Goal: Task Accomplishment & Management: Complete application form

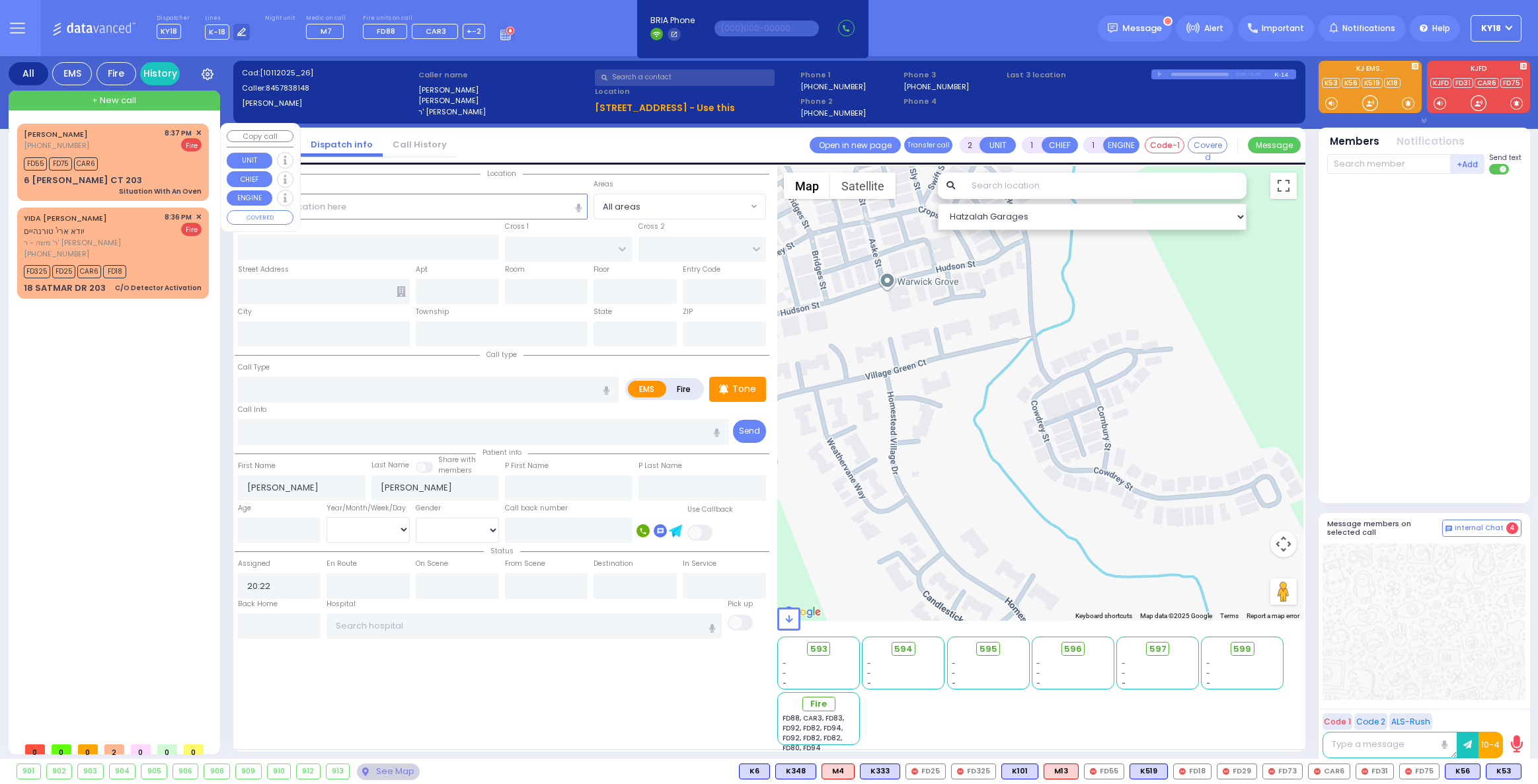
select select
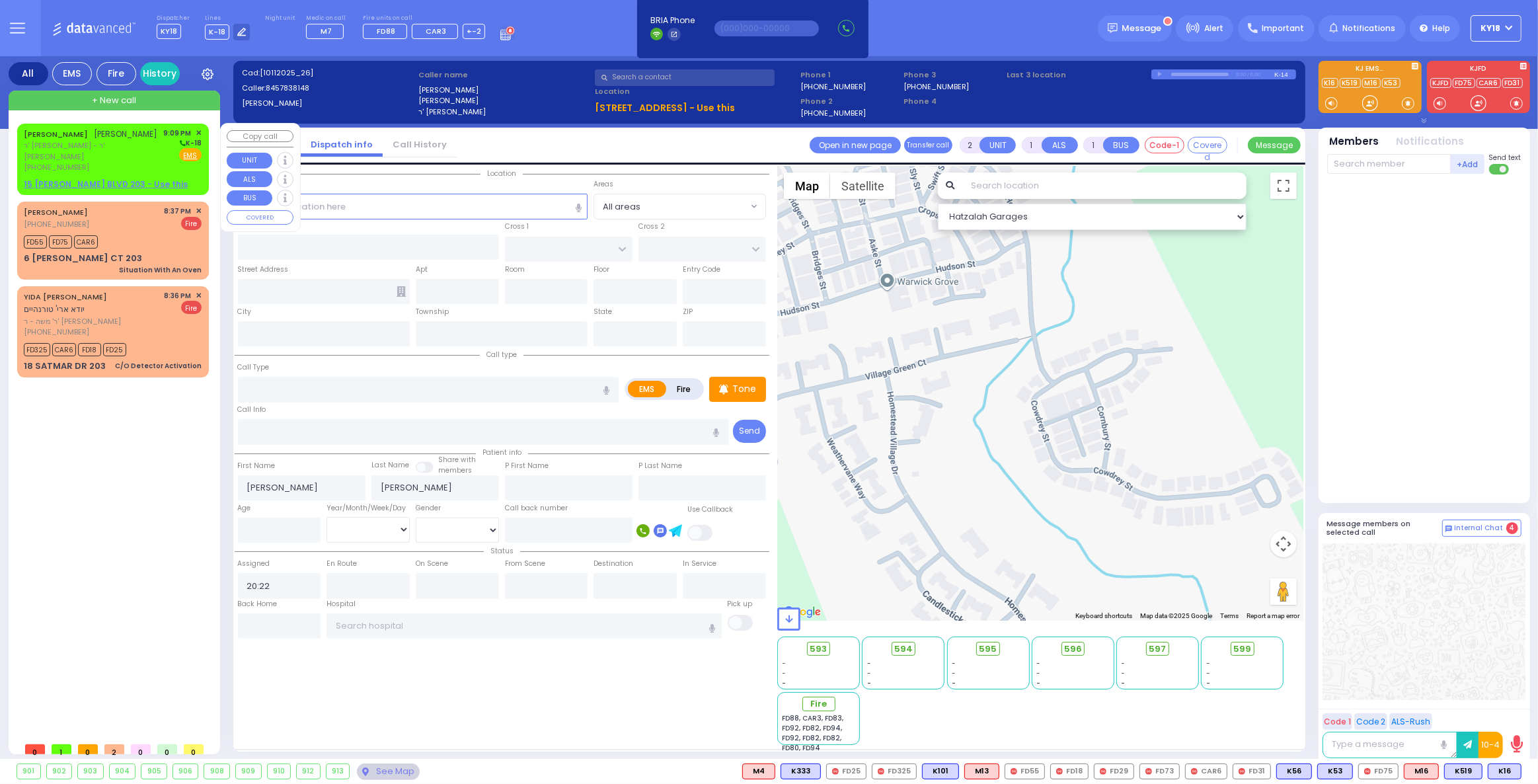
click at [68, 164] on span "(845) 492-6393" at bounding box center [56, 168] width 65 height 11
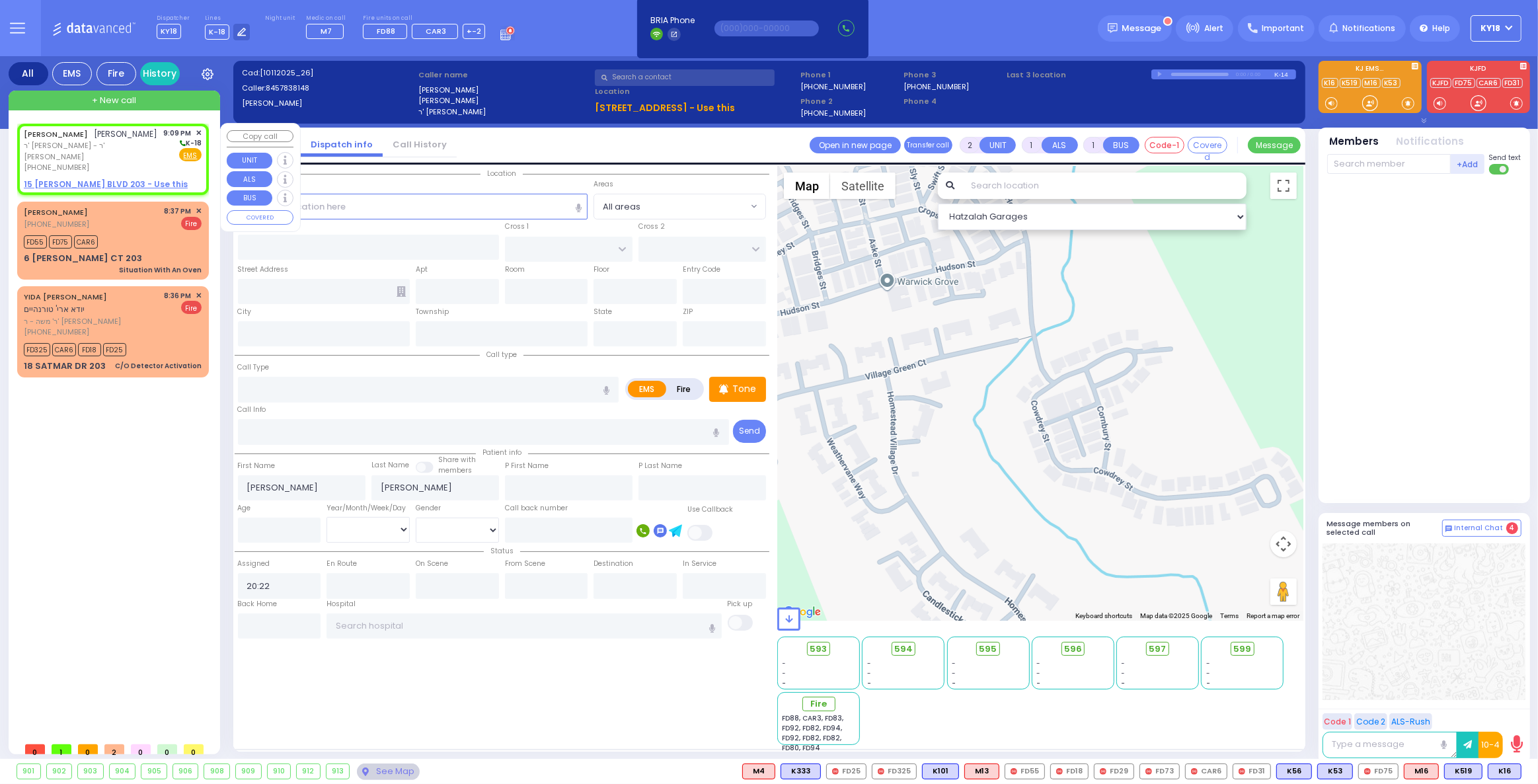
select select
radio input "true"
type input "YITZCHOK ARON"
type input "HIRSCH"
select select
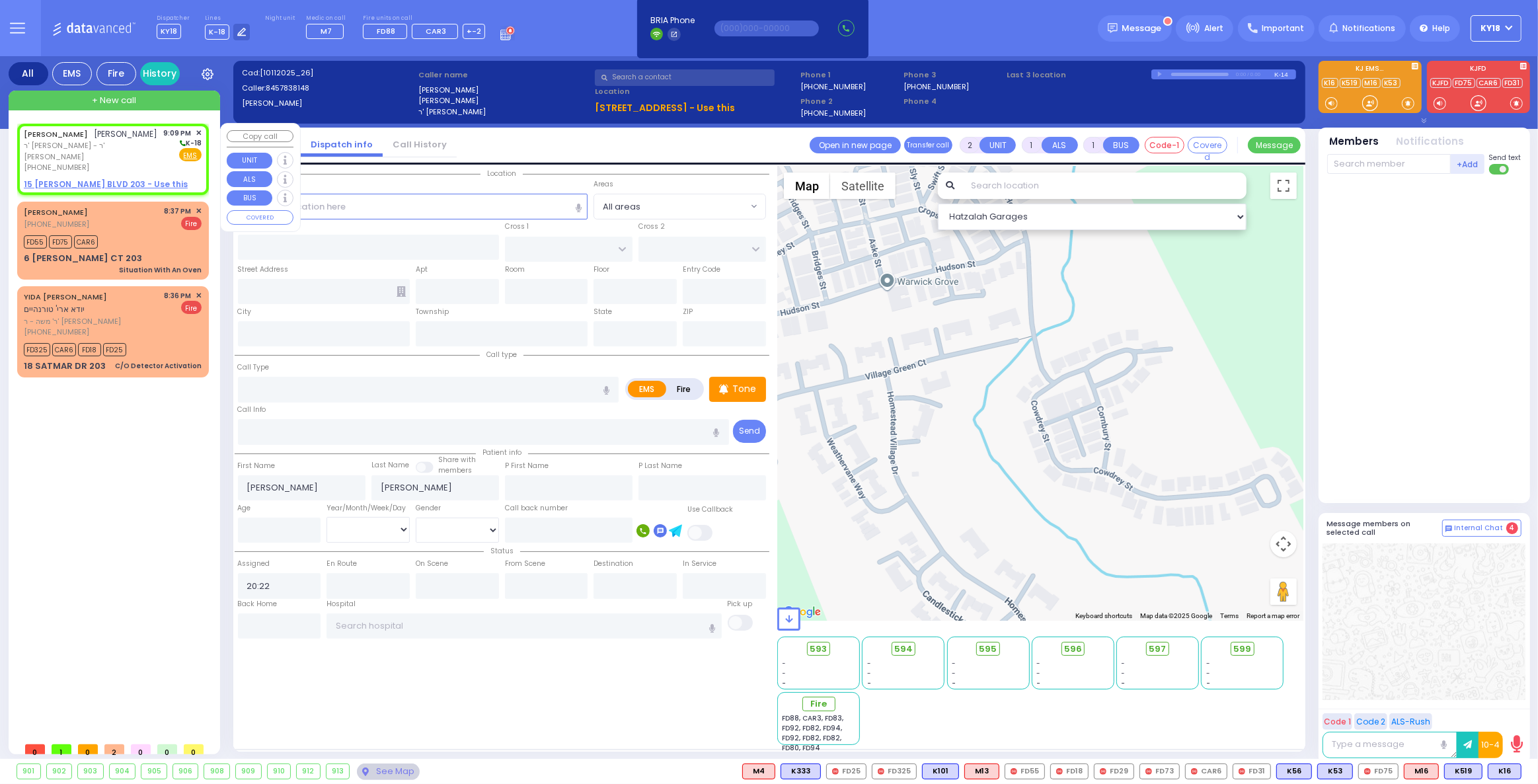
type input "21:09"
select select "Hatzalah Garages"
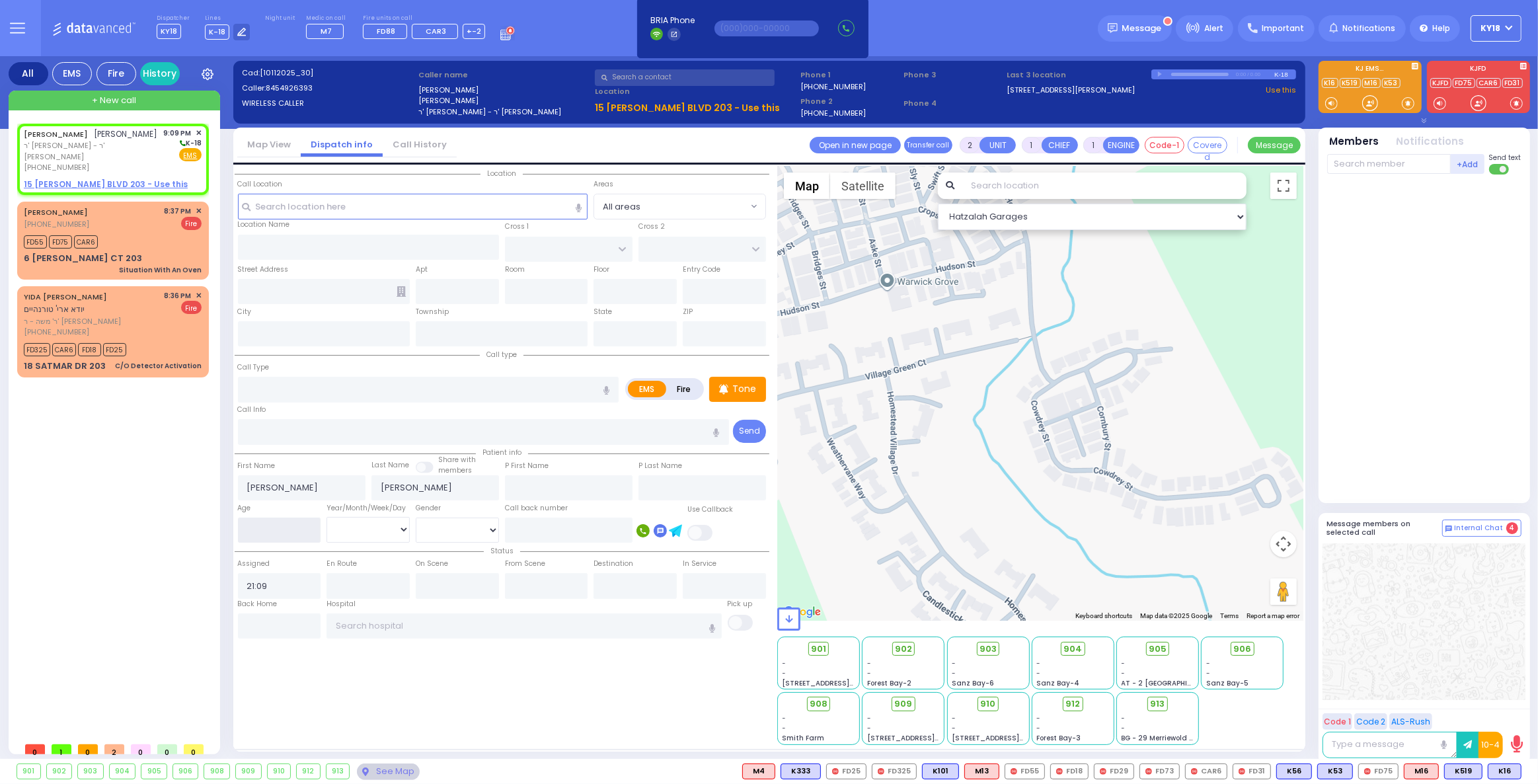
click at [263, 530] on input "number" at bounding box center [279, 529] width 83 height 25
type input "31"
click at [378, 529] on select "Year Month Week Day" at bounding box center [368, 529] width 83 height 25
select select "Year"
click at [326, 517] on select "Year Month Week Day" at bounding box center [368, 529] width 83 height 25
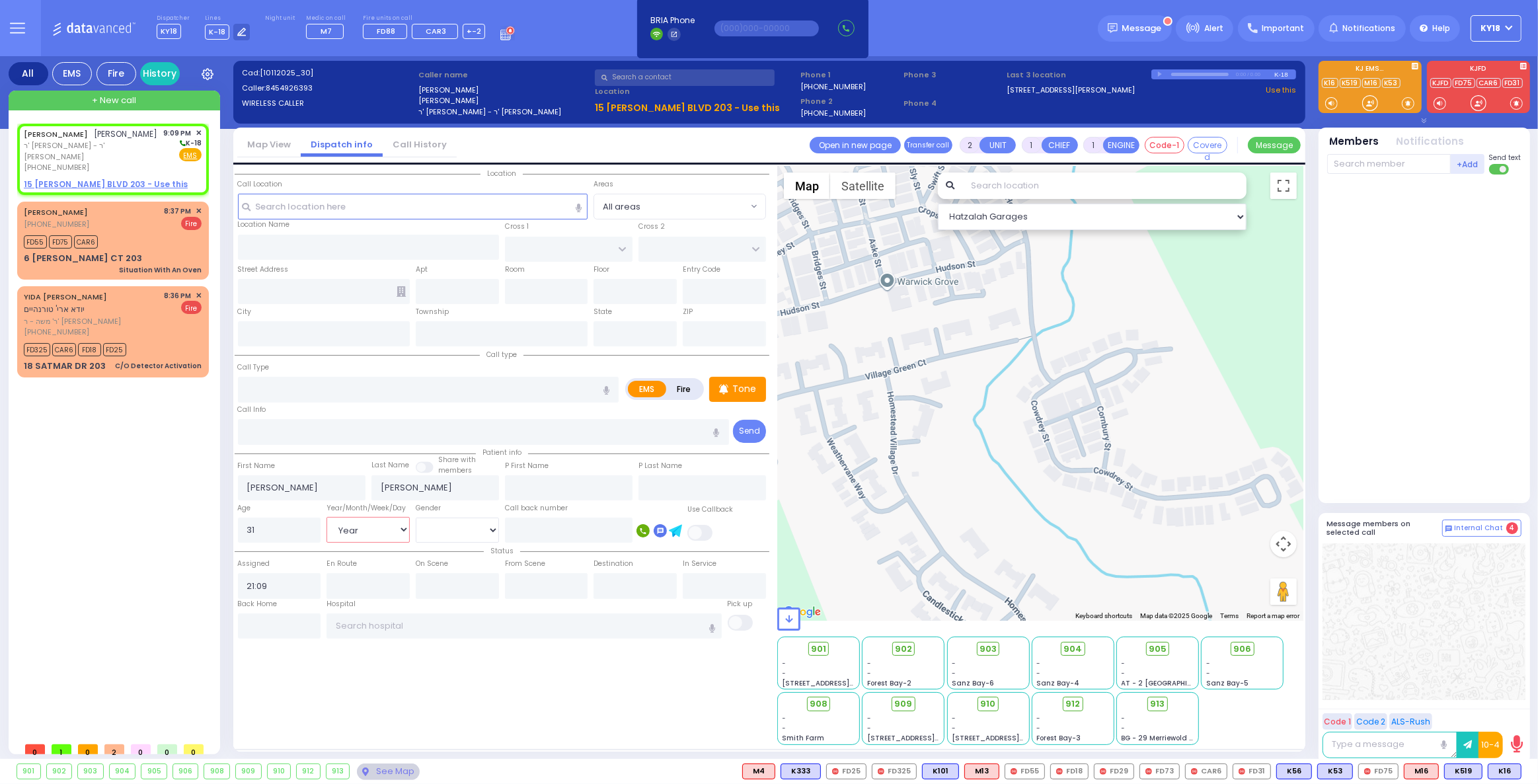
select select
radio input "true"
select select
select select "Hatzalah Garages"
click at [451, 528] on select "Male Female" at bounding box center [457, 529] width 83 height 25
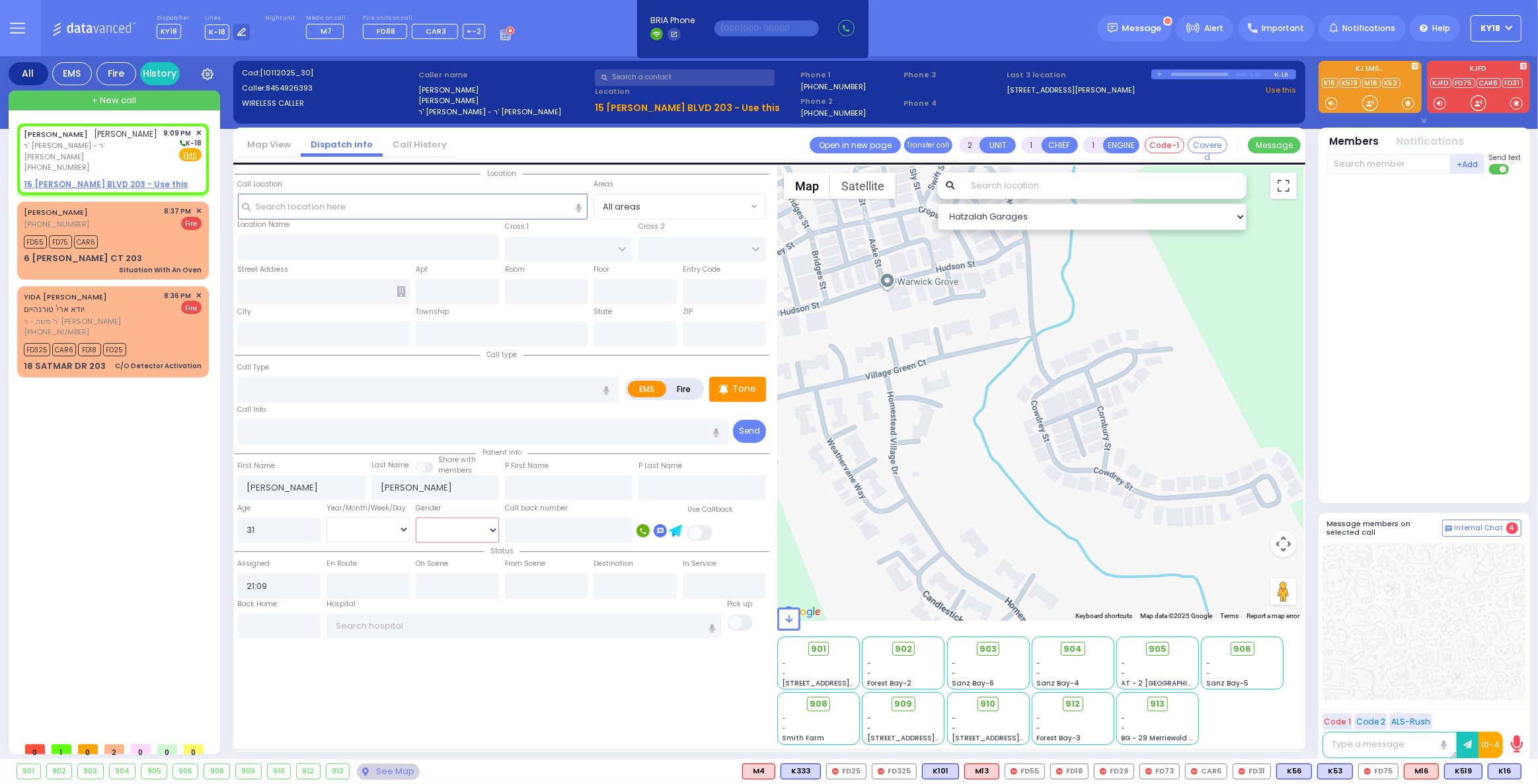
select select "[DEMOGRAPHIC_DATA]"
click at [415, 517] on select "Male Female" at bounding box center [457, 529] width 83 height 25
select select
radio input "true"
select select "Year"
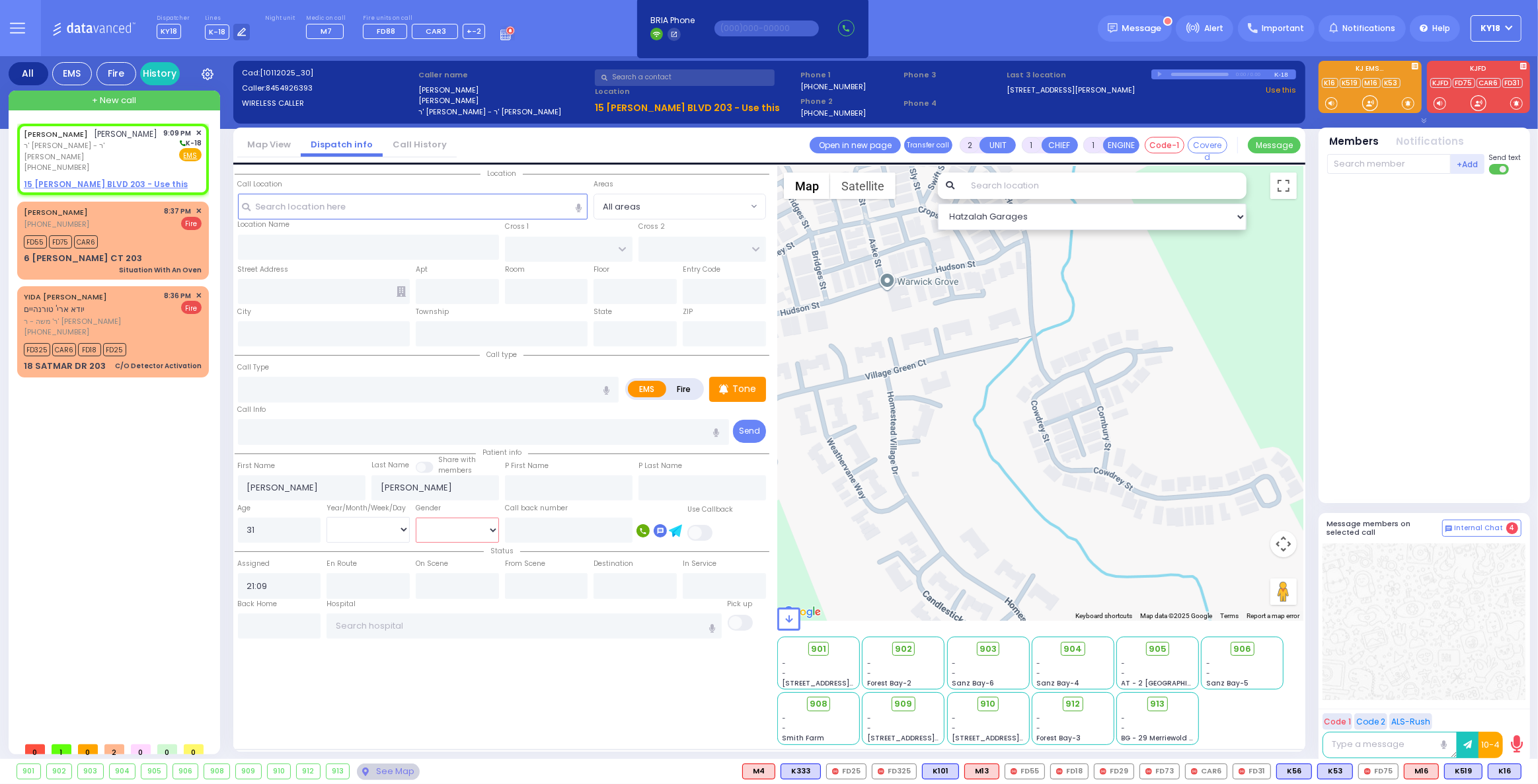
select select
select select "Hatzalah Garages"
click at [459, 533] on select "Male Female" at bounding box center [457, 529] width 83 height 25
select select
radio input "true"
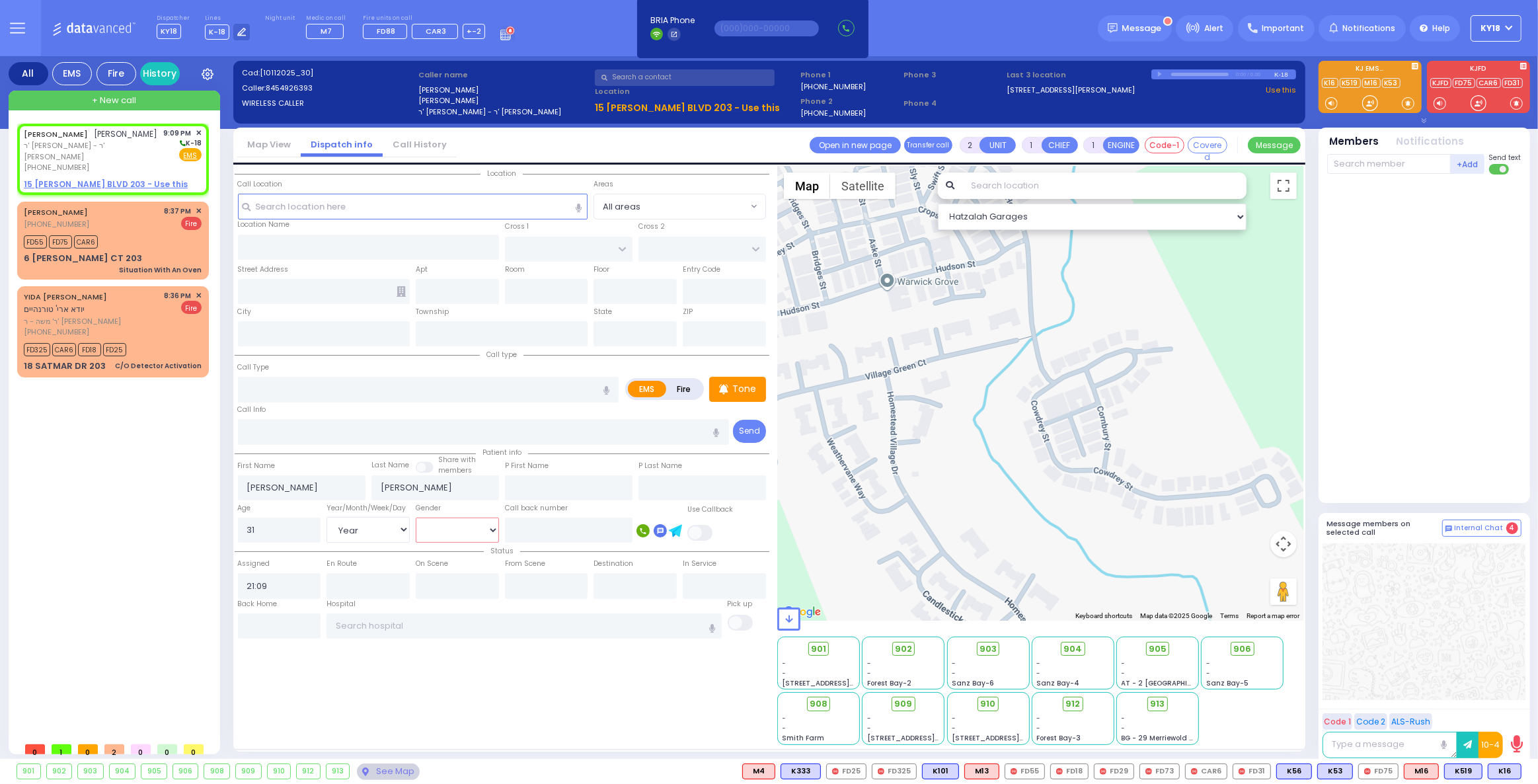
select select
select select "[DEMOGRAPHIC_DATA]"
select select "Hatzalah Garages"
select select
click at [415, 517] on select "Male Female" at bounding box center [457, 529] width 83 height 25
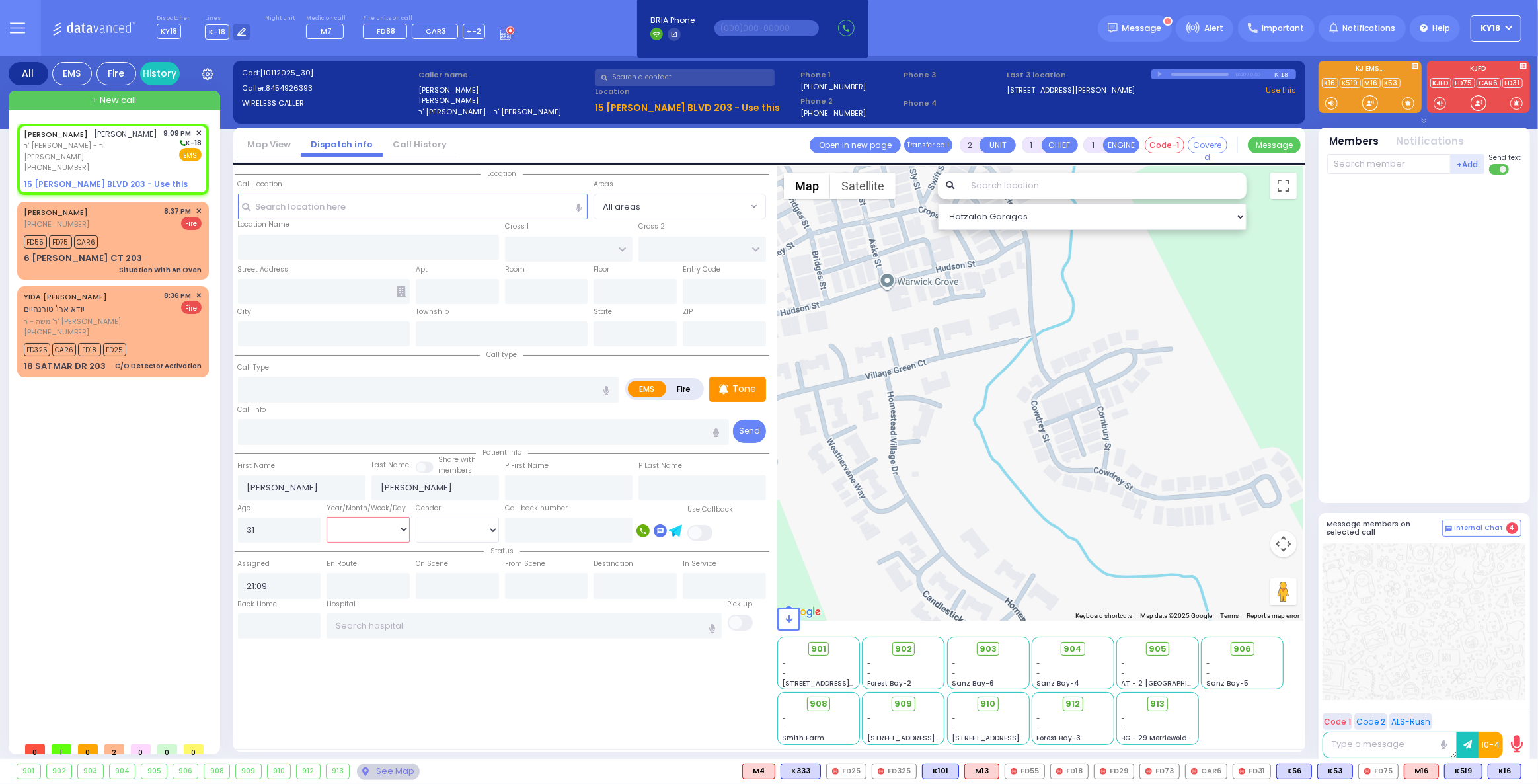
click at [406, 530] on select "Year Month Week Day" at bounding box center [368, 529] width 83 height 25
select select
radio input "true"
select select
select select "Hatzalah Garages"
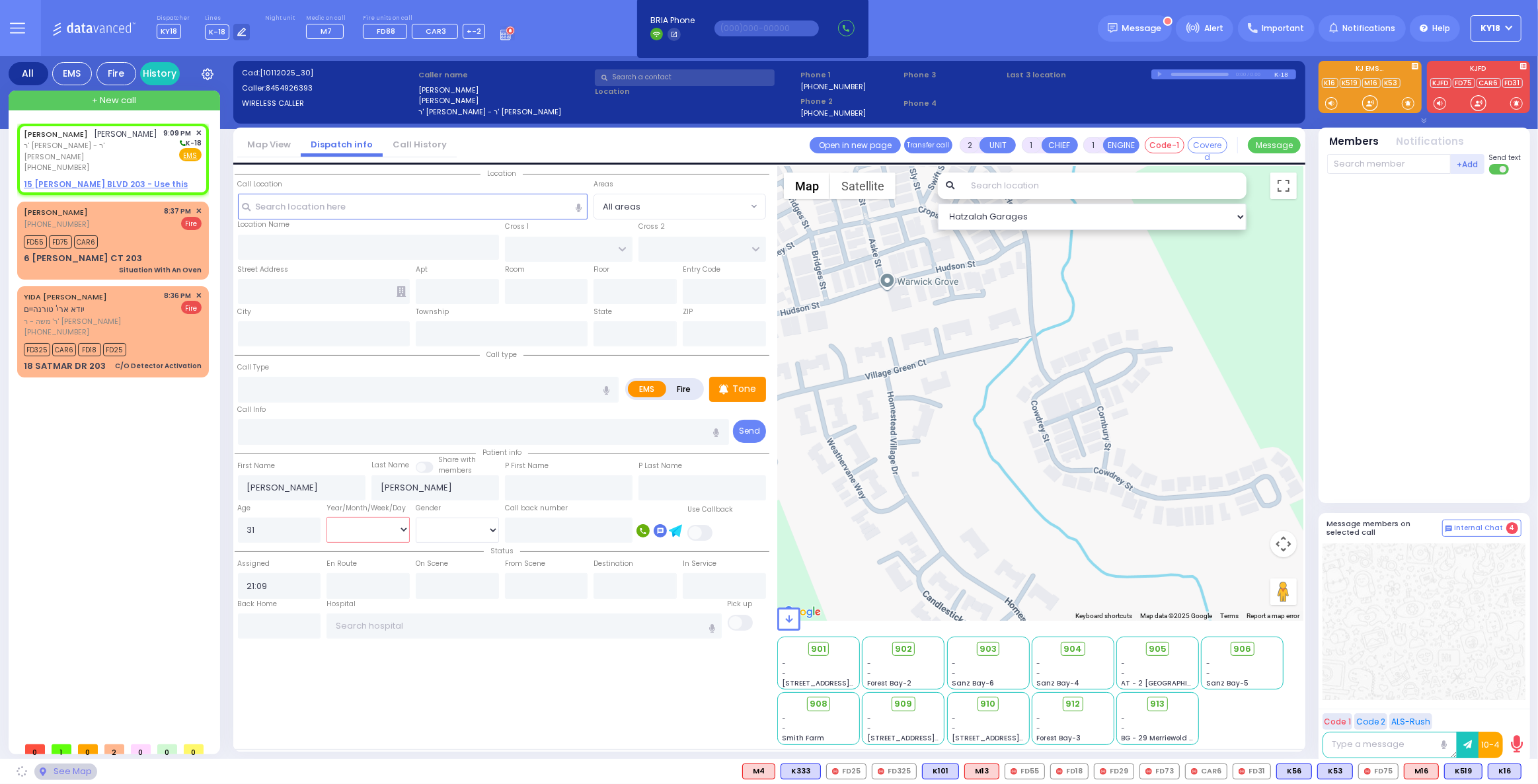
select select "Year"
click at [326, 517] on select "Year Month Week Day" at bounding box center [368, 529] width 83 height 25
click at [465, 539] on select "Male Female" at bounding box center [457, 529] width 83 height 25
select select "[DEMOGRAPHIC_DATA]"
click at [415, 517] on select "Male Female" at bounding box center [457, 529] width 83 height 25
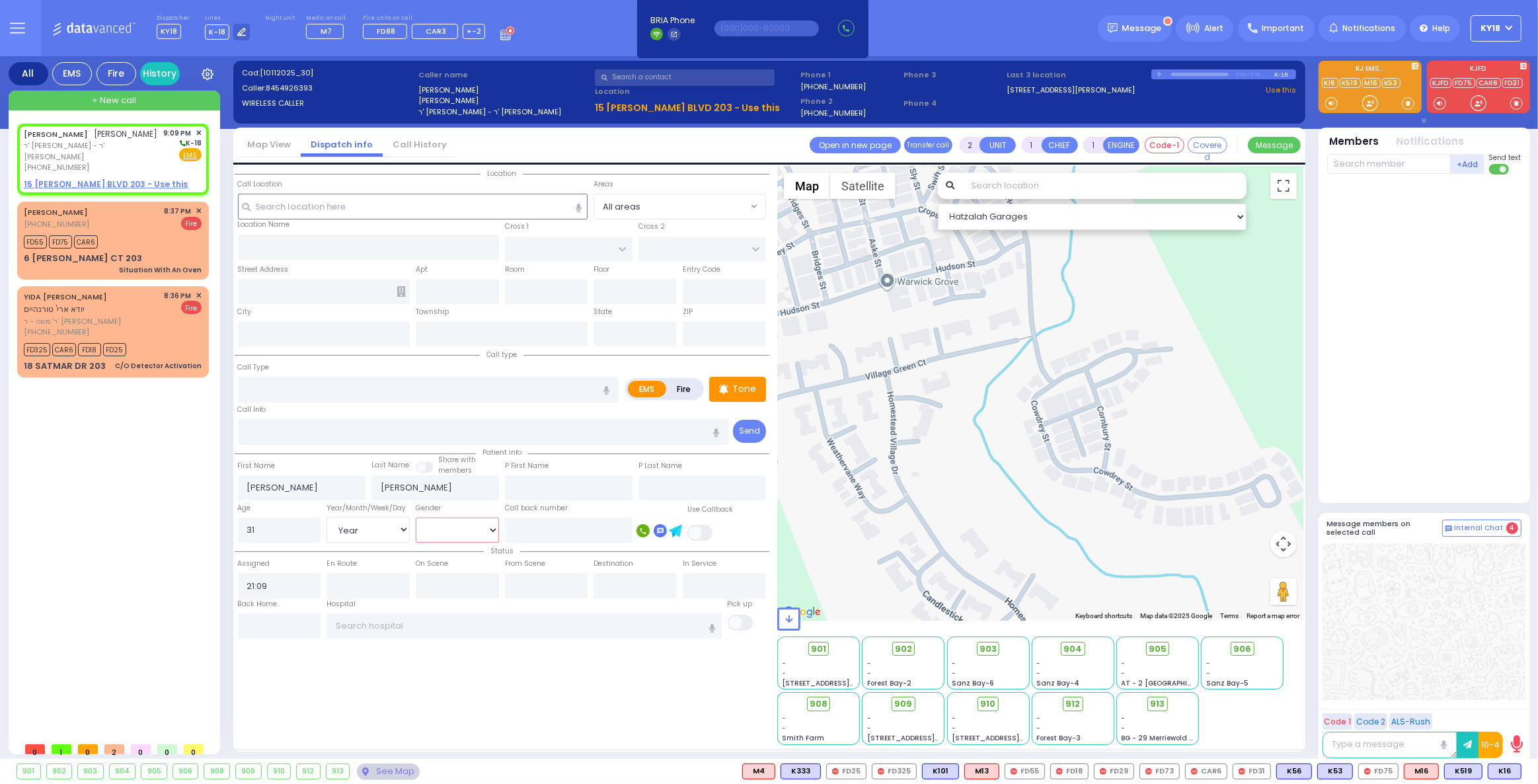
select select
radio input "true"
select select "Year"
select select "[DEMOGRAPHIC_DATA]"
select select "Hatzalah Garages"
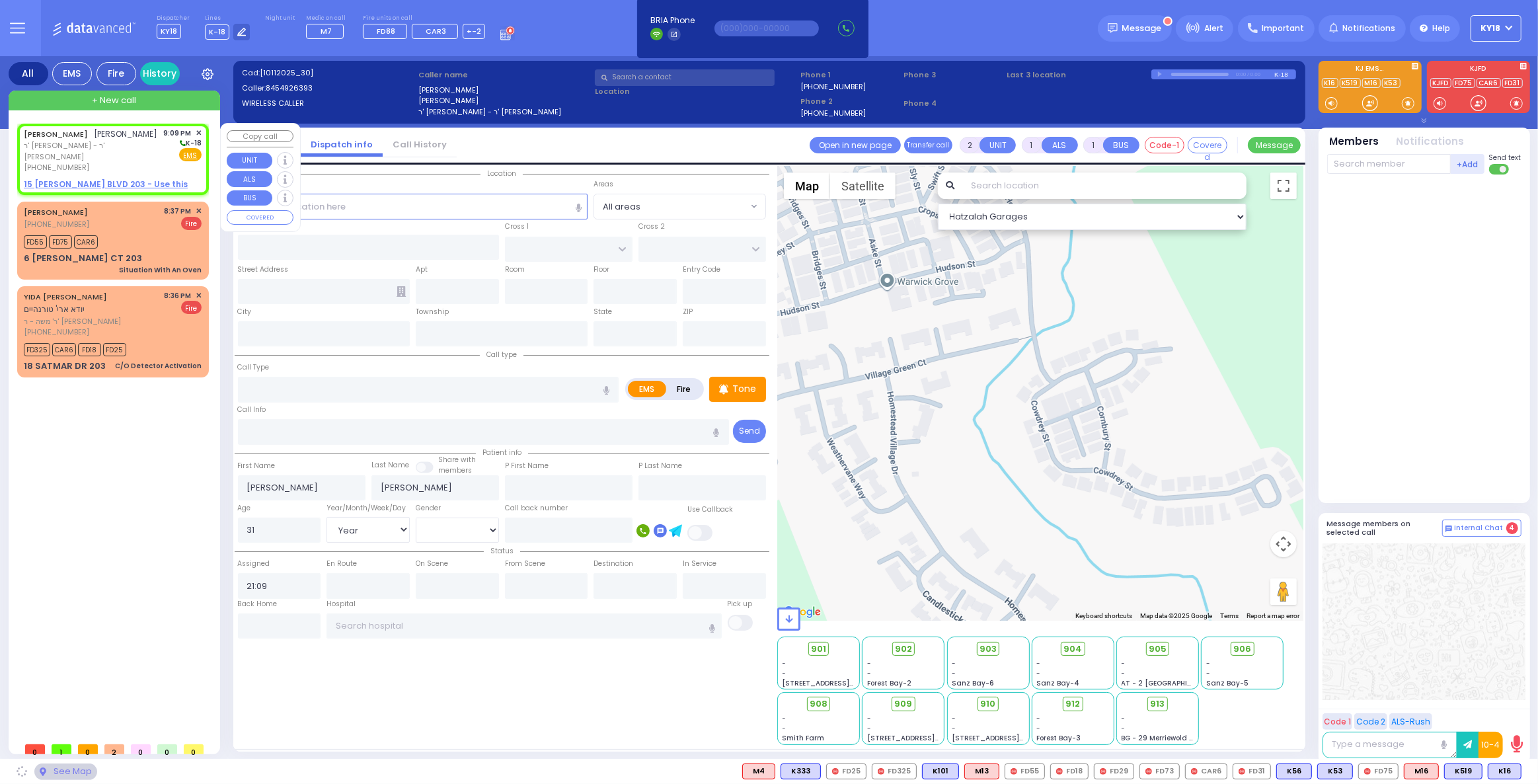
click at [118, 160] on span "ר' אברהם יודא - ר' ברוך יוסף מענדלאוויטש" at bounding box center [92, 151] width 136 height 22
select select
radio input "true"
select select "Year"
select select "[DEMOGRAPHIC_DATA]"
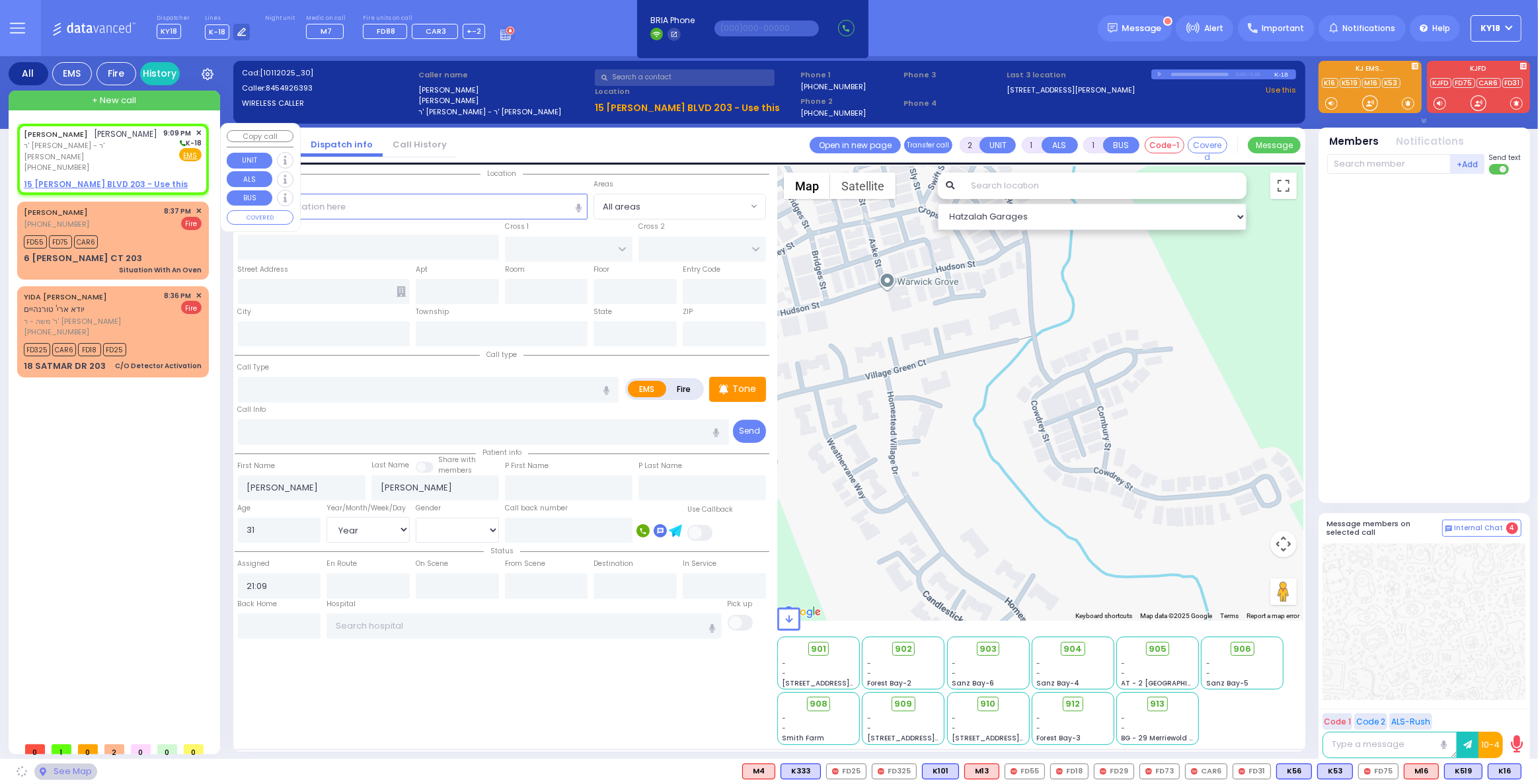
select select "Hatzalah Garages"
select select
radio input "true"
select select "Year"
select select "[DEMOGRAPHIC_DATA]"
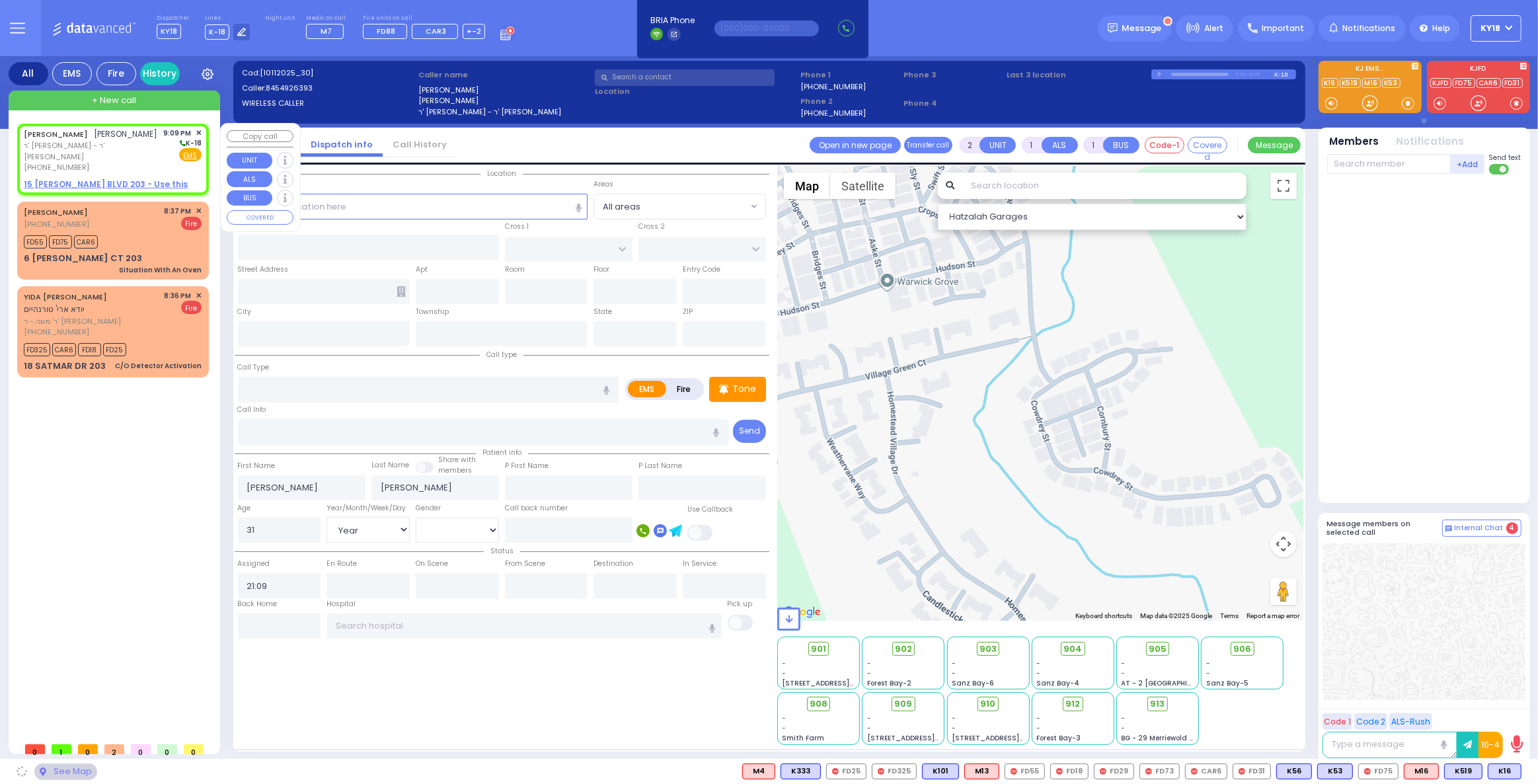
select select "Hatzalah Garages"
select select
radio input "true"
select select "Year"
select select "[DEMOGRAPHIC_DATA]"
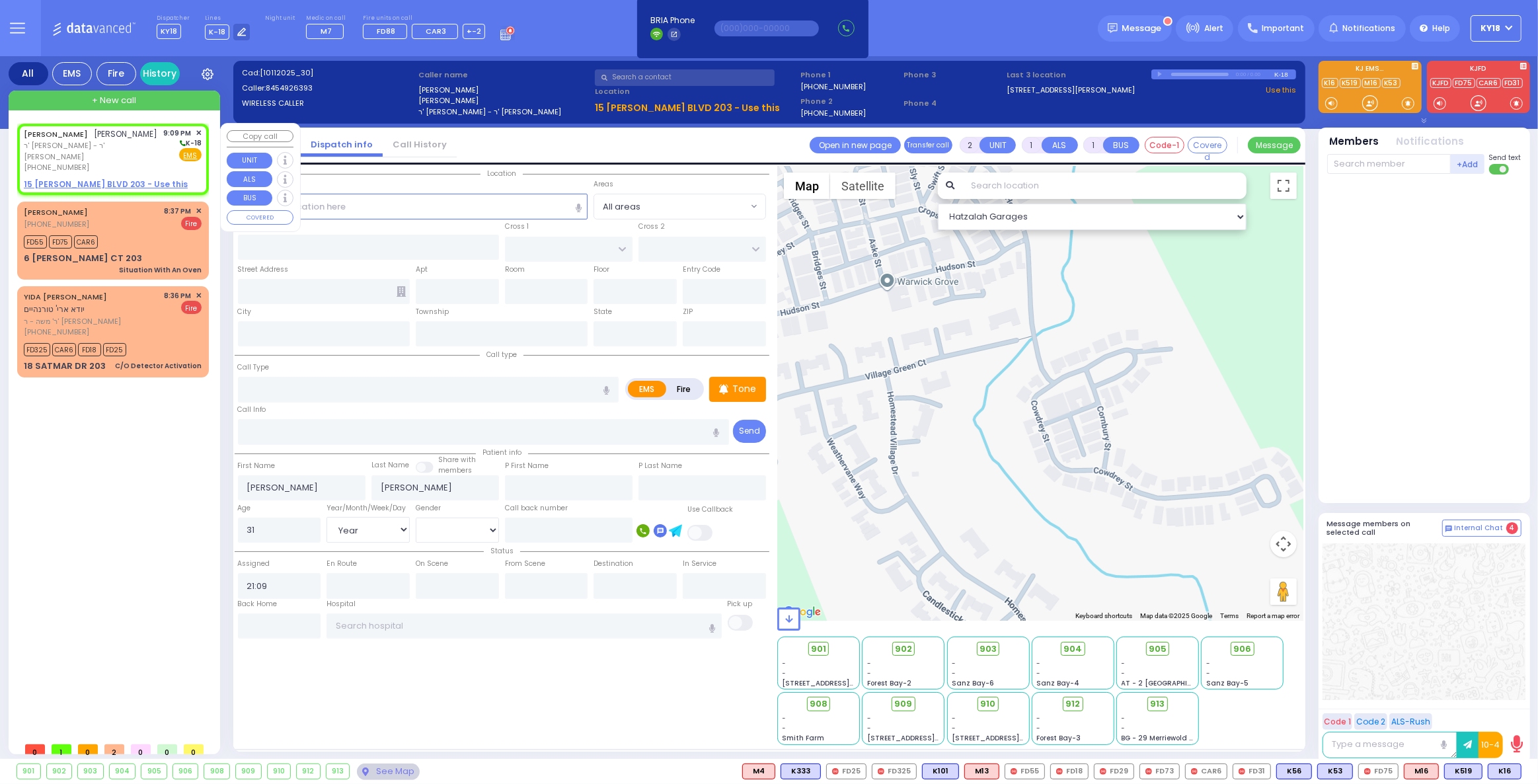
select select "Hatzalah Garages"
select select
radio input "true"
select select "Year"
select select "[DEMOGRAPHIC_DATA]"
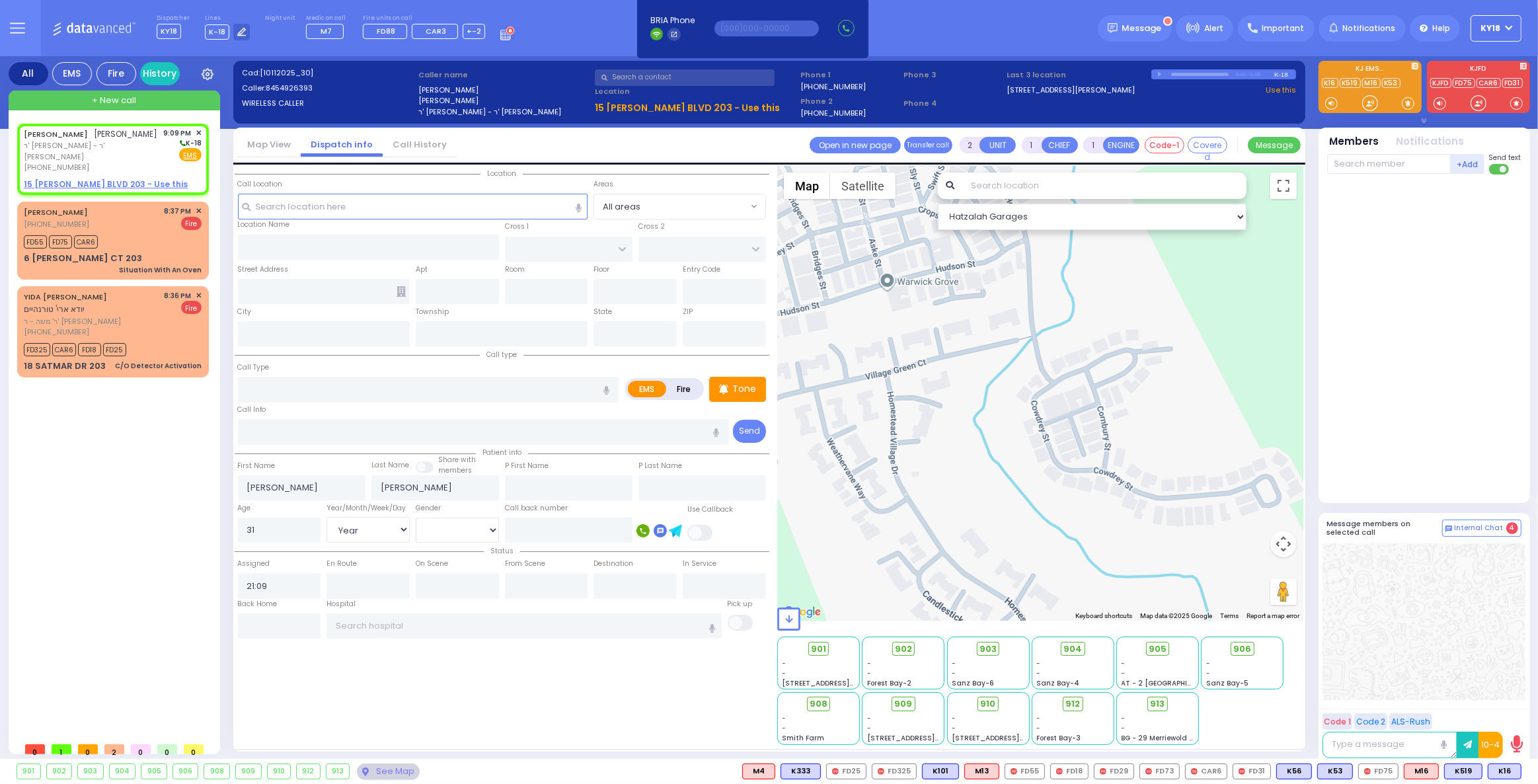
select select "Hatzalah Garages"
click at [200, 290] on span "✕" at bounding box center [198, 295] width 6 height 11
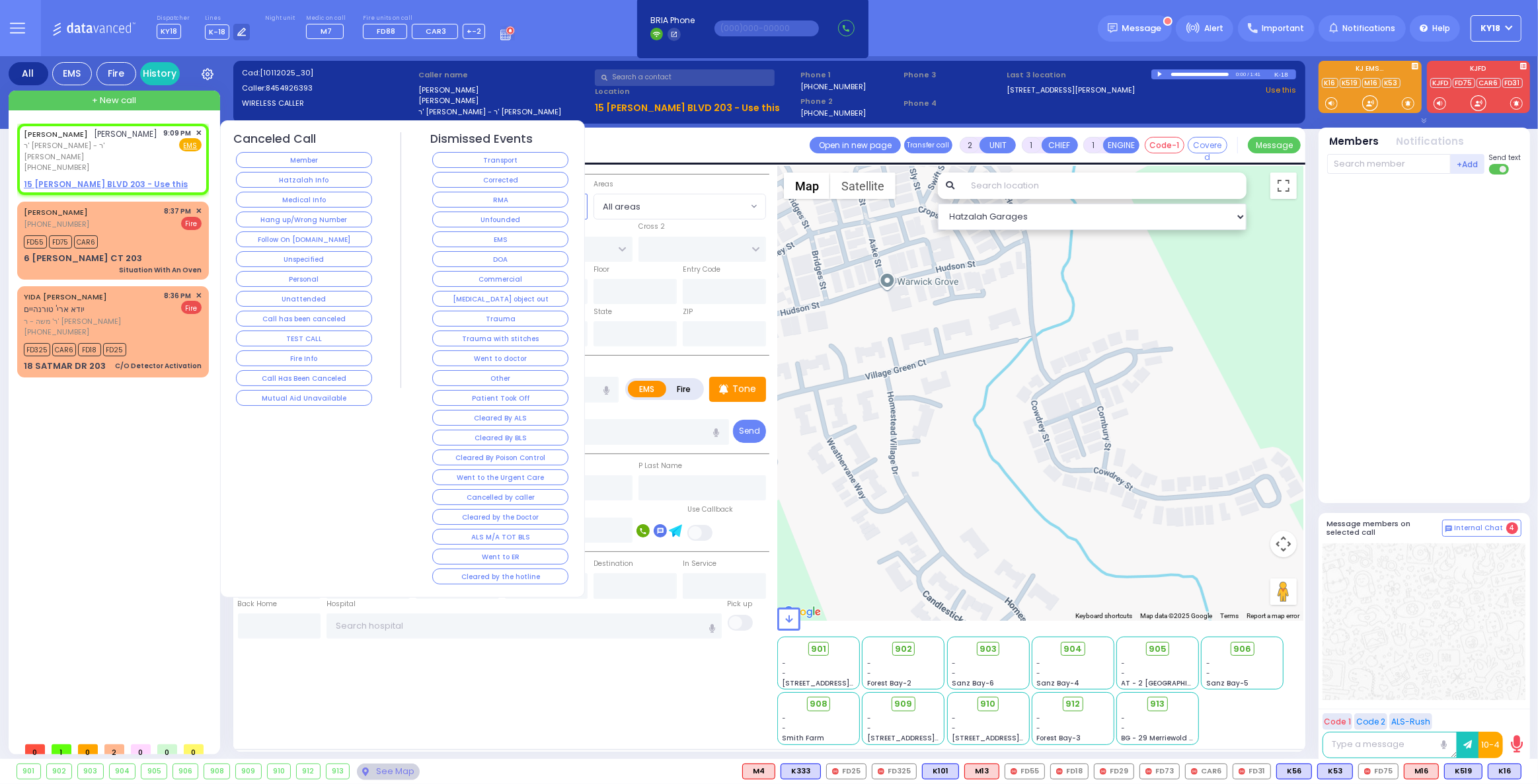
drag, startPoint x: 524, startPoint y: 182, endPoint x: 473, endPoint y: 193, distance: 52.2
click at [523, 182] on button "Corrected" at bounding box center [500, 179] width 136 height 16
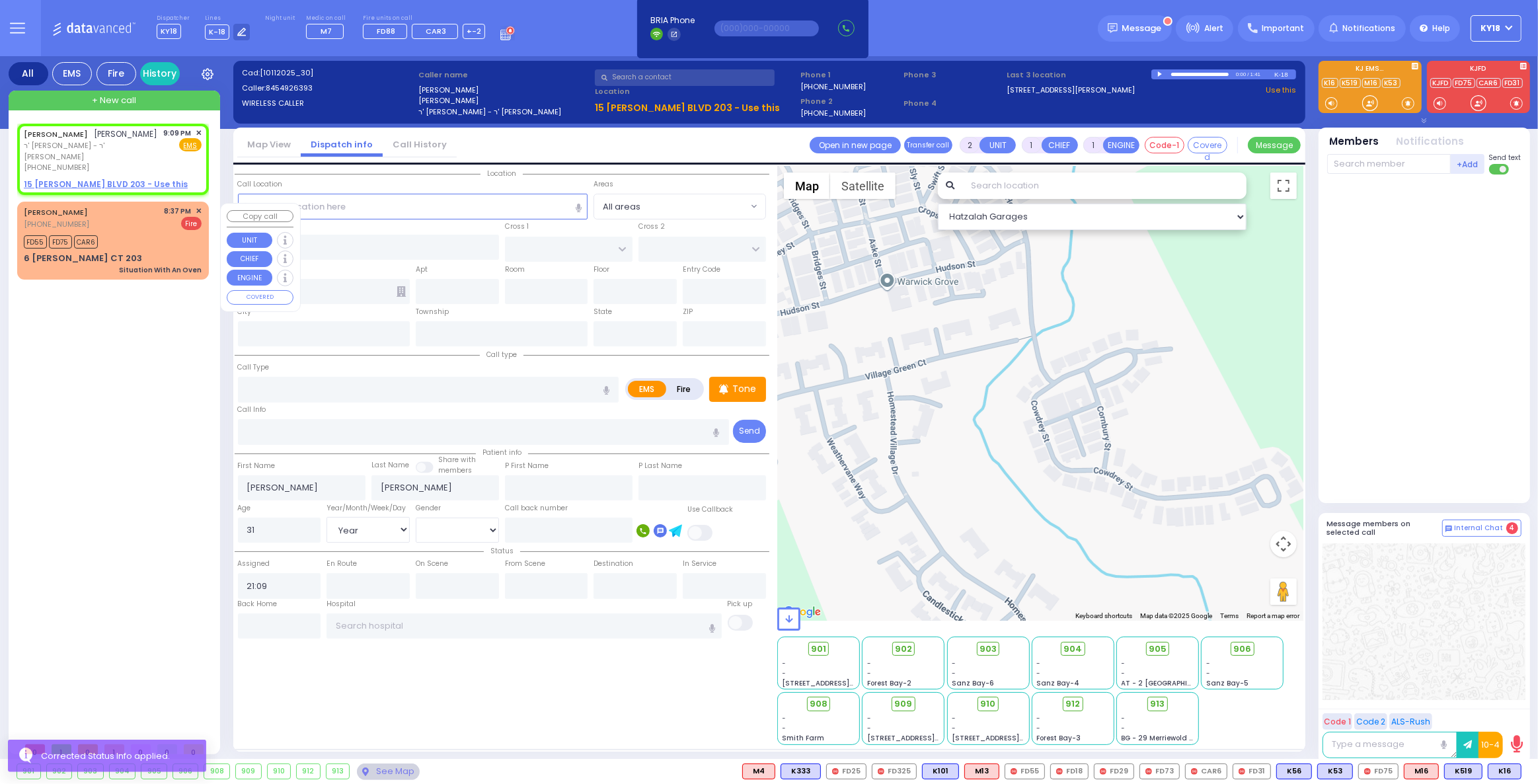
click at [195, 210] on span "✕" at bounding box center [198, 211] width 6 height 11
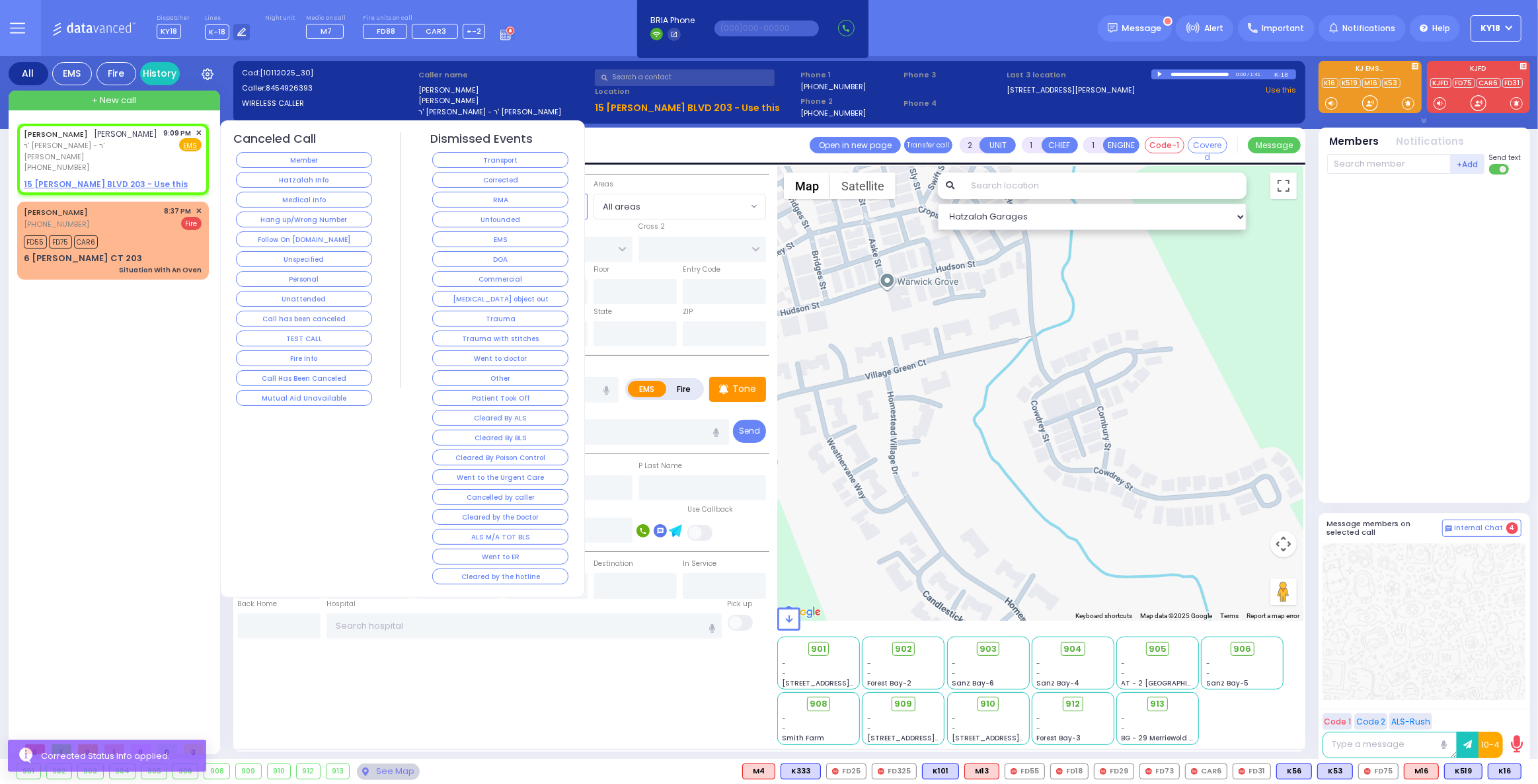
click at [199, 213] on span "✕" at bounding box center [198, 211] width 6 height 11
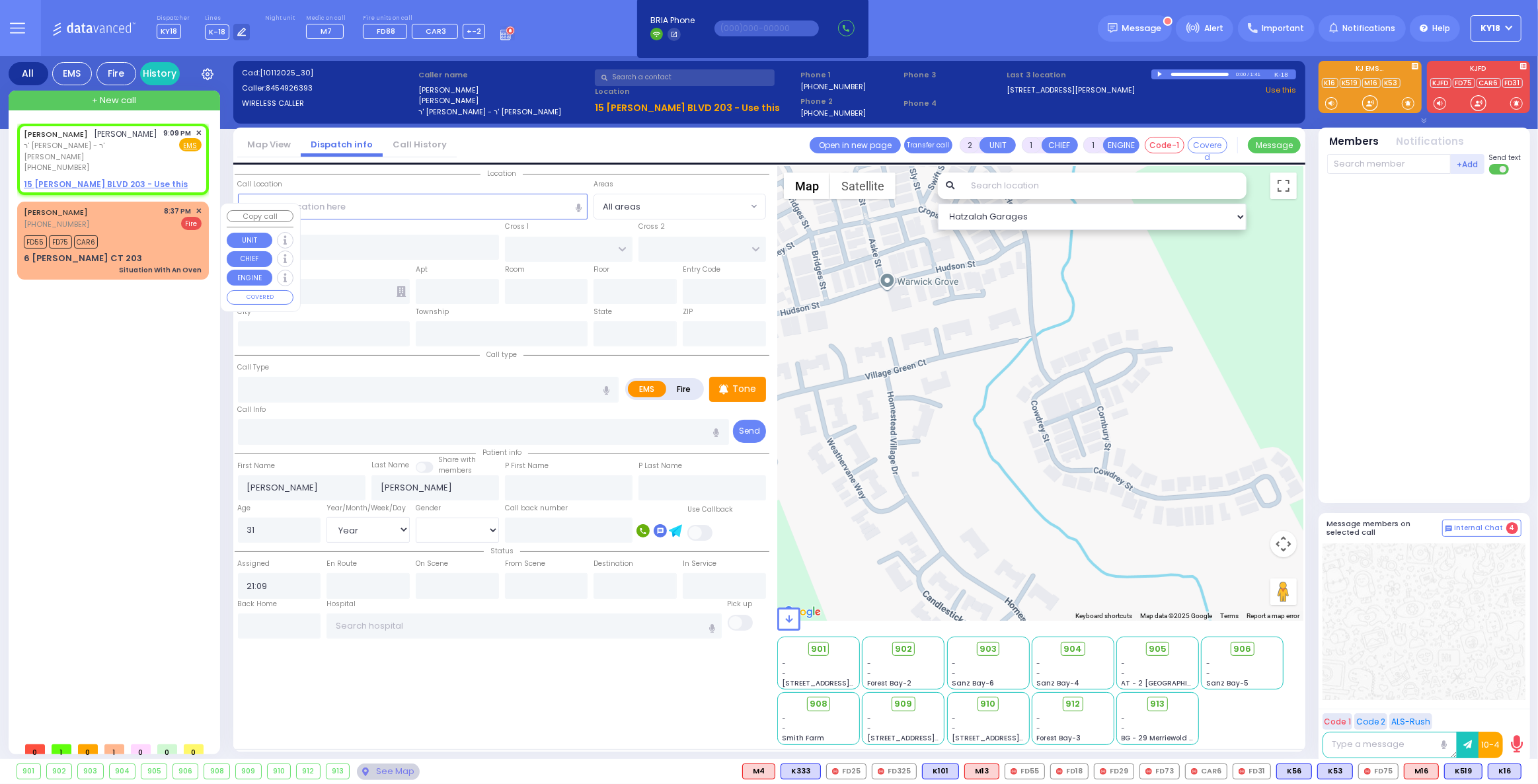
click at [199, 210] on span "✕" at bounding box center [198, 211] width 6 height 11
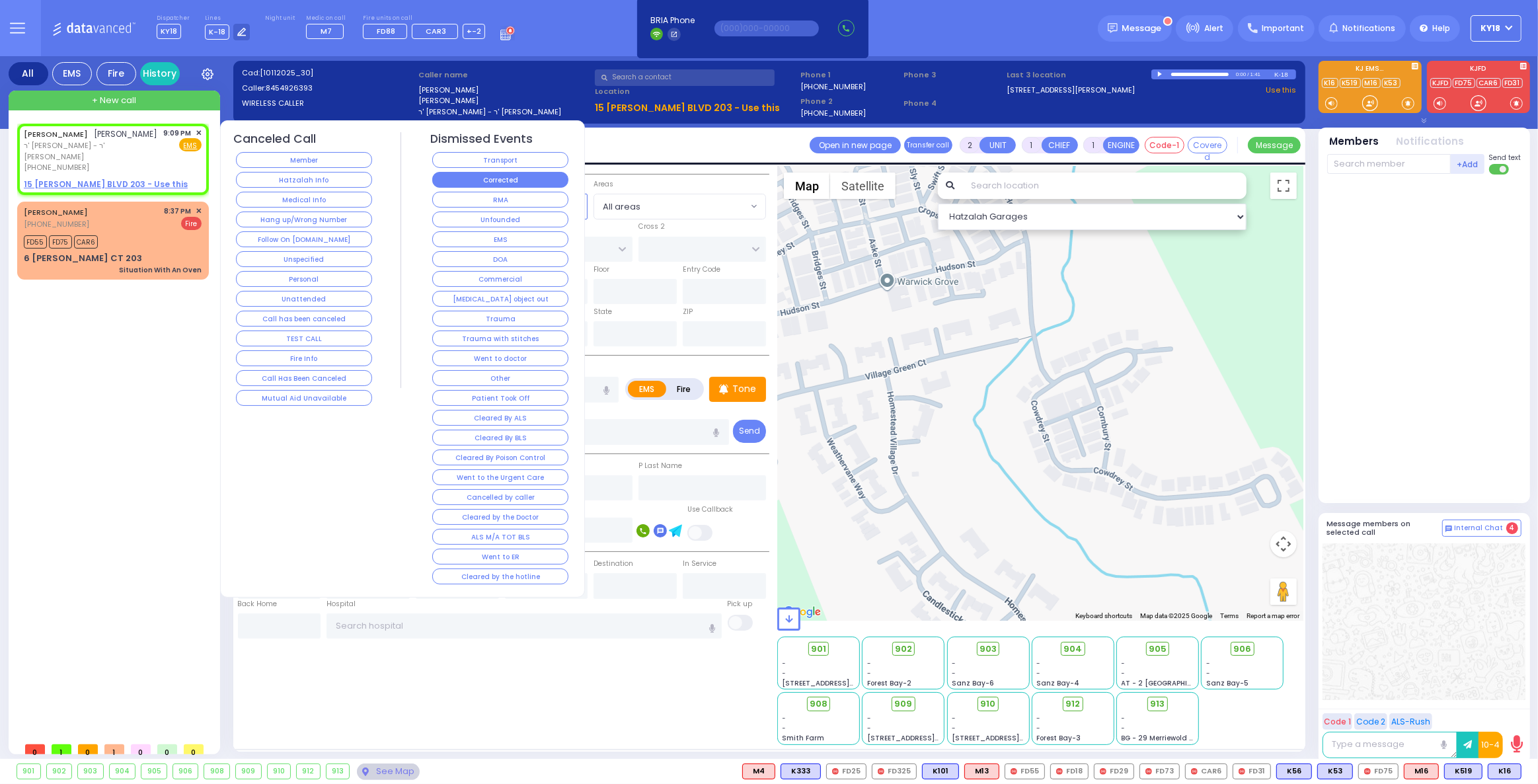
click at [473, 182] on button "Corrected" at bounding box center [500, 179] width 136 height 16
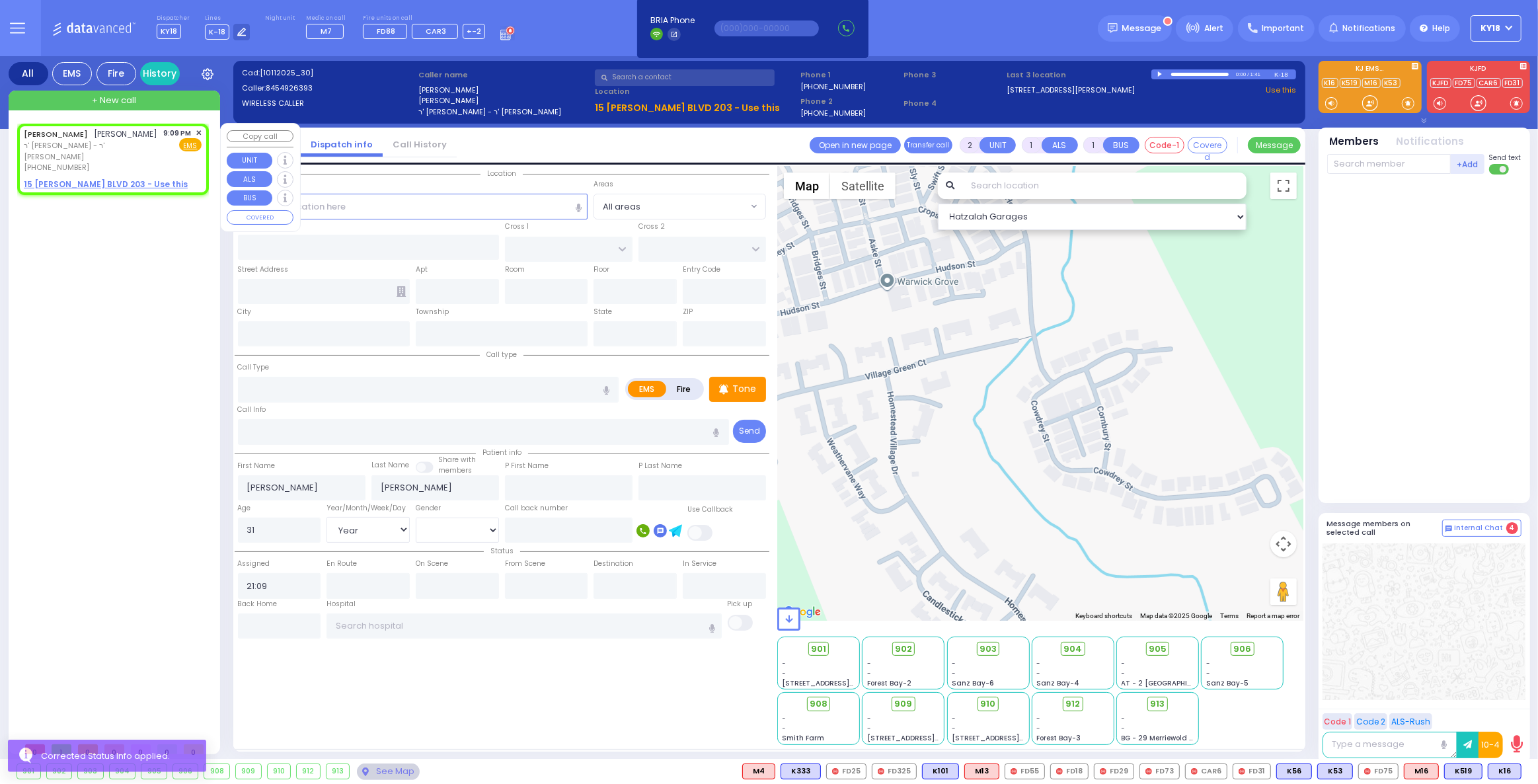
click at [180, 174] on div "YITZCHOK ARON HIRSCH יצחק אהרן הירש ר' אברהם יודא - ר' ברוך יוסף מענדלאוויטש (8…" at bounding box center [113, 160] width 186 height 68
select select
radio input "true"
select select "Year"
select select "[DEMOGRAPHIC_DATA]"
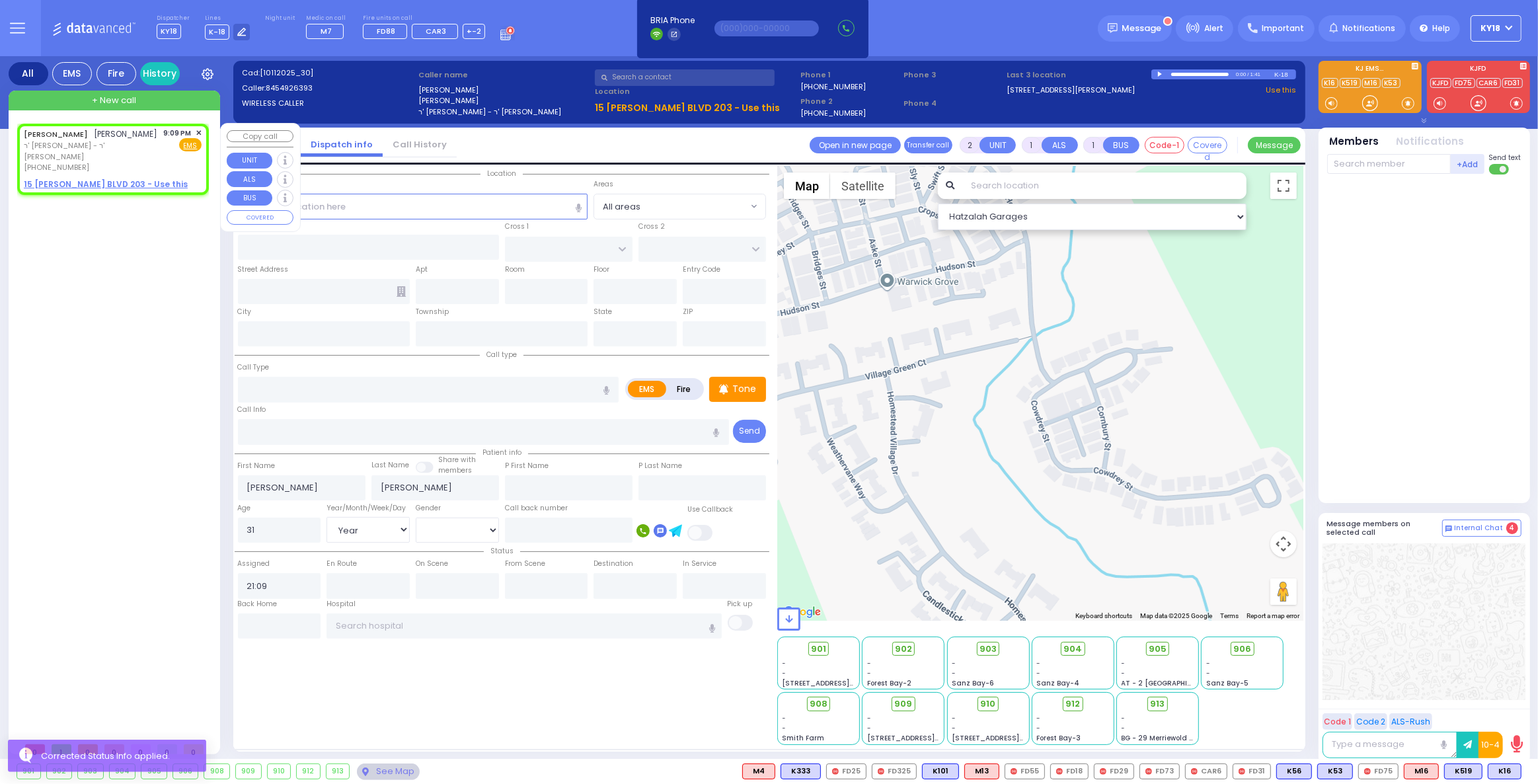
select select "Hatzalah Garages"
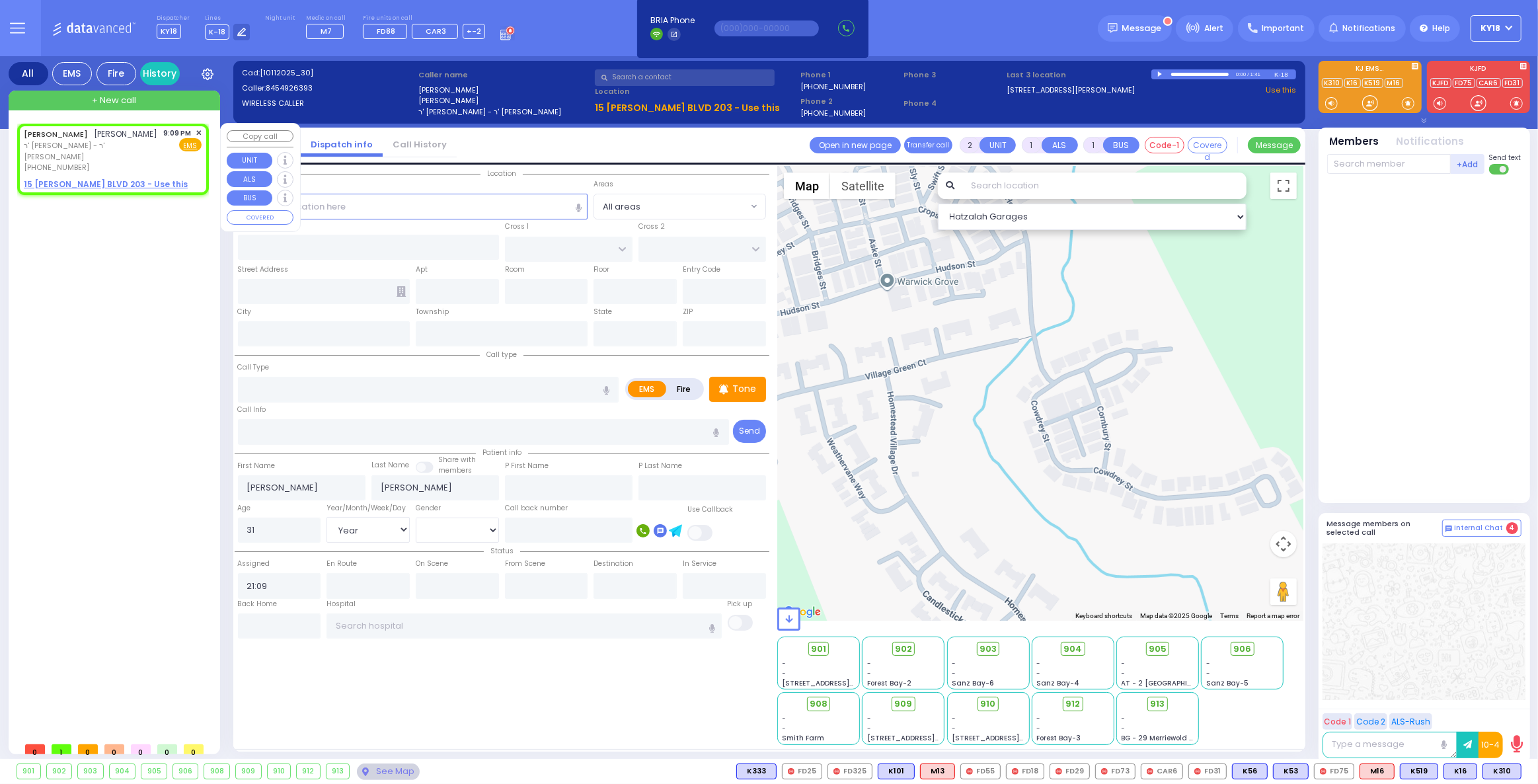
click at [203, 134] on div "YITZCHOK ARON HIRSCH יצחק אהרן הירש ר' אברהם יודא - ר' ברוך יוסף מענדלאוויטש (8…" at bounding box center [113, 160] width 186 height 68
select select
radio input "true"
select select "Year"
select select "[DEMOGRAPHIC_DATA]"
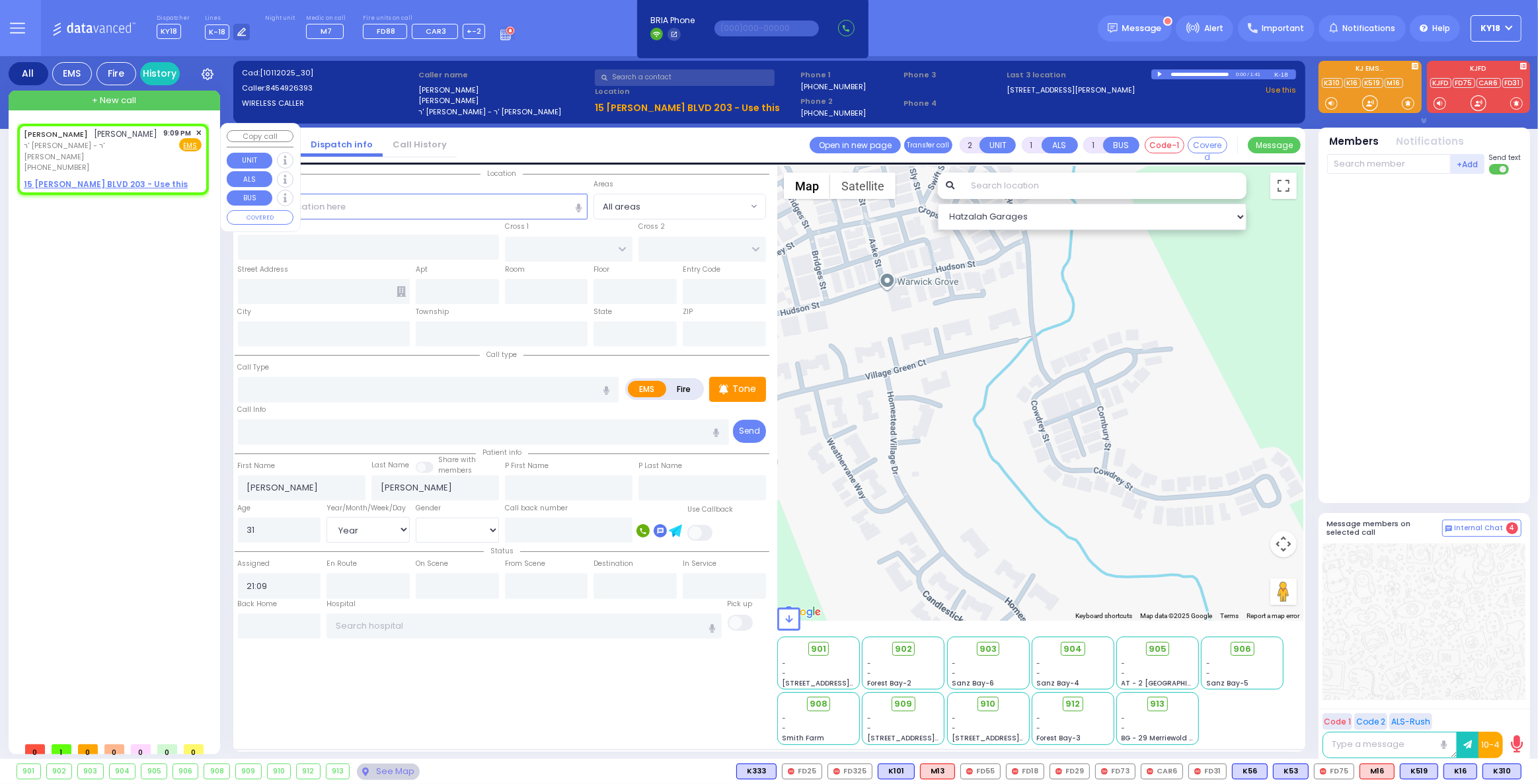
select select "Hatzalah Garages"
click at [195, 128] on div "9:09 PM ✕" at bounding box center [183, 133] width 39 height 11
select select
radio input "true"
select select "Year"
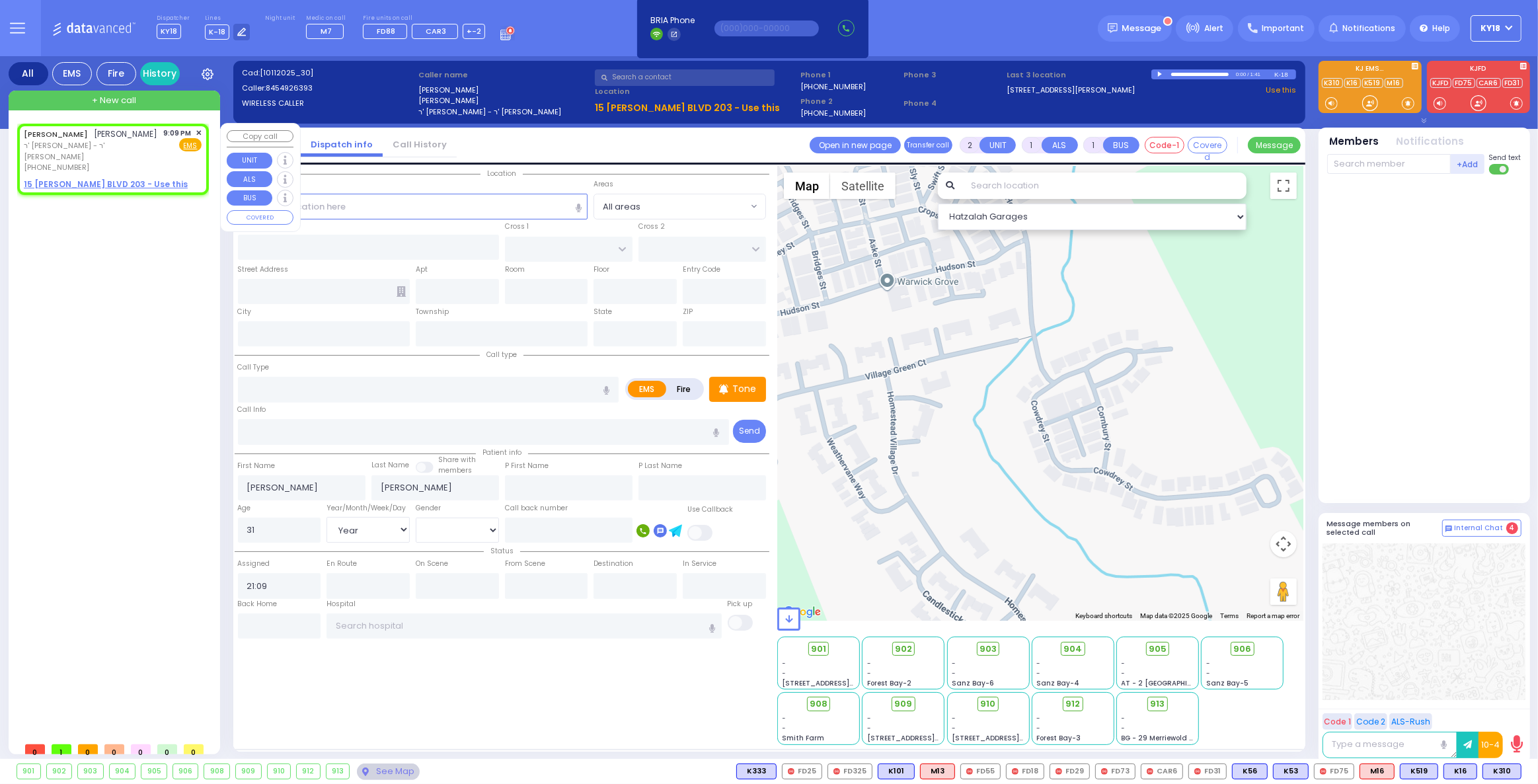
select select "[DEMOGRAPHIC_DATA]"
select select "Hatzalah Garages"
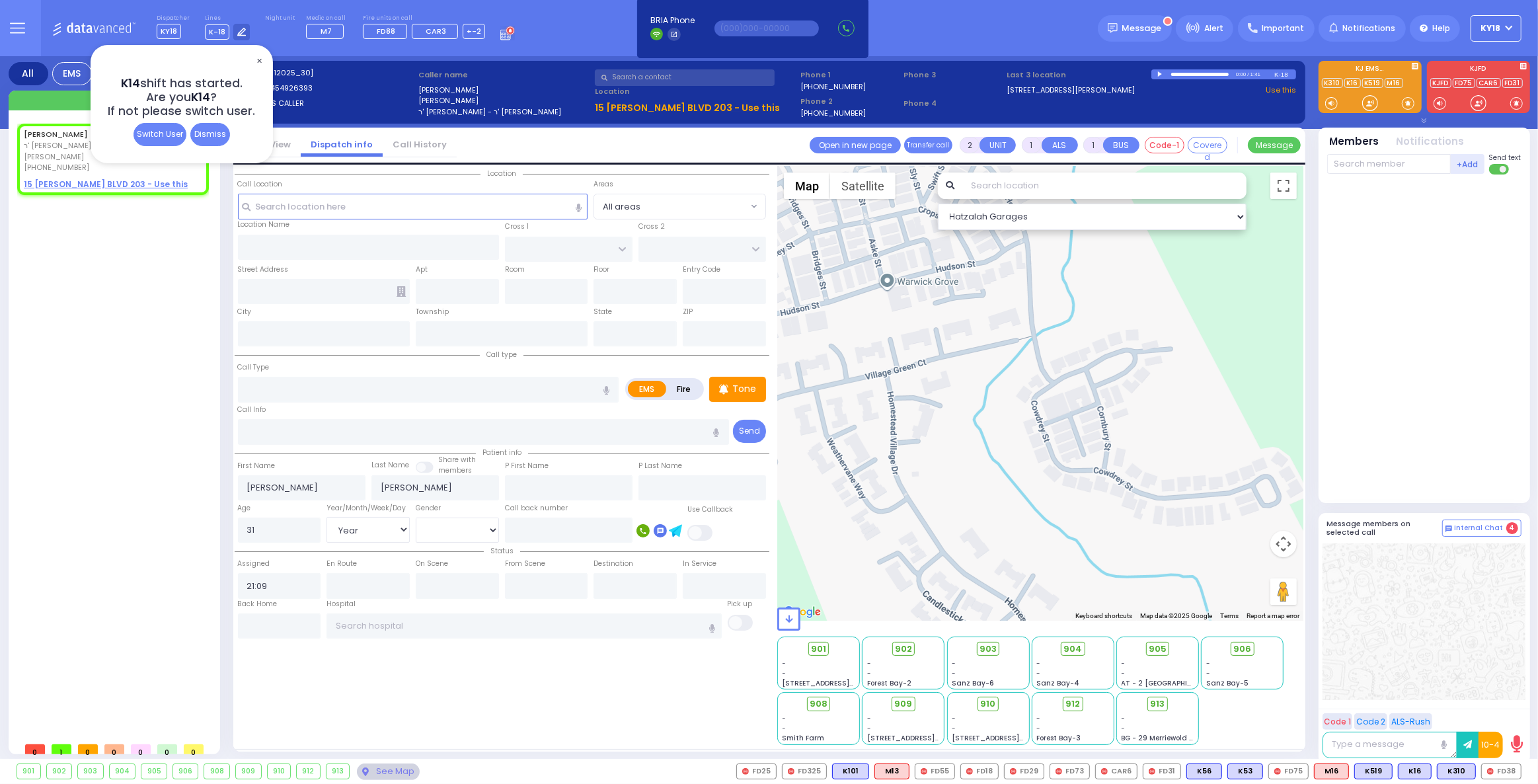
drag, startPoint x: 233, startPoint y: 54, endPoint x: 59, endPoint y: -21, distance: 189.5
click at [59, 0] on html "Dashboard" at bounding box center [769, 392] width 1538 height 784
click at [205, 140] on div "Dismiss" at bounding box center [210, 134] width 39 height 23
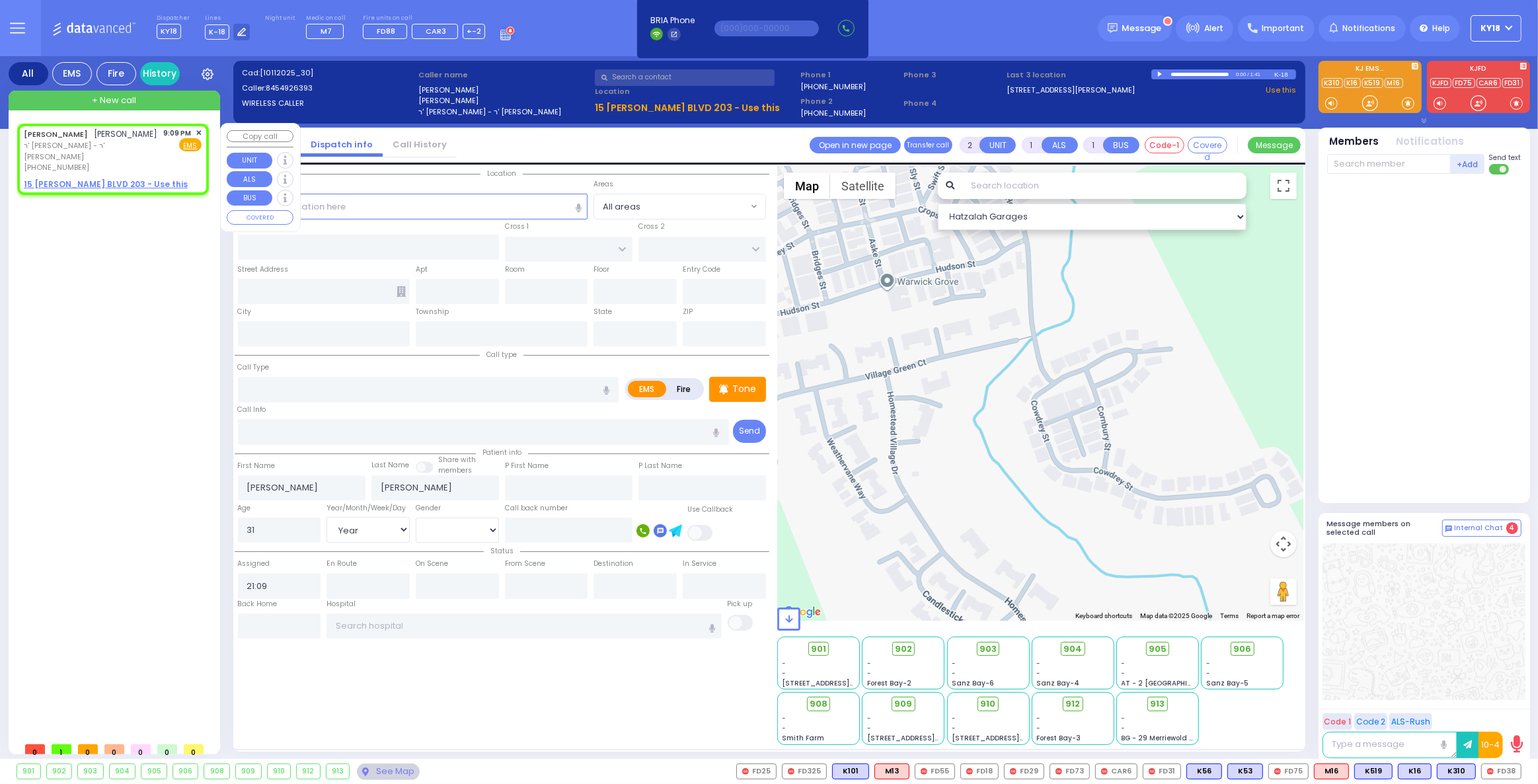
click at [131, 158] on span "ר' אברהם יודא - ר' ברוך יוסף מענדלאוויטש" at bounding box center [92, 151] width 136 height 22
select select
radio input "true"
select select "Year"
select select "[DEMOGRAPHIC_DATA]"
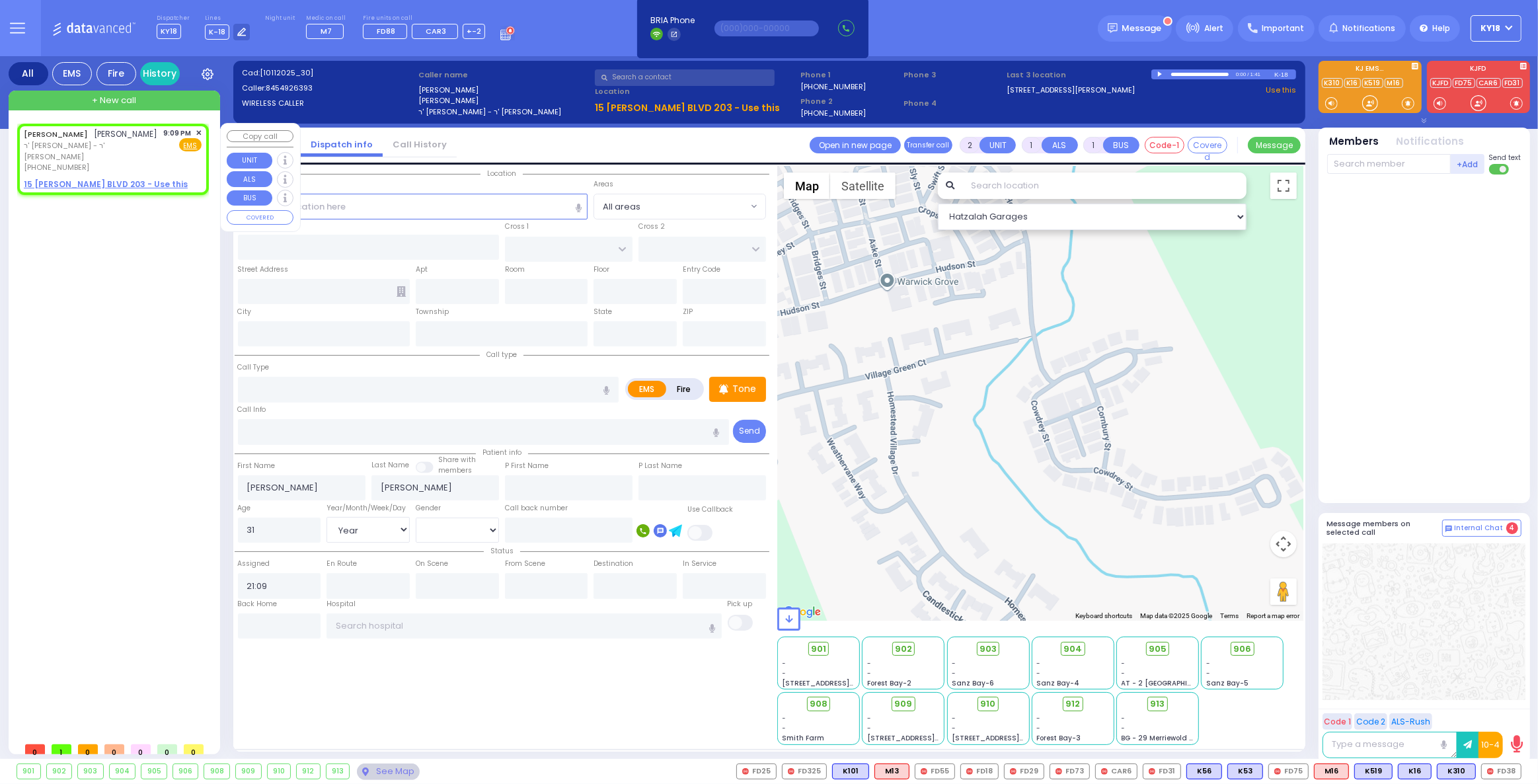
select select "Hatzalah Garages"
click at [61, 164] on span "(845) 492-6393" at bounding box center [56, 168] width 65 height 11
select select
radio input "true"
select select "Year"
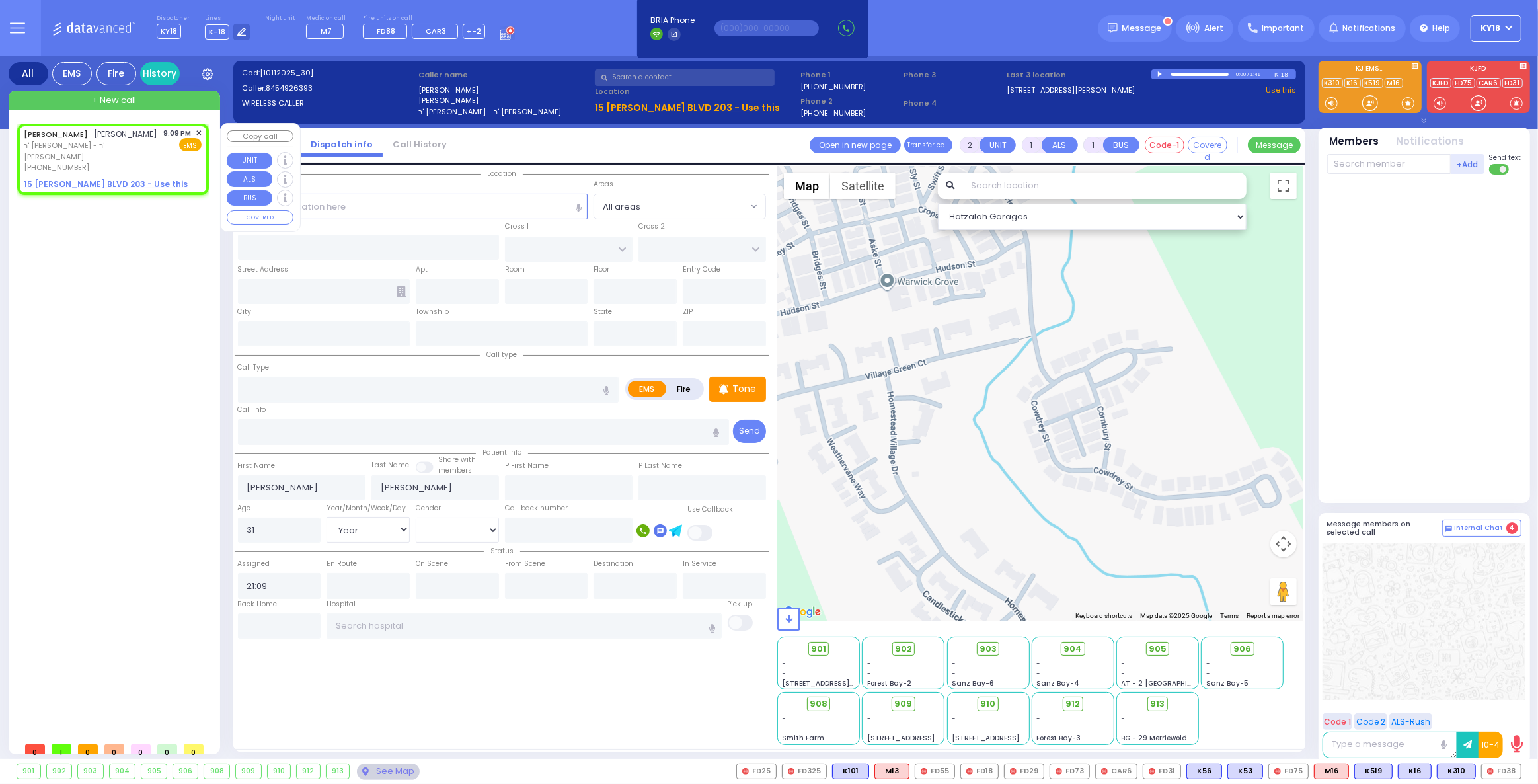
select select "[DEMOGRAPHIC_DATA]"
select select "Hatzalah Garages"
click at [197, 132] on span "✕" at bounding box center [198, 133] width 6 height 11
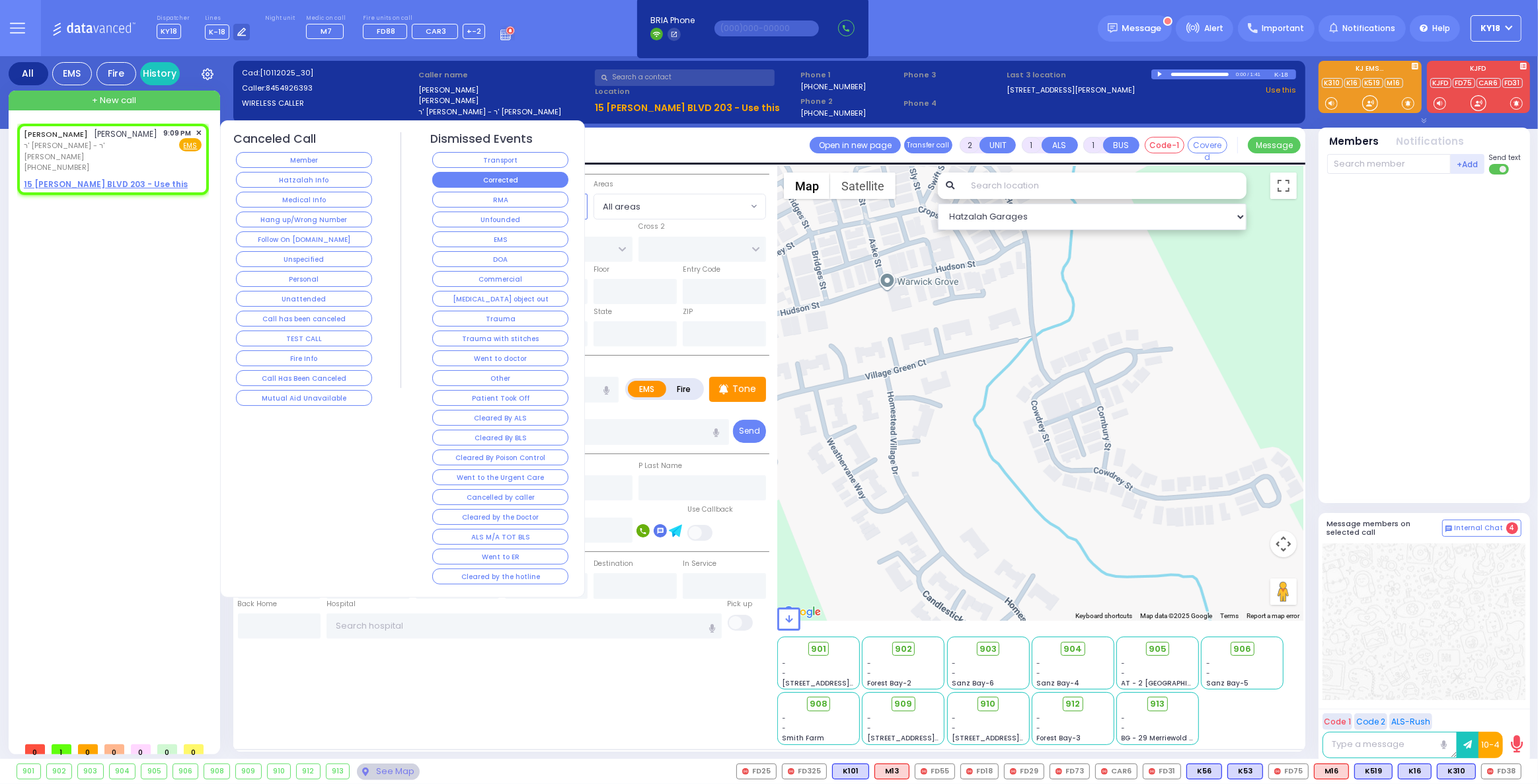
click at [496, 176] on button "Corrected" at bounding box center [500, 179] width 136 height 16
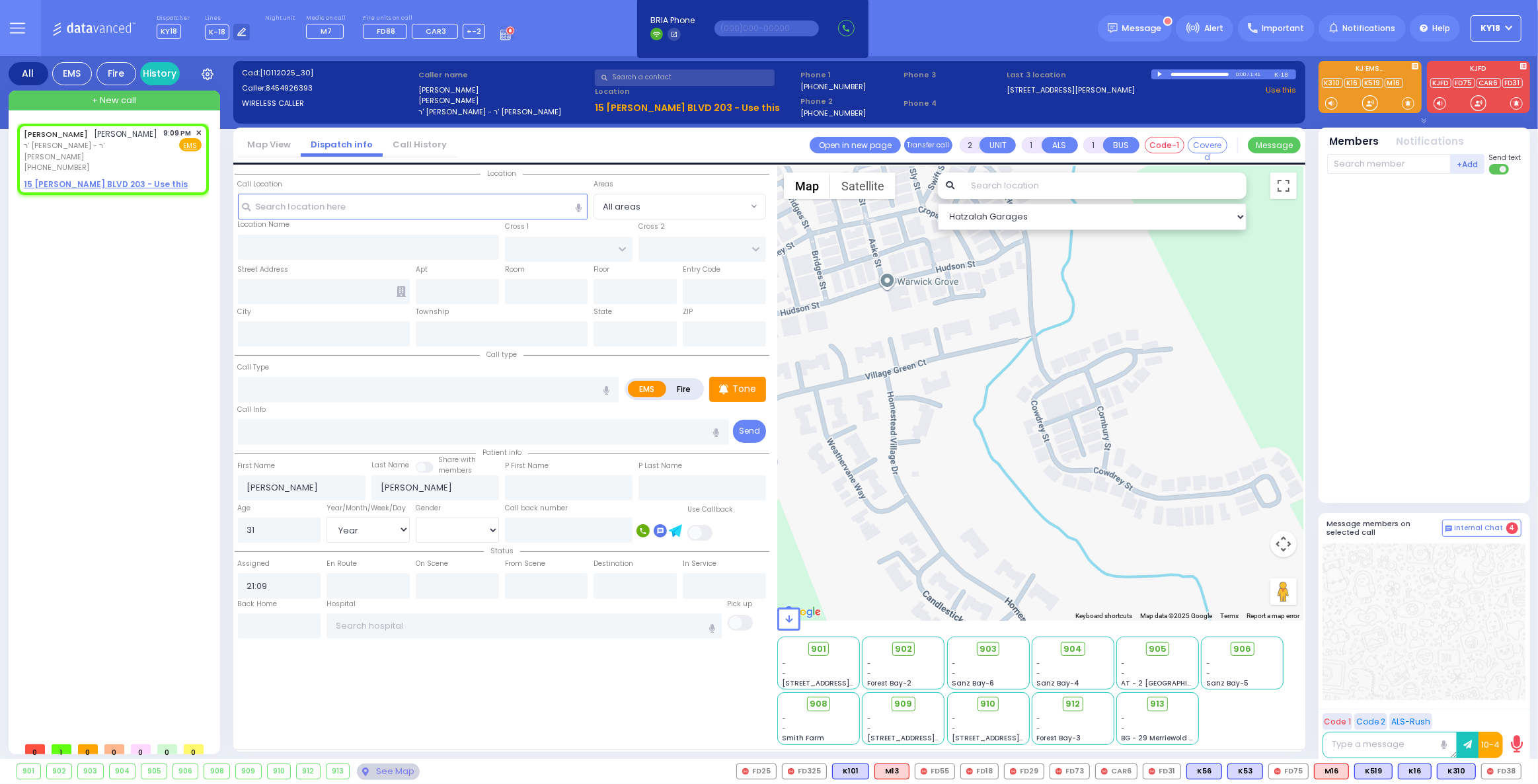
select select
radio input "true"
select select
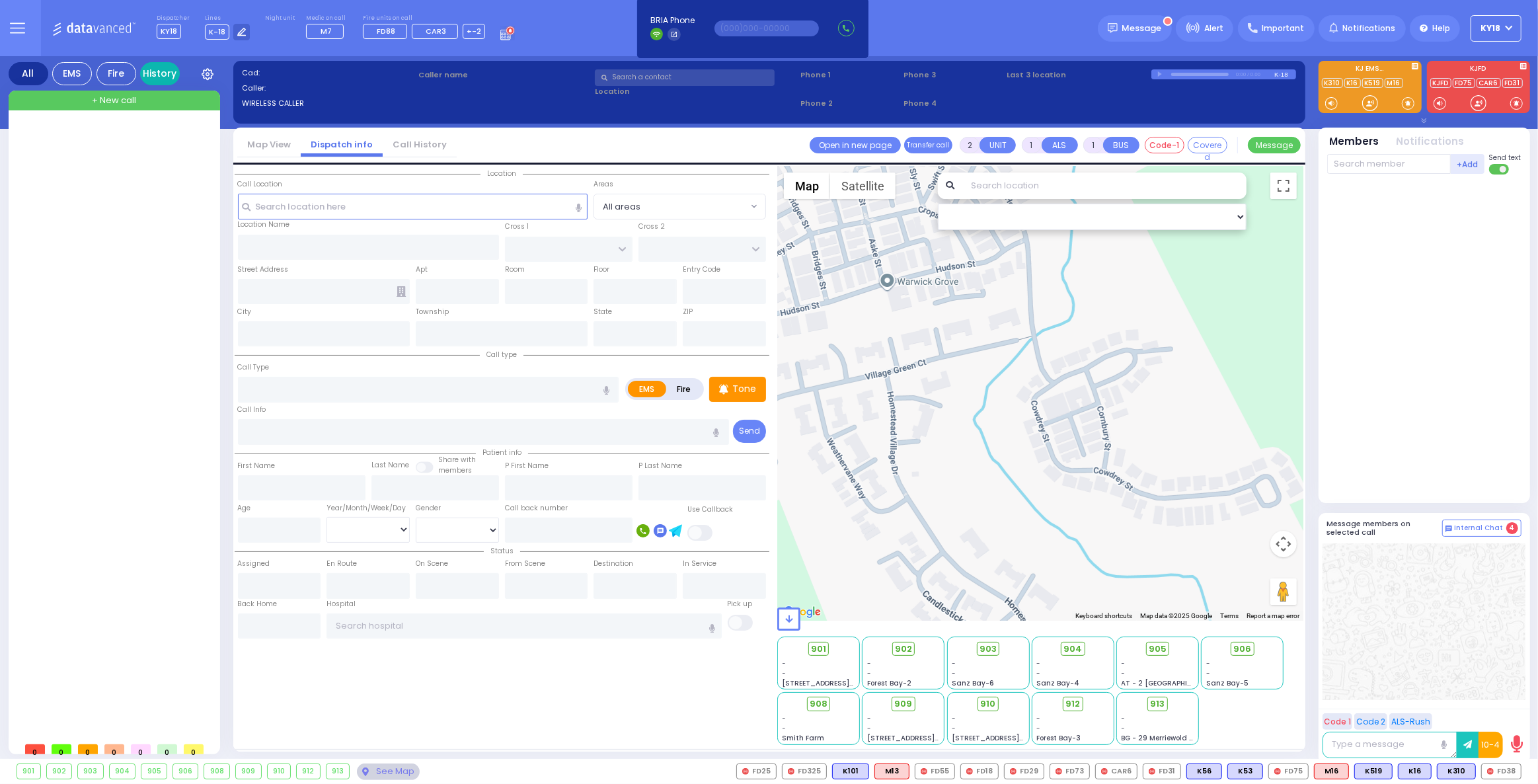
click at [162, 77] on link "History" at bounding box center [160, 73] width 39 height 23
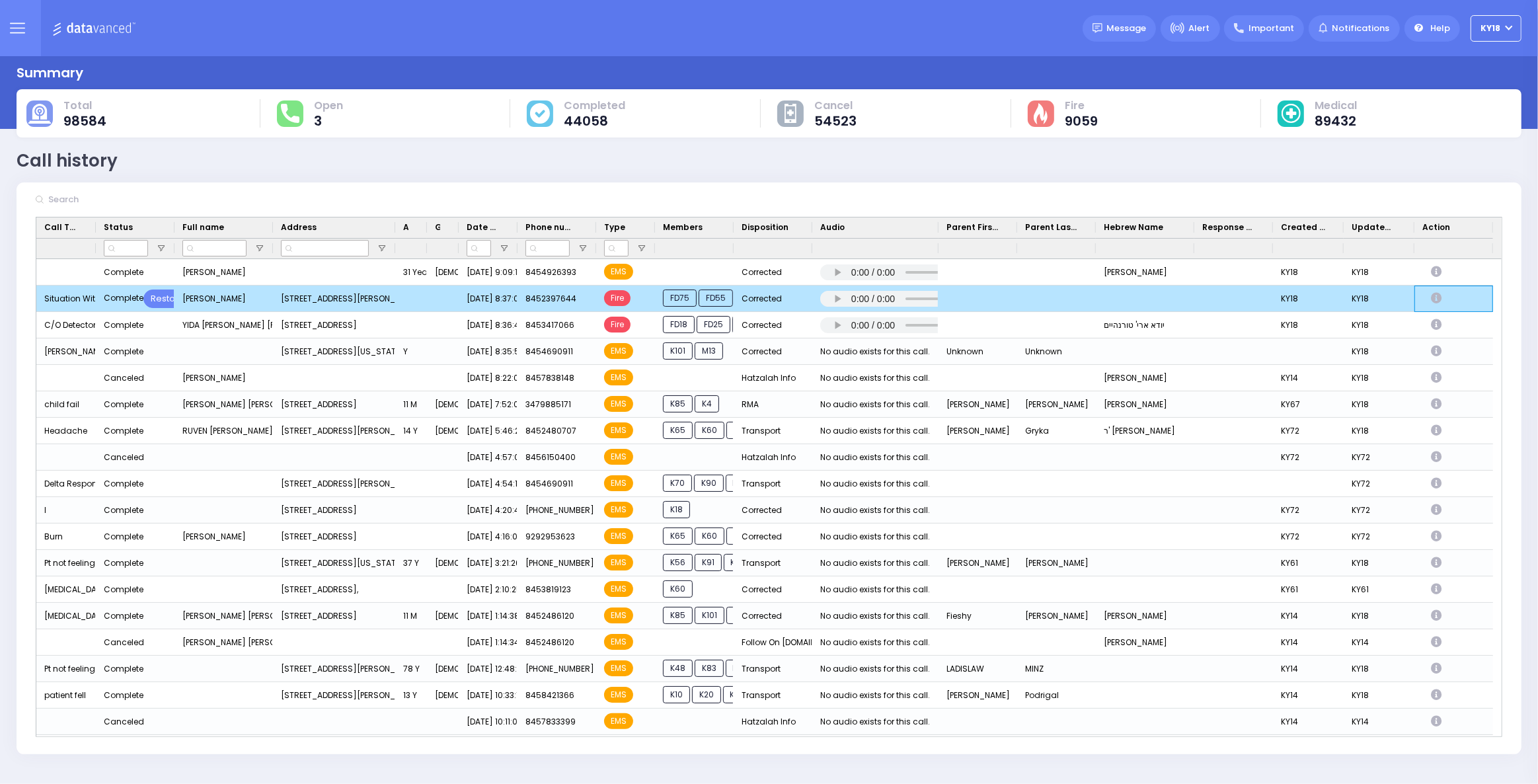
click at [1438, 297] on icon "Press SPACE to deselect this row." at bounding box center [1438, 298] width 15 height 11
select select
select select "Corrected"
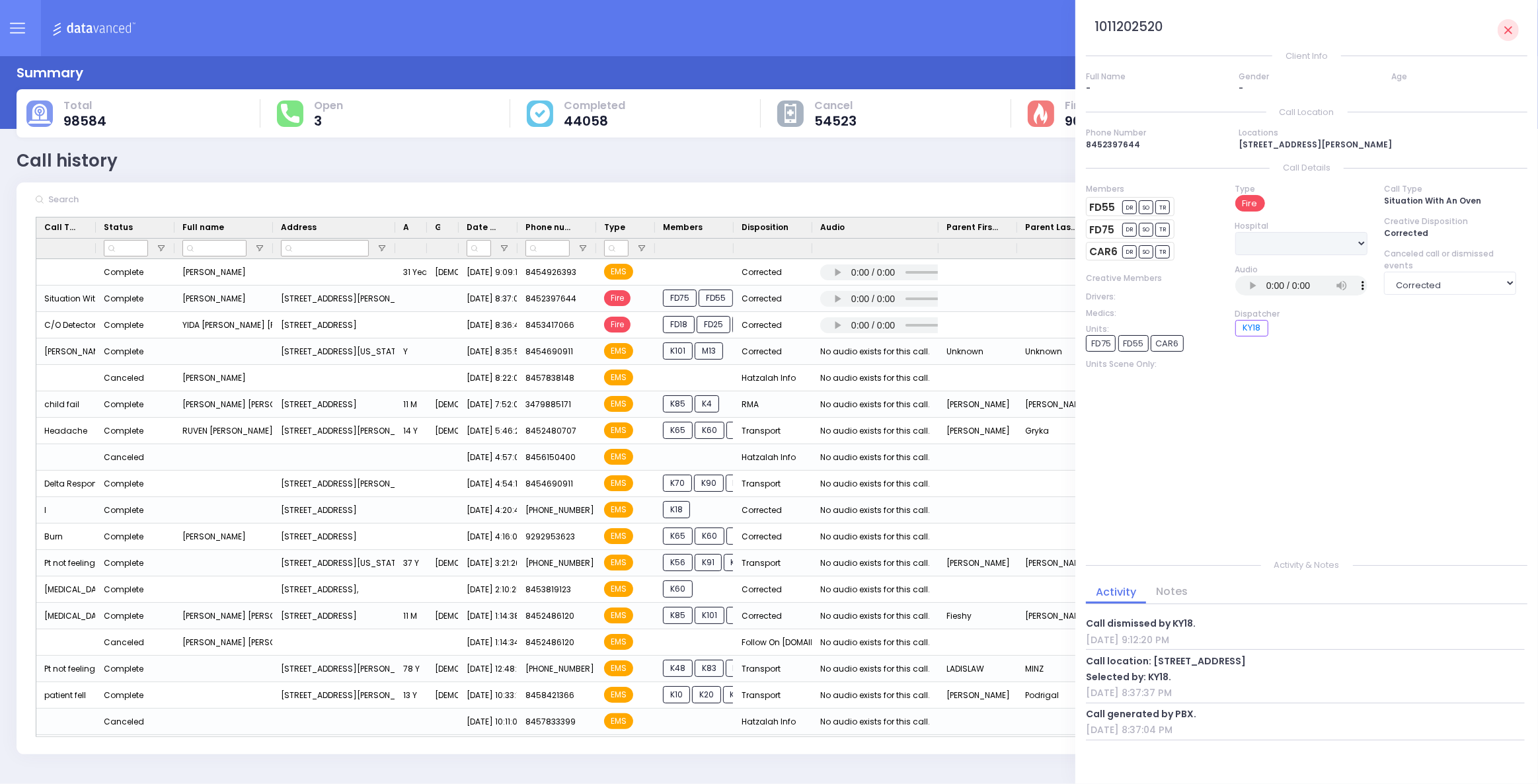
click at [636, 62] on div "just took the line & start dispatching. You will be logged out in BRIA Phone He…" at bounding box center [592, 28] width 200 height 86
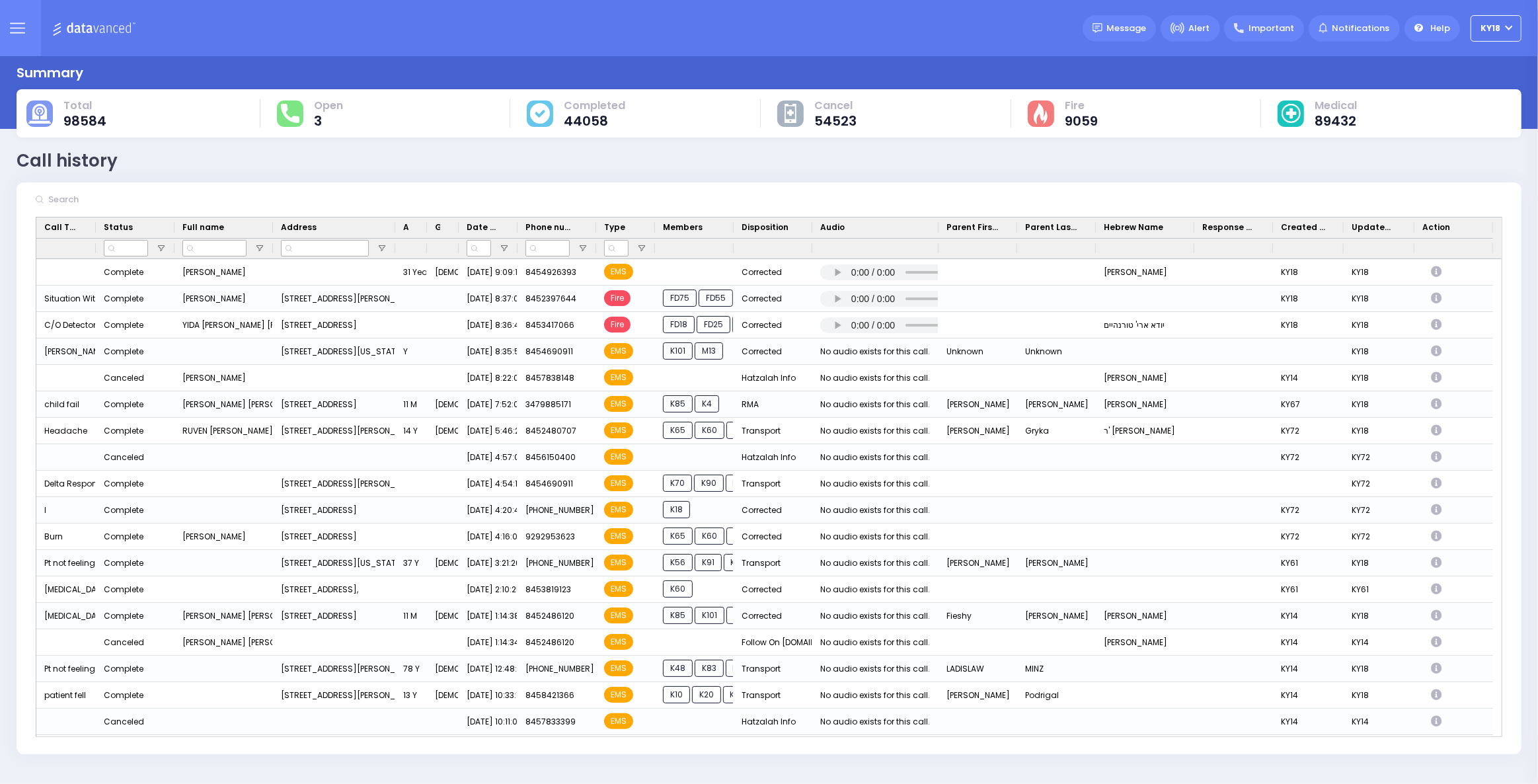
click at [98, 28] on img at bounding box center [96, 28] width 88 height 17
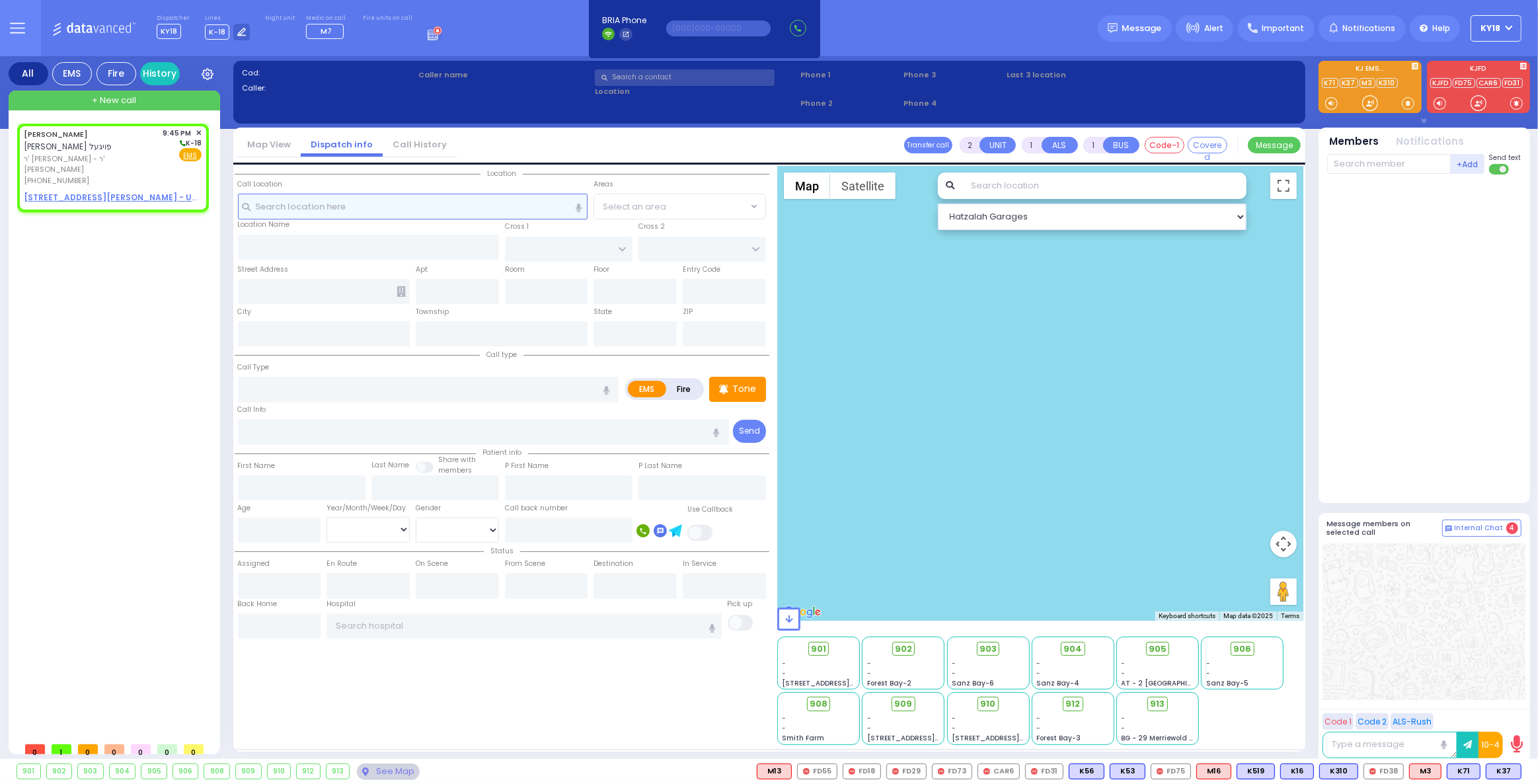
select select
radio input "true"
type input "ELIEZER NISSEN"
type input "FOGEL"
select select
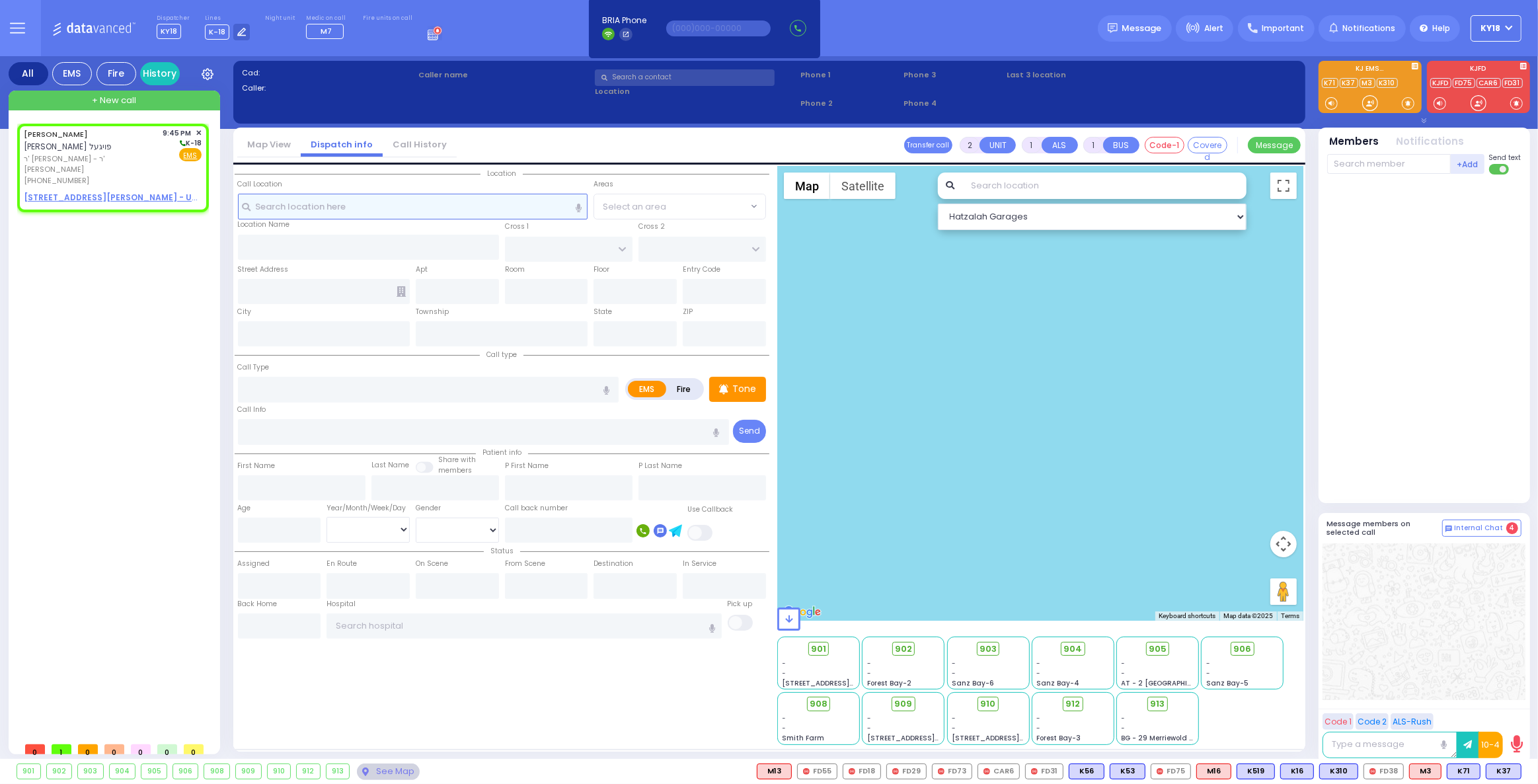
type input "21:45"
select select "Hatzalah Garages"
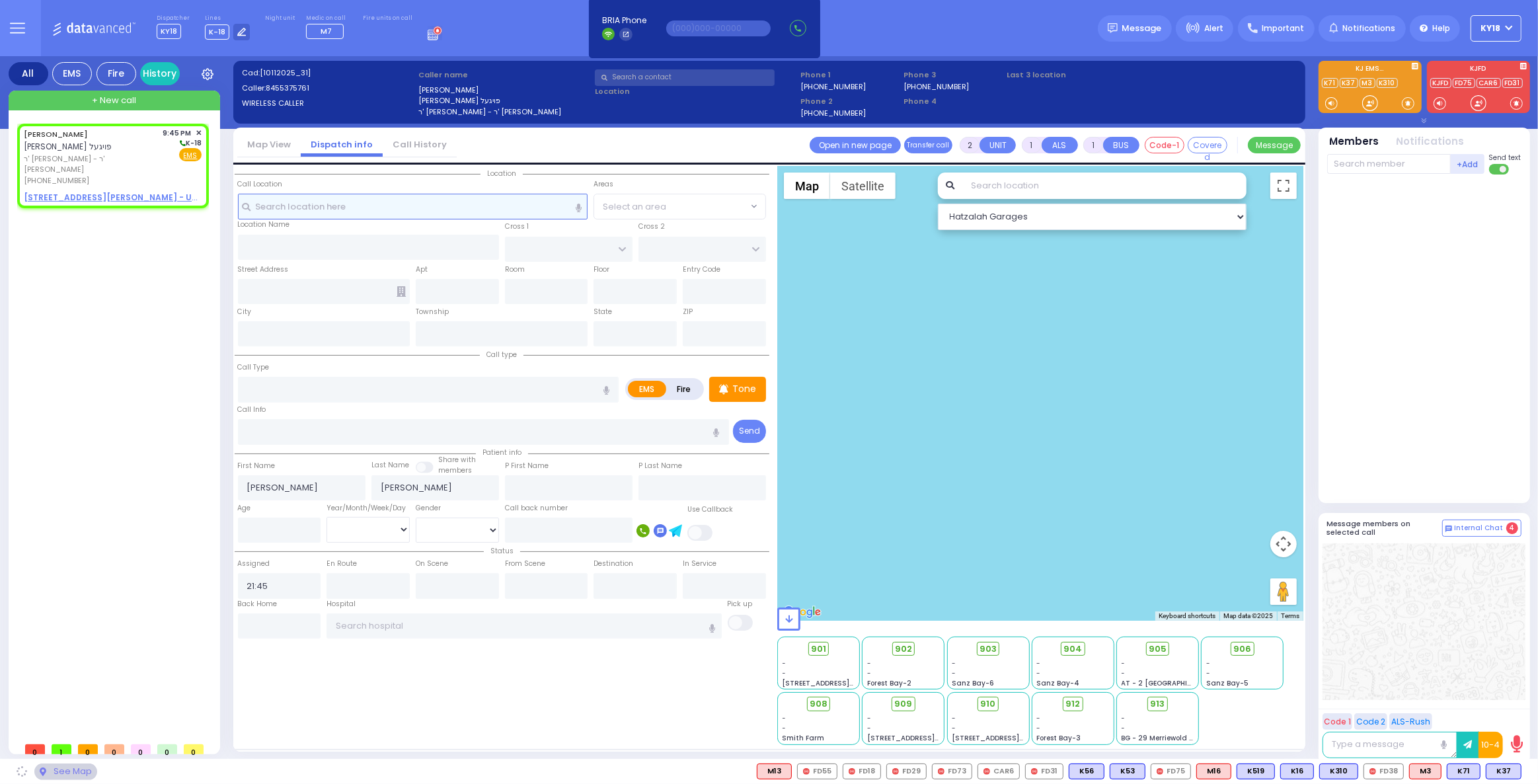
select select
radio input "true"
select select
select select "Hatzalah Garages"
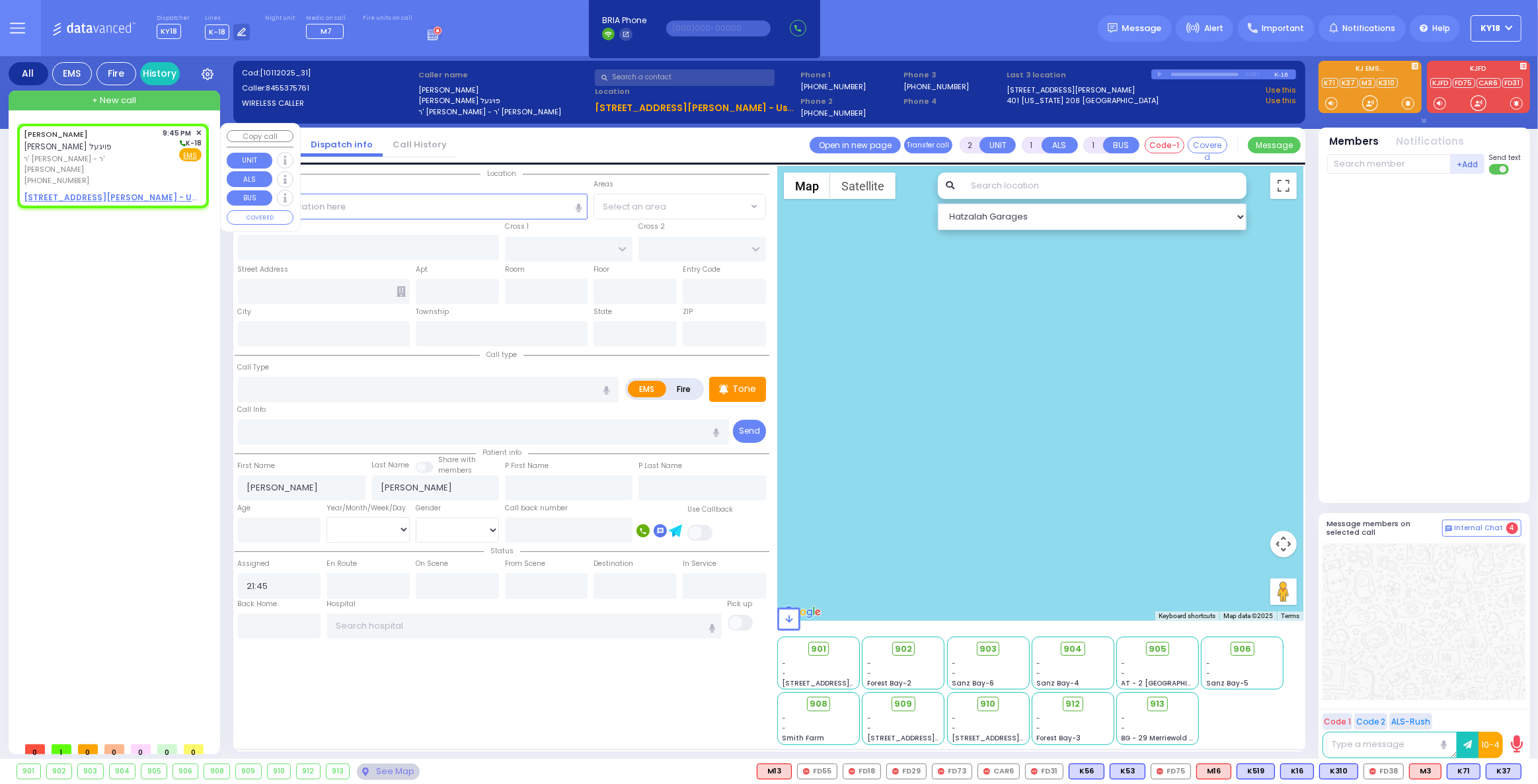
click at [76, 175] on span "(845) 537-5761" at bounding box center [56, 181] width 65 height 11
select select
radio input "true"
select select
select select "Hatzalah Garages"
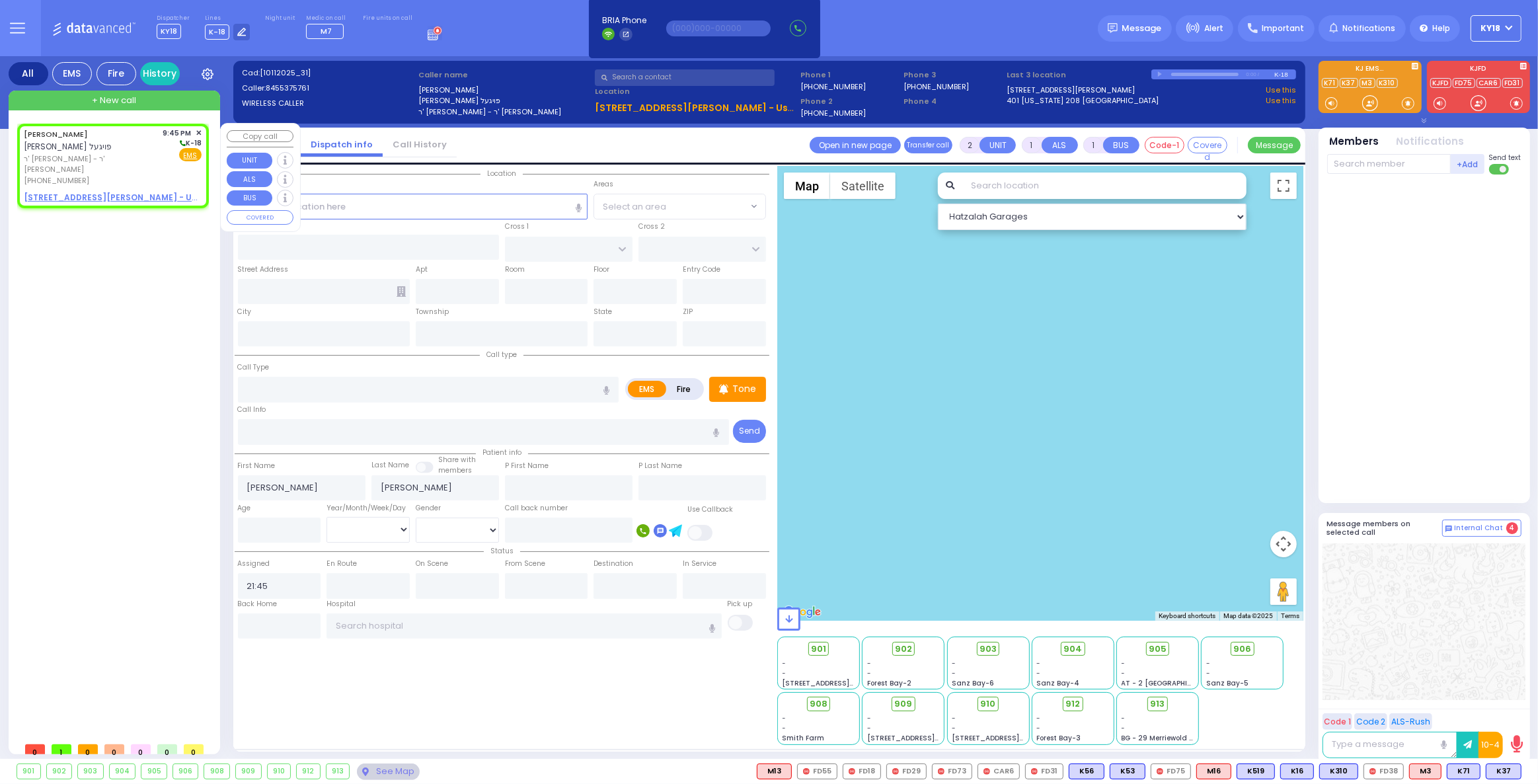
click at [80, 192] on u "10 MORDCHE SCHER BLVD 403 - Use this" at bounding box center [121, 197] width 195 height 11
select select
radio input "true"
select select
select select "Hatzalah Garages"
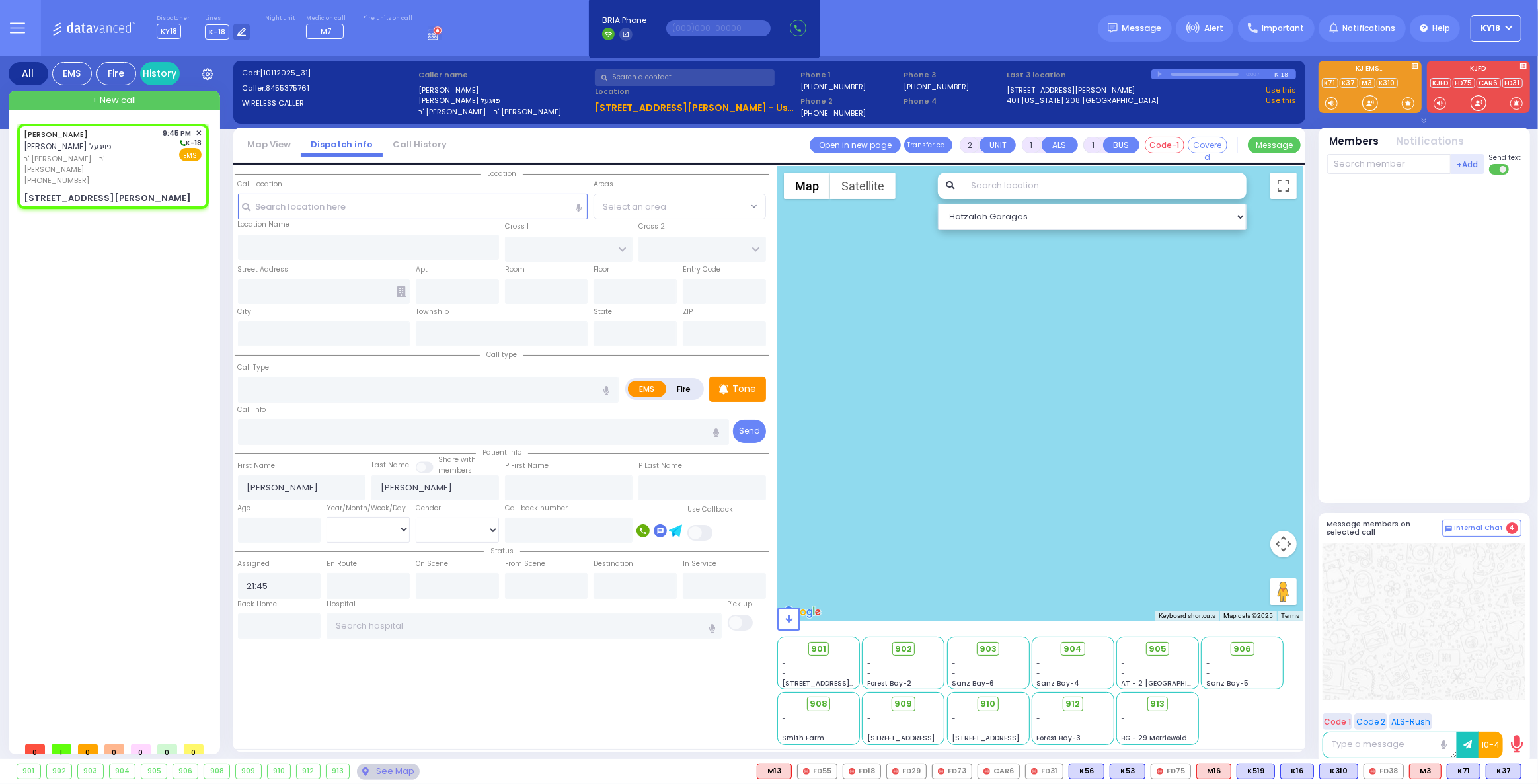
select select
radio input "true"
select select
type input "LIPA FRIEDMAN LN"
type input "SCHUNNEMUNK RD"
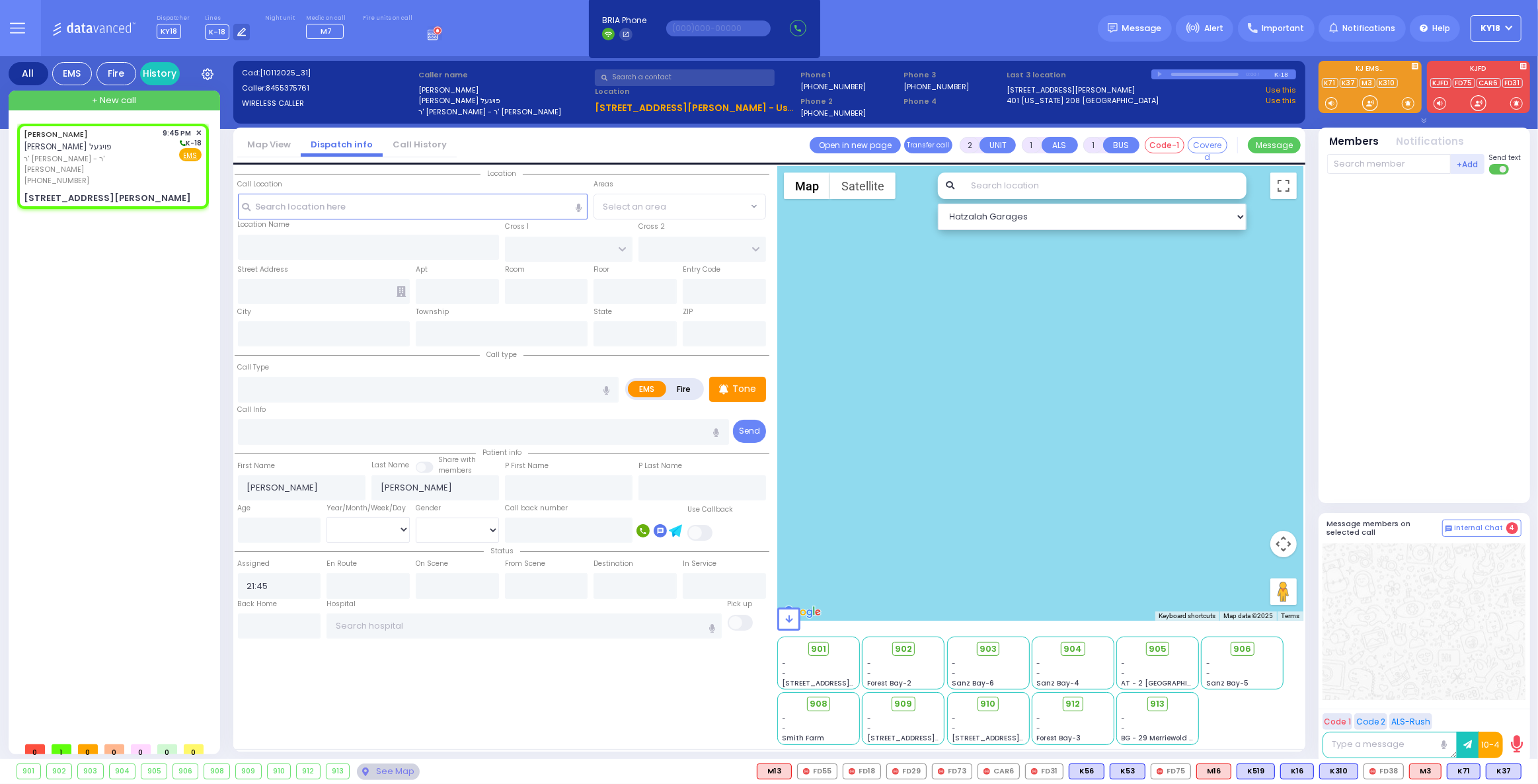
type input "10 MORDCHE SCHER BLVD"
type input "403"
type input "Monroe"
type input "[US_STATE]"
type input "10950"
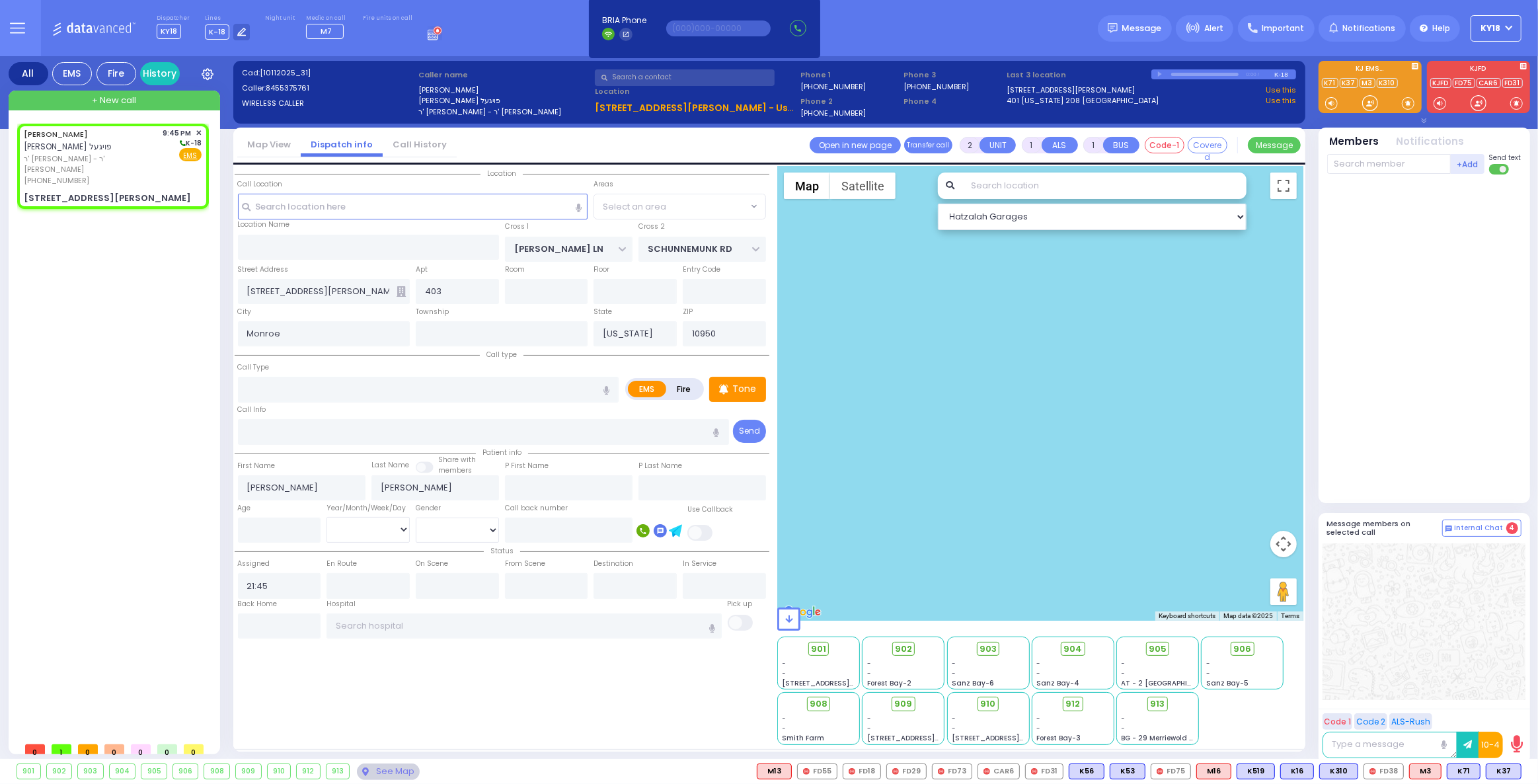
select select "Hatzalah Garages"
select select "SECTION 2"
click at [260, 391] on input "text" at bounding box center [428, 389] width 382 height 25
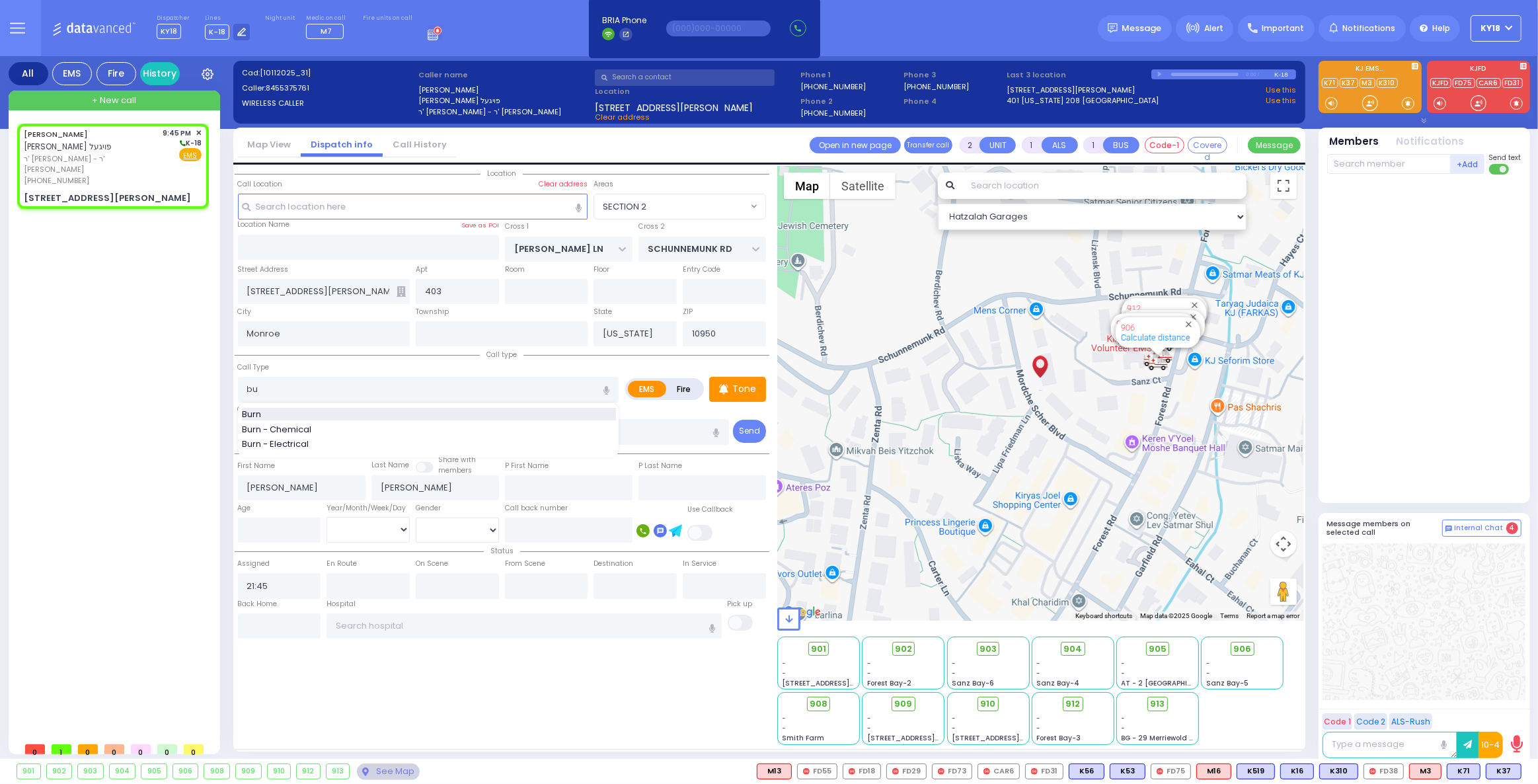
click at [293, 415] on div "Burn" at bounding box center [429, 414] width 374 height 13
type input "Burn"
type input "3"
type input "0"
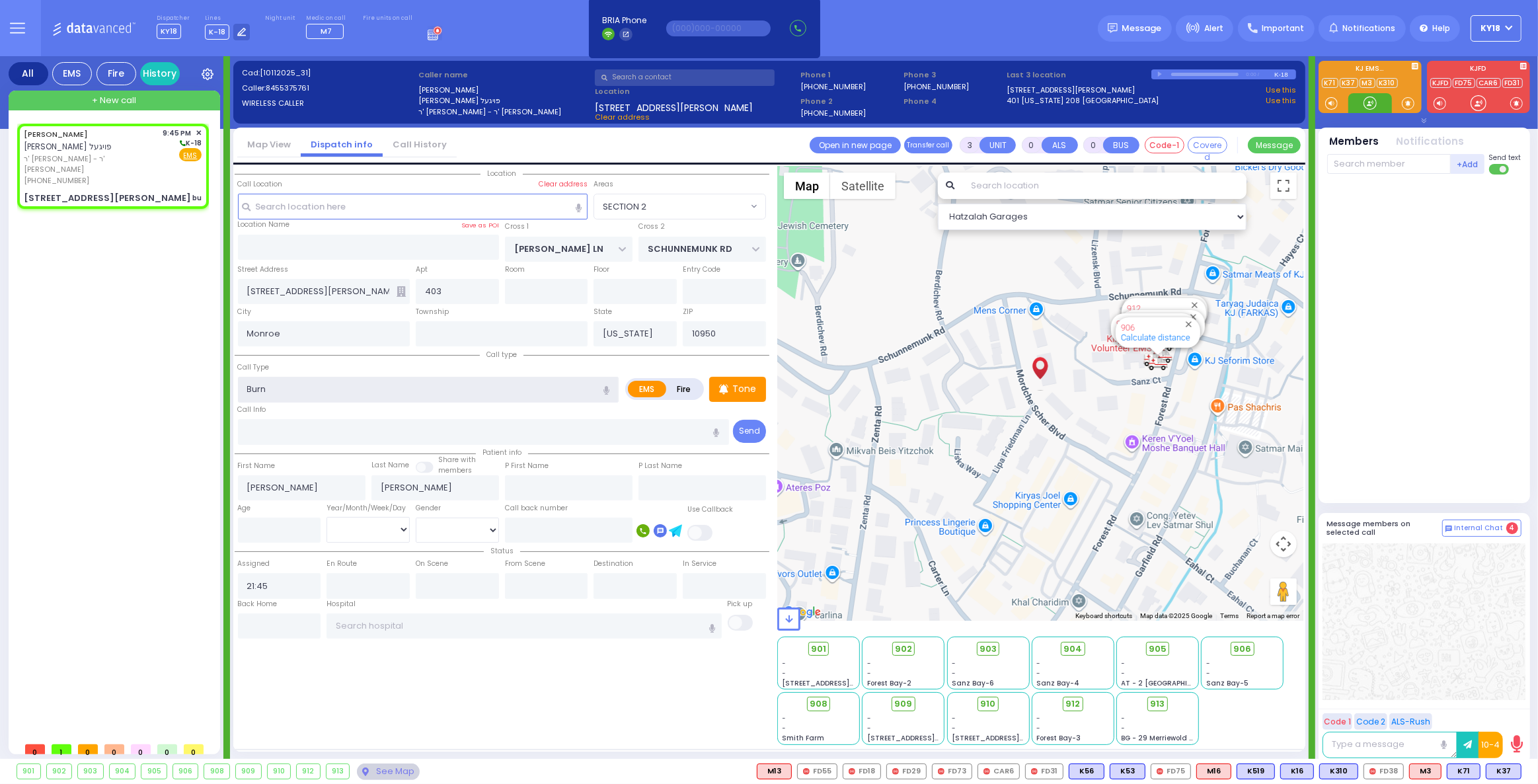
select select
radio input "true"
select select
select select "Hatzalah Garages"
select select "SECTION 2"
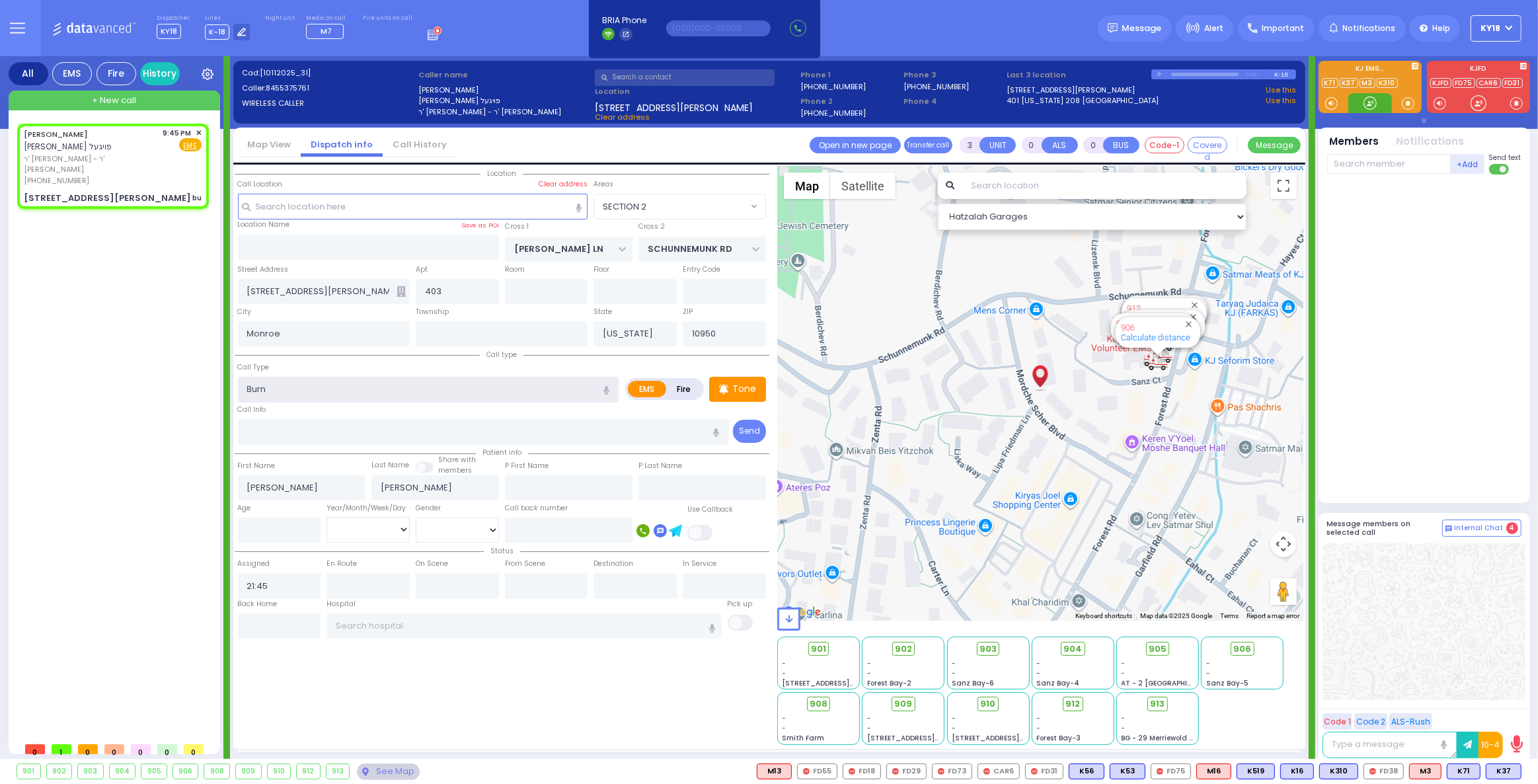
select select
radio input "true"
select select
select select "Hatzalah Garages"
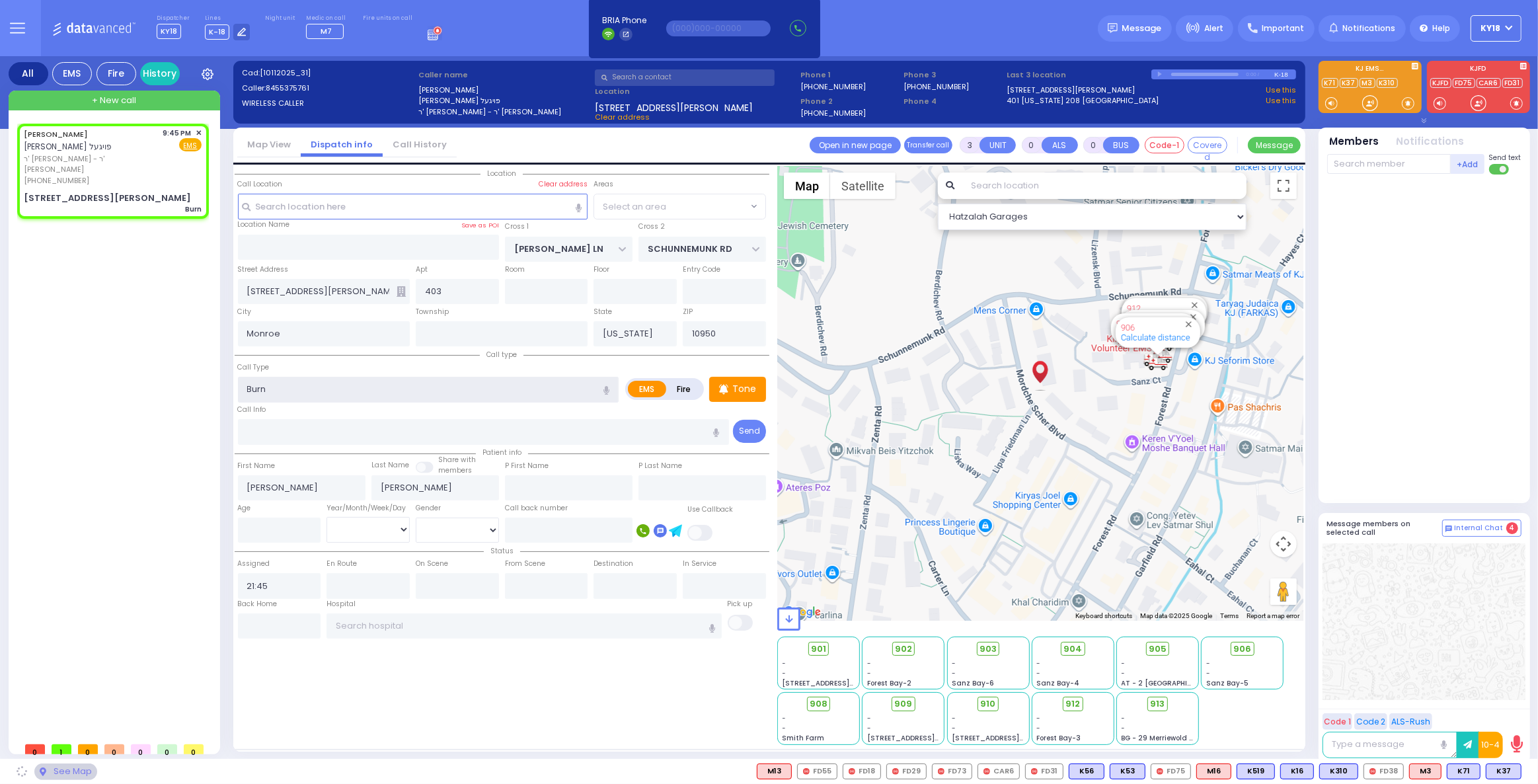
select select "SECTION 2"
select select
radio input "true"
select select
select select "Hatzalah Garages"
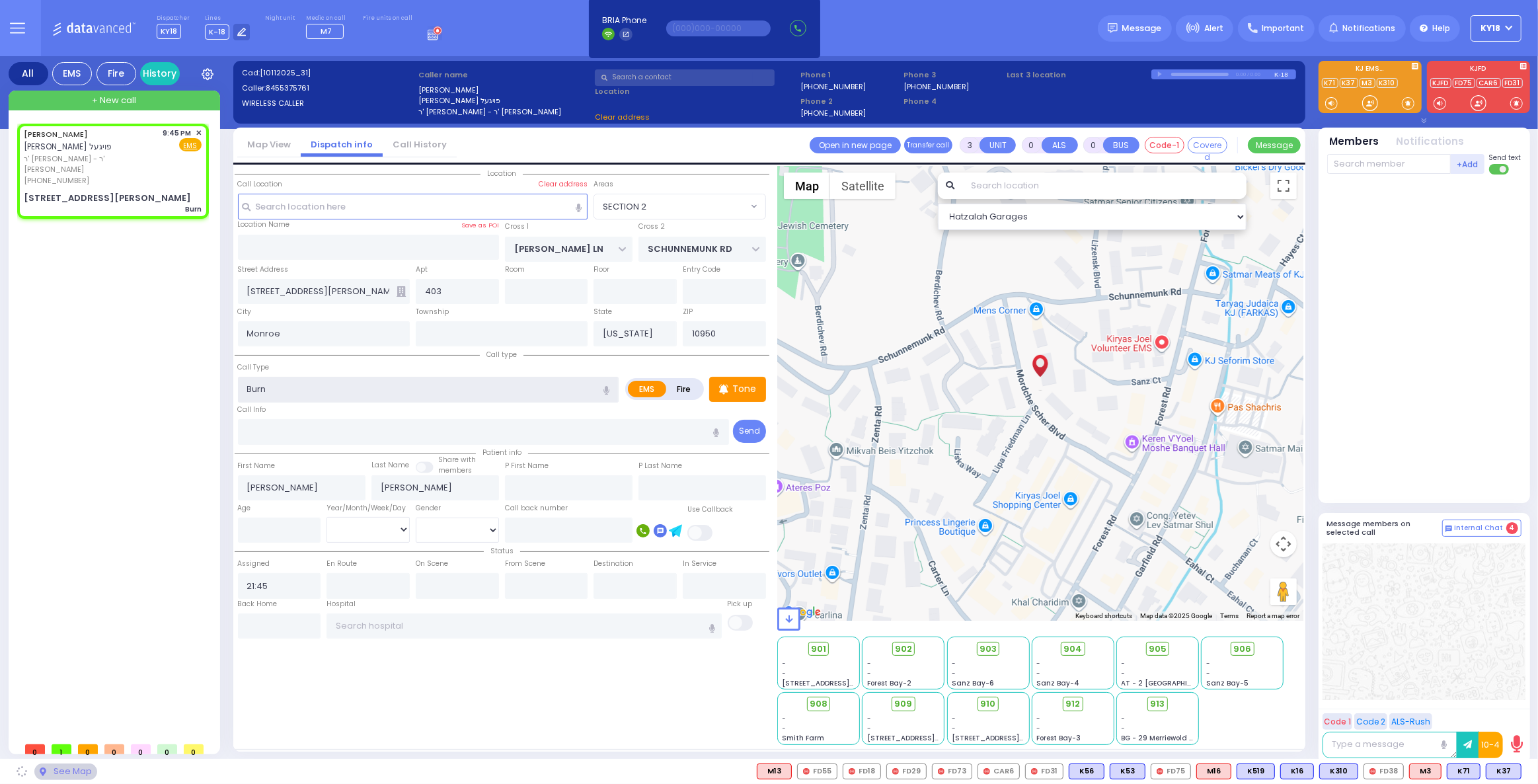
select select "SECTION 2"
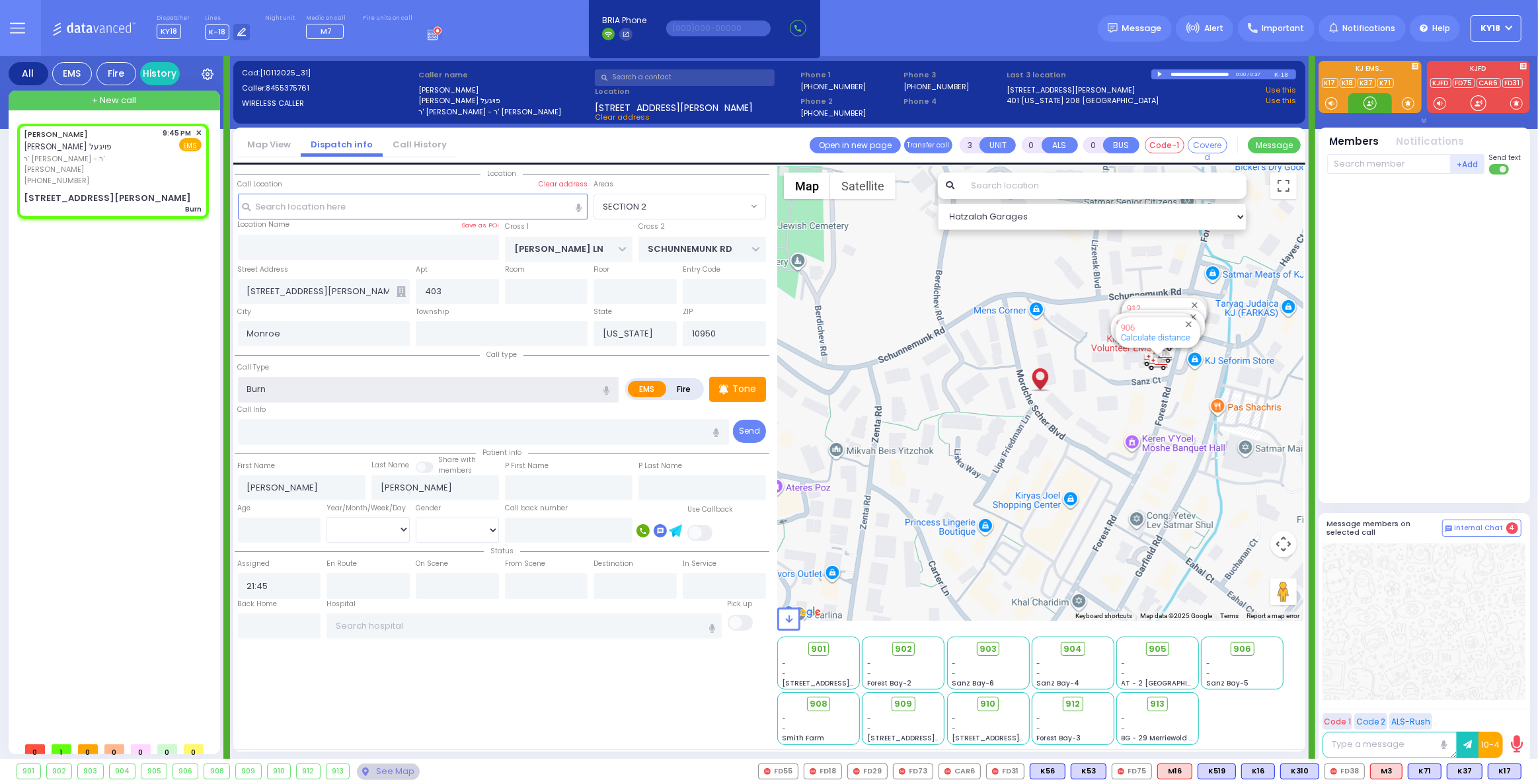
select select
radio input "true"
select select
select select "Hatzalah Garages"
select select "SECTION 2"
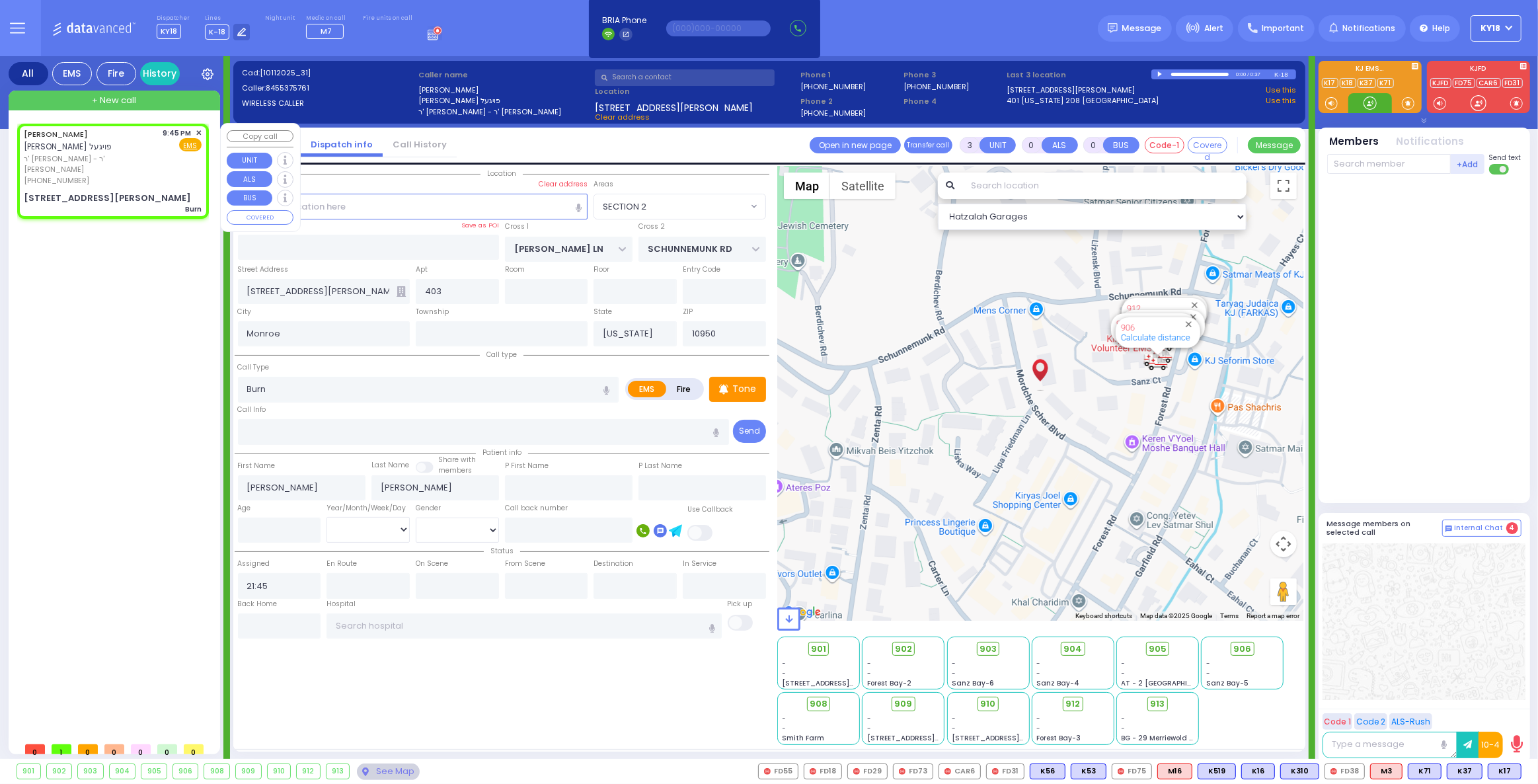
click at [138, 176] on div "ELIEZER NISSEN FOGEL אליעזר ניסן פויגעל ר' שמשון שרגא - ר' חיים אפרים ווייס (84…" at bounding box center [113, 171] width 186 height 91
select select
radio input "true"
select select
select select "Hatzalah Garages"
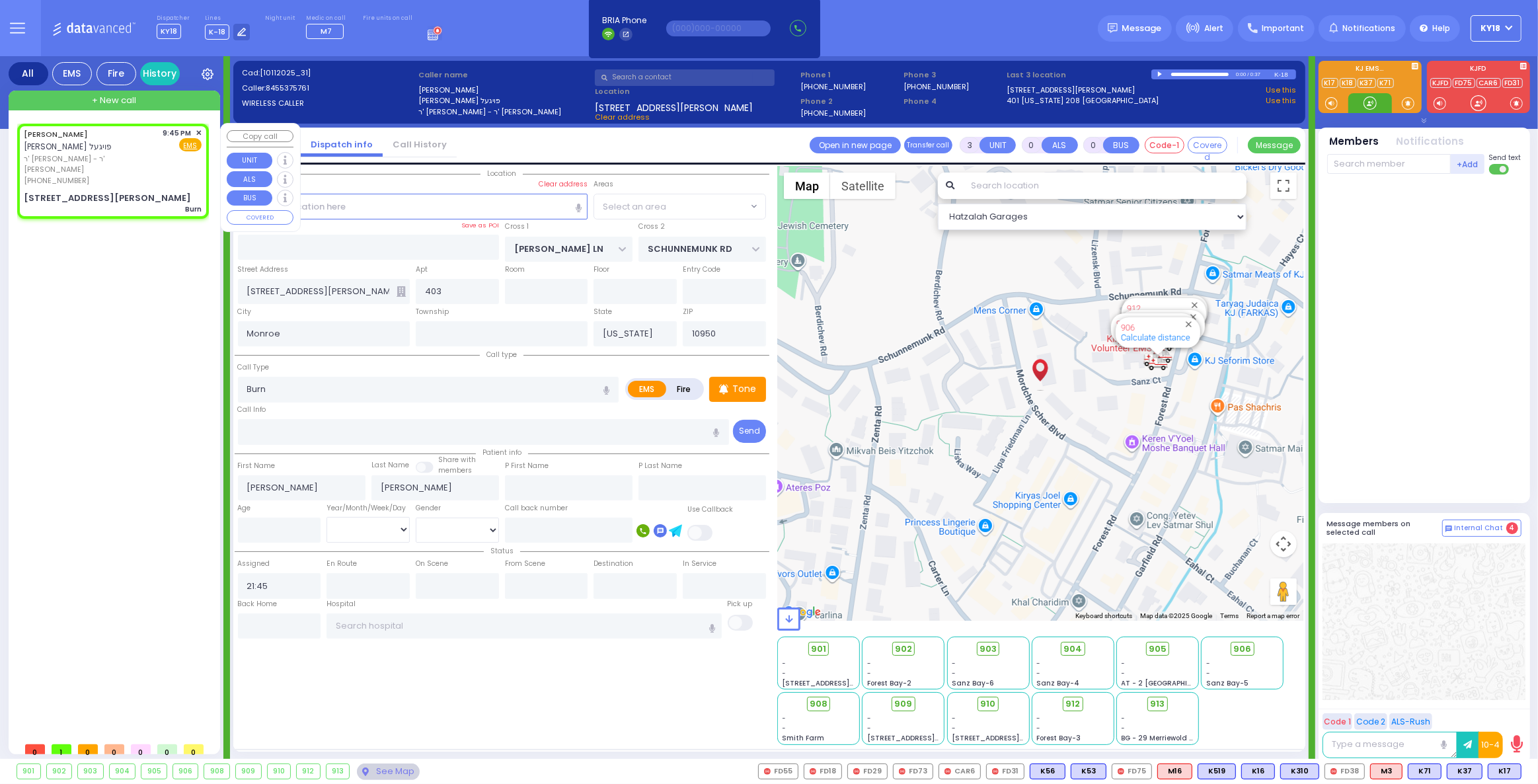
select select
radio input "true"
select select
select select "Hatzalah Garages"
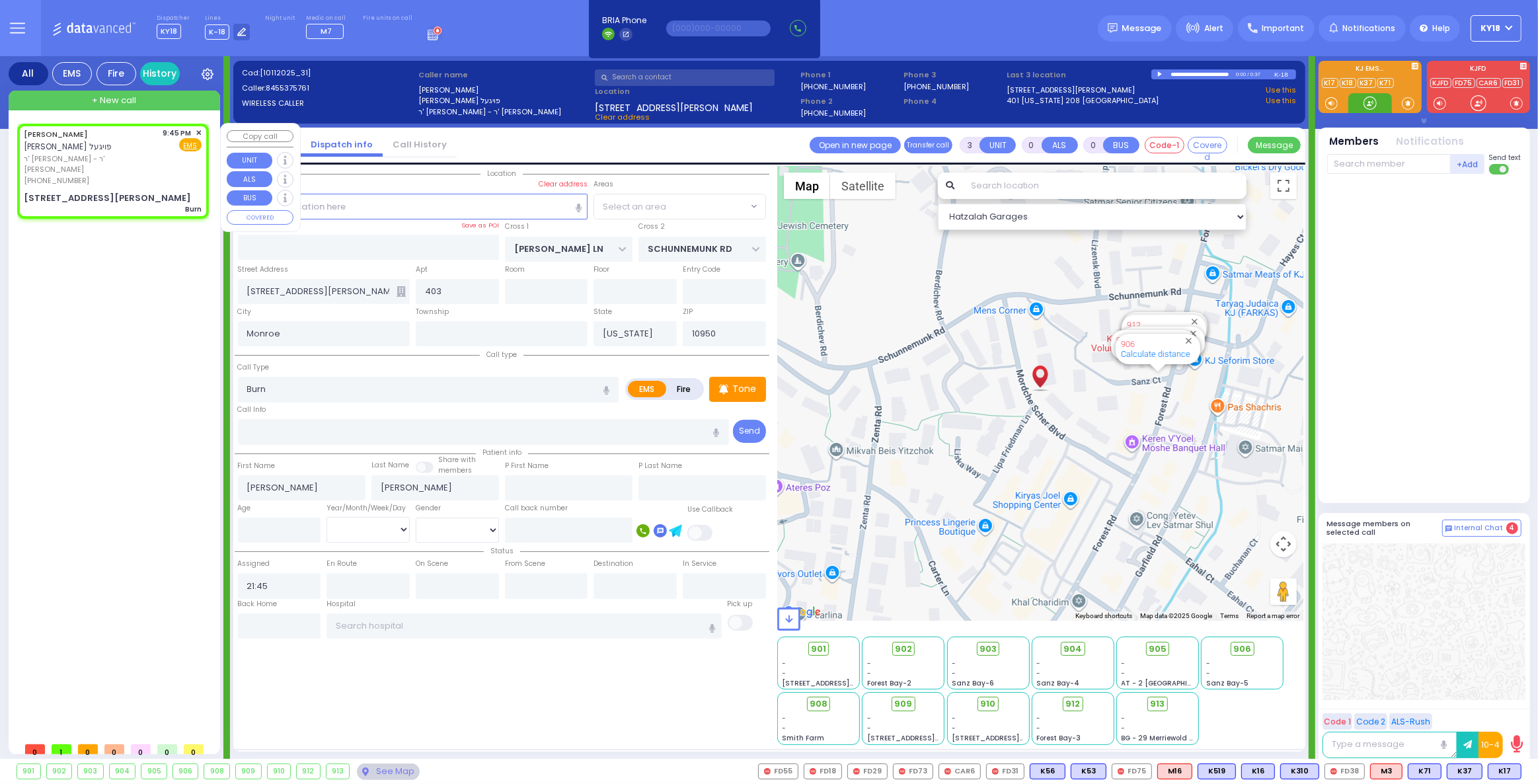
select select "SECTION 2"
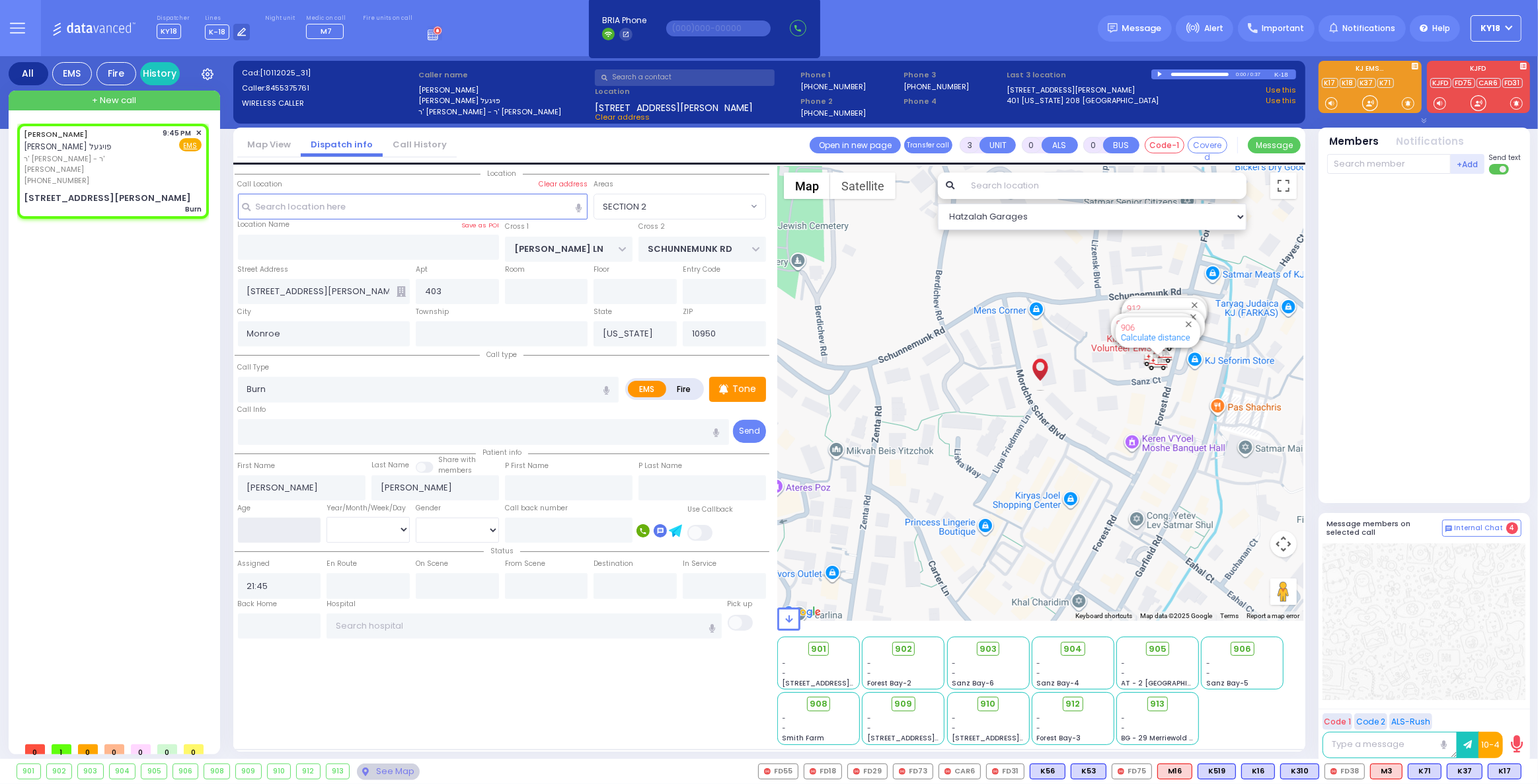
click at [282, 531] on input "number" at bounding box center [279, 529] width 83 height 25
type input "6"
click at [359, 525] on select "Year Month Week Day" at bounding box center [368, 529] width 83 height 25
select select "Year"
click at [326, 517] on select "Year Month Week Day" at bounding box center [368, 529] width 83 height 25
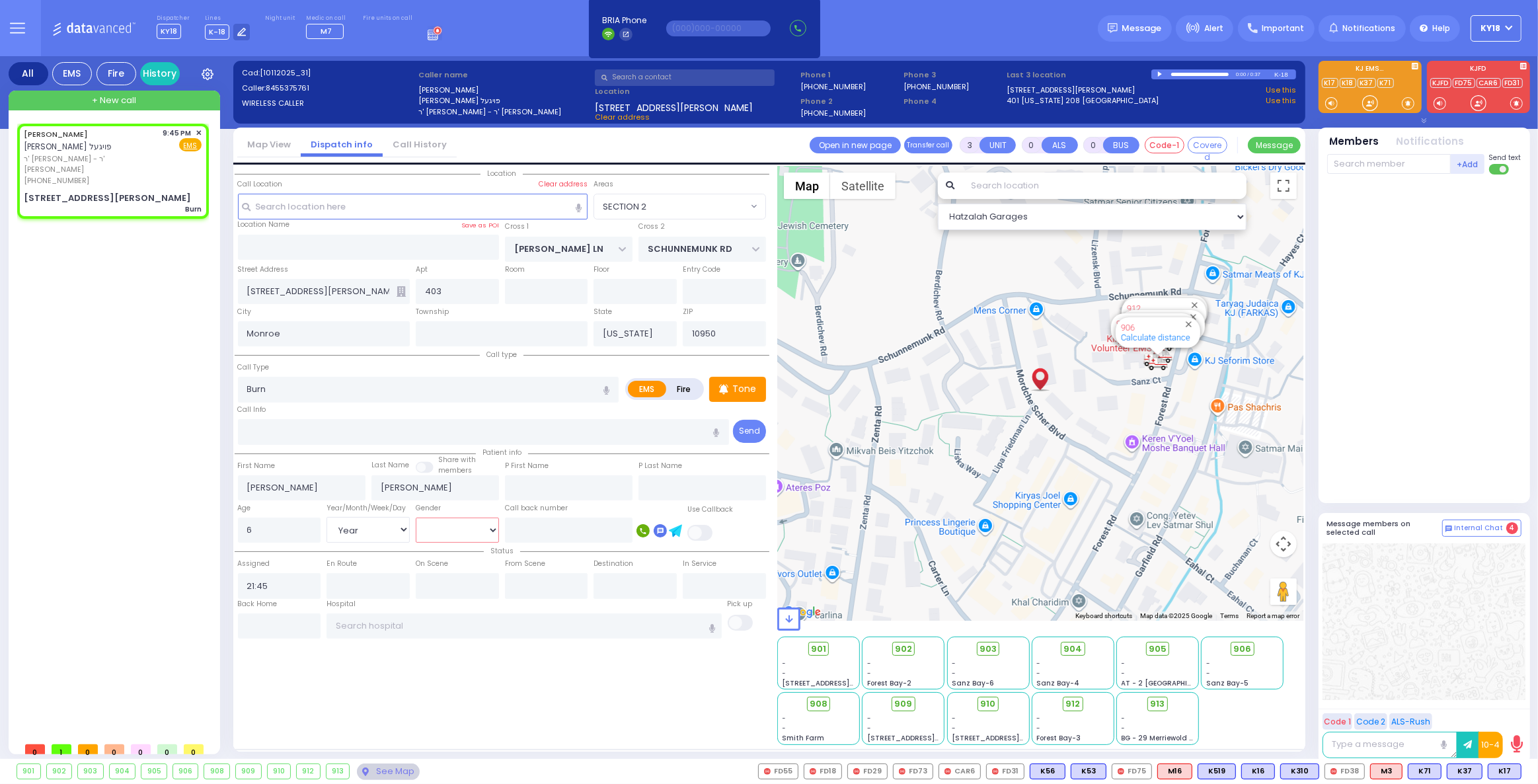
select select
radio input "true"
select select "Year"
select select "Hatzalah Garages"
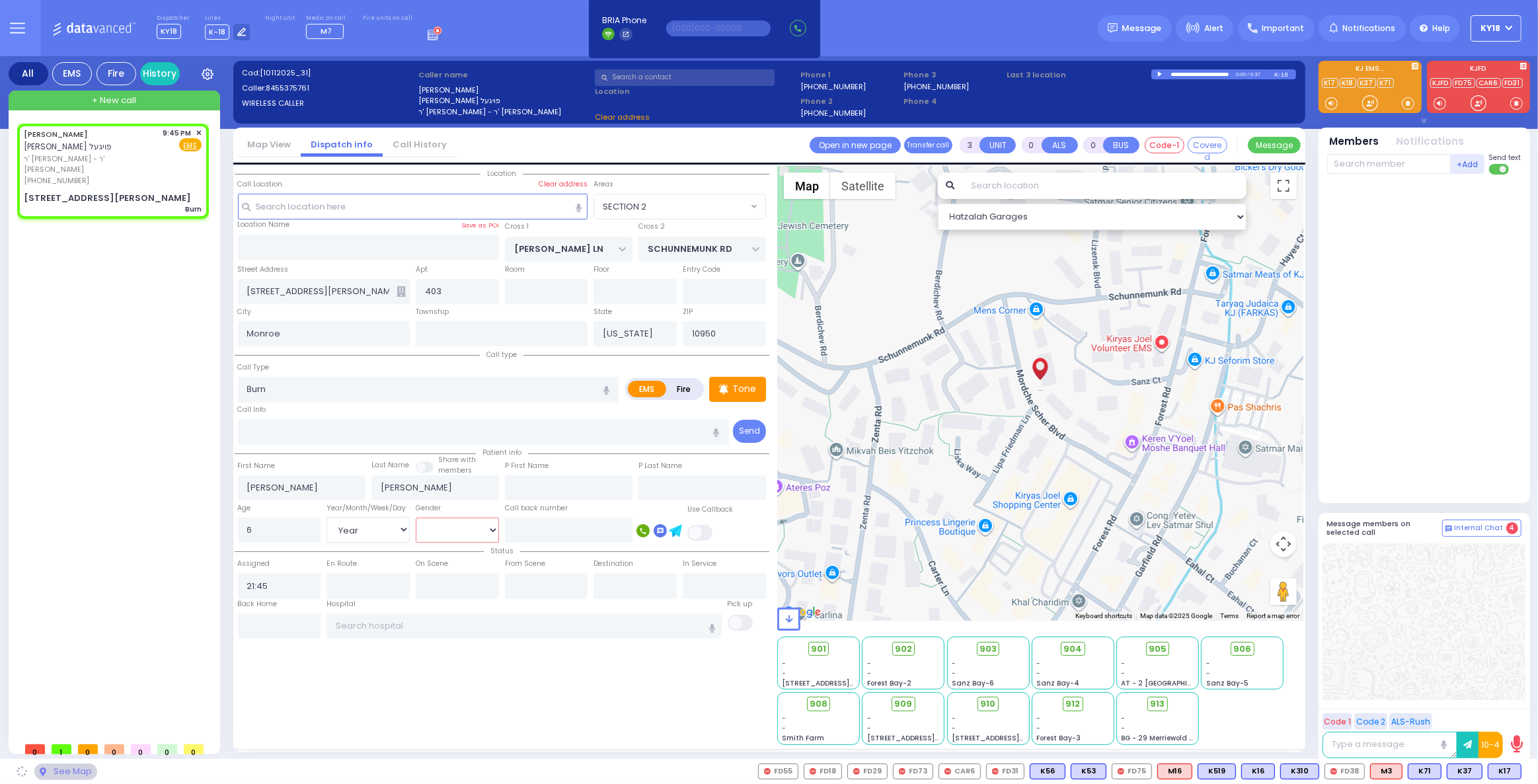
click at [444, 533] on select "Male Female" at bounding box center [457, 529] width 83 height 25
select select "[DEMOGRAPHIC_DATA]"
click at [415, 517] on select "Male Female" at bounding box center [457, 529] width 83 height 25
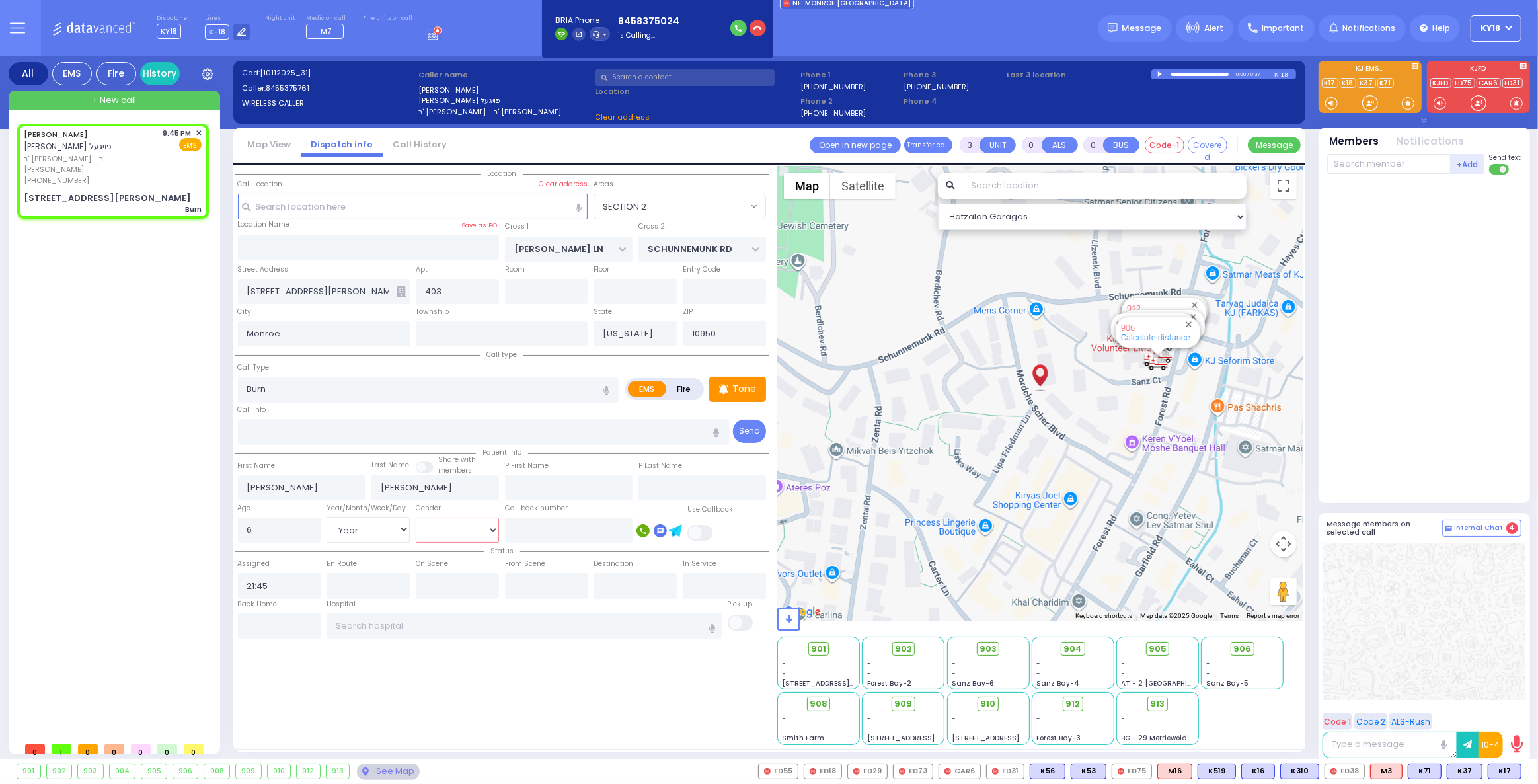
select select
radio input "true"
select select "Year"
select select "[DEMOGRAPHIC_DATA]"
select select "Hatzalah Garages"
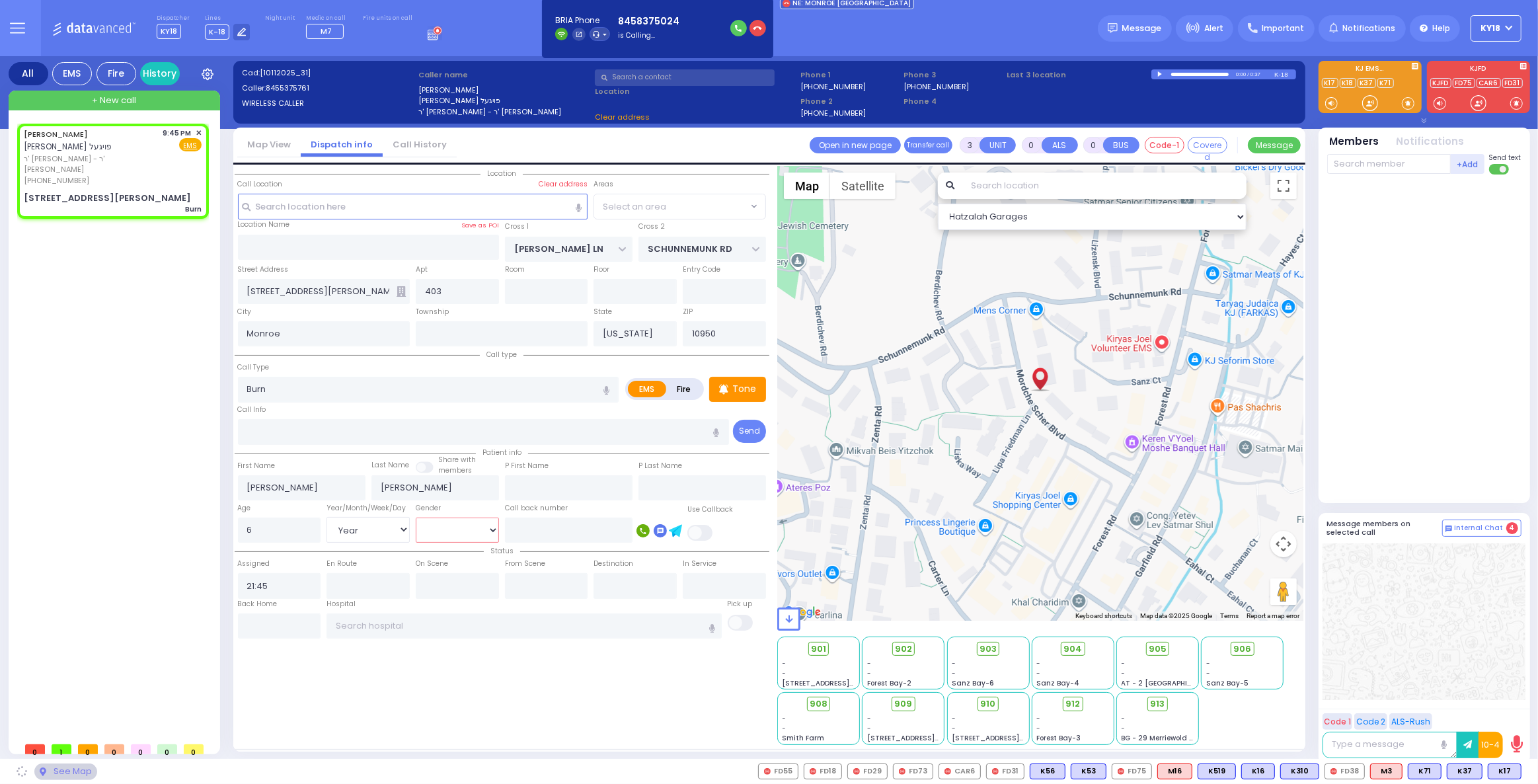
select select "SECTION 2"
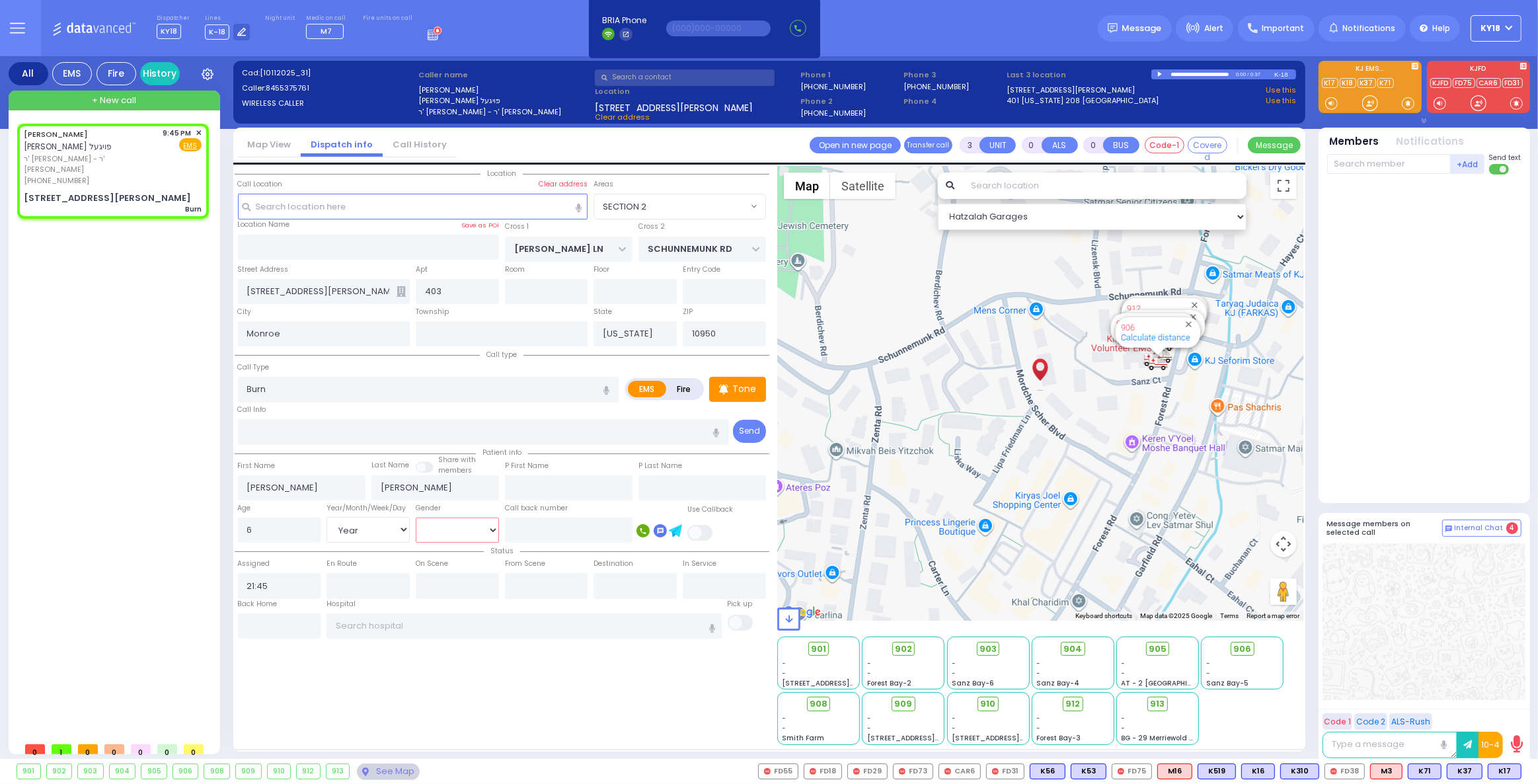
select select
radio input "true"
select select "Year"
select select "[DEMOGRAPHIC_DATA]"
select select "Hatzalah Garages"
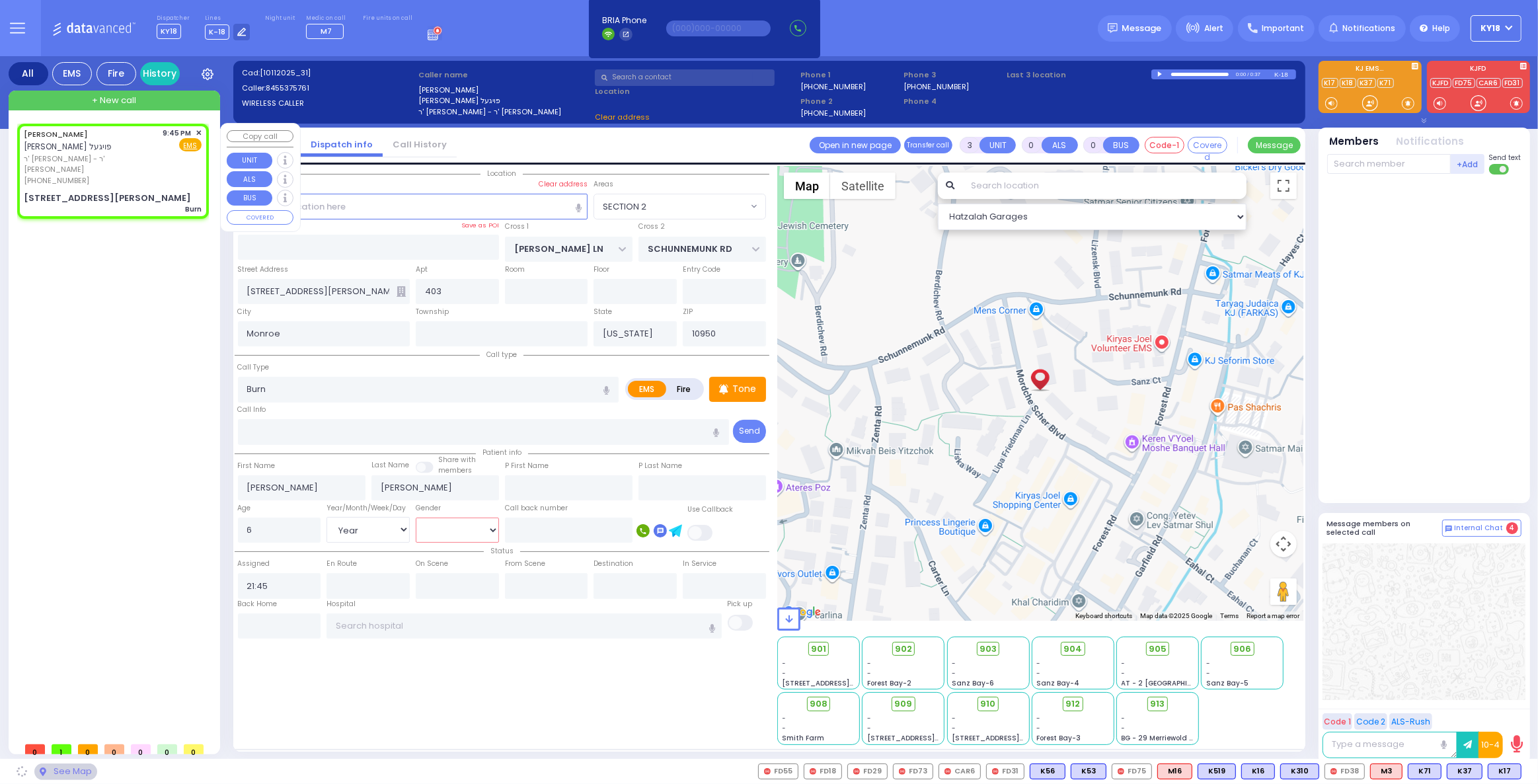
select select "SECTION 2"
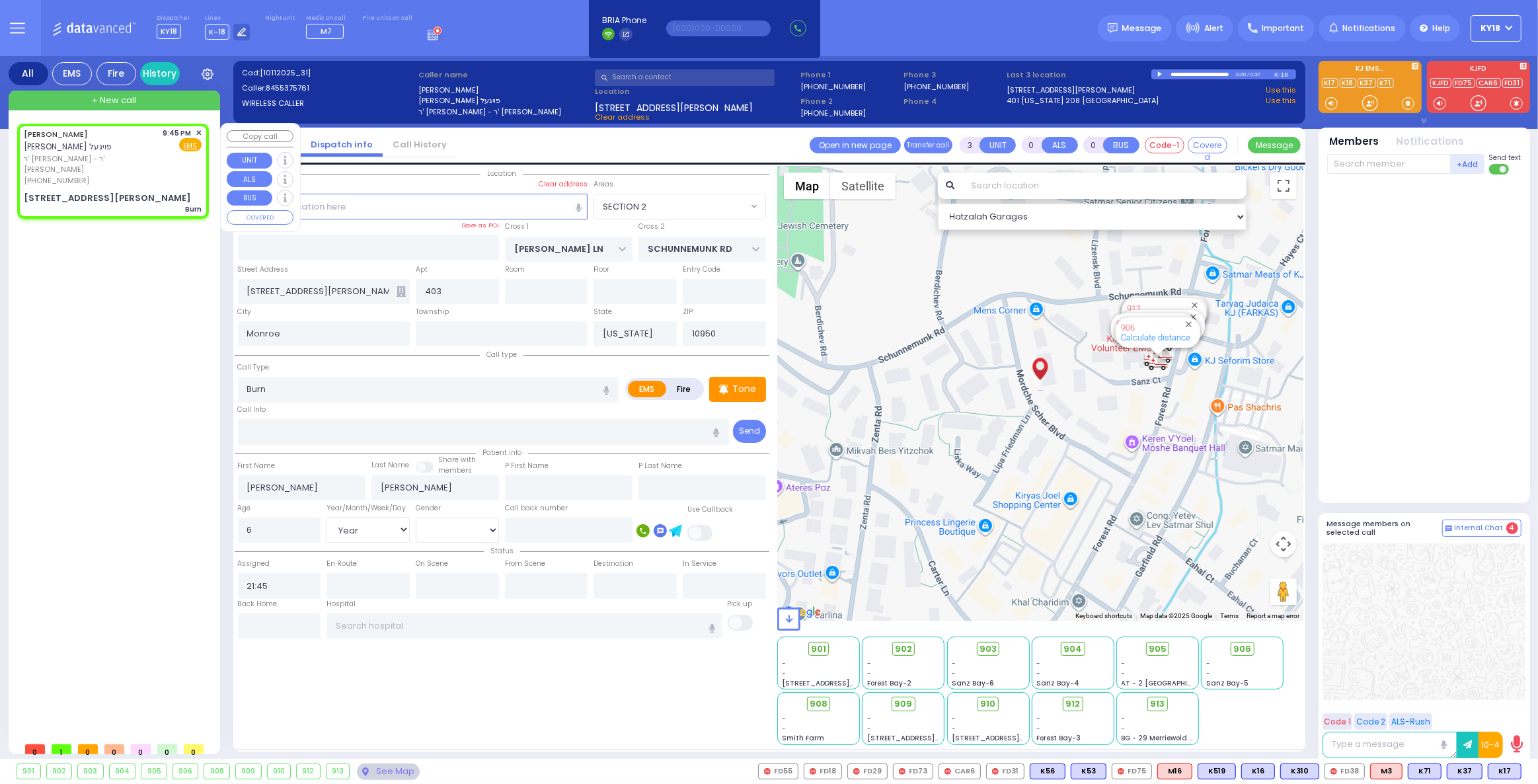
click at [150, 175] on div "(845) 537-5761" at bounding box center [91, 181] width 135 height 11
select select
radio input "true"
select select "Year"
select select "[DEMOGRAPHIC_DATA]"
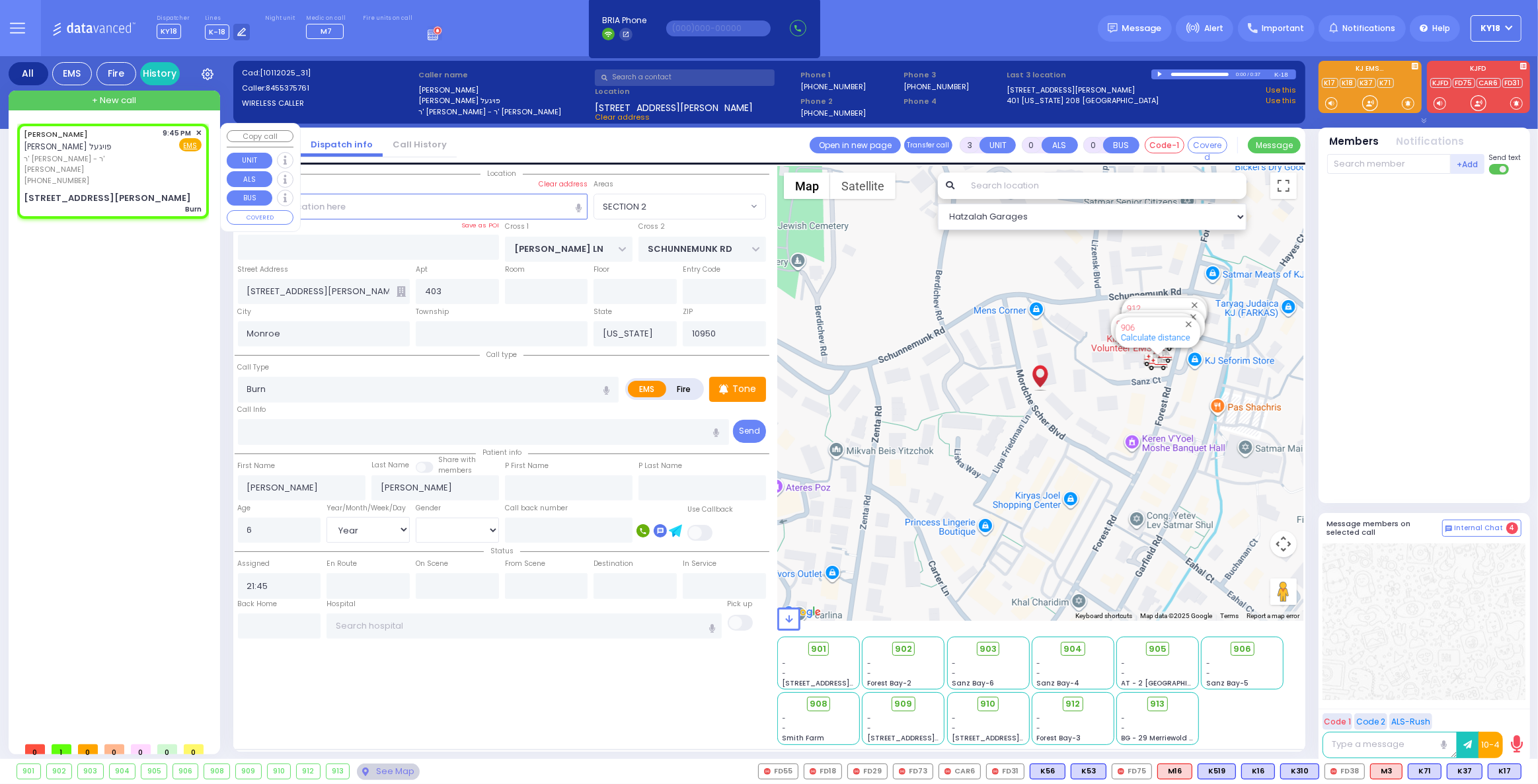
select select "Hatzalah Garages"
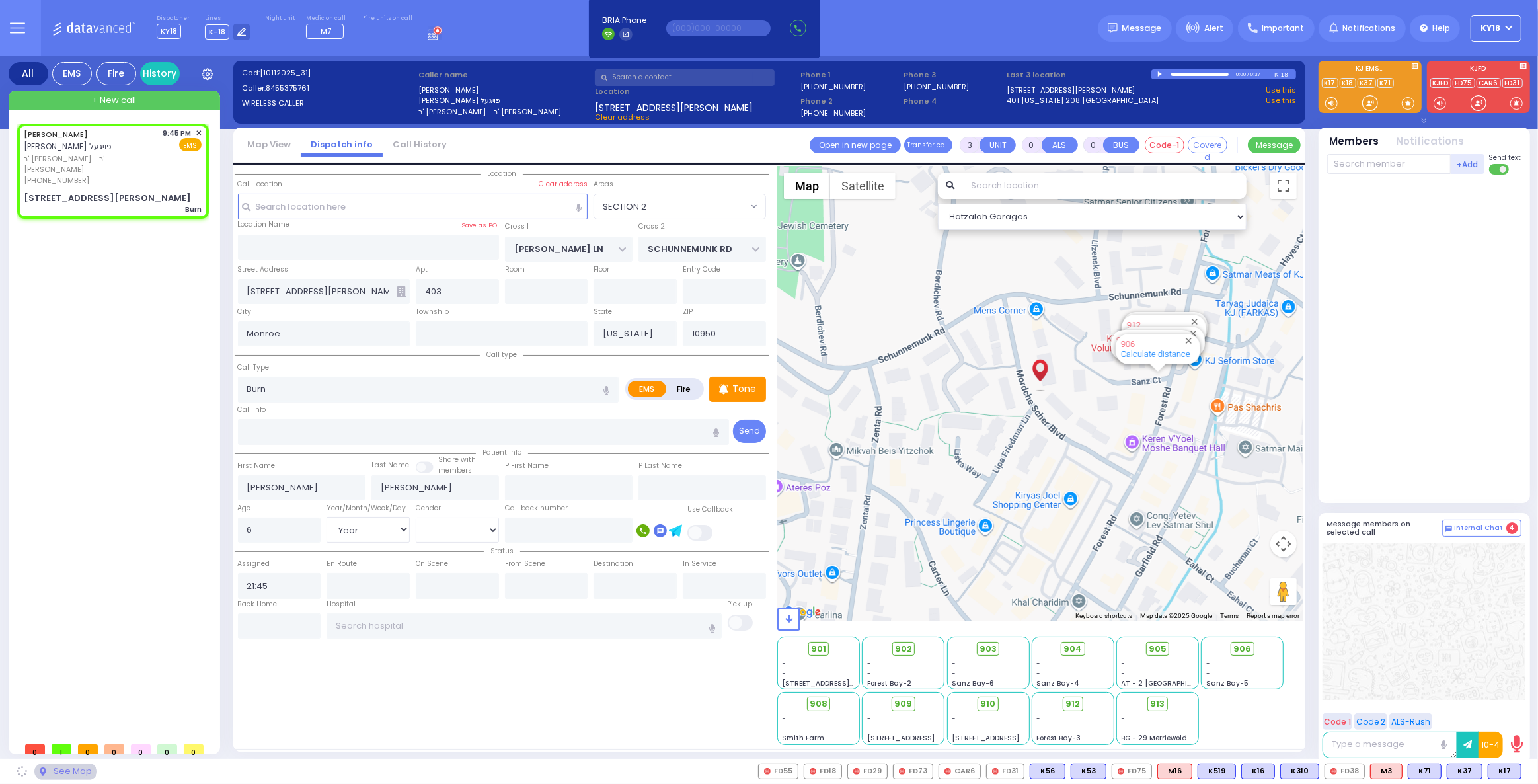
select select "SECTION 2"
click at [1497, 770] on span "K17" at bounding box center [1504, 771] width 32 height 15
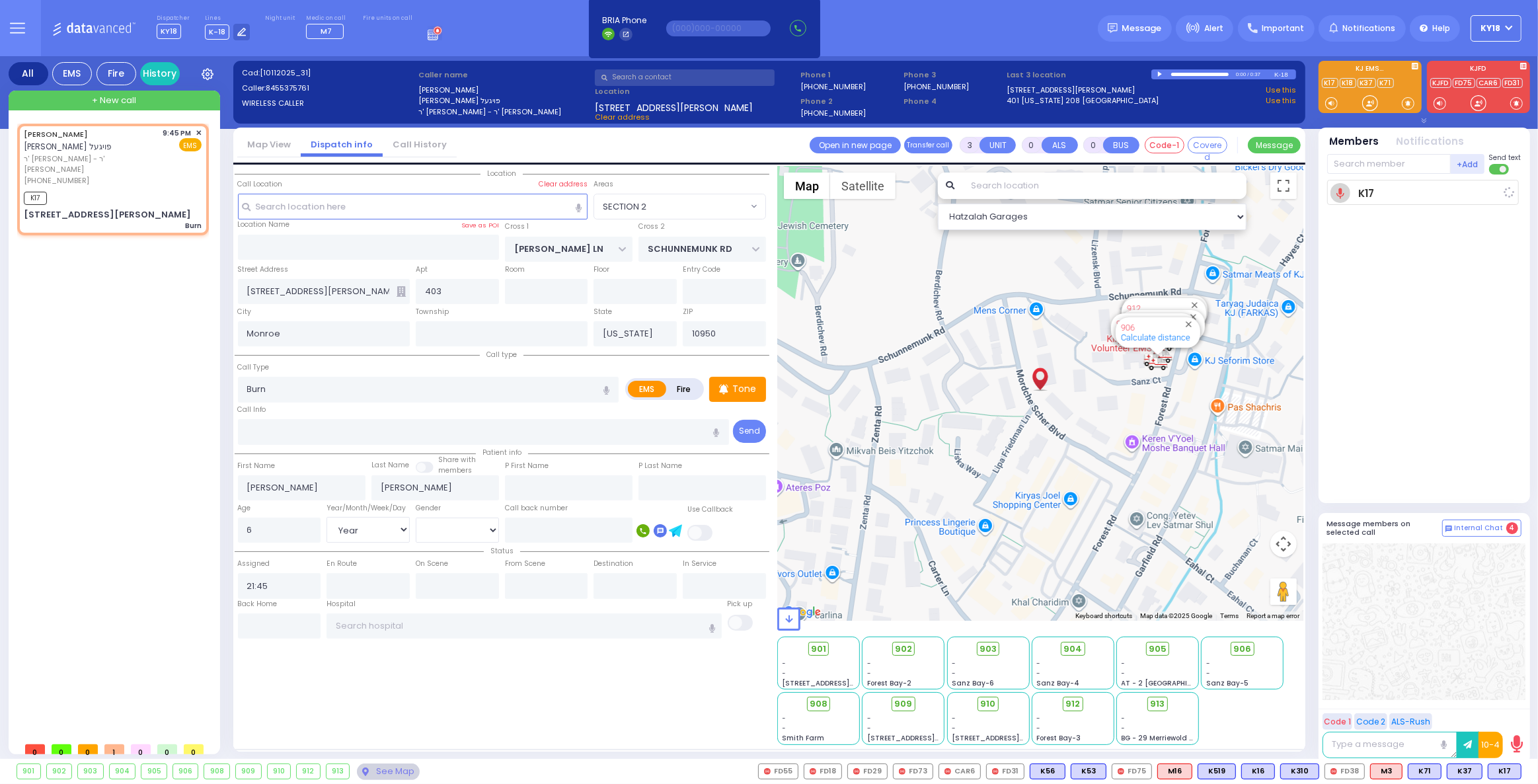
select select
radio input "true"
select select "Year"
select select "[DEMOGRAPHIC_DATA]"
type input "21:46"
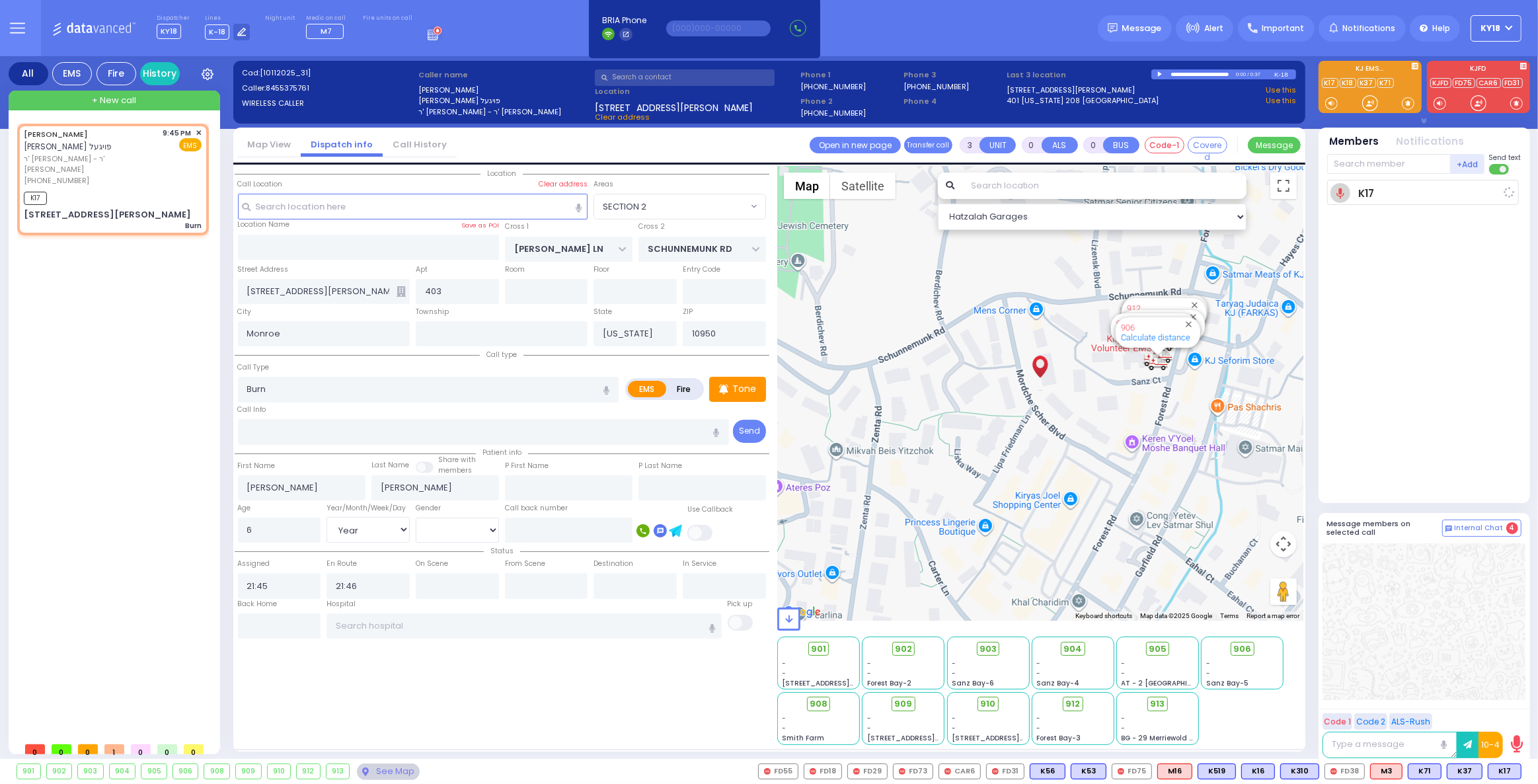
select select "Hatzalah Garages"
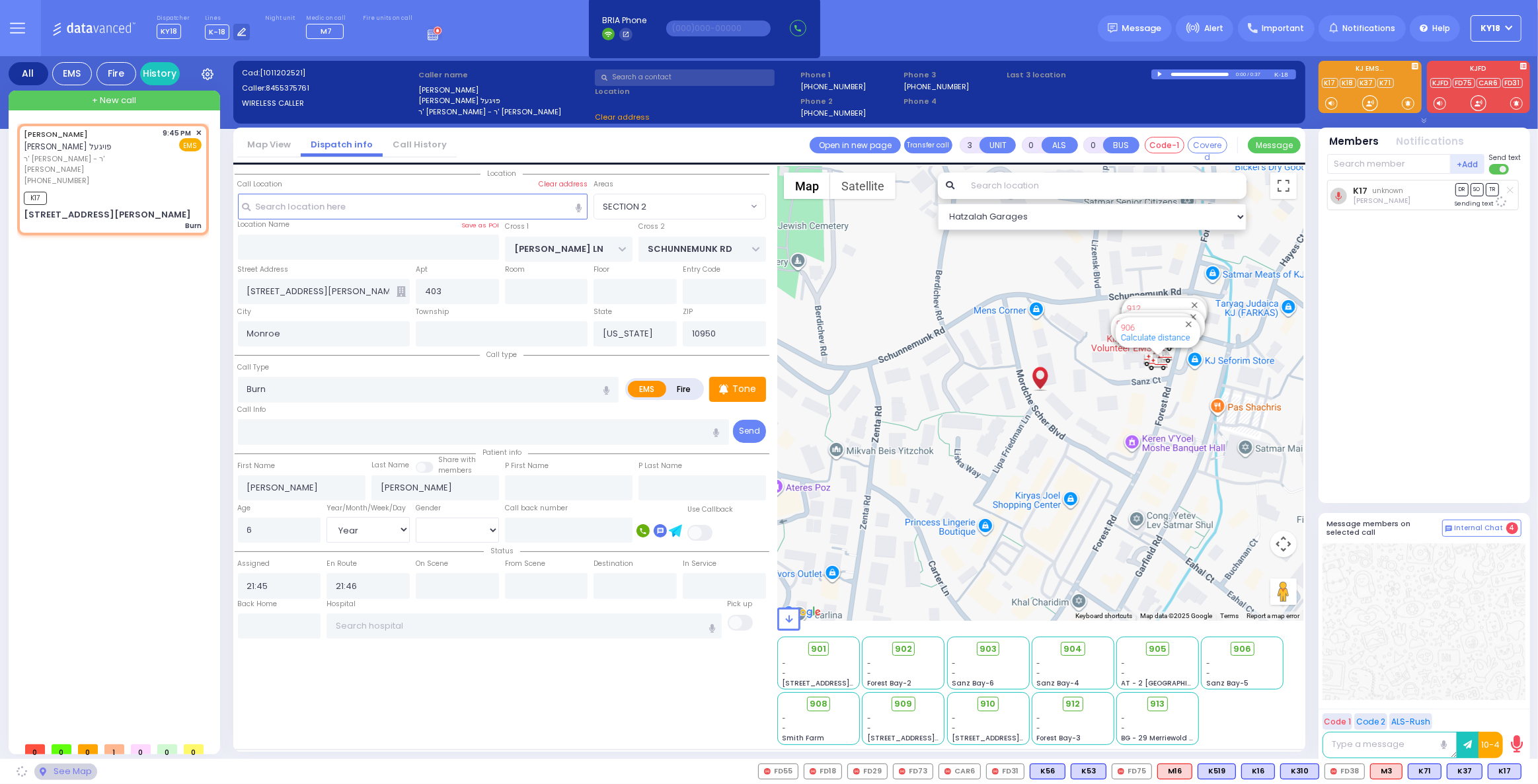
select select "SECTION 2"
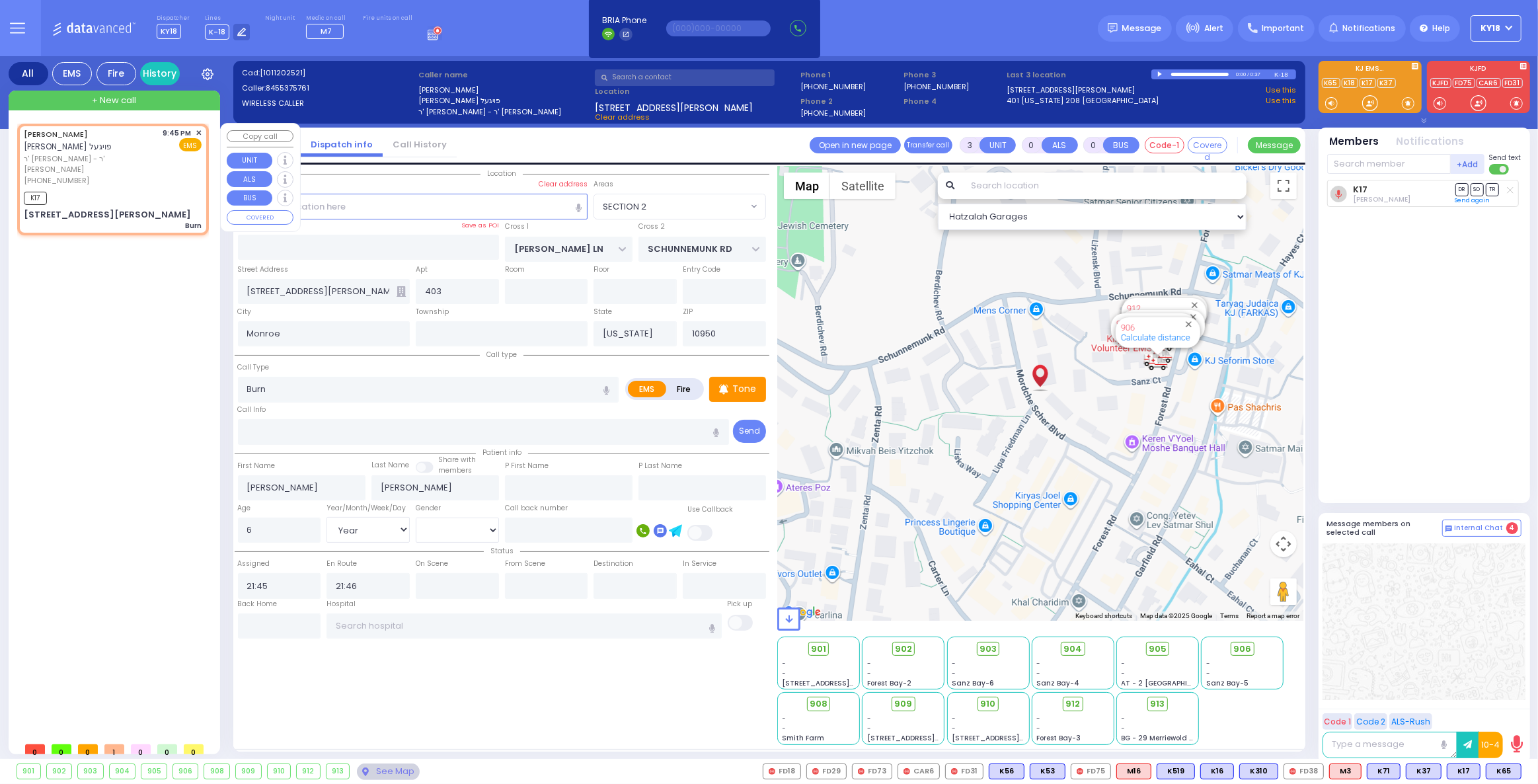
click at [87, 175] on div "(845) 537-5761" at bounding box center [91, 181] width 135 height 11
select select
radio input "true"
select select "Year"
select select "[DEMOGRAPHIC_DATA]"
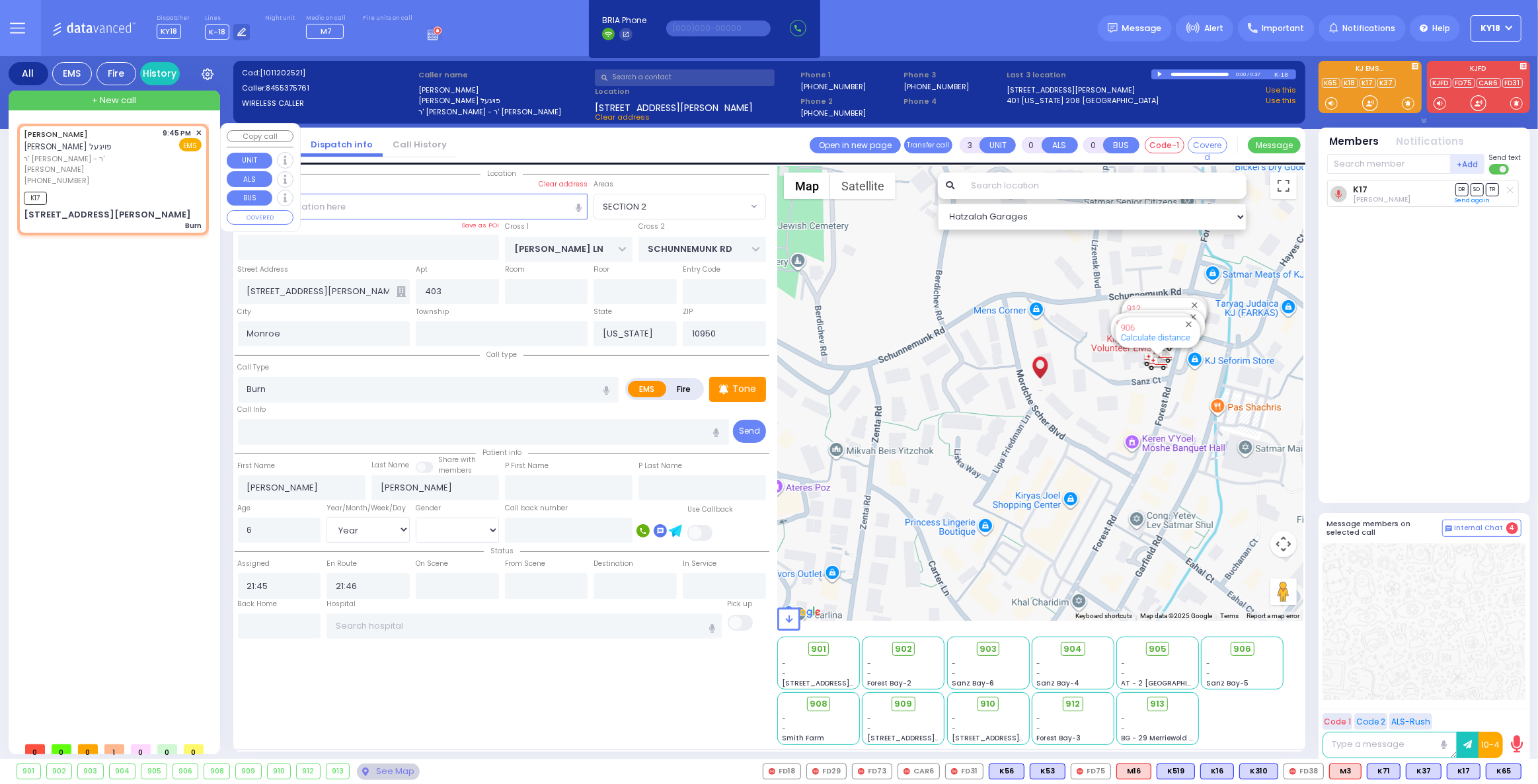
select select "Hatzalah Garages"
select select "SECTION 2"
click at [1499, 772] on span "K65" at bounding box center [1503, 771] width 34 height 15
select select
radio input "true"
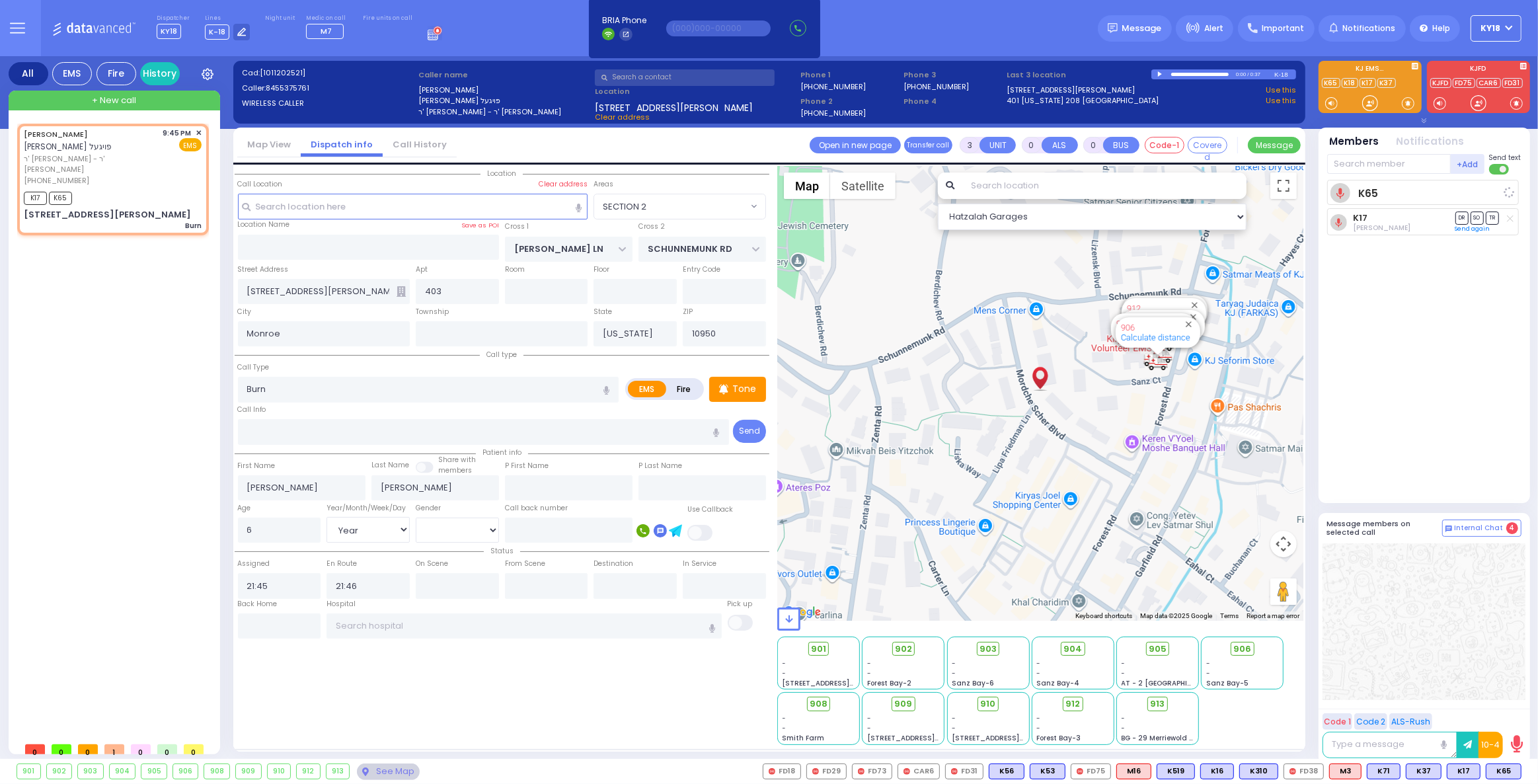
select select "Year"
select select "[DEMOGRAPHIC_DATA]"
select select "Hatzalah Garages"
select select "SECTION 2"
click at [129, 188] on div "K17 K65" at bounding box center [113, 196] width 178 height 17
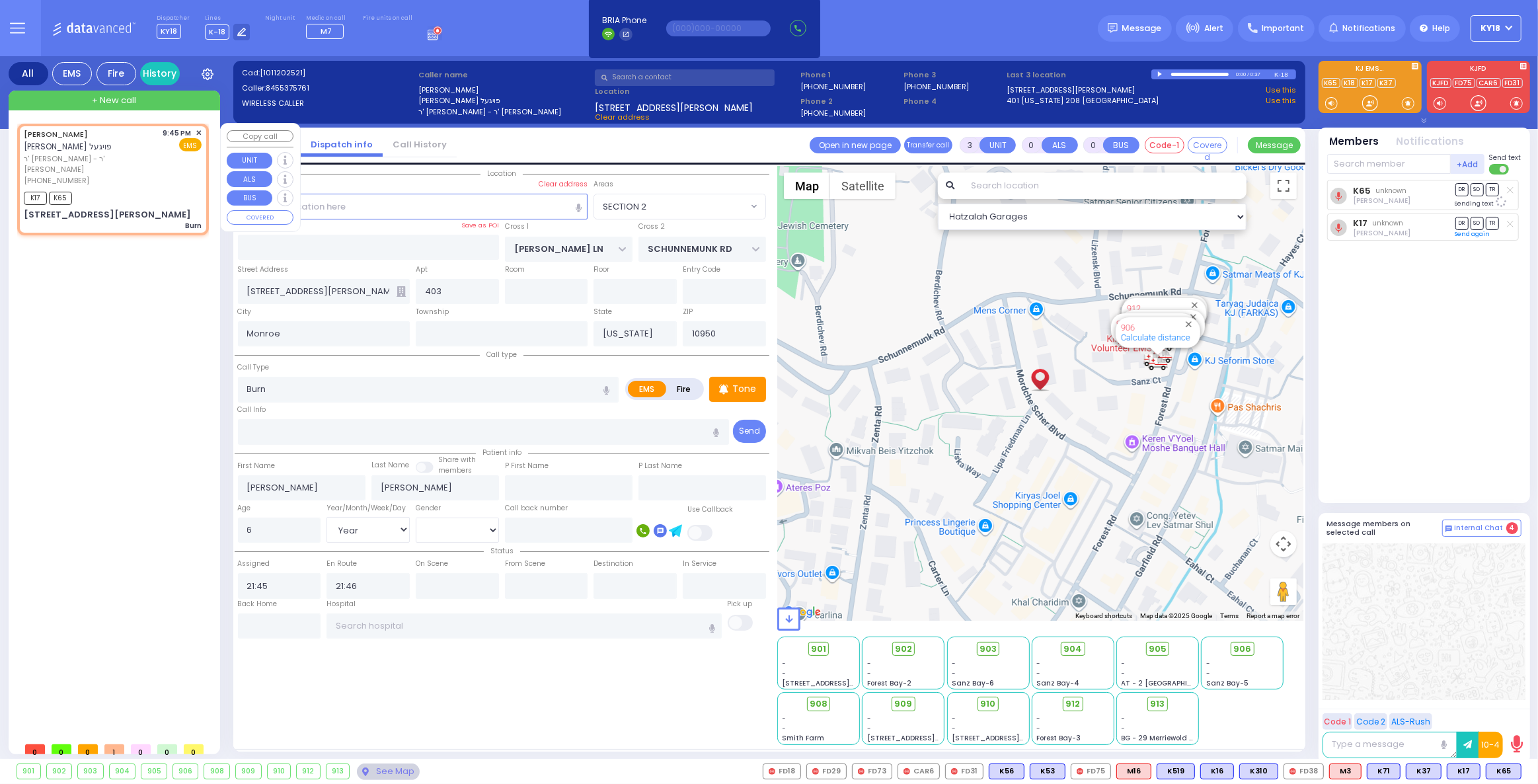
select select
radio input "true"
select select "Year"
select select "[DEMOGRAPHIC_DATA]"
select select "Hatzalah Garages"
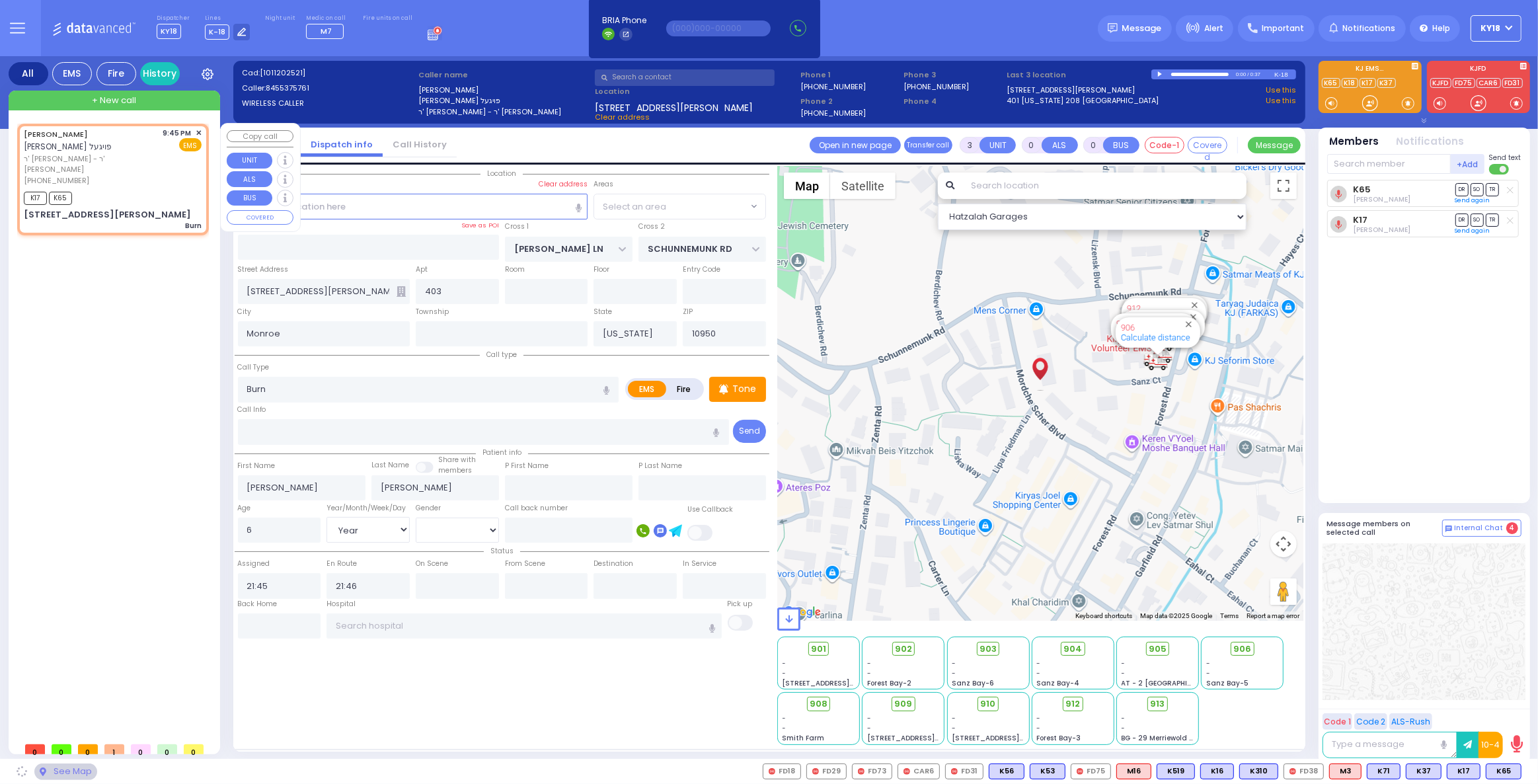
select select "SECTION 2"
click at [432, 34] on rect at bounding box center [432, 34] width 1 height 1
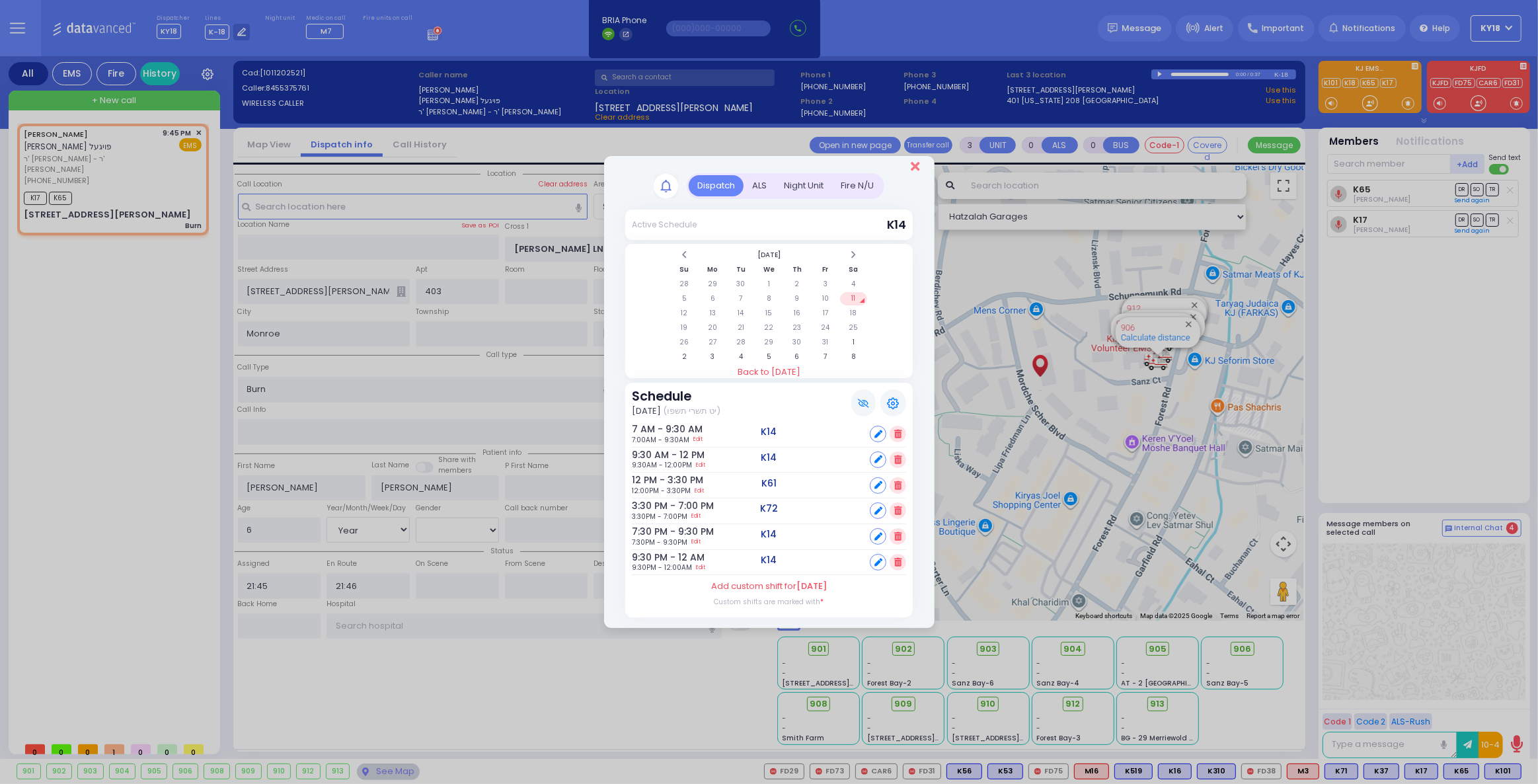
click at [913, 169] on icon "Close" at bounding box center [914, 166] width 8 height 13
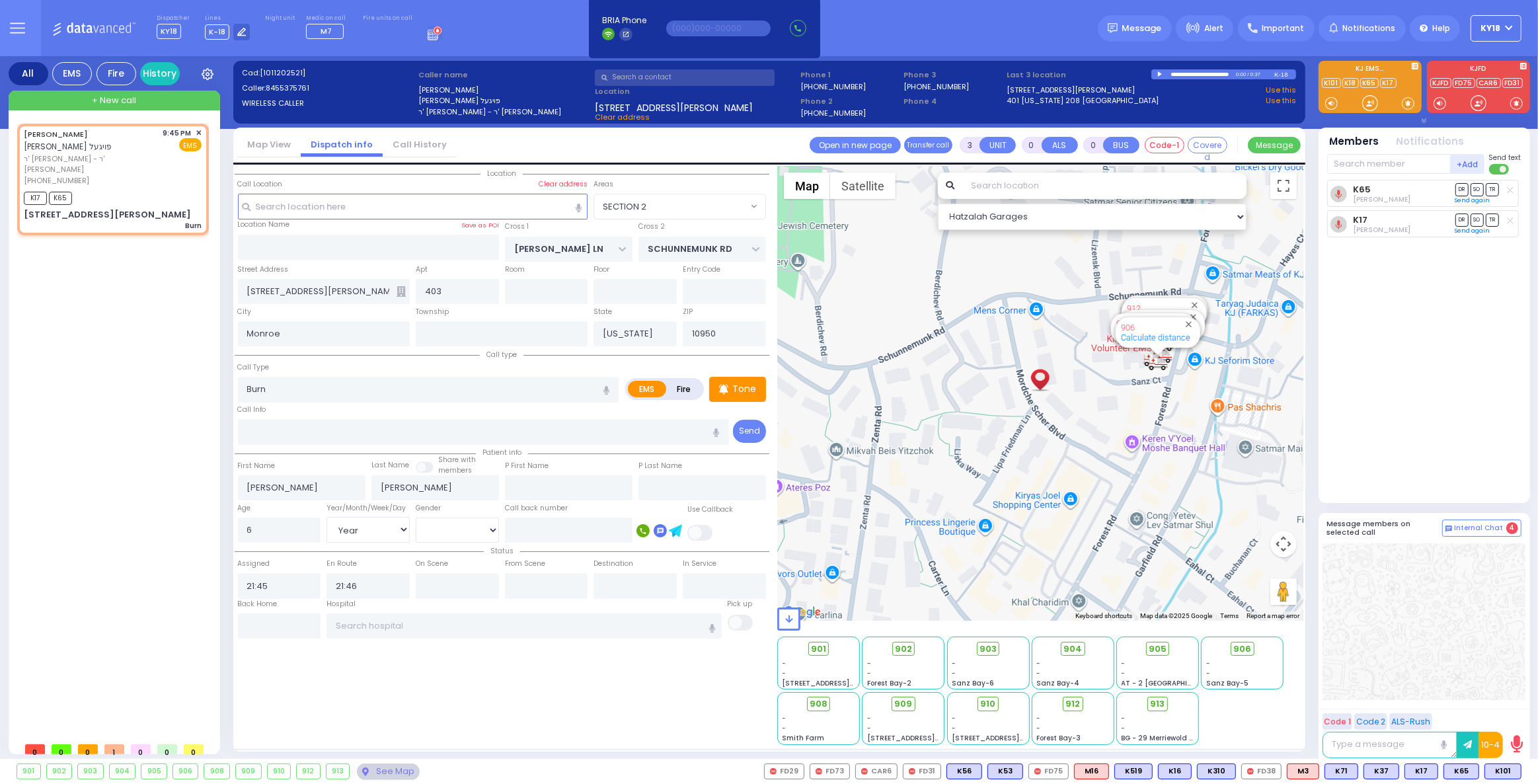
click at [427, 36] on icon at bounding box center [435, 33] width 15 height 15
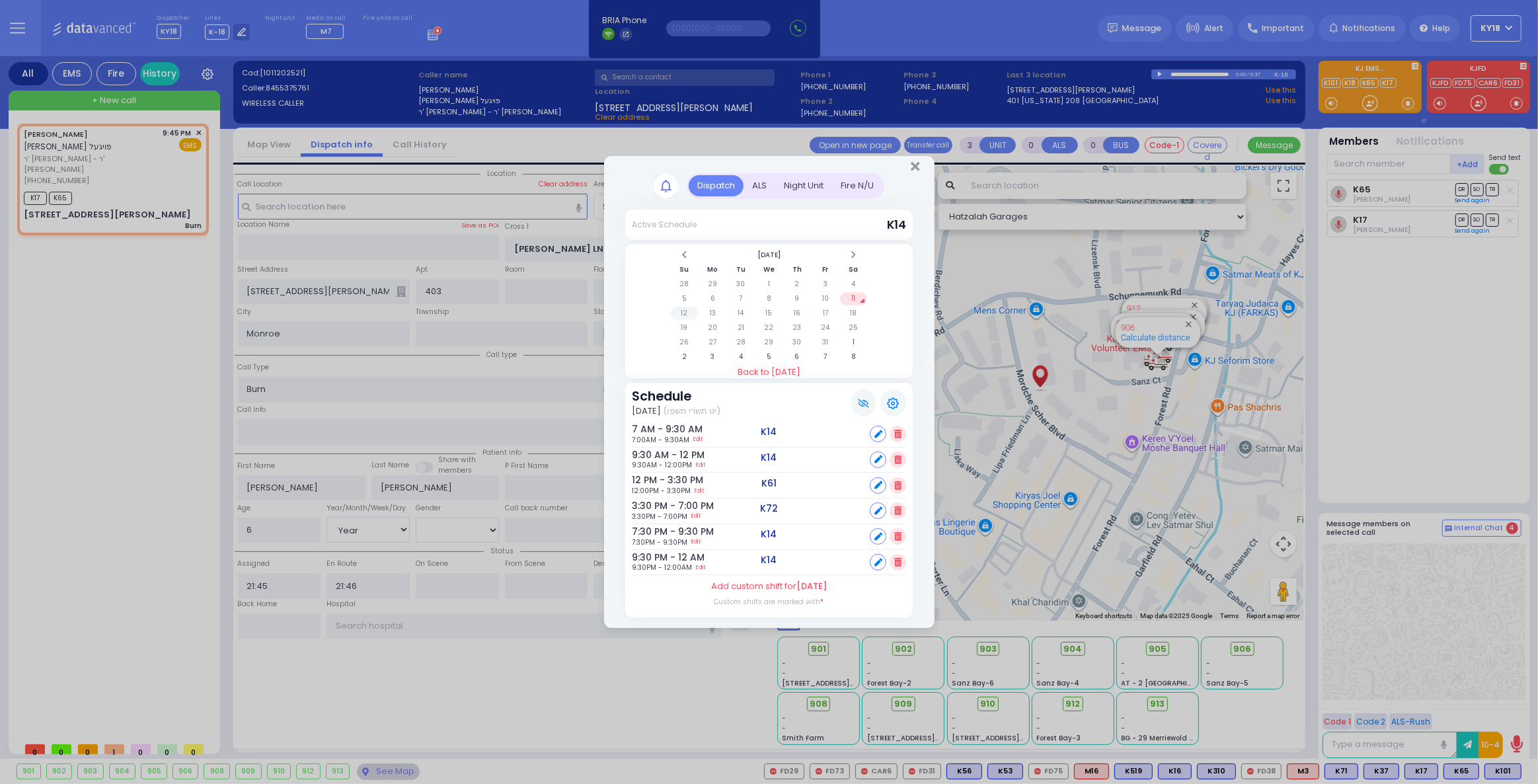
click at [684, 314] on td "12" at bounding box center [685, 313] width 28 height 13
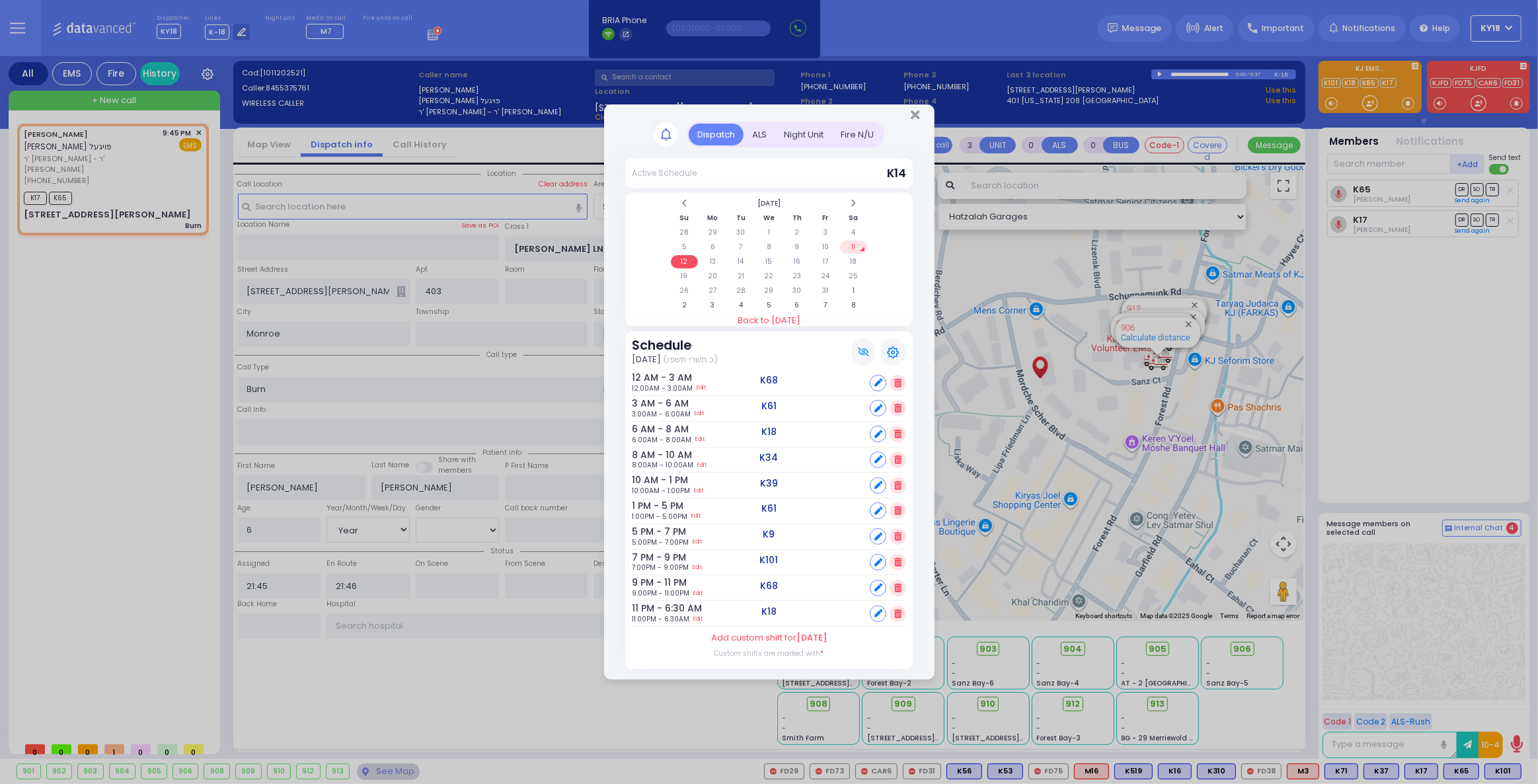
click at [154, 159] on div "Dispatch Active Schedule K14" at bounding box center [769, 392] width 1538 height 784
click at [1502, 771] on div "Dispatch Active Schedule K14" at bounding box center [769, 392] width 1538 height 784
click at [711, 269] on td "13" at bounding box center [714, 261] width 28 height 13
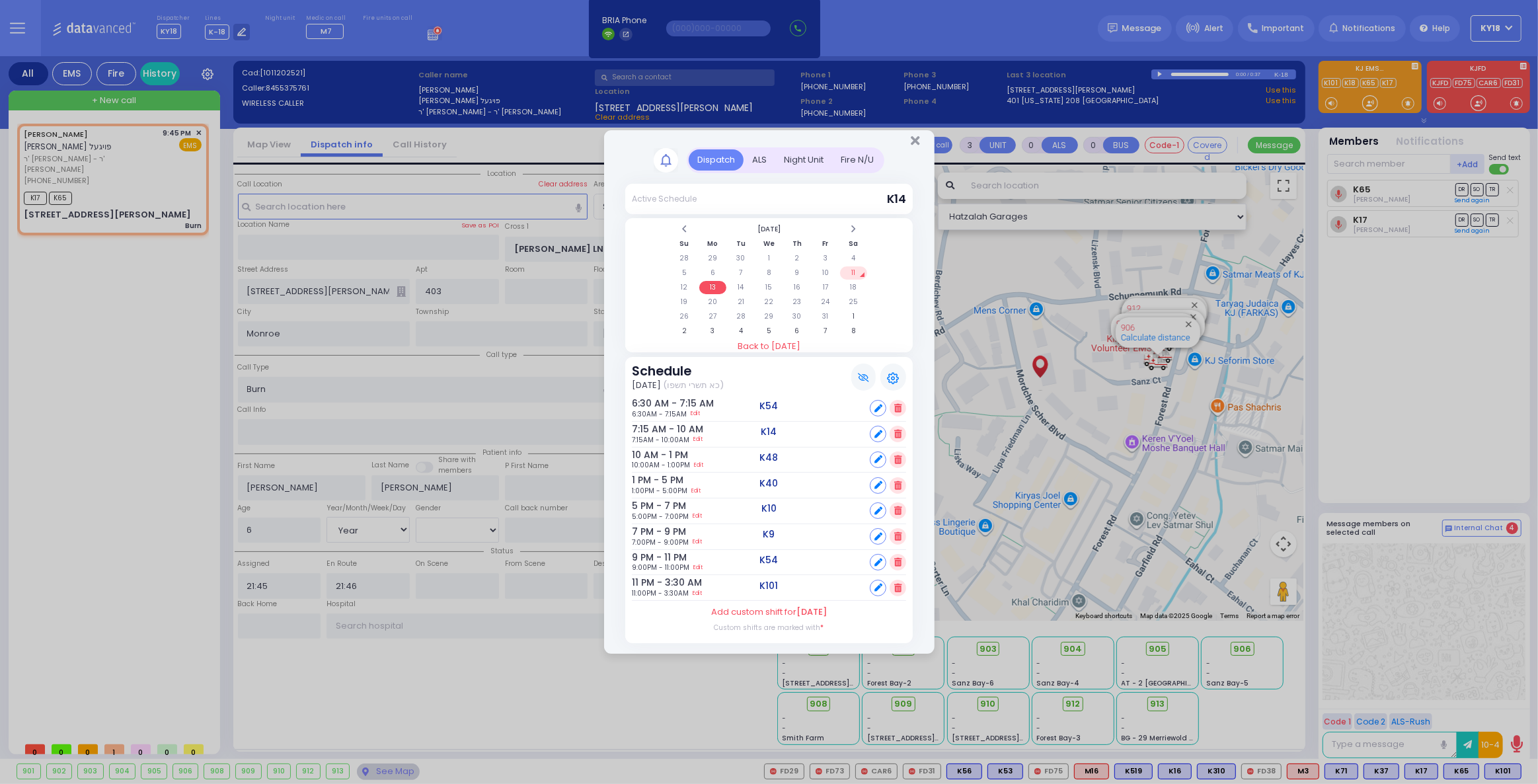
click at [902, 512] on div at bounding box center [898, 511] width 17 height 17
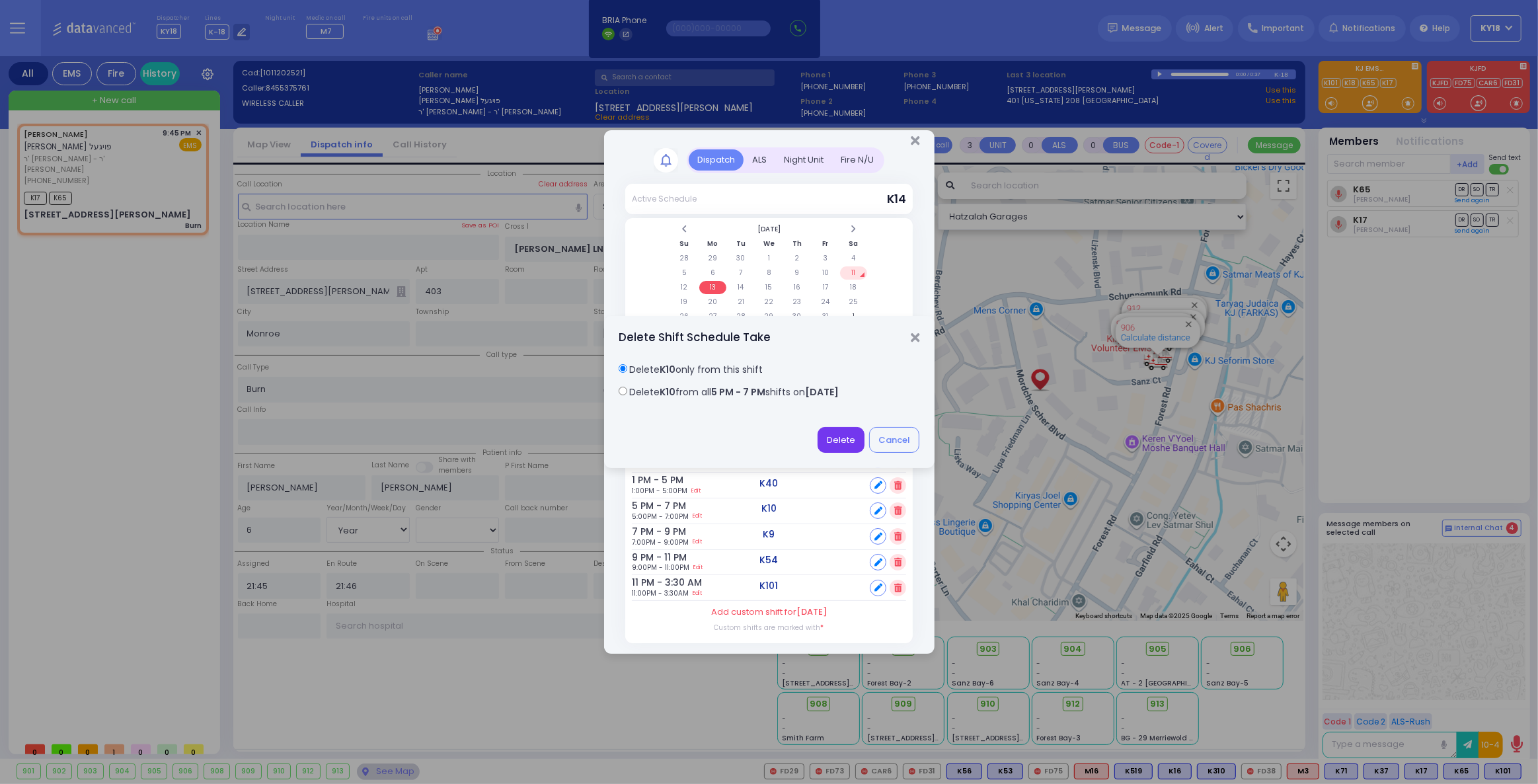
click at [843, 436] on button "Delete" at bounding box center [841, 439] width 47 height 25
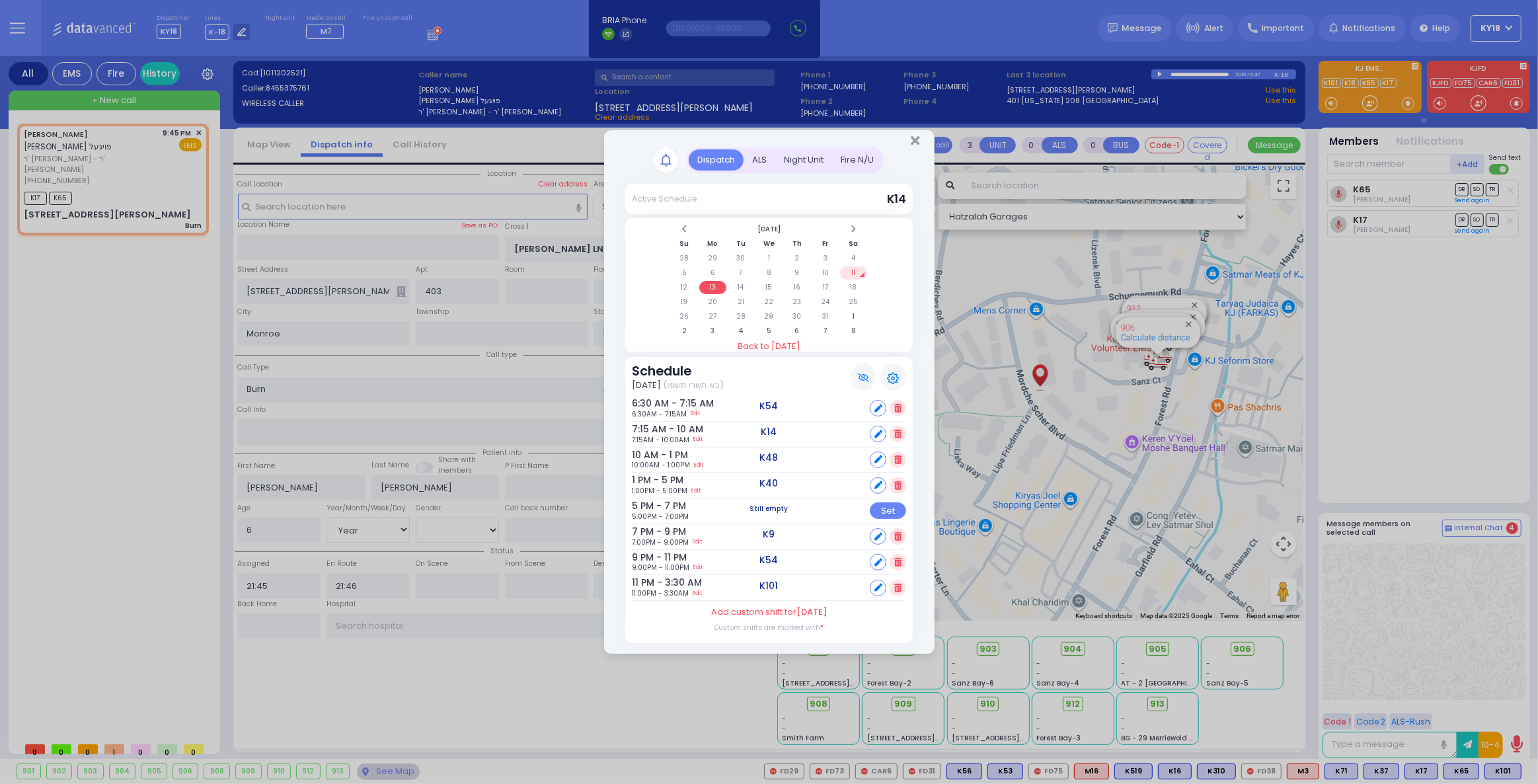
click at [896, 536] on icon at bounding box center [898, 536] width 7 height 8
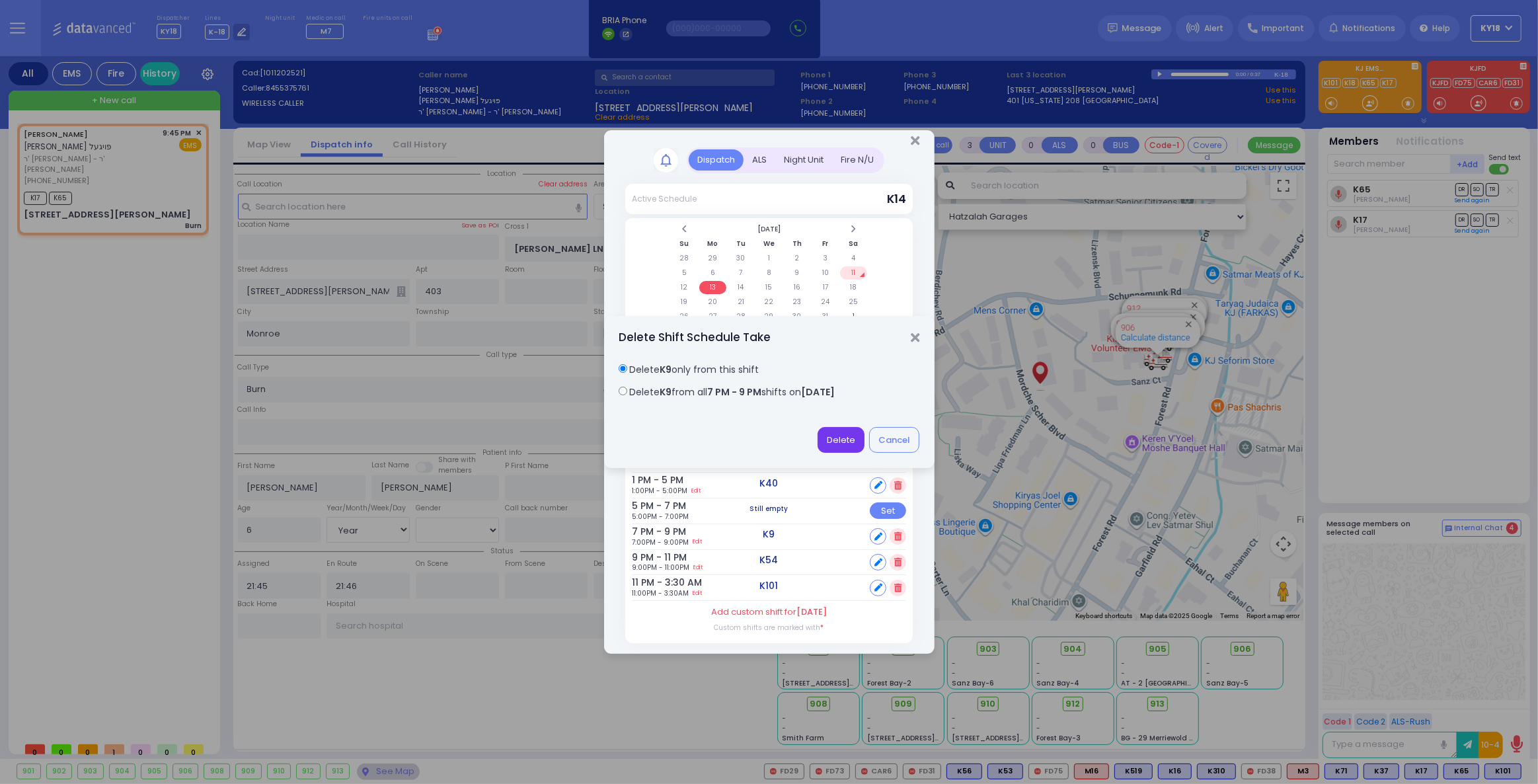
click at [839, 441] on button "Delete" at bounding box center [841, 439] width 47 height 25
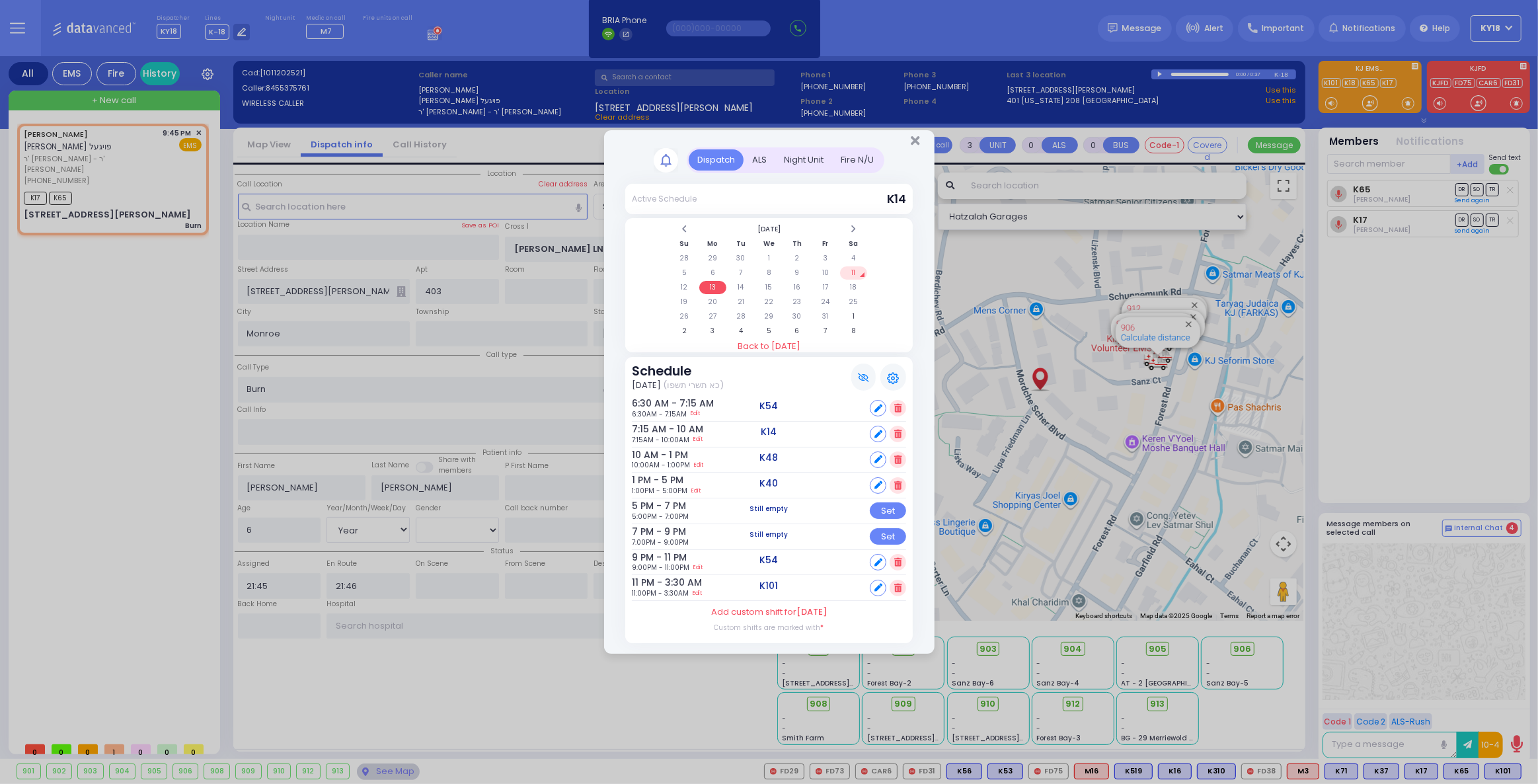
click at [902, 563] on div at bounding box center [898, 562] width 17 height 17
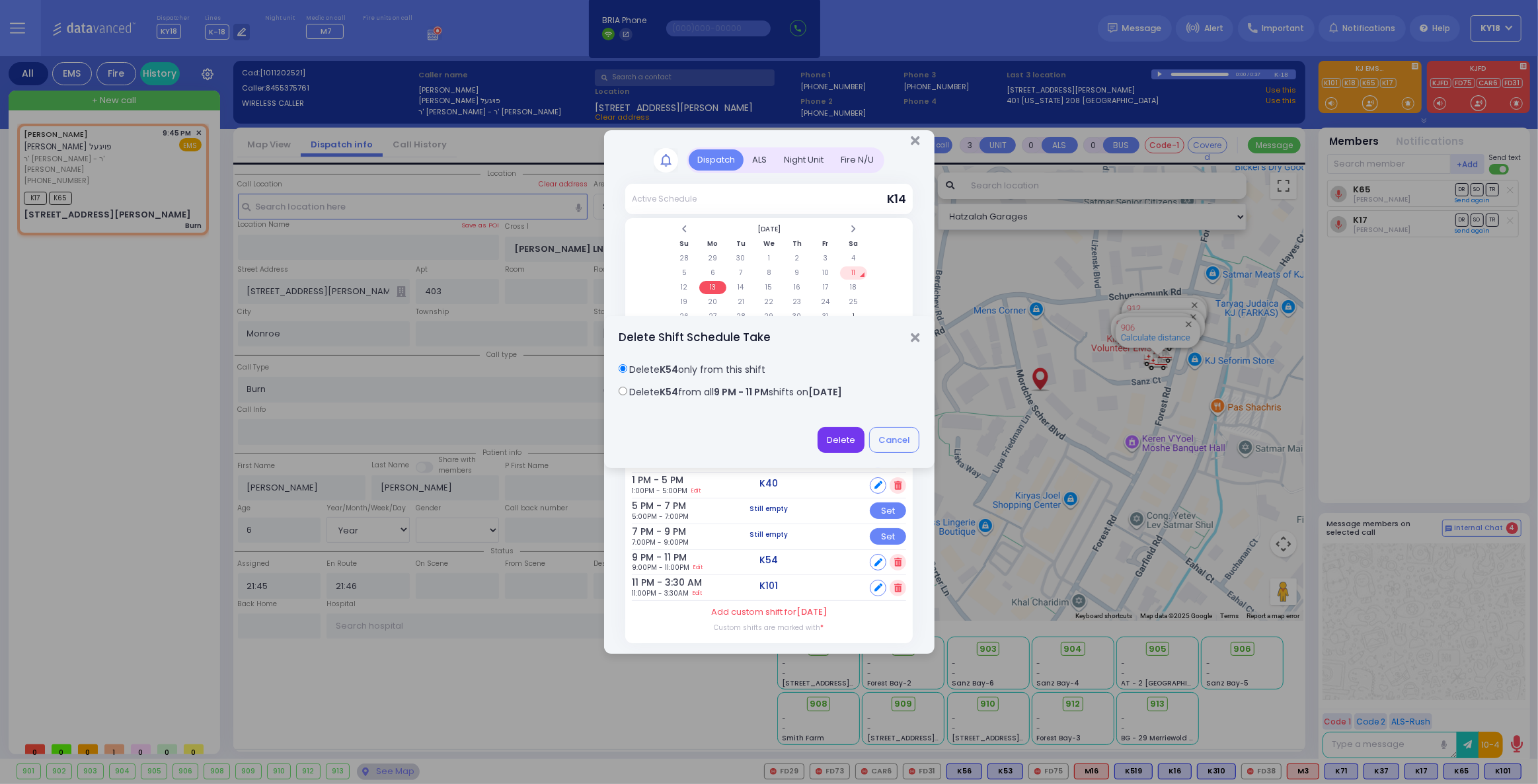
click at [845, 437] on button "Delete" at bounding box center [841, 439] width 47 height 25
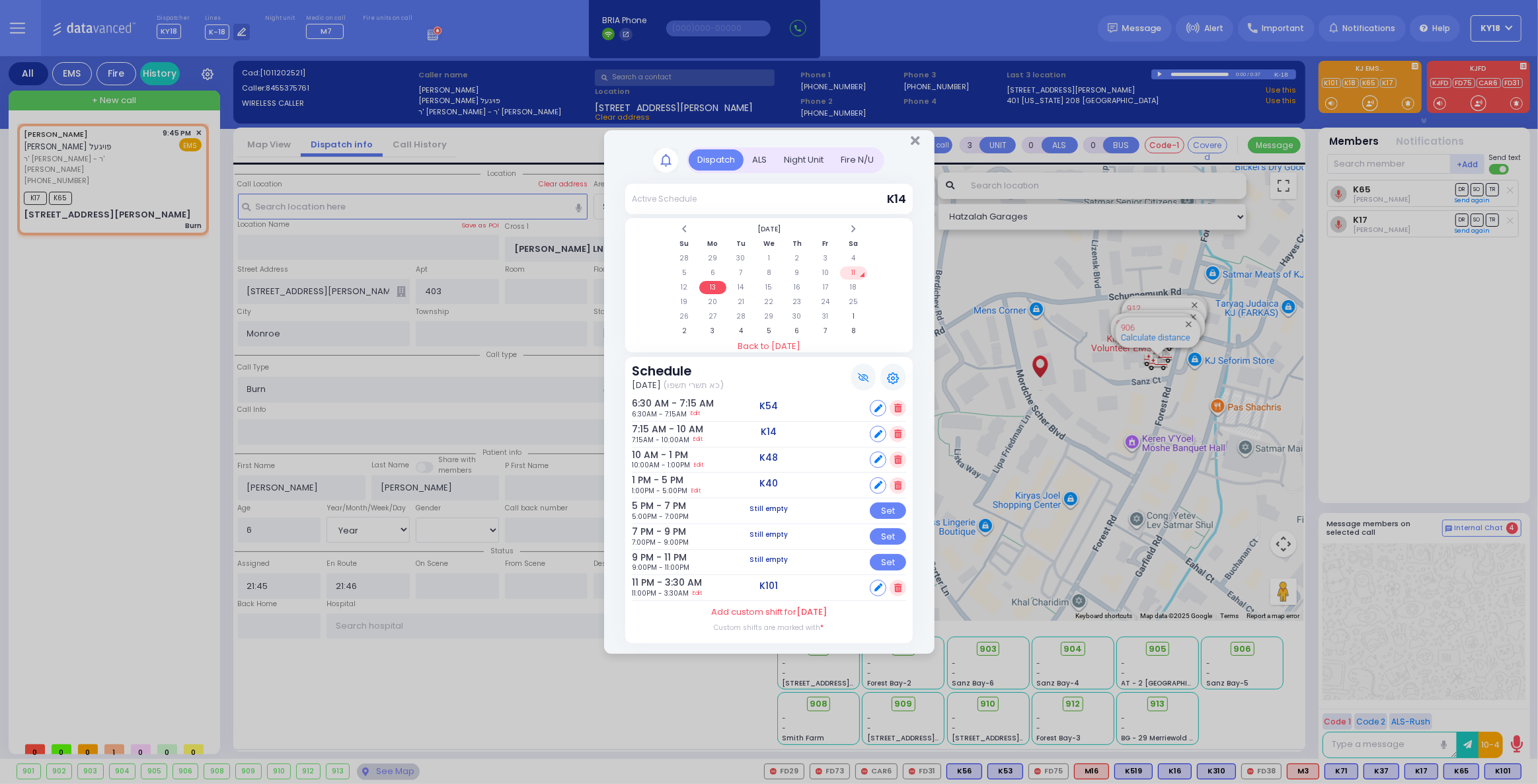
click at [898, 583] on icon at bounding box center [898, 587] width 7 height 8
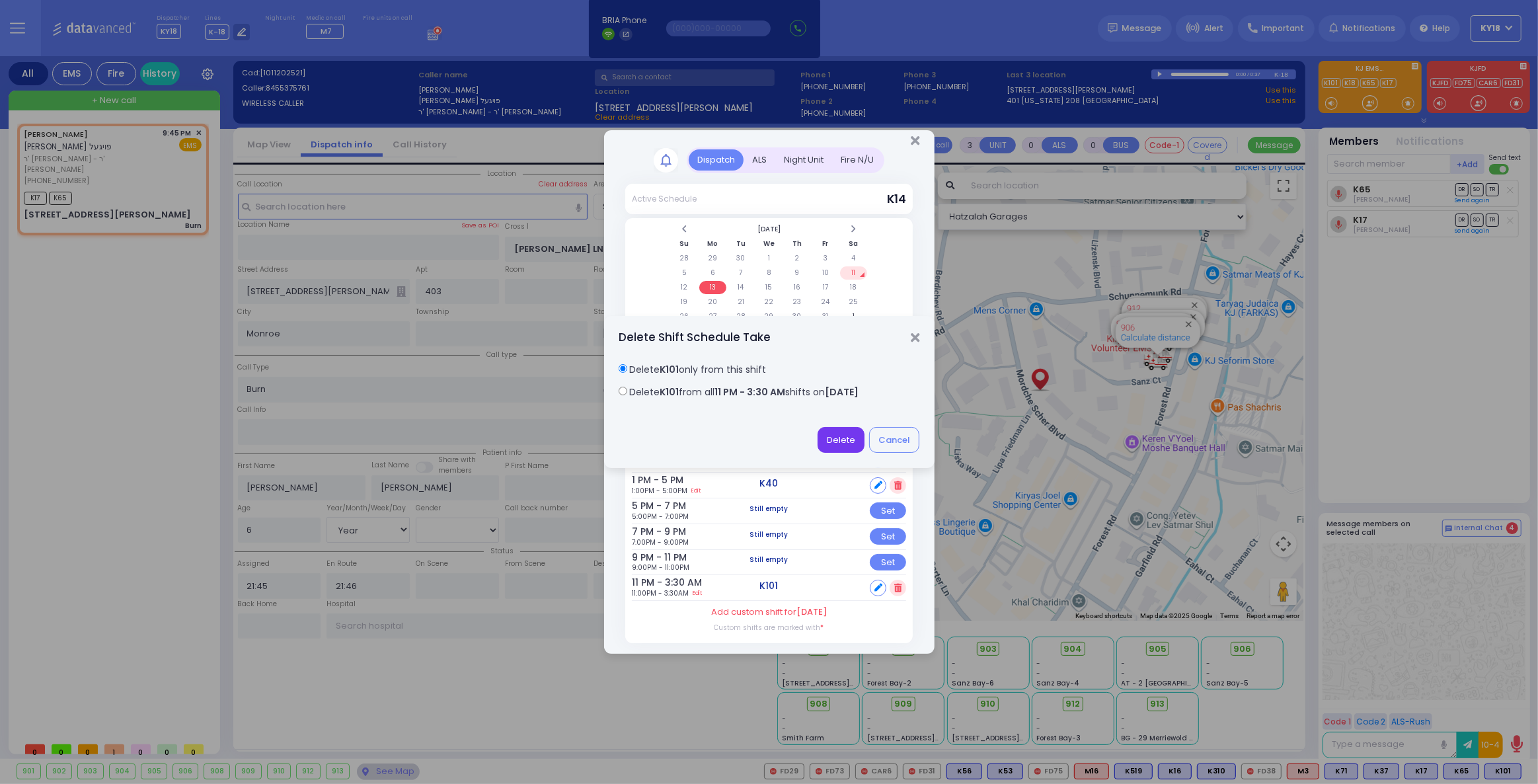
click at [835, 432] on div "Delete Cancel" at bounding box center [769, 440] width 330 height 56
click at [836, 447] on button "Delete" at bounding box center [841, 439] width 47 height 25
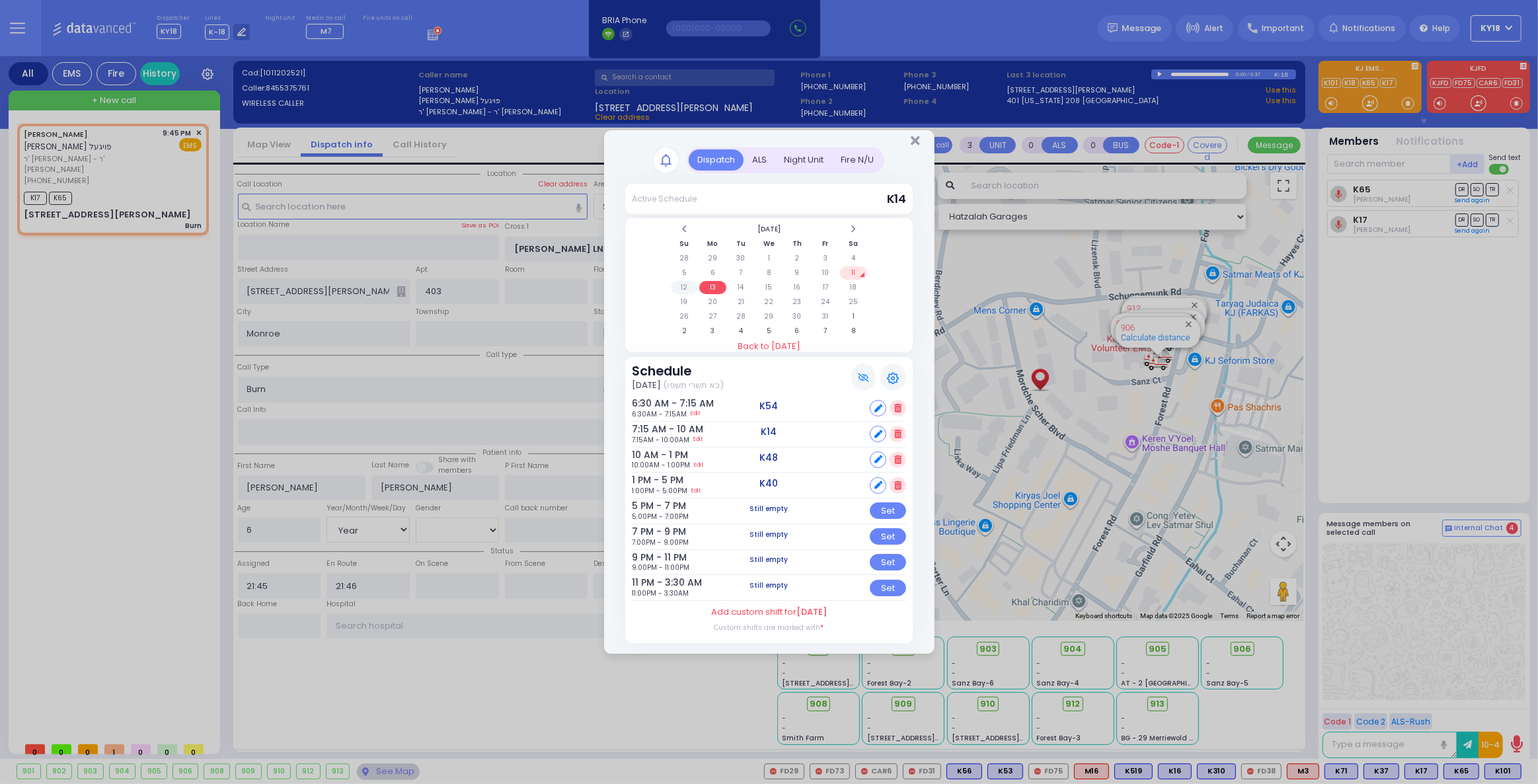
click at [677, 286] on td "12" at bounding box center [685, 287] width 28 height 13
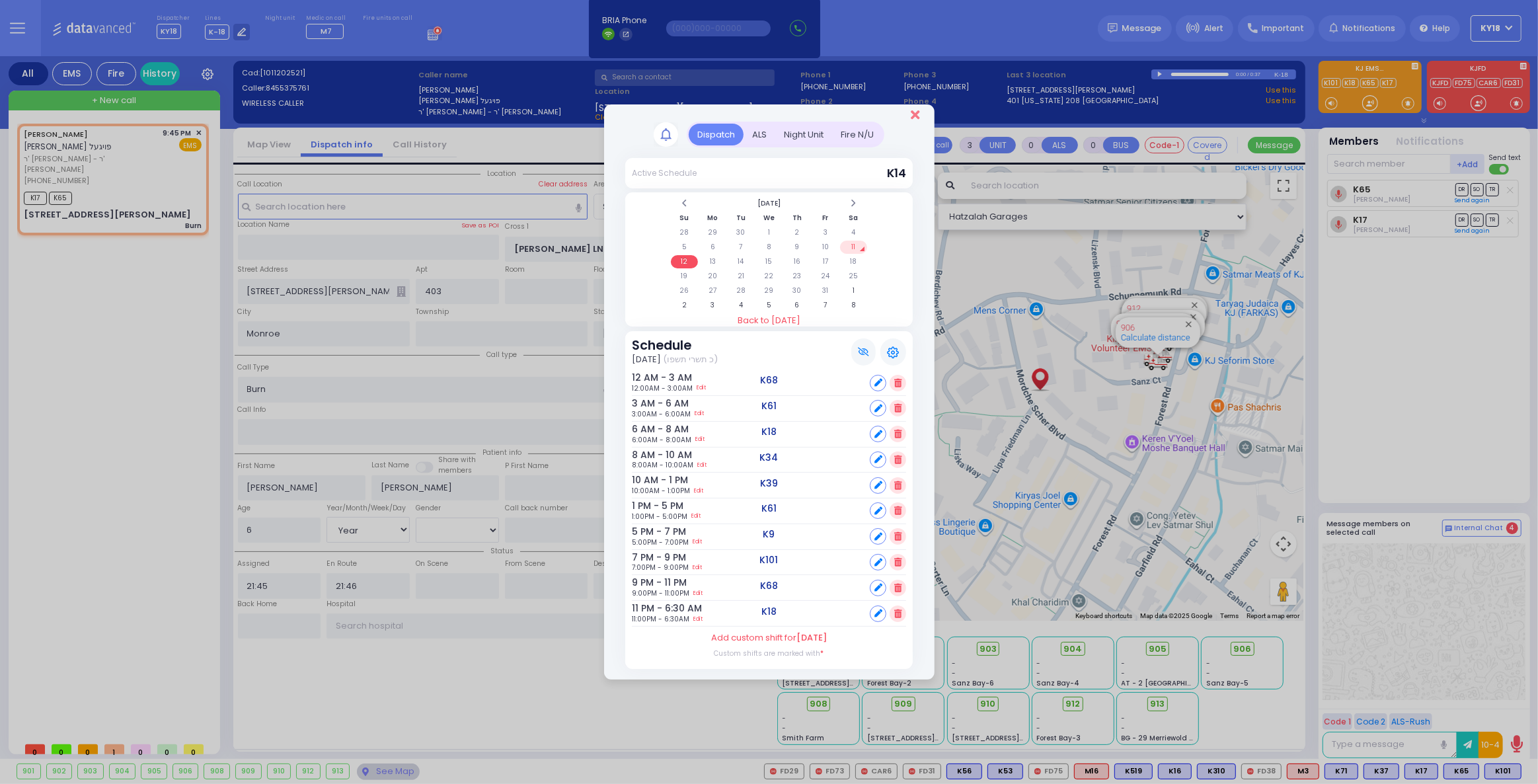
click at [913, 119] on icon "Close" at bounding box center [914, 115] width 8 height 13
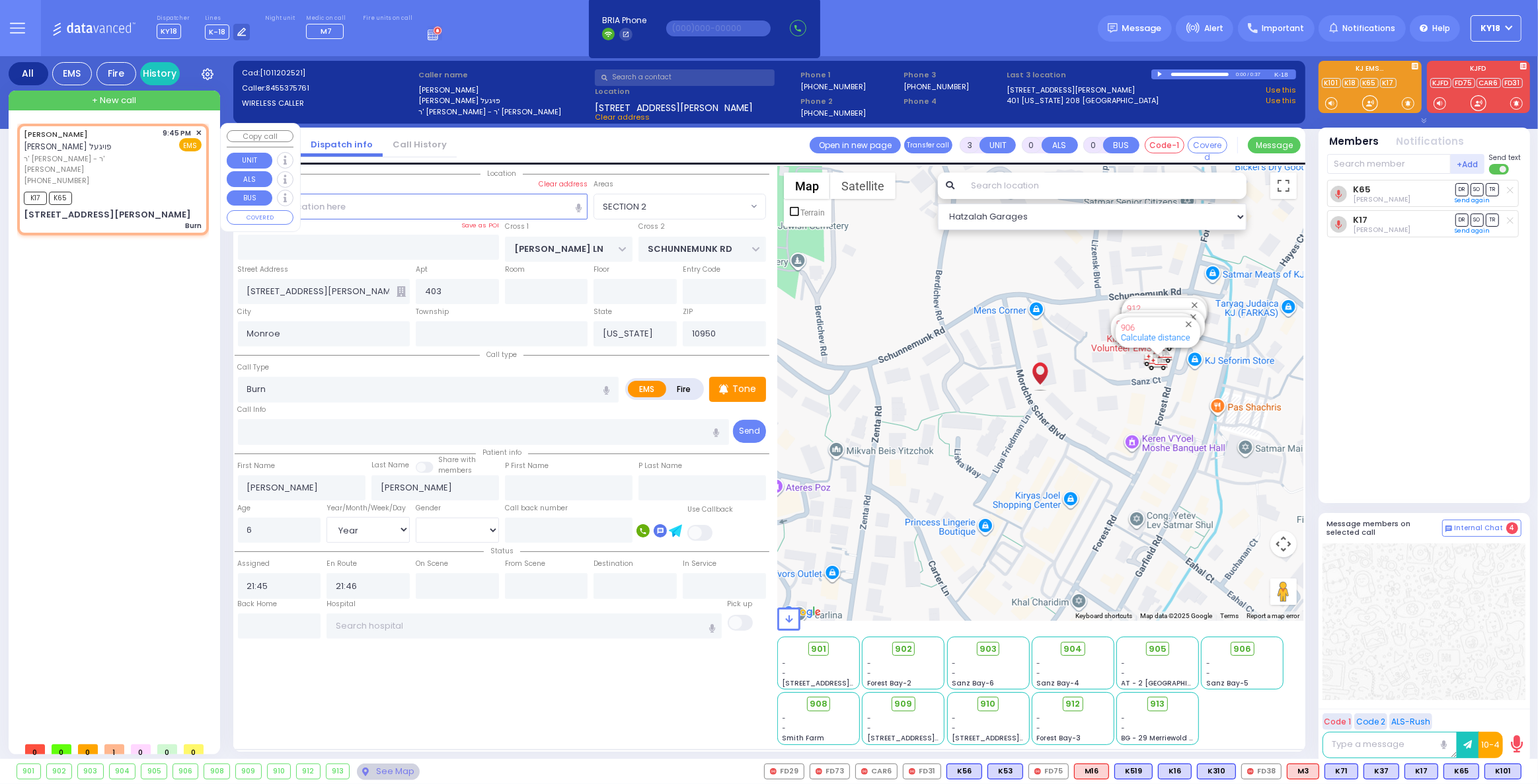
click at [195, 171] on div "9:45 PM ✕ EMS" at bounding box center [183, 157] width 39 height 59
select select
radio input "true"
select select "Year"
select select "[DEMOGRAPHIC_DATA]"
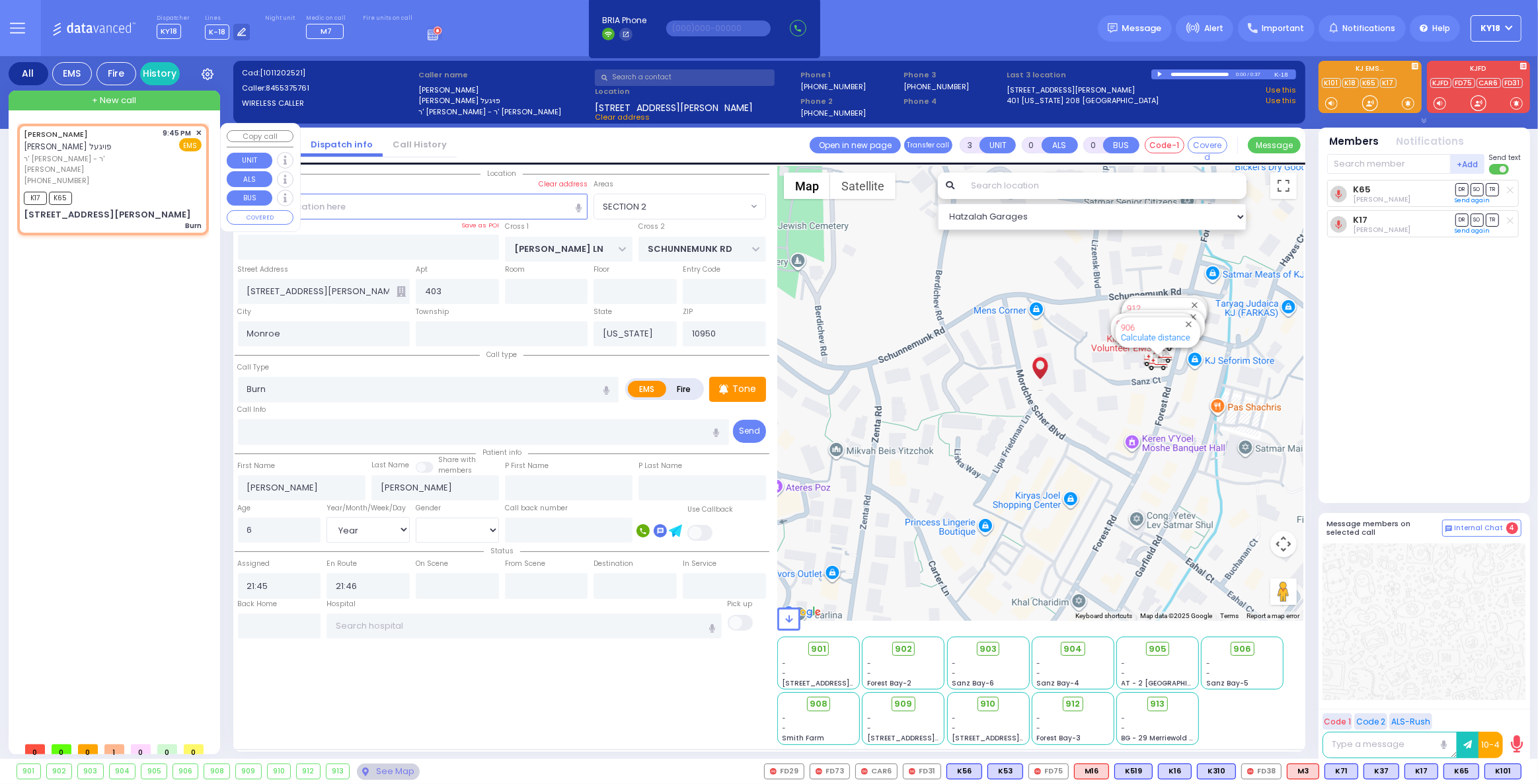
select select "Hatzalah Garages"
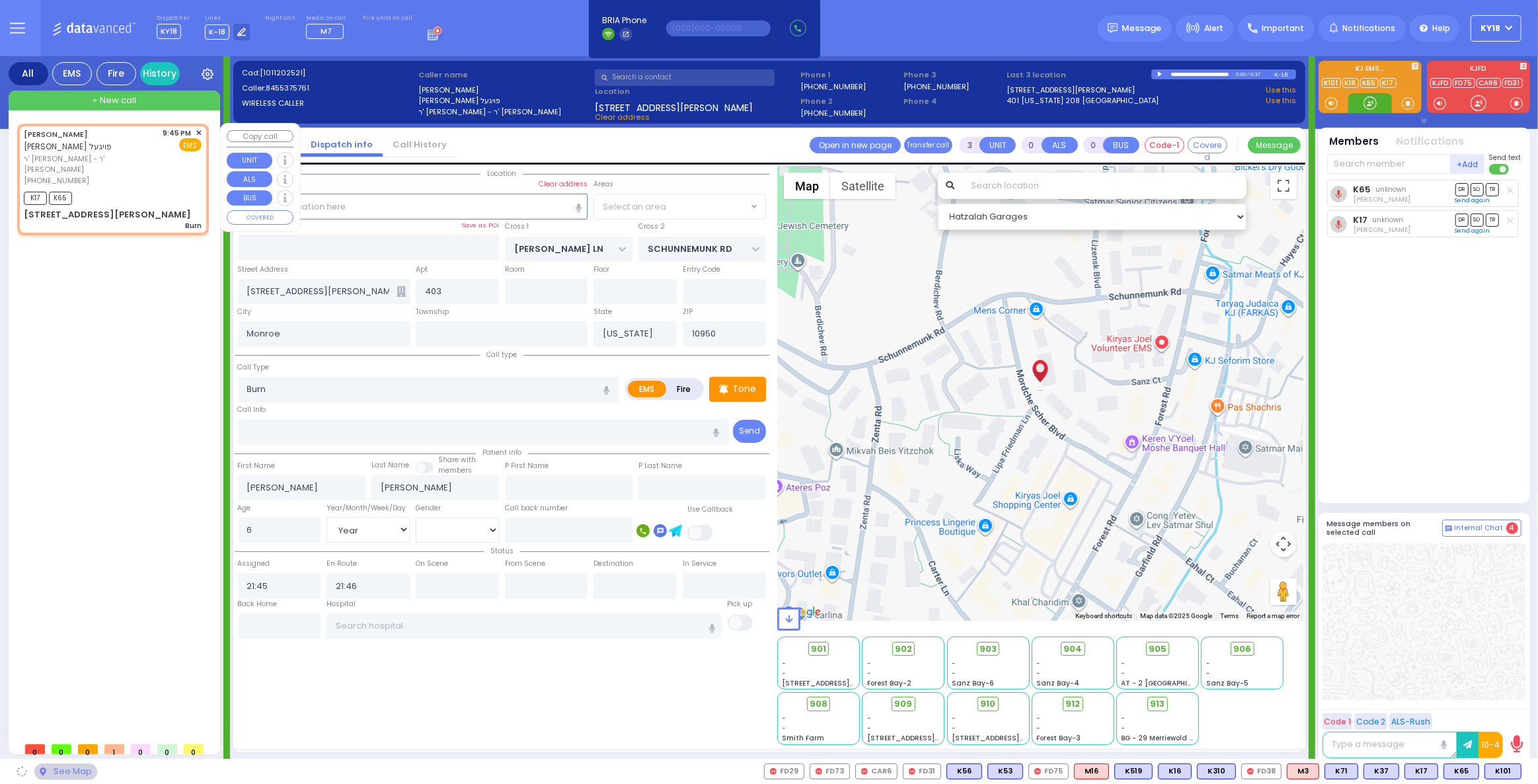
select select "SECTION 2"
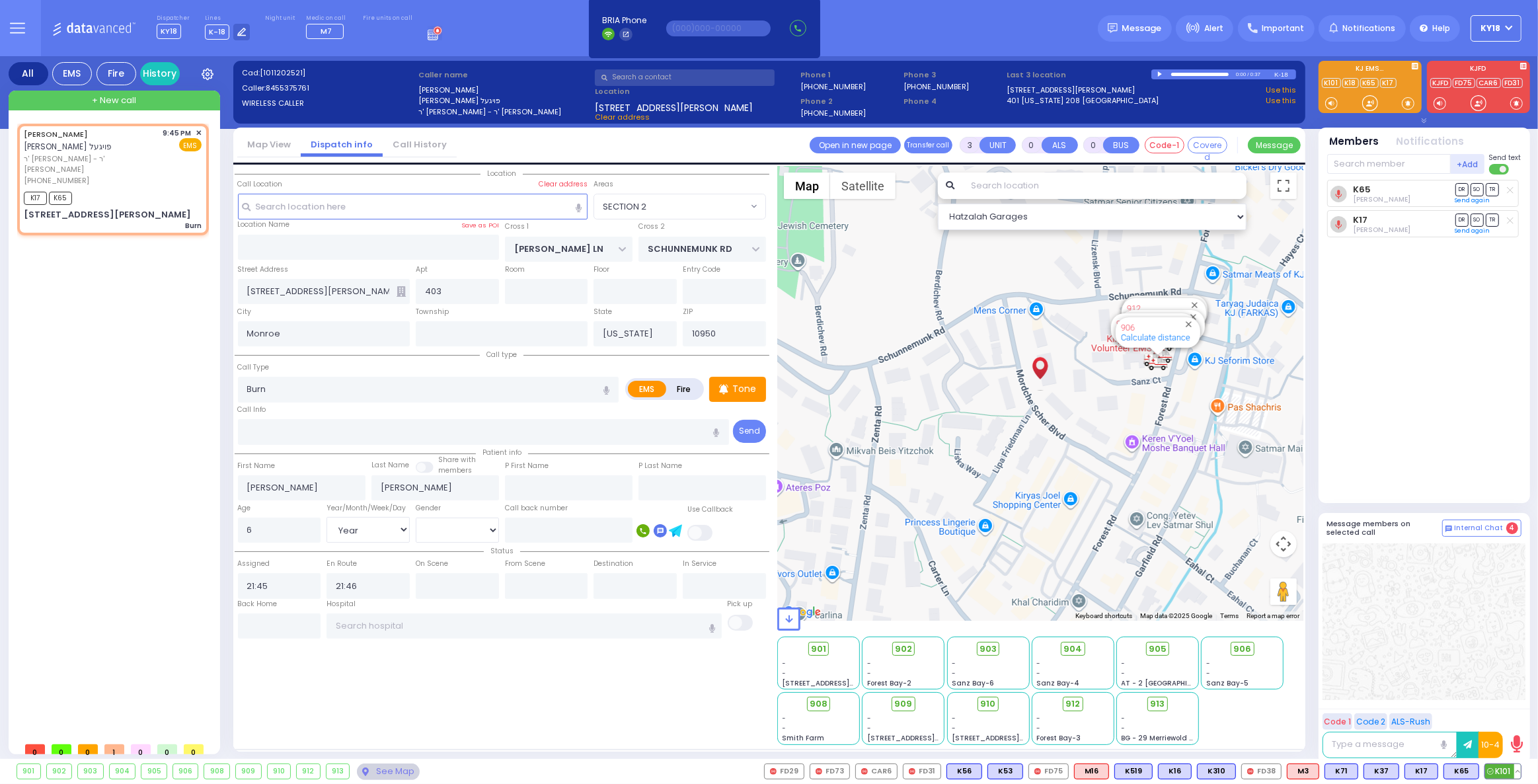
click at [1506, 773] on span "K101" at bounding box center [1502, 771] width 36 height 15
select select
radio input "true"
select select "Year"
select select "[DEMOGRAPHIC_DATA]"
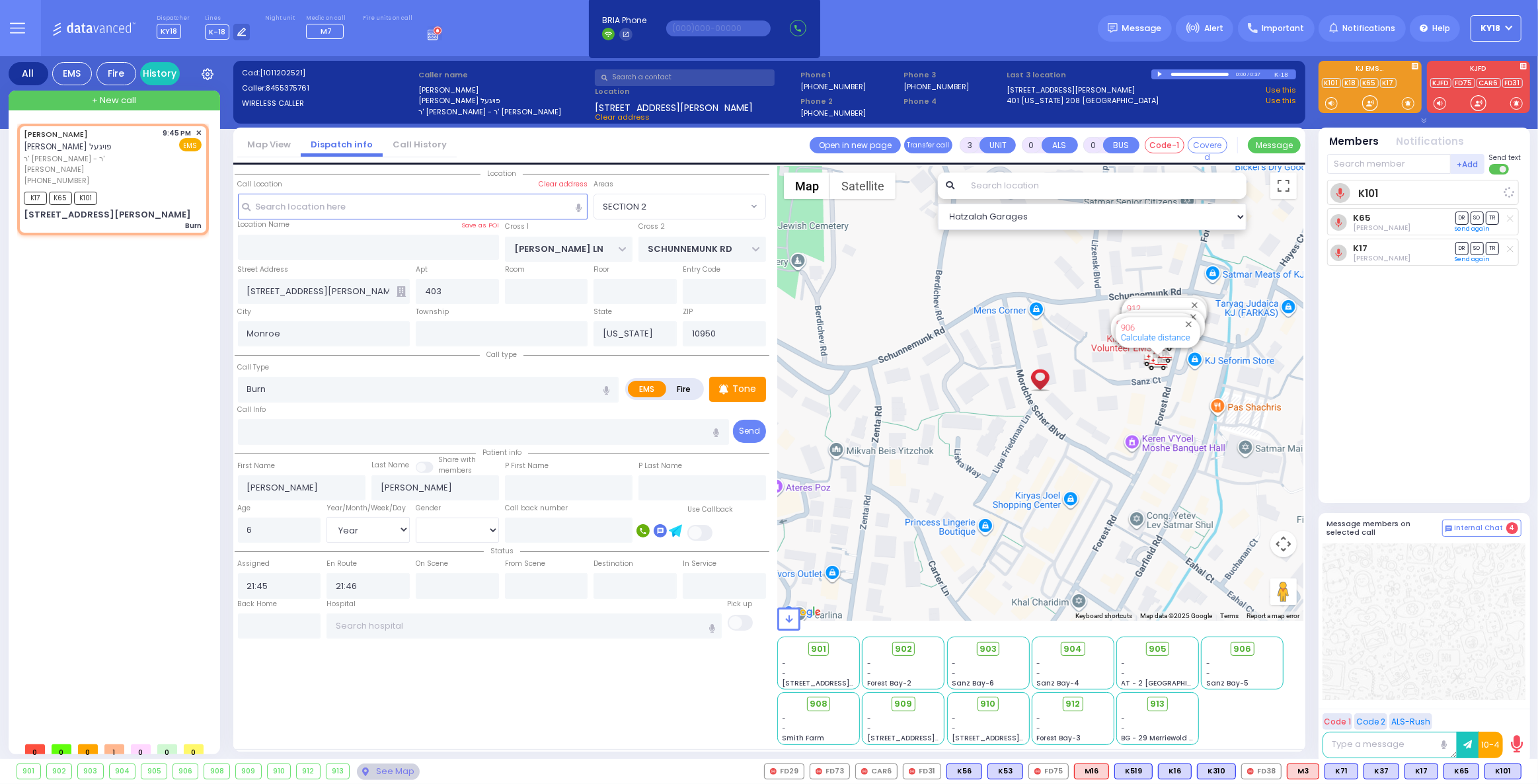
select select "Hatzalah Garages"
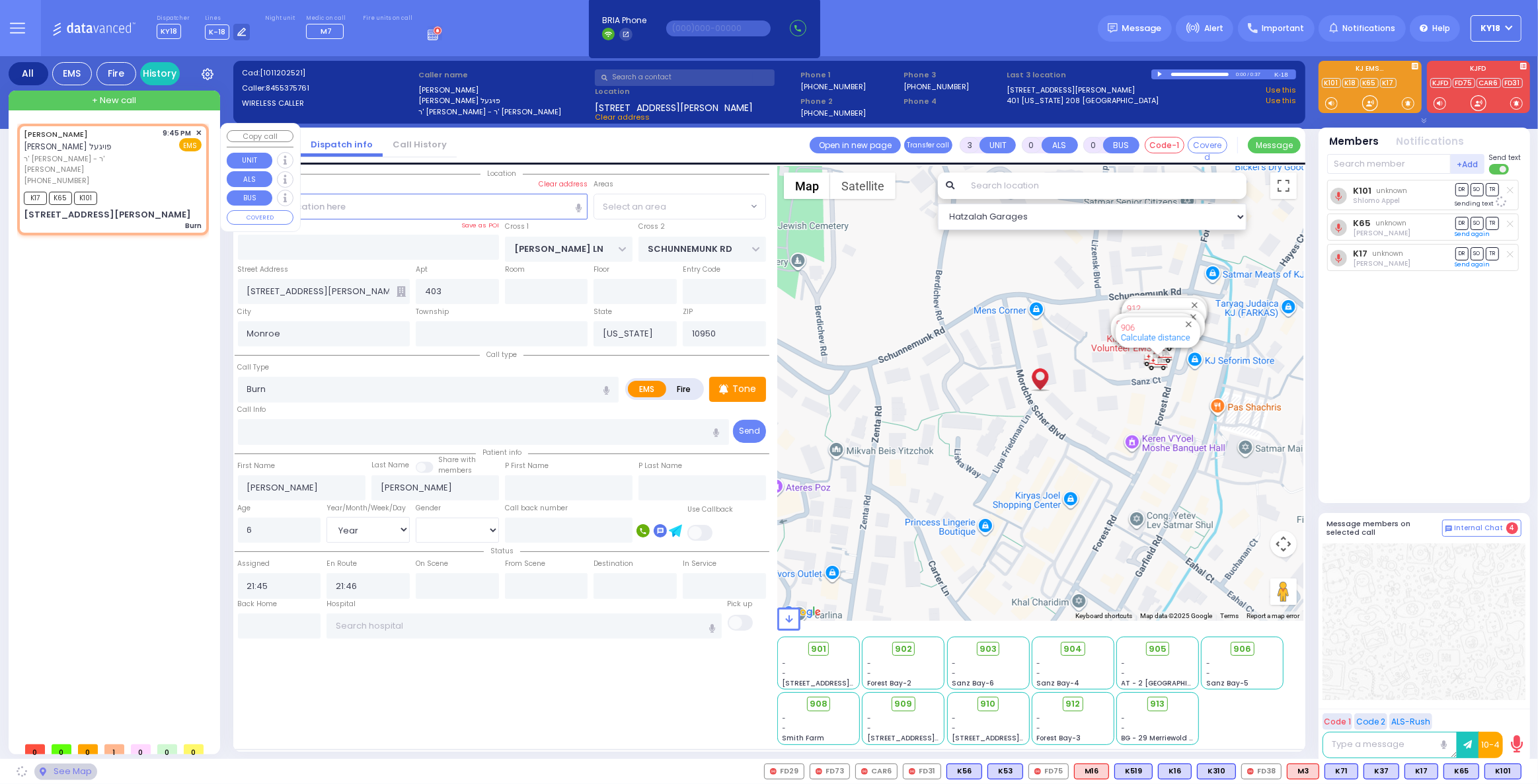
select select "SECTION 2"
click at [125, 188] on div "K17 K65 K101" at bounding box center [113, 196] width 178 height 17
select select
radio input "true"
select select "Year"
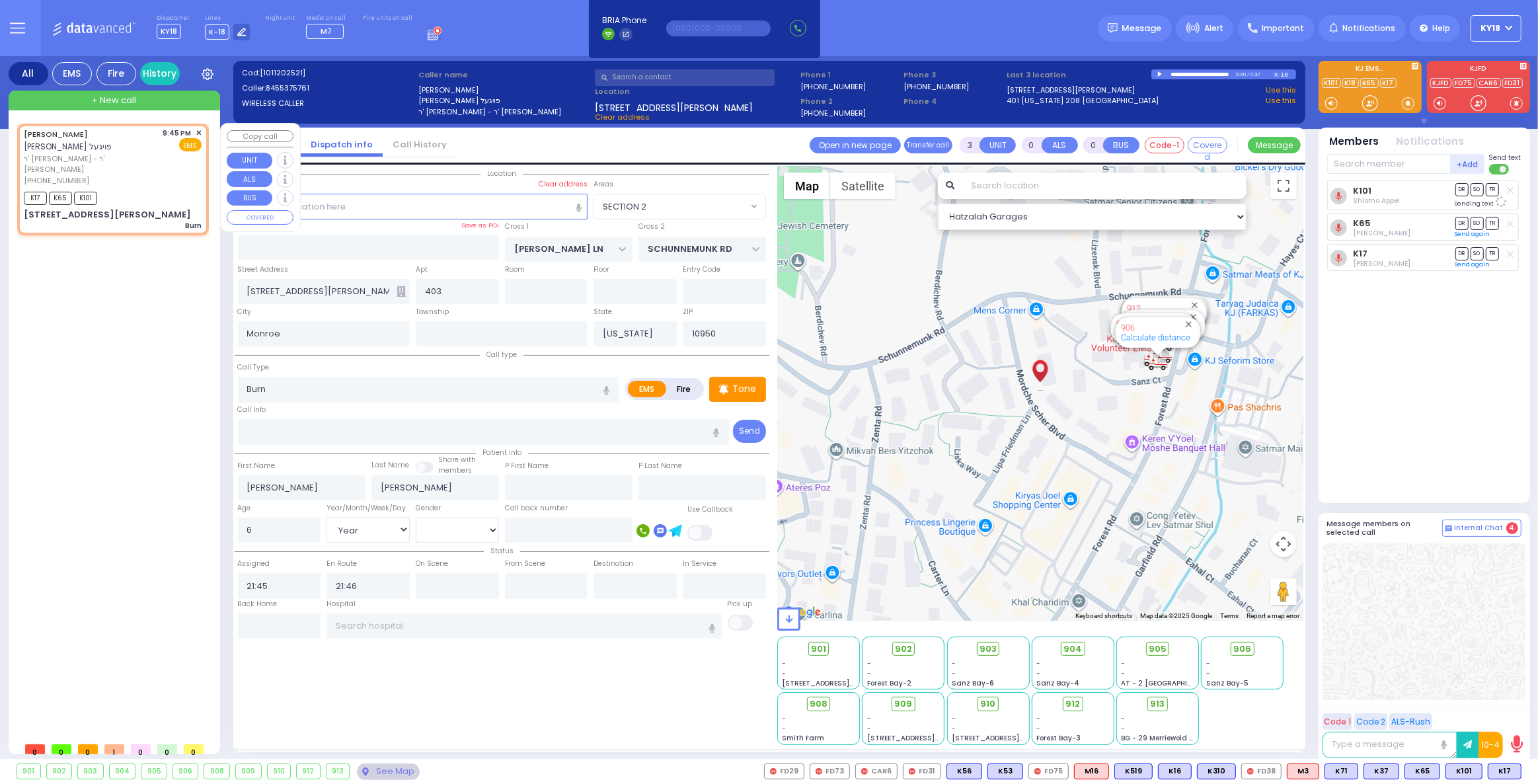
select select "[DEMOGRAPHIC_DATA]"
select select "Hatzalah Garages"
select select "SECTION 2"
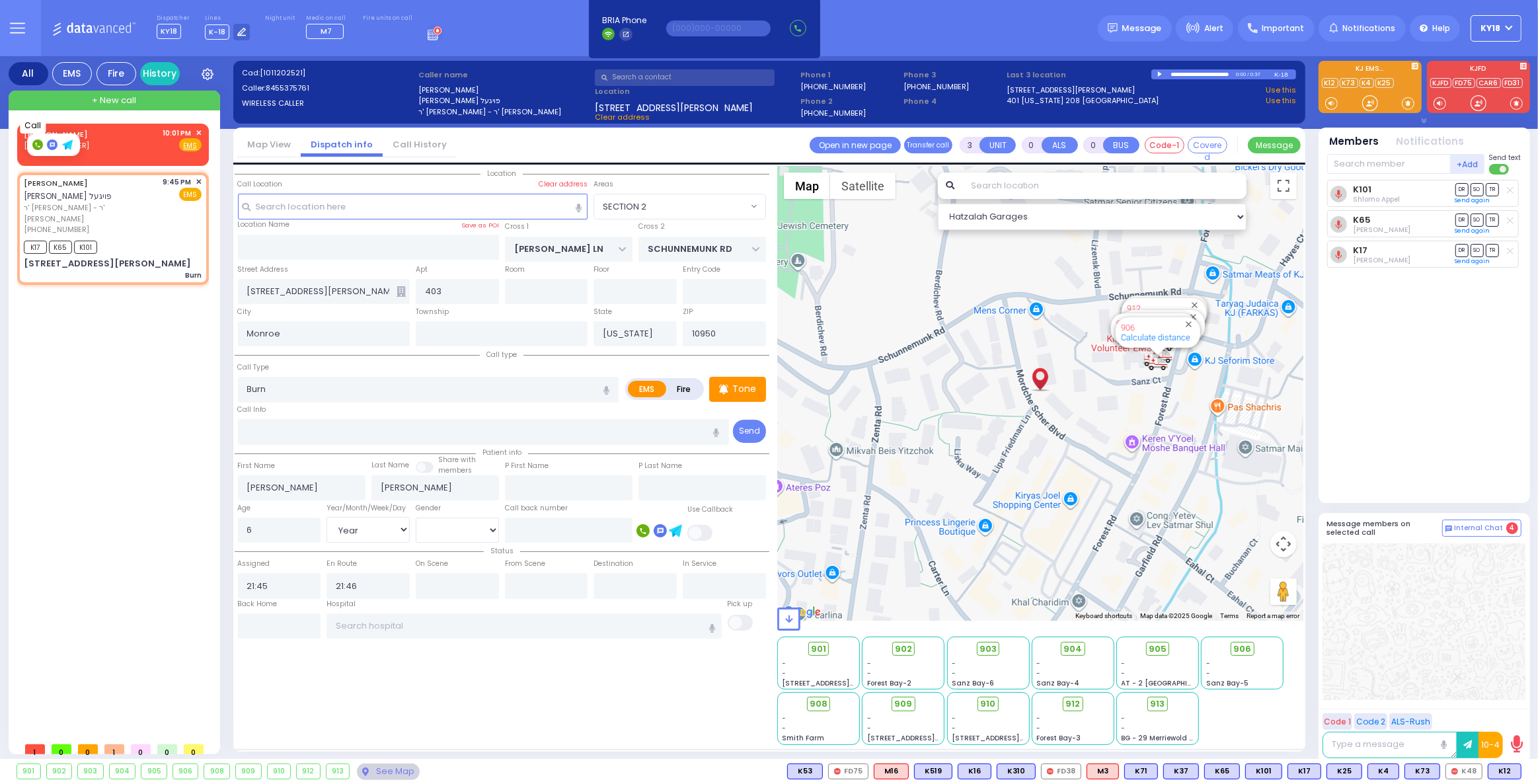
click at [37, 143] on rect at bounding box center [38, 145] width 11 height 11
type input "8457991191"
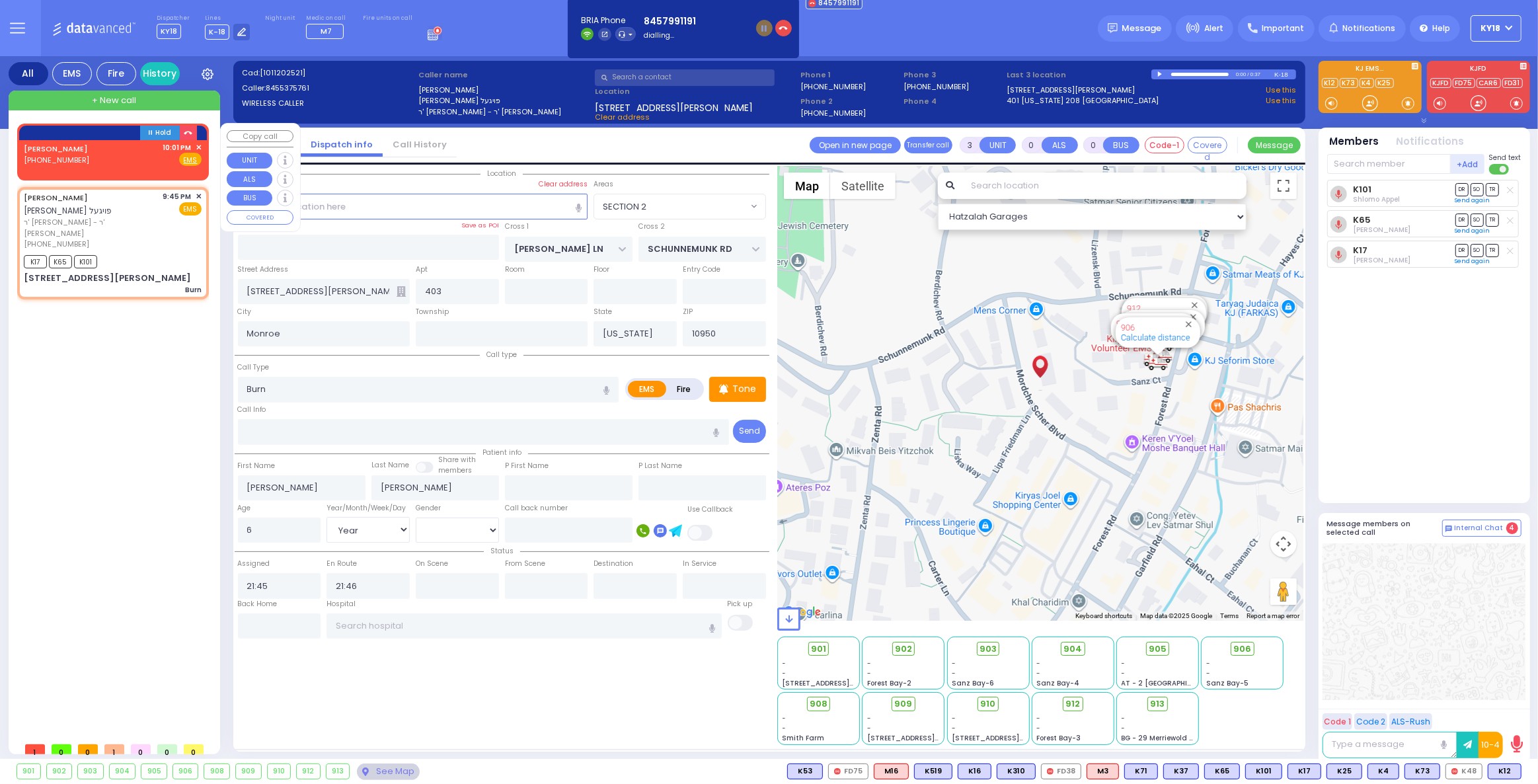
click at [148, 155] on div "HIRSCH ESTER (845) 799-1191 10:01 PM ✕ Fire EMS" at bounding box center [113, 154] width 178 height 25
type input "2"
type input "1"
select select
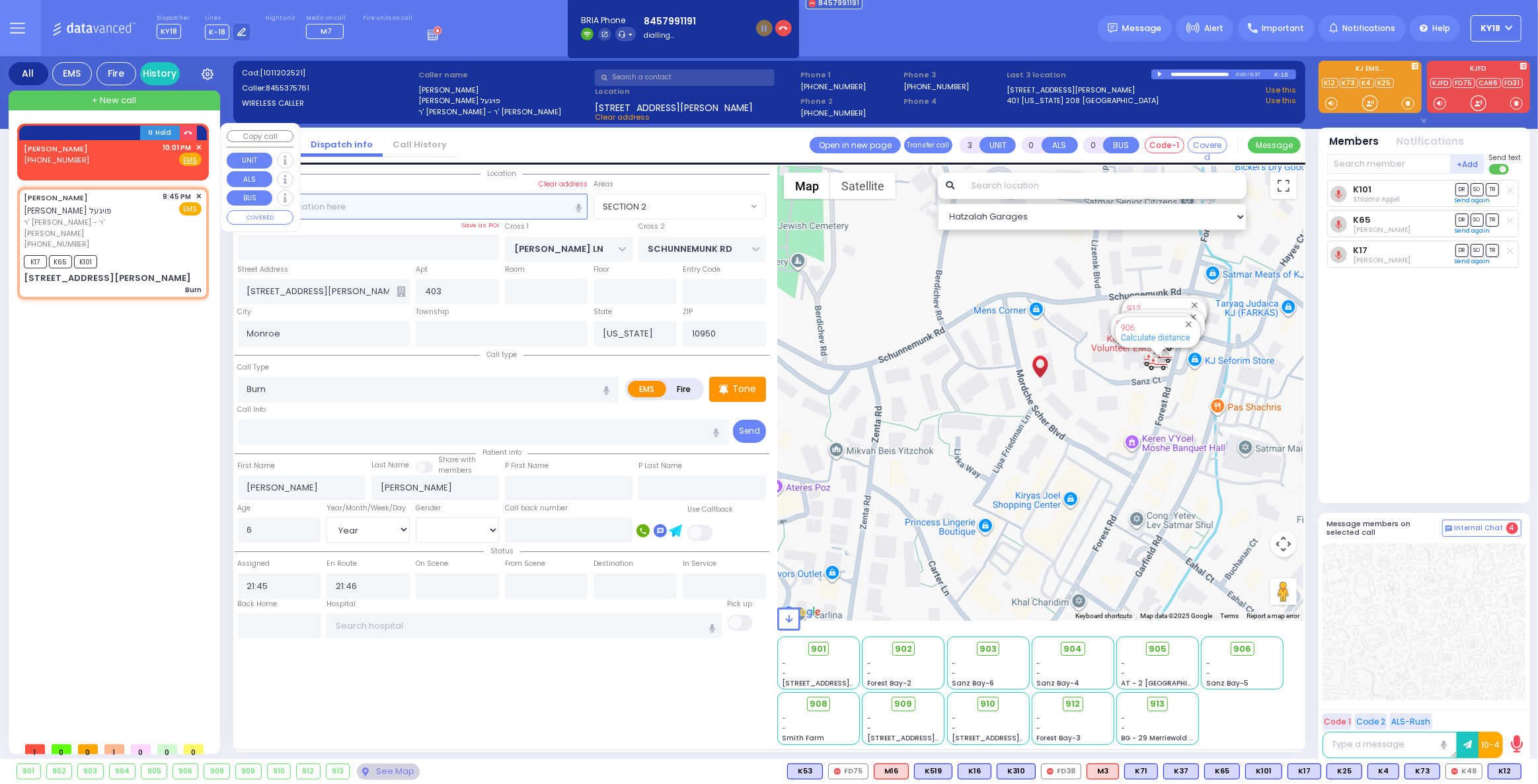
radio input "true"
select select
type input "22:01"
select select "Hatzalah Garages"
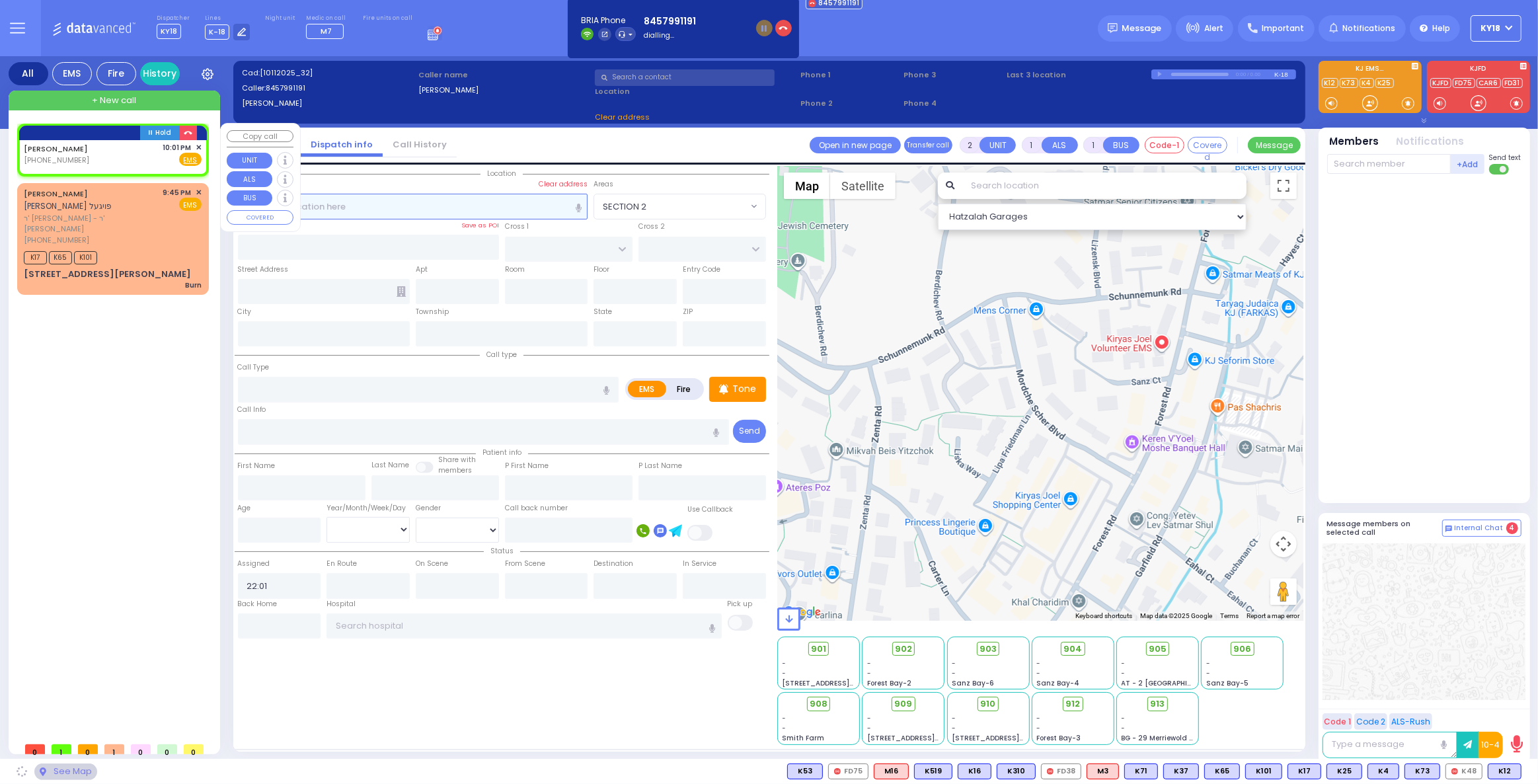
select select
radio input "true"
select select
select select "Hatzalah Garages"
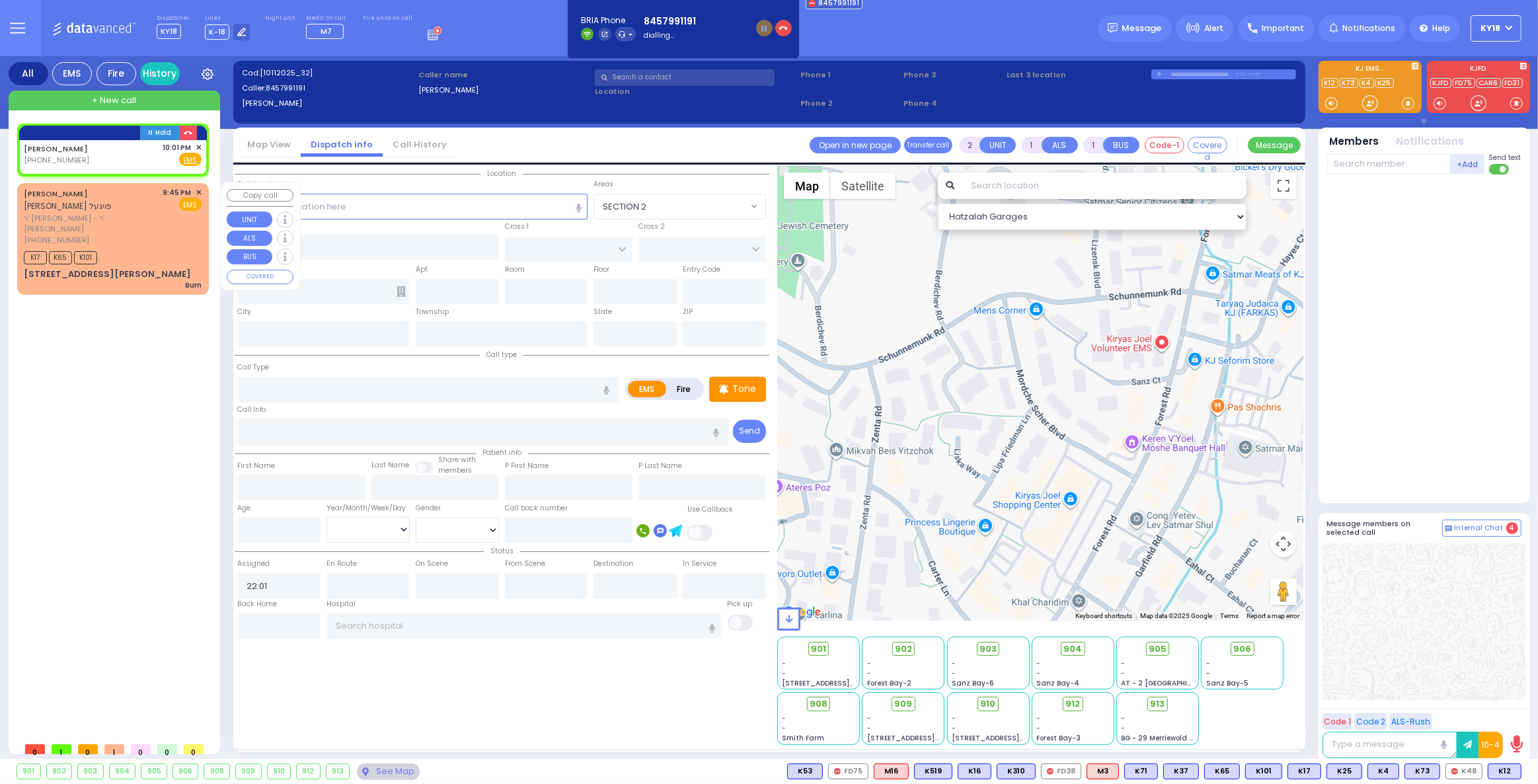
click at [117, 235] on div "(845) 537-5761" at bounding box center [91, 240] width 135 height 11
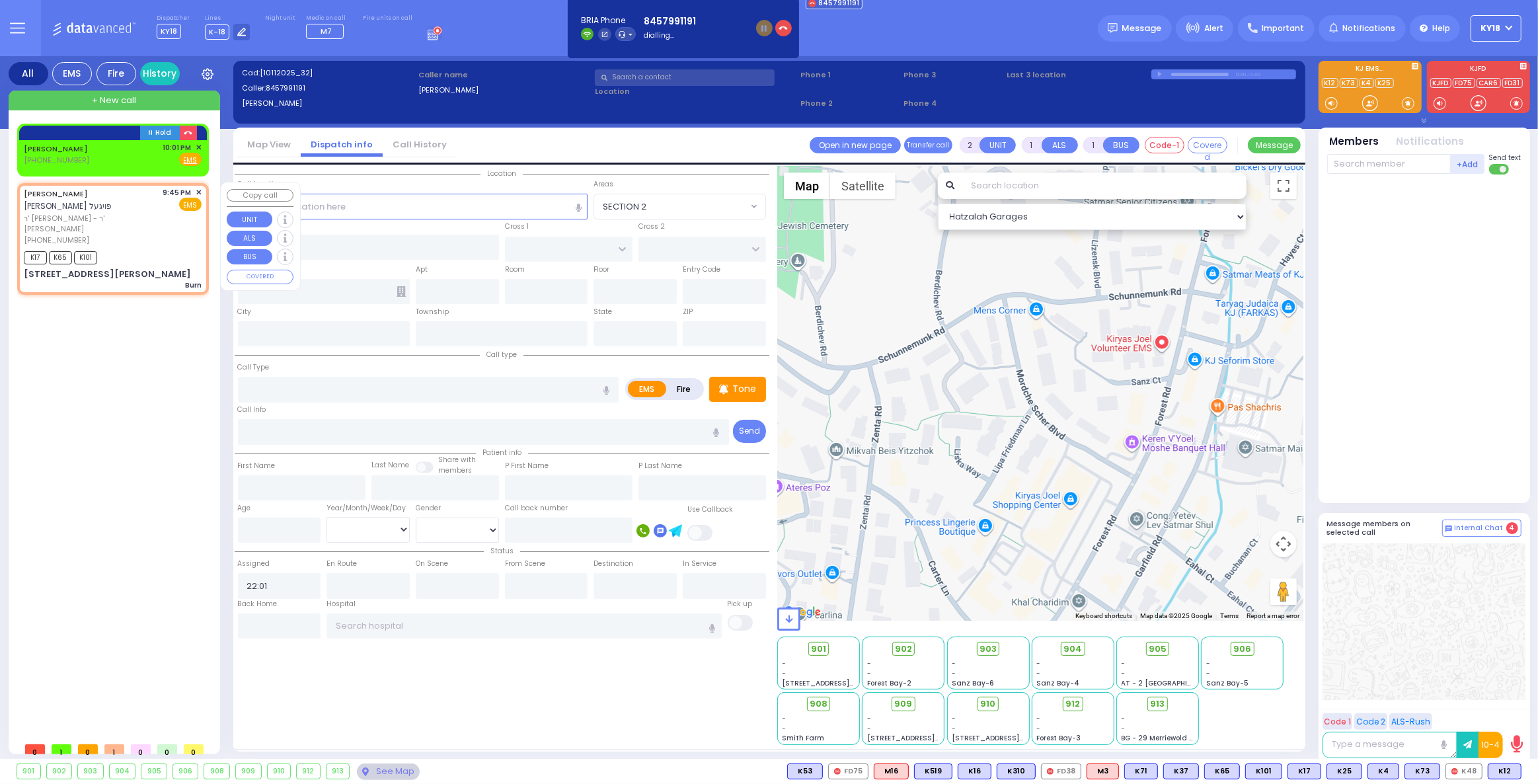
type input "3"
type input "0"
select select
type input "Burn"
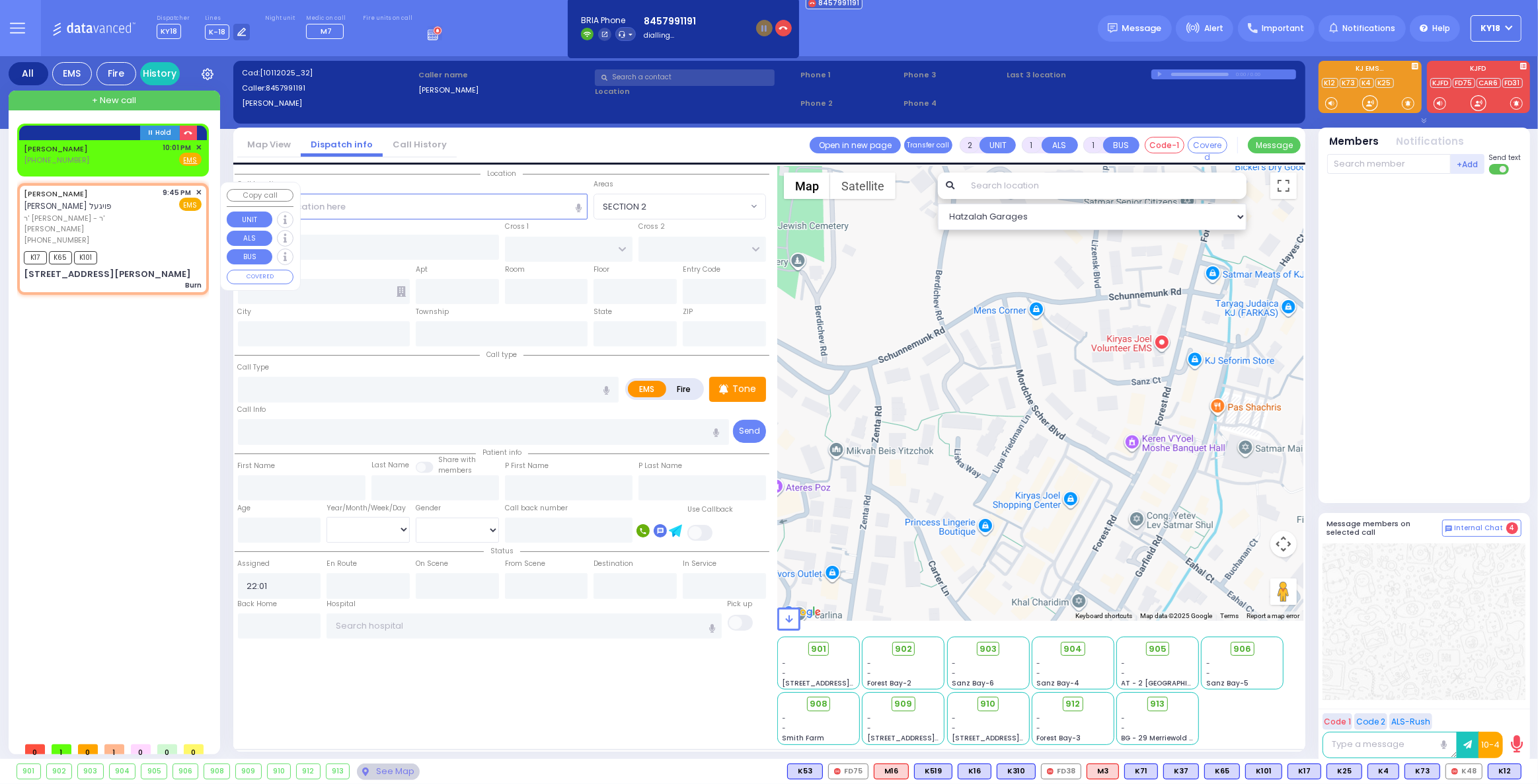
radio input "true"
type input "ELIEZER NISSEN"
type input "FOGEL"
type input "6"
select select "Year"
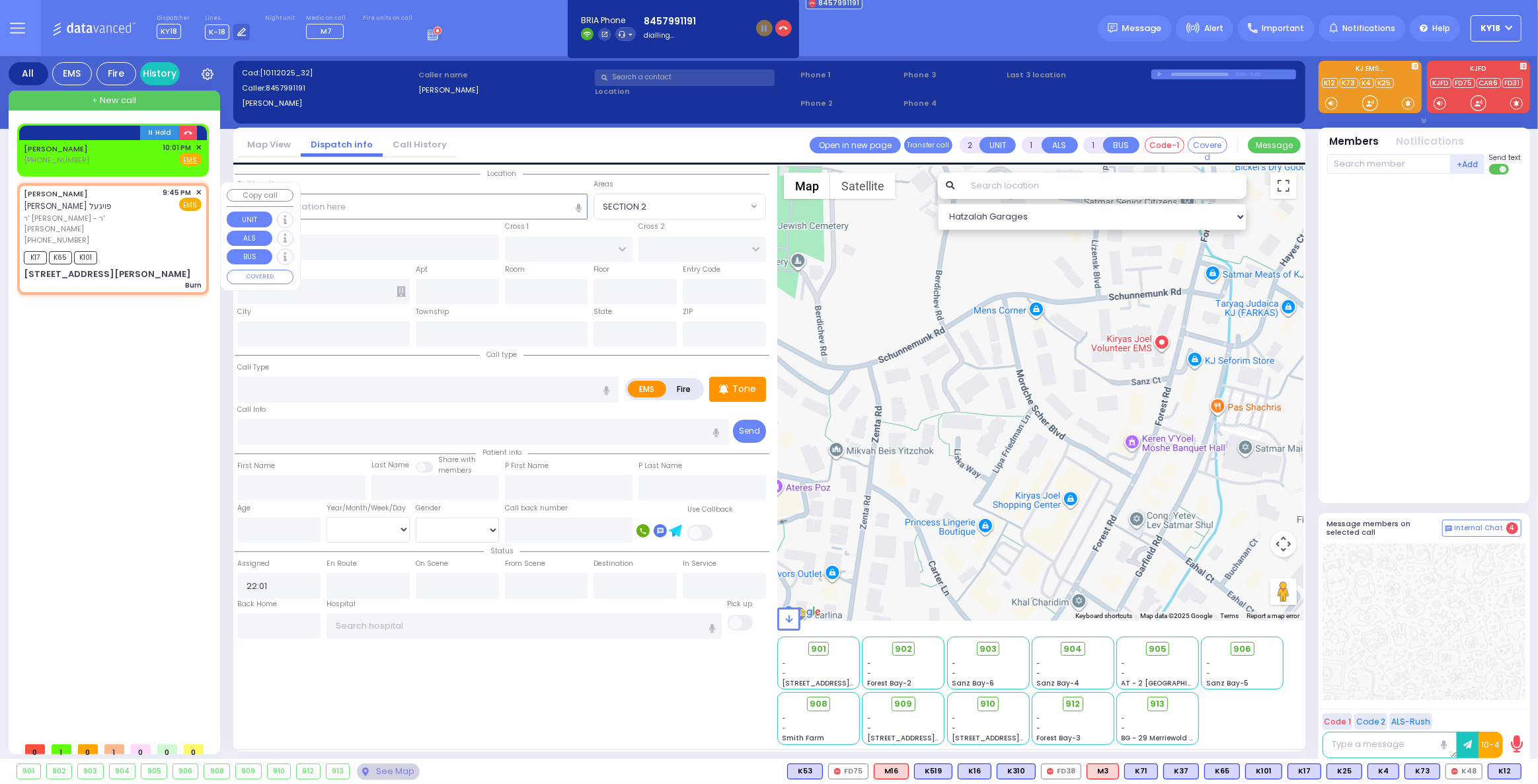
select select "[DEMOGRAPHIC_DATA]"
type input "21:45"
type input "21:46"
select select "Hatzalah Garages"
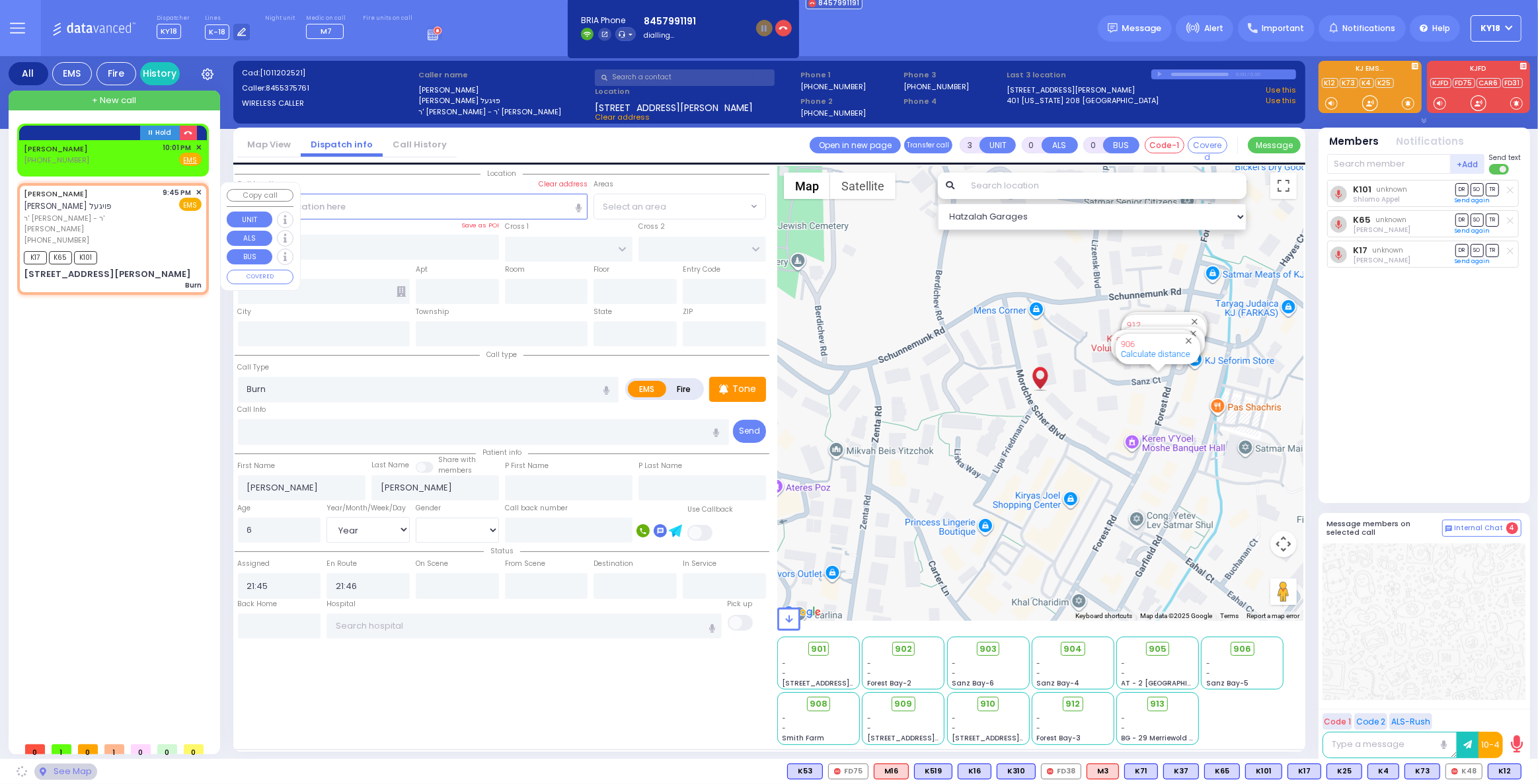
type input "LIPA FRIEDMAN LN"
type input "SCHUNNEMUNK RD"
type input "10 MORDCHE SCHER BLVD"
type input "403"
type input "Monroe"
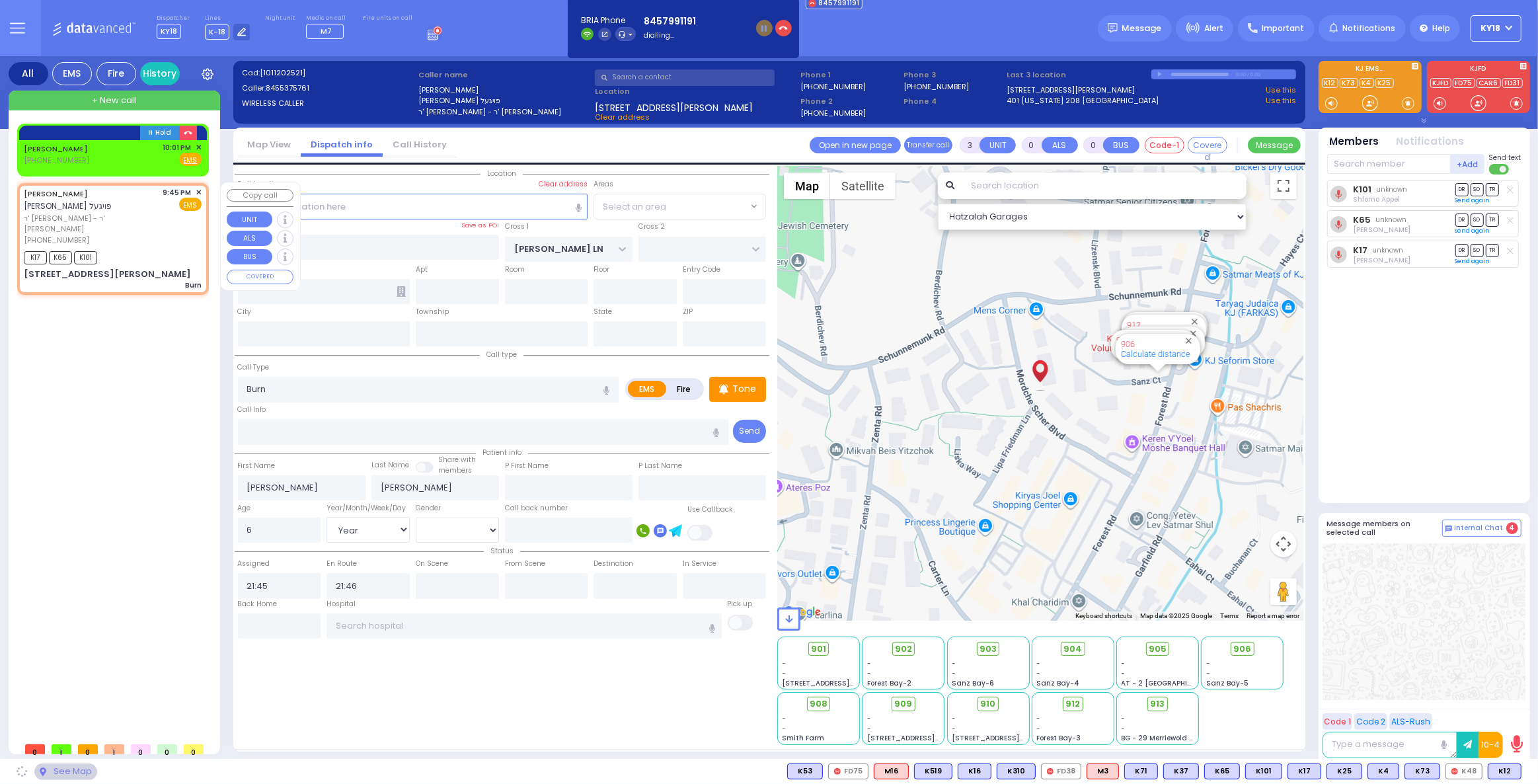
type input "[US_STATE]"
type input "10950"
select select "SECTION 2"
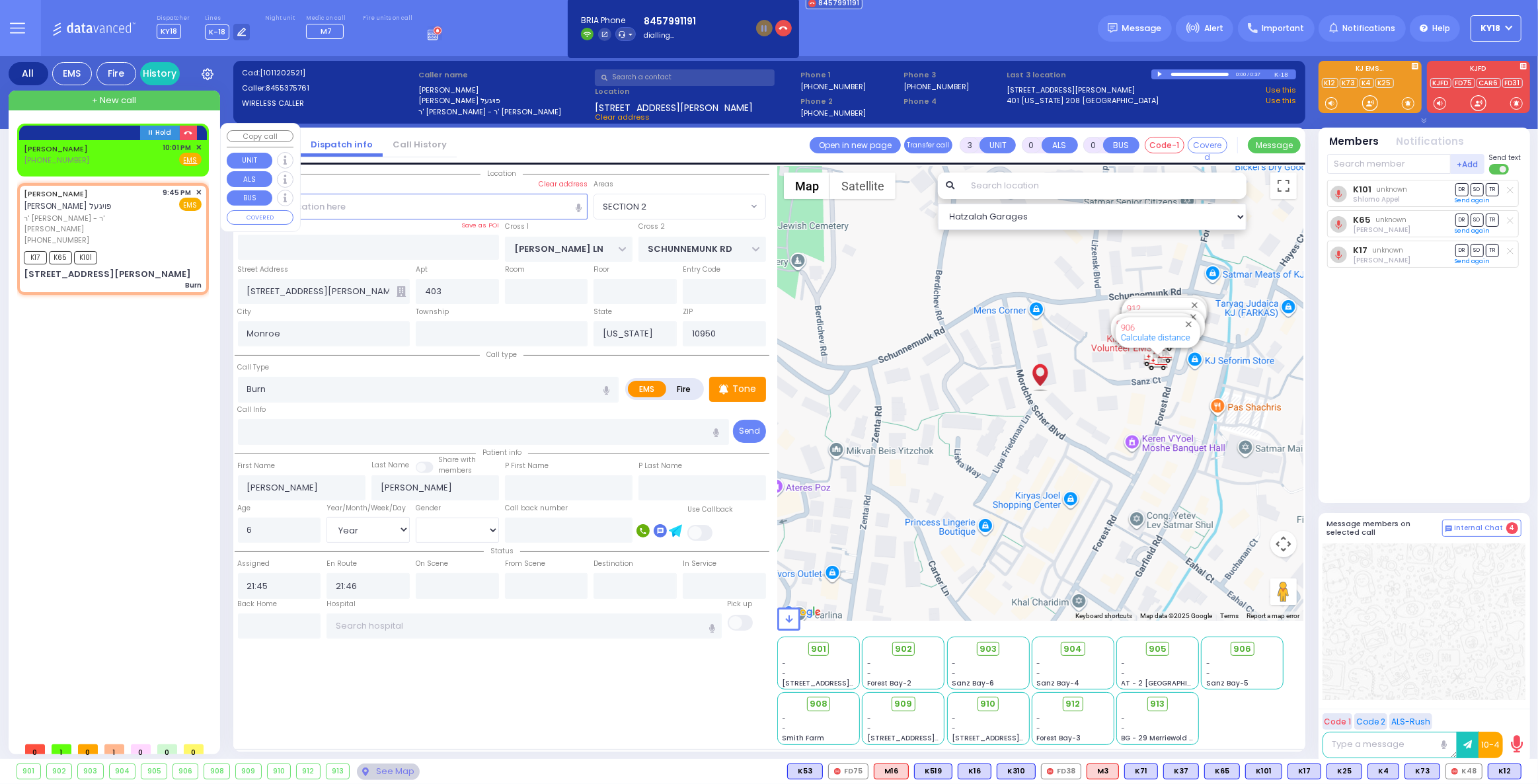
click at [131, 156] on div "HIRSCH ESTER (845) 799-1191 10:01 PM ✕ Fire EMS" at bounding box center [113, 154] width 178 height 25
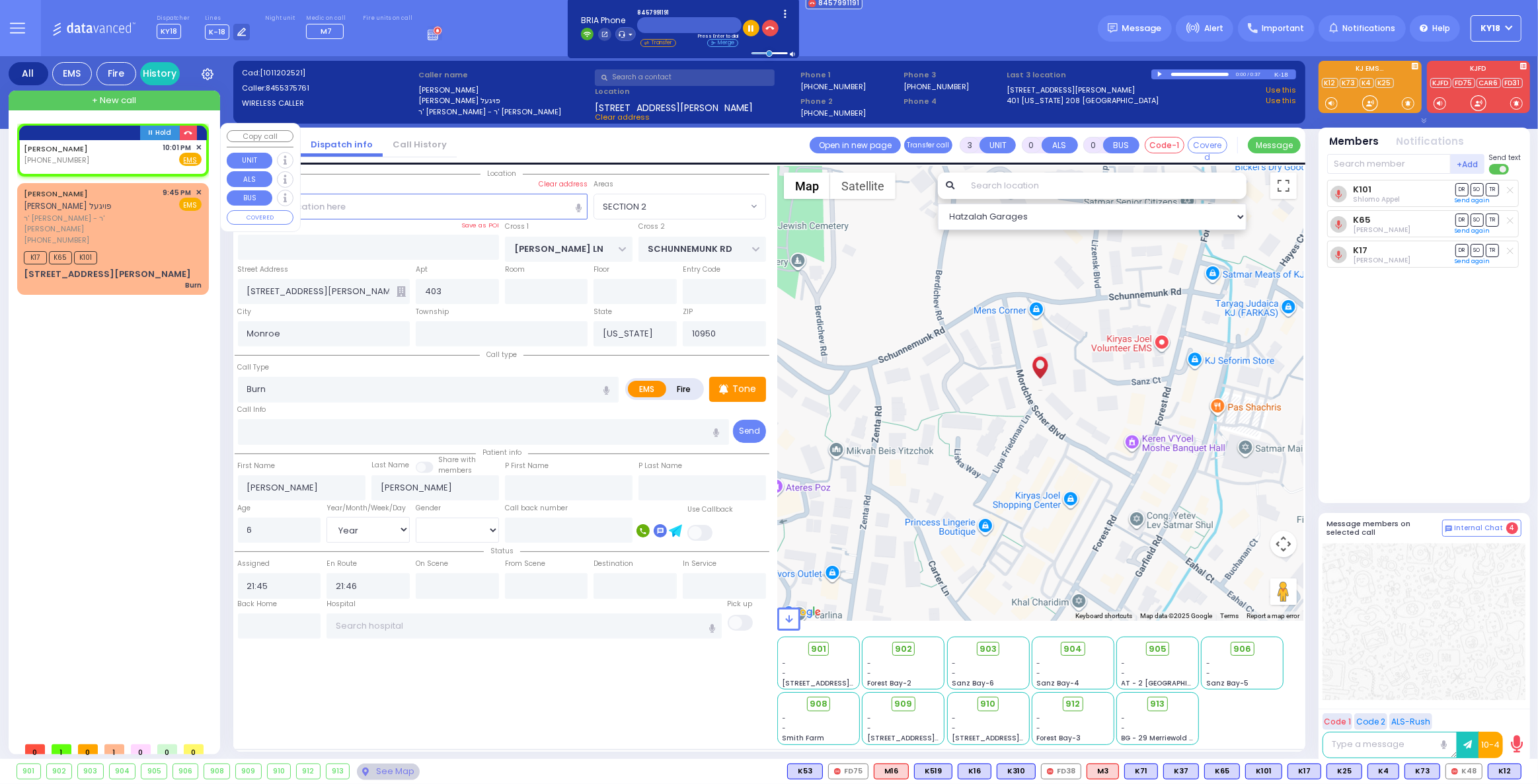
type input "2"
type input "1"
select select
radio input "true"
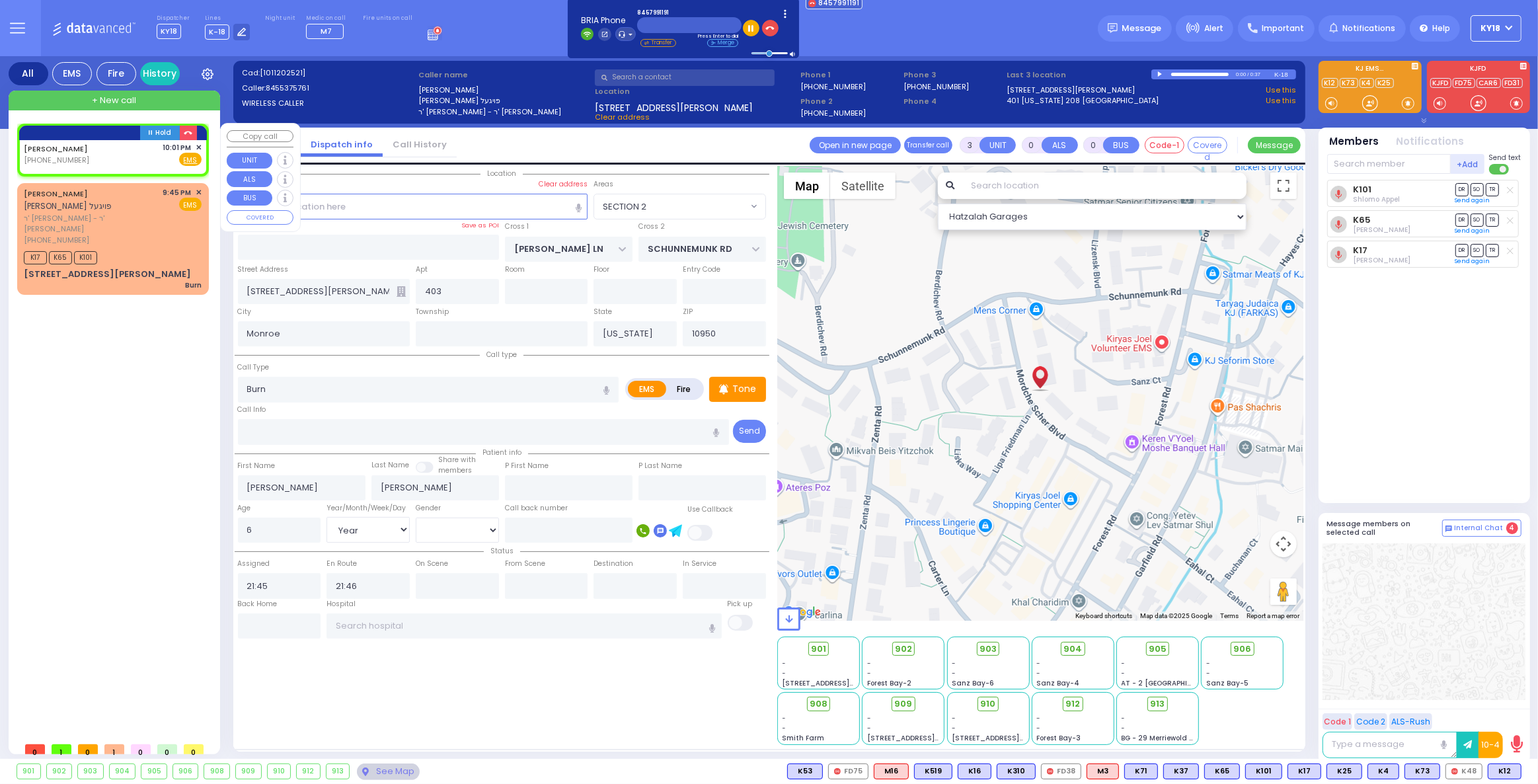
select select
type input "22:01"
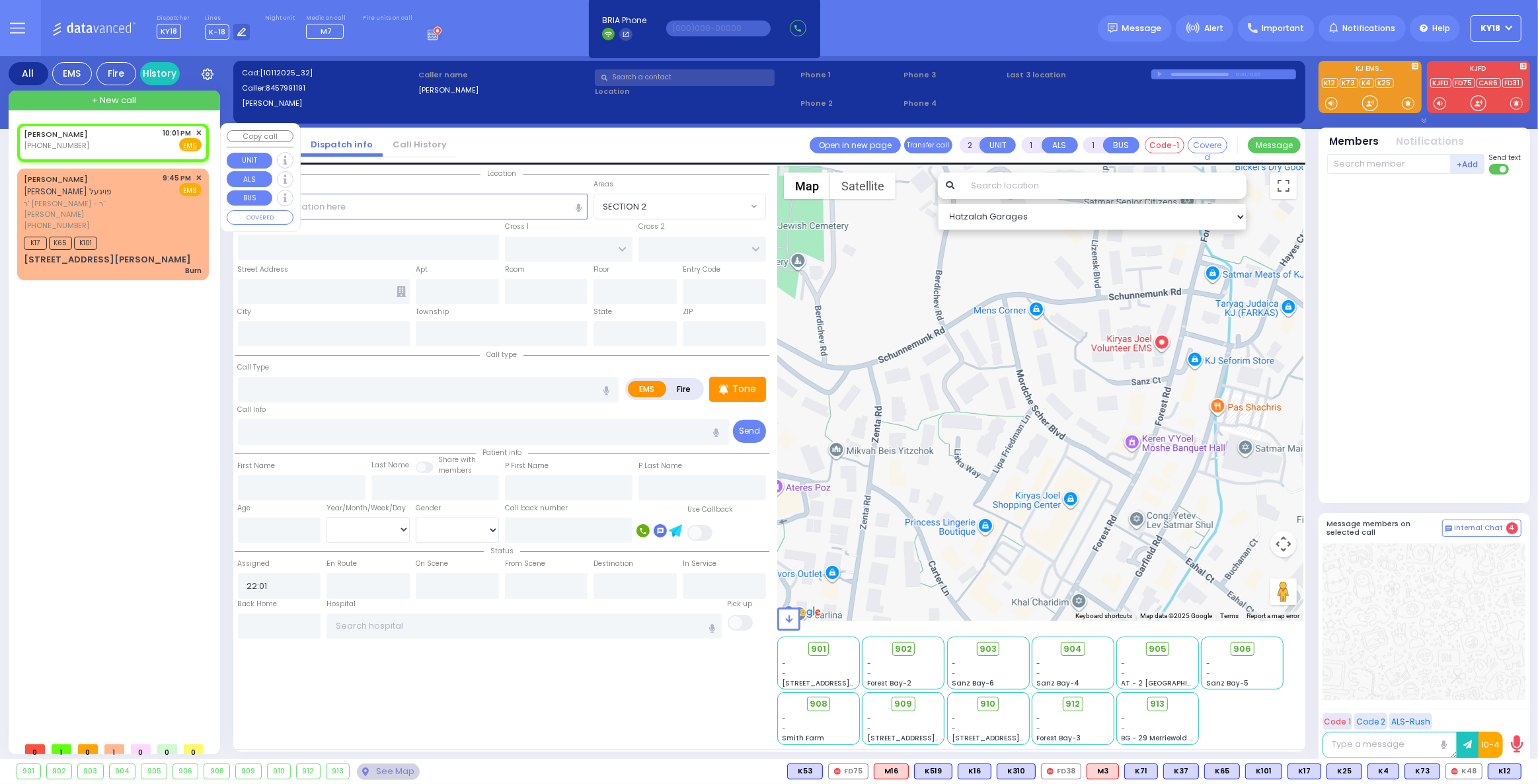
click at [199, 129] on span "✕" at bounding box center [198, 133] width 6 height 11
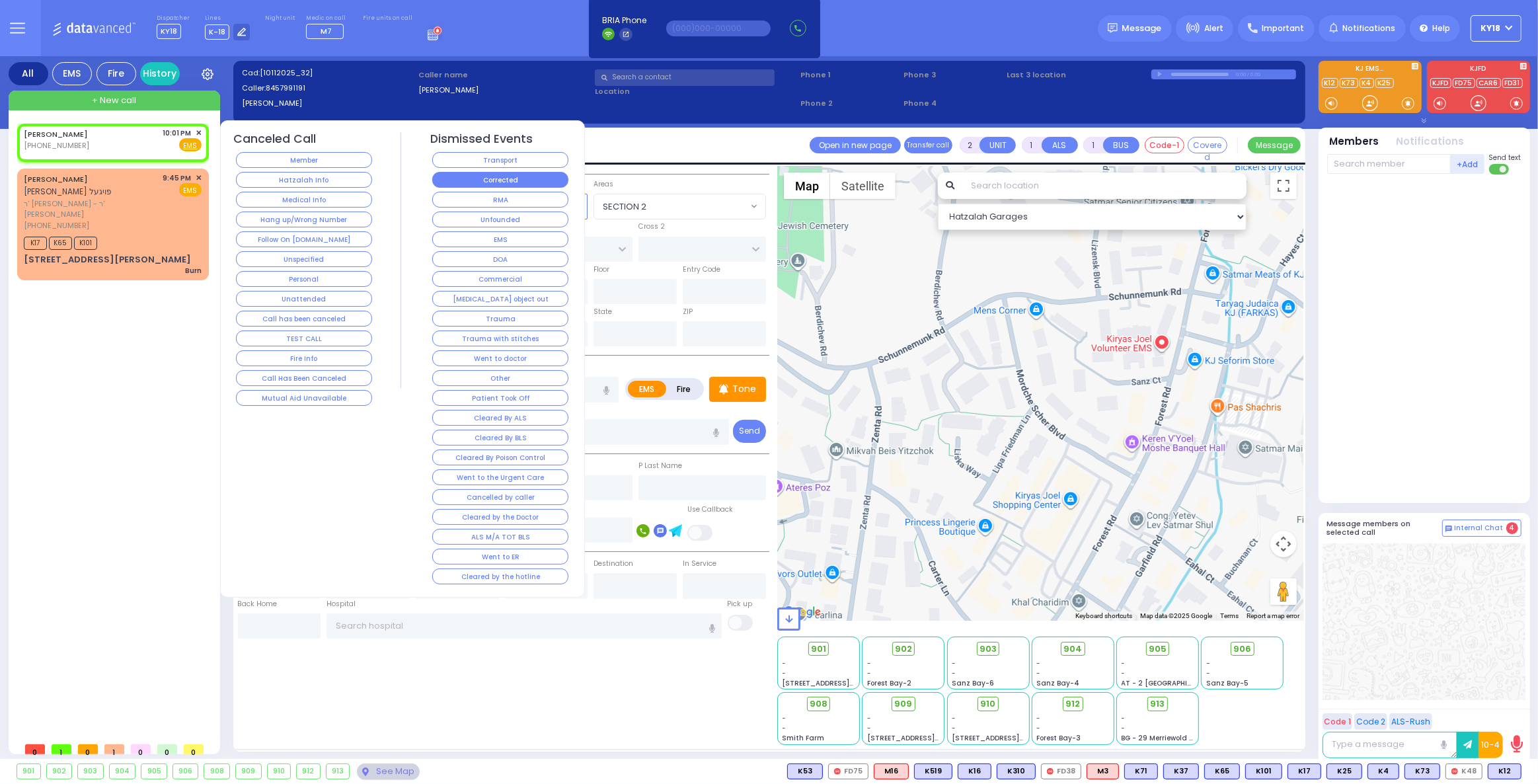
click at [467, 175] on button "Corrected" at bounding box center [500, 179] width 136 height 16
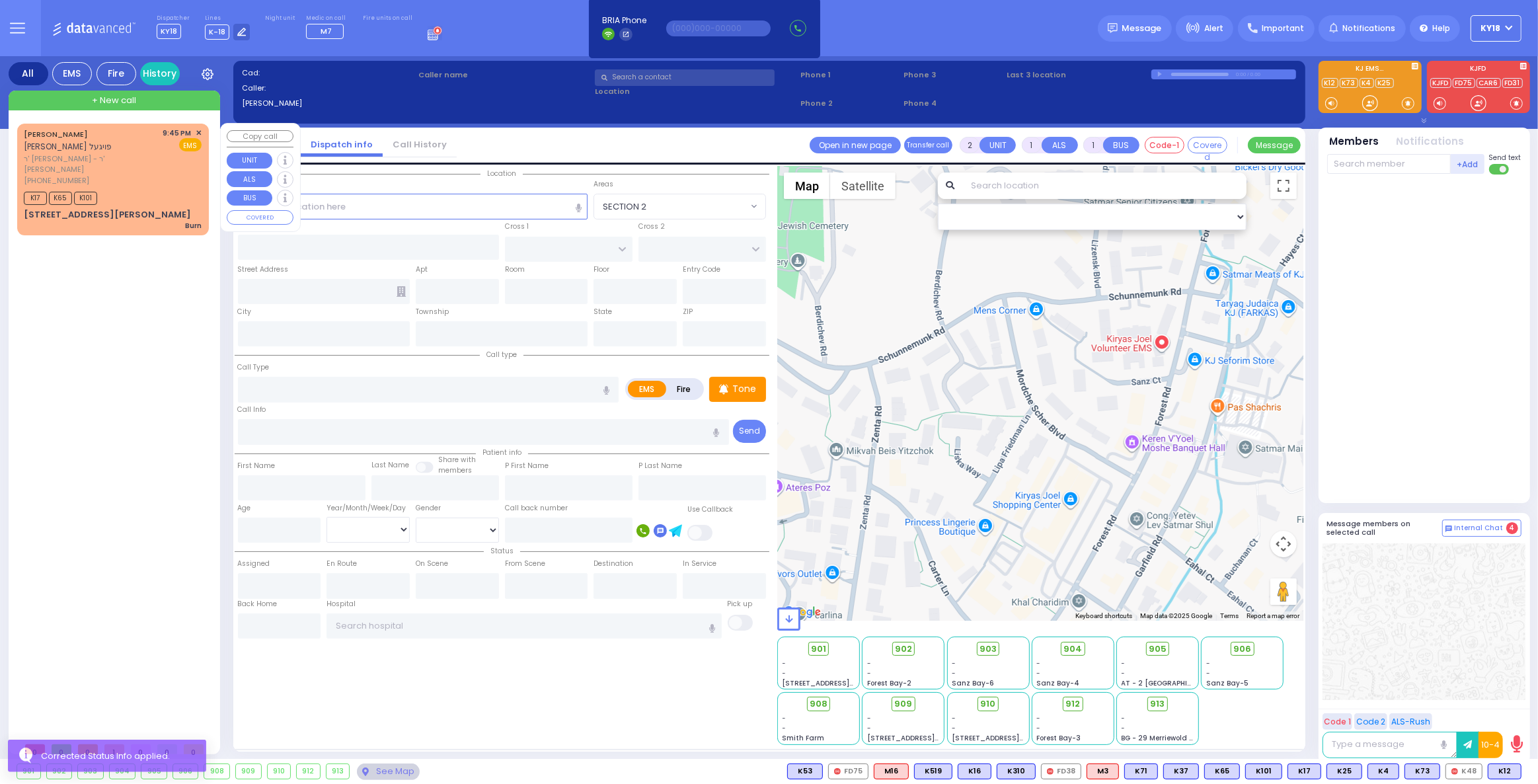
click at [135, 175] on div "(845) 537-5761" at bounding box center [91, 181] width 135 height 11
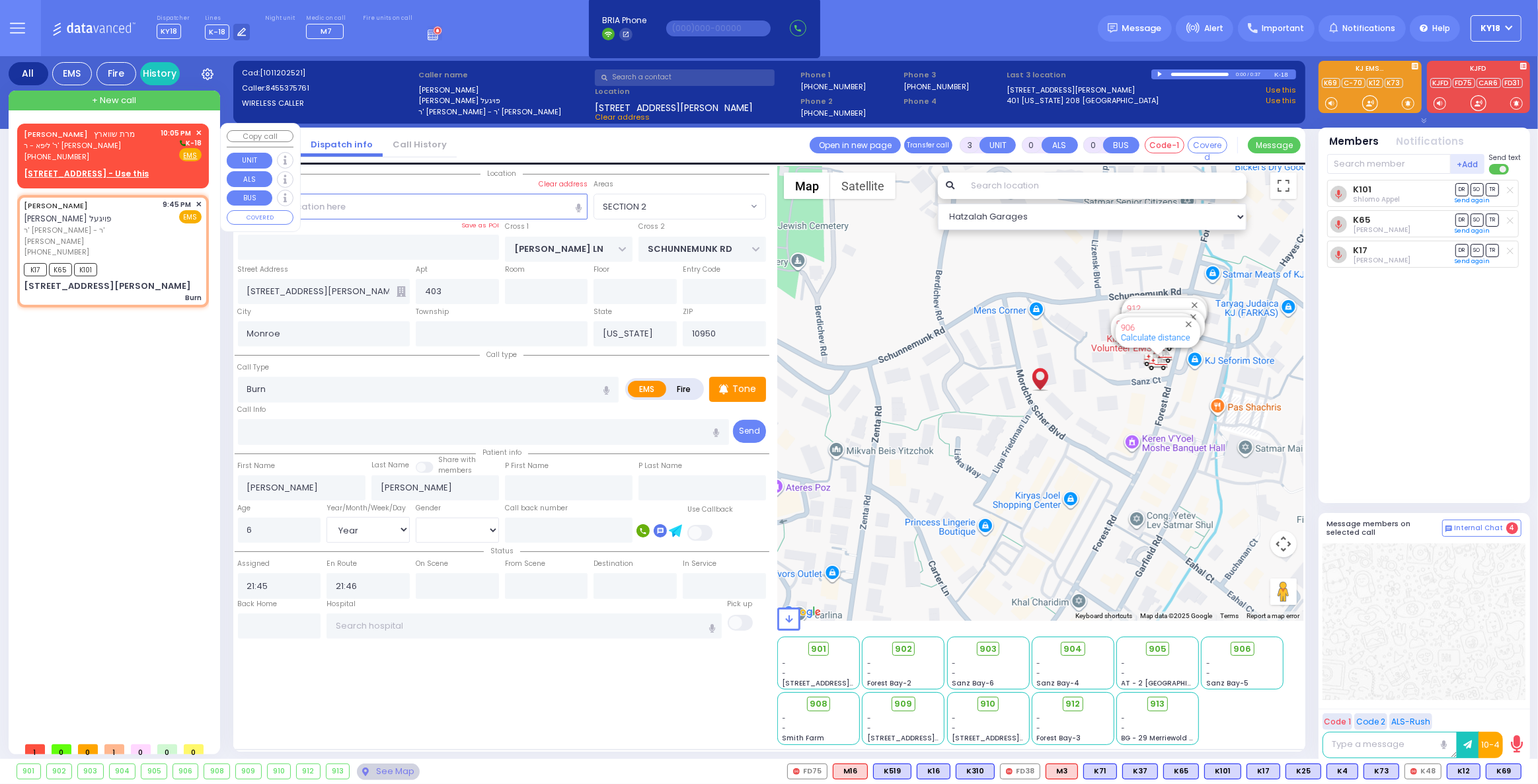
click at [103, 151] on div "[PHONE_NUMBER]" at bounding box center [80, 157] width 112 height 11
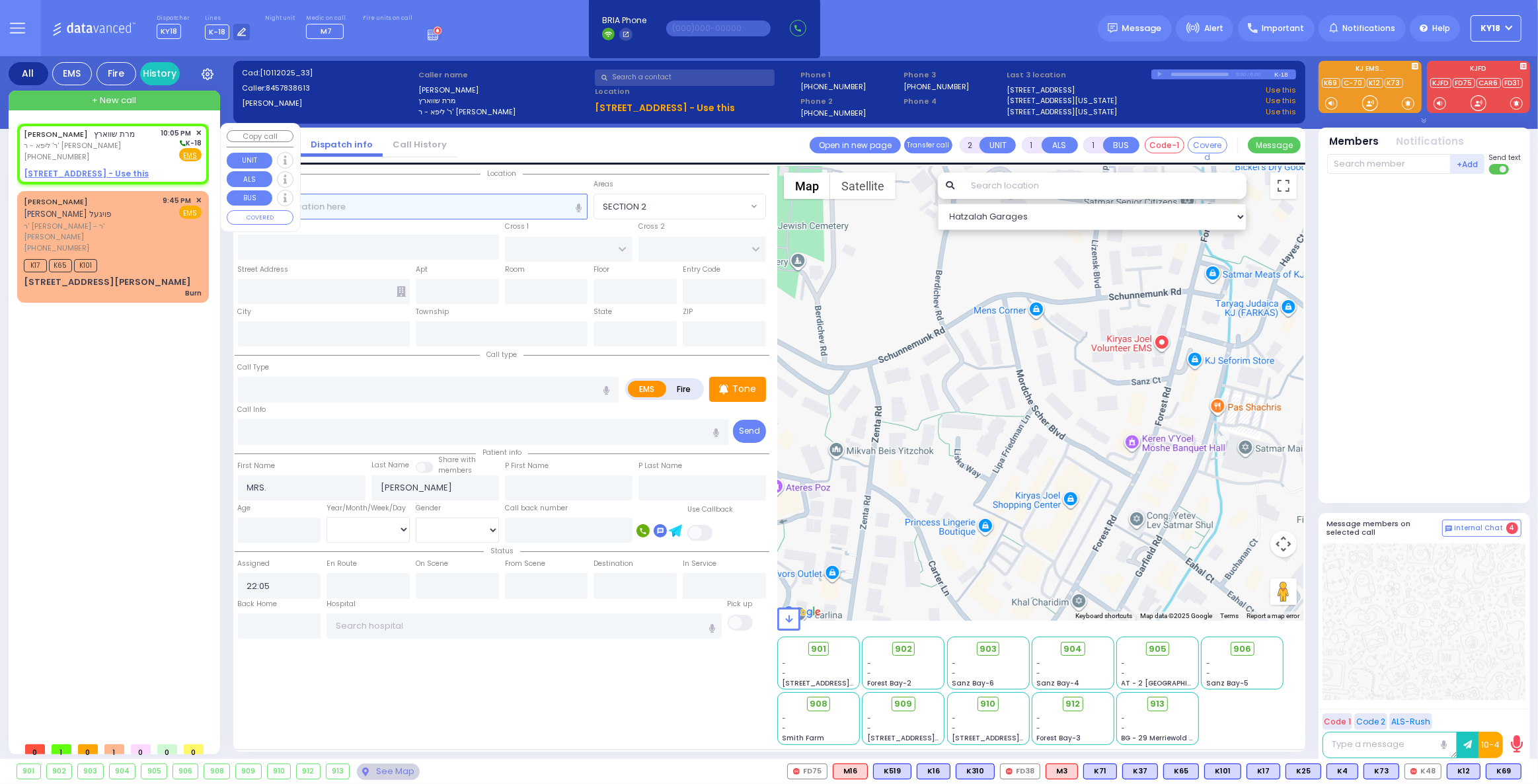
click at [415, 200] on input "text" at bounding box center [413, 205] width 350 height 25
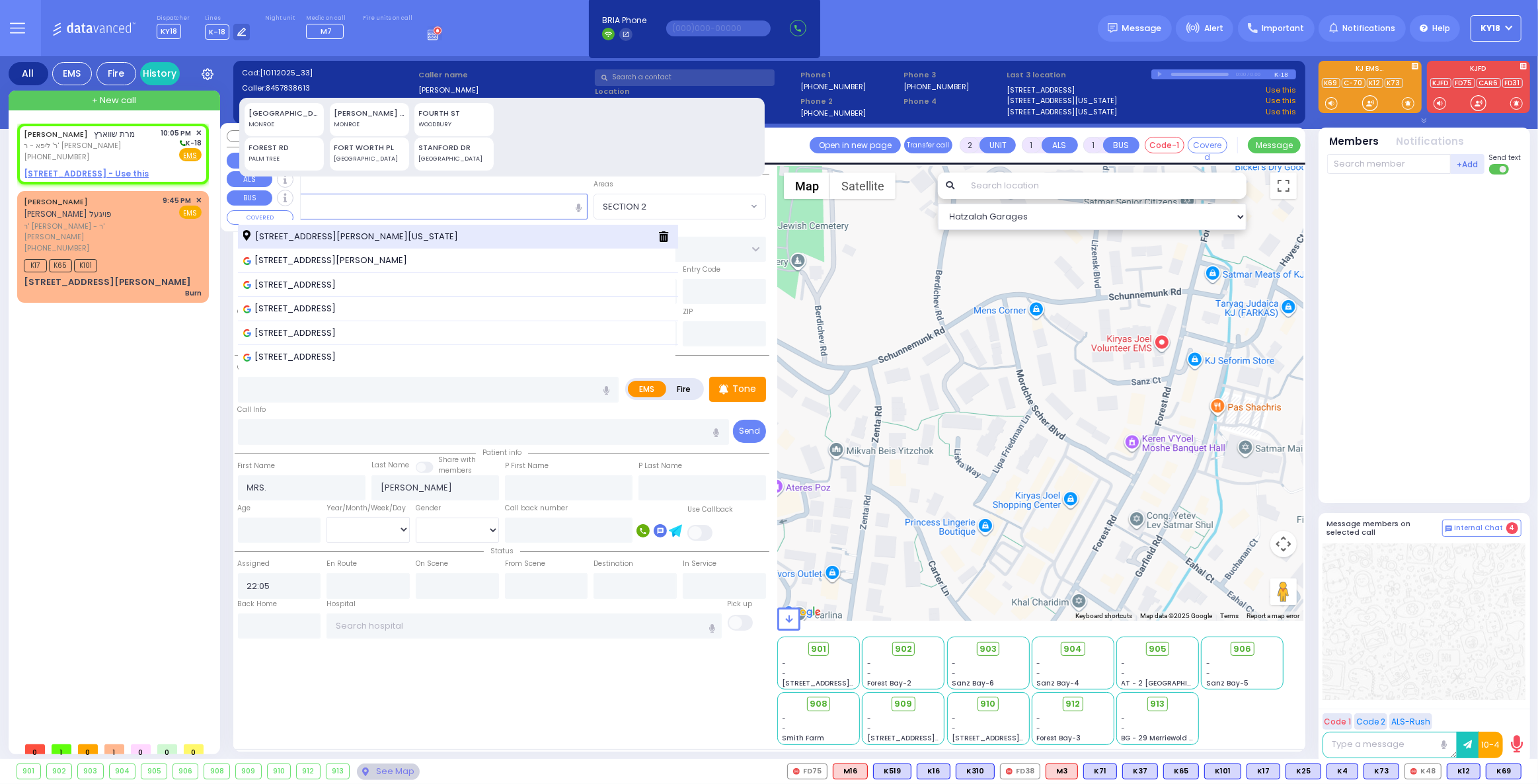
click at [392, 242] on div "[STREET_ADDRESS][PERSON_NAME][US_STATE]" at bounding box center [458, 237] width 440 height 25
click at [387, 238] on span "[STREET_ADDRESS][PERSON_NAME][US_STATE]" at bounding box center [352, 237] width 219 height 13
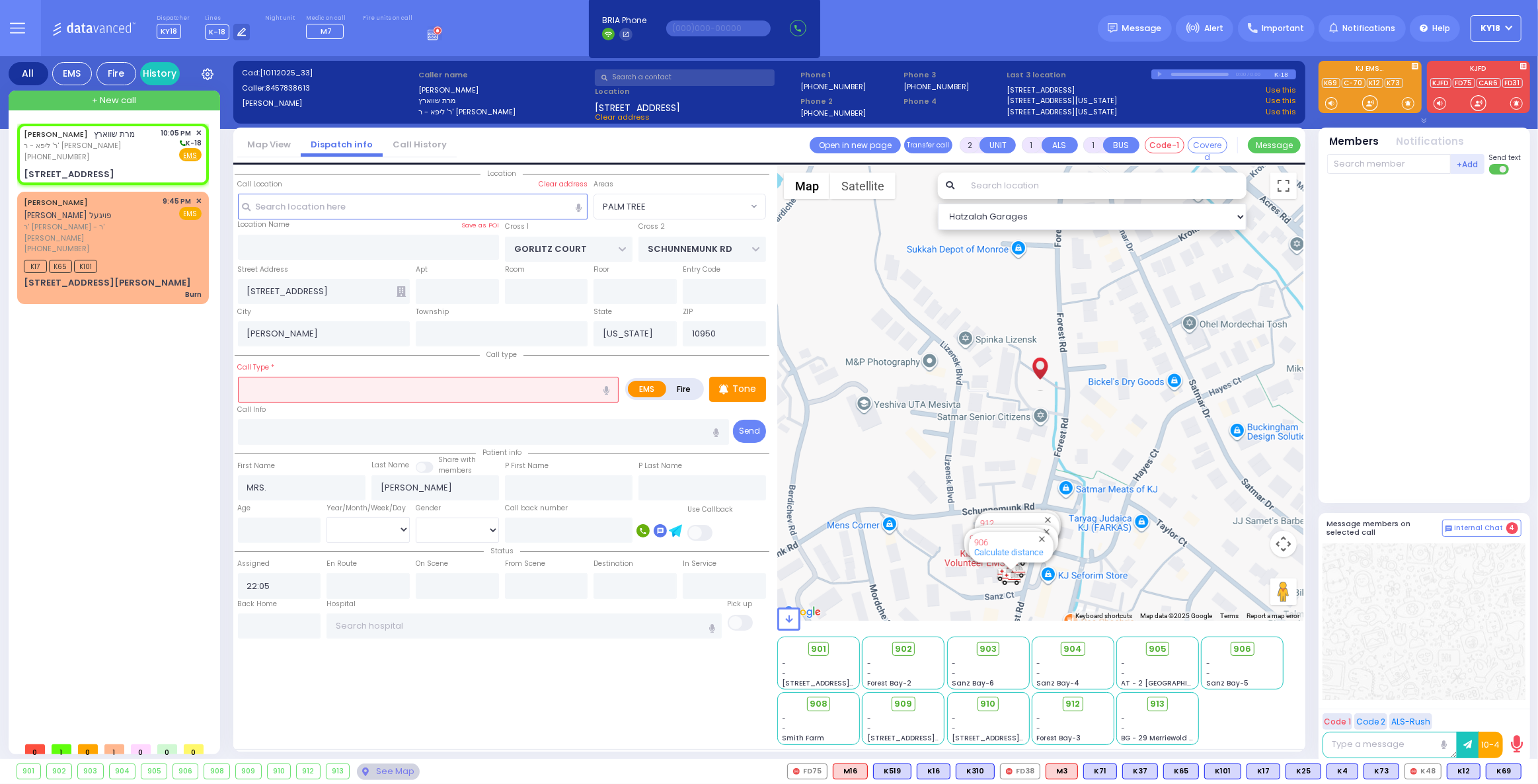
click at [401, 292] on icon at bounding box center [401, 292] width 9 height 11
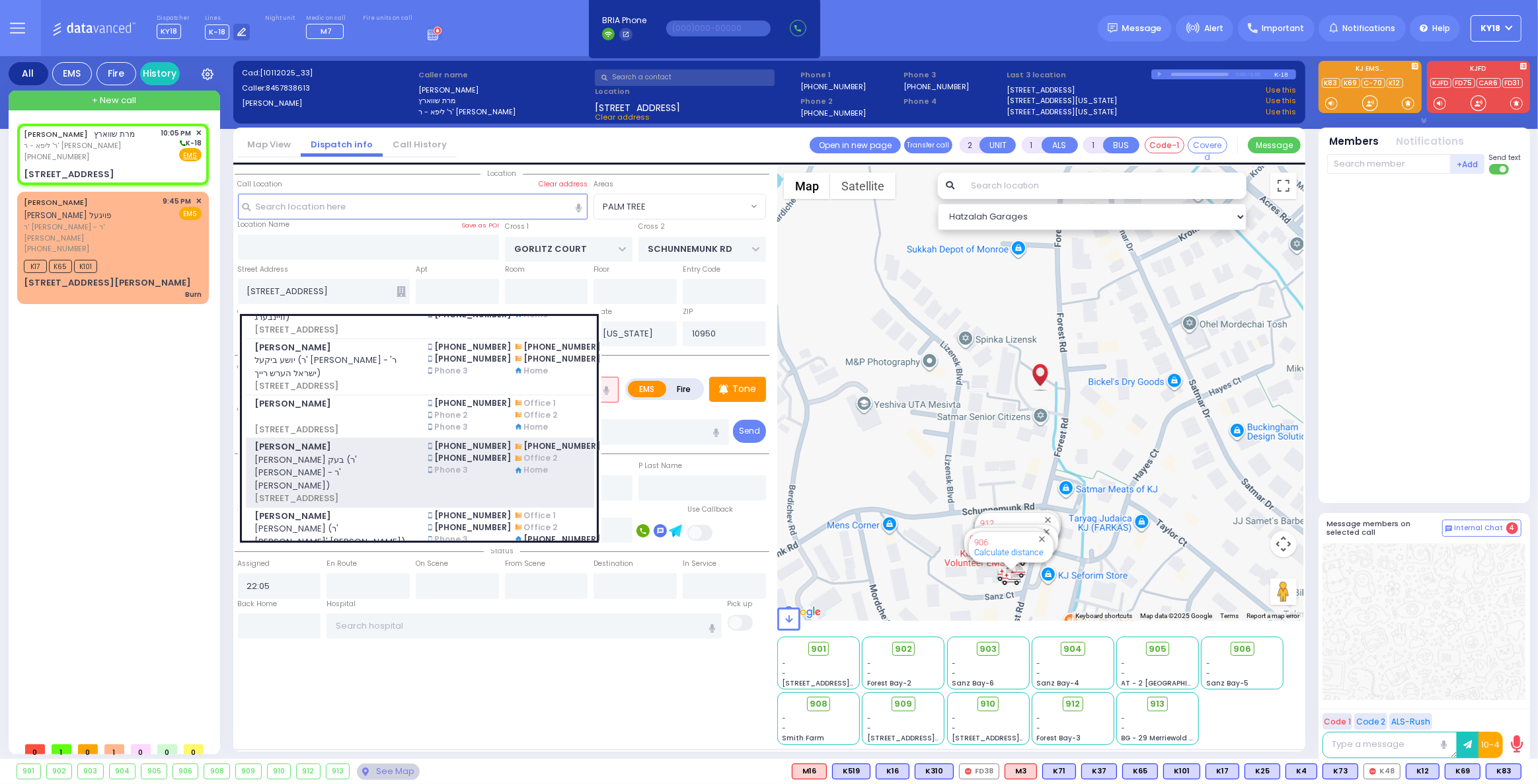
scroll to position [60, 0]
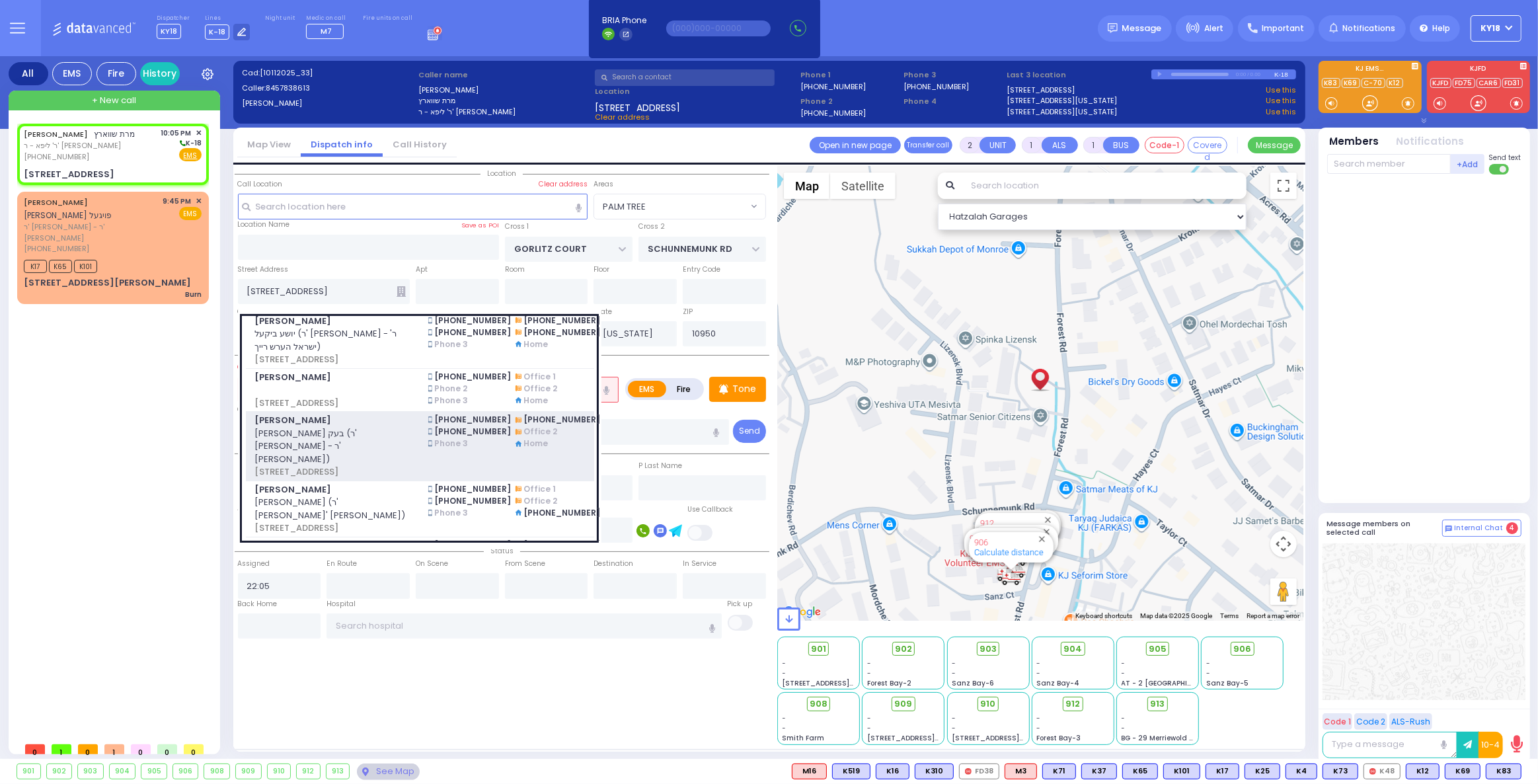
click at [384, 427] on span "משה מנשה בעק (ר' פנחס יעקב - ר' חיים טודרוס תפילינסקי)" at bounding box center [333, 447] width 158 height 39
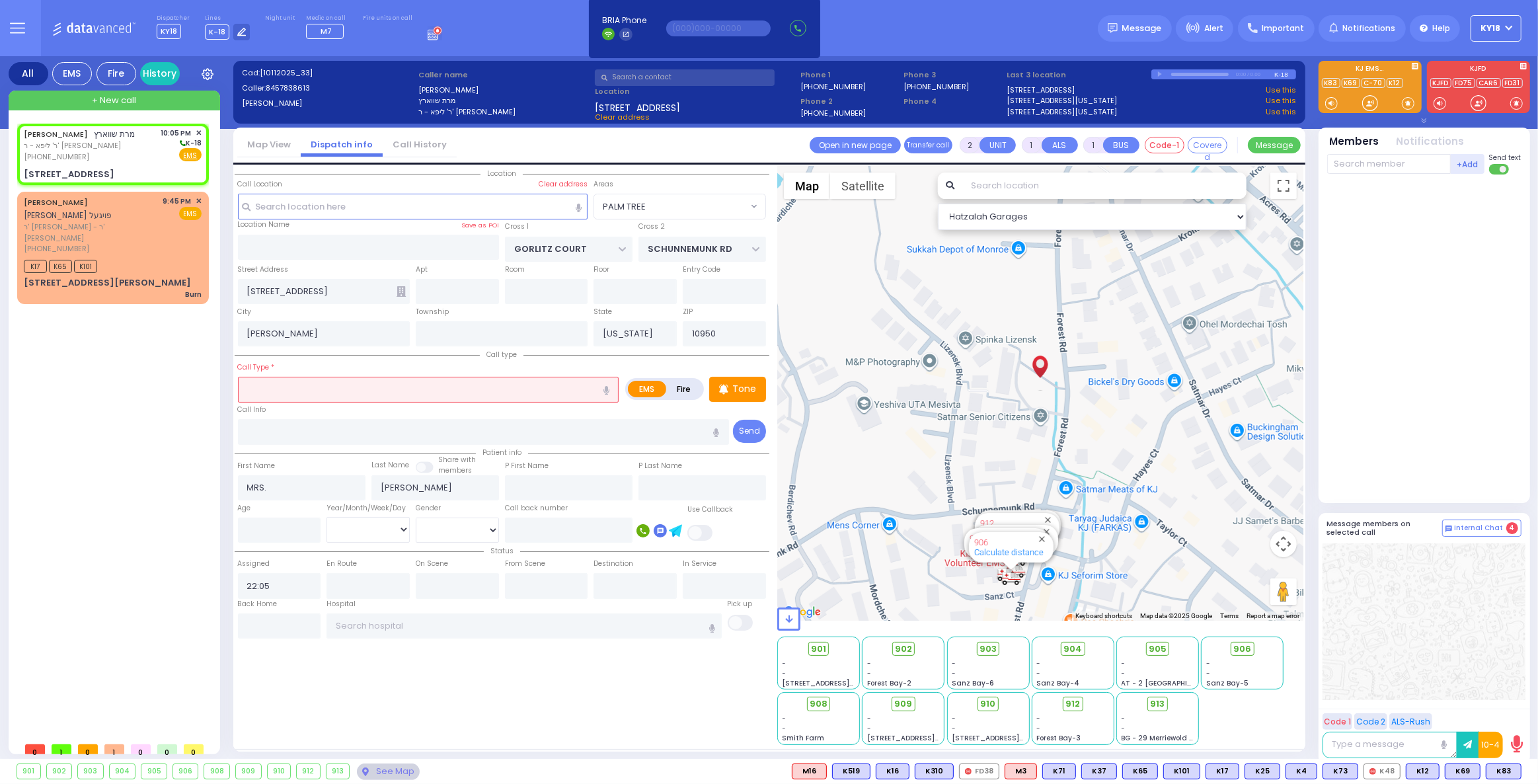
click at [328, 388] on input "text" at bounding box center [428, 389] width 382 height 25
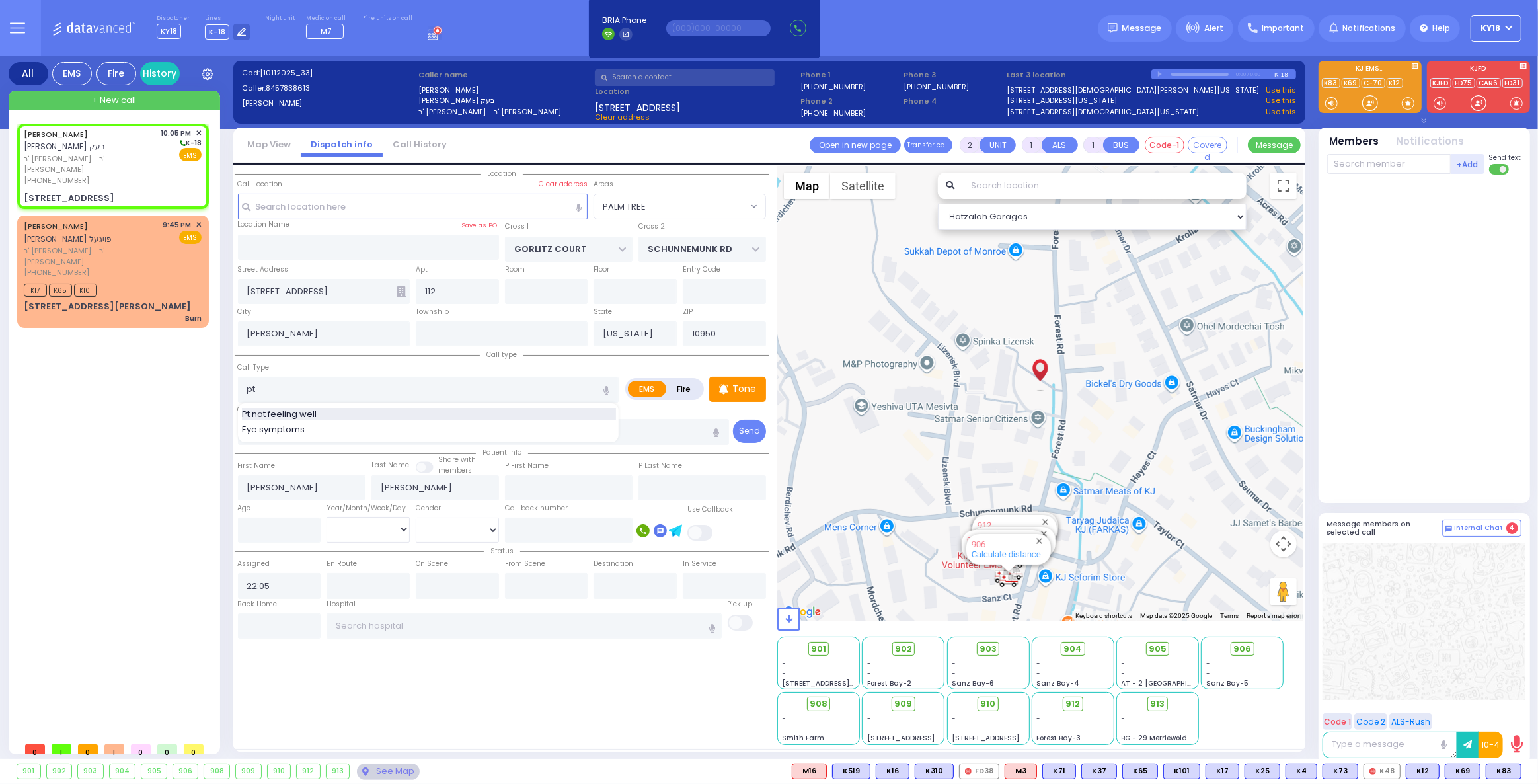
click at [289, 408] on span "Pt not feeling well" at bounding box center [282, 414] width 79 height 13
click at [88, 178] on div "MOSHE MENASHE BECK משה מנשה בעק ר' פנחס יעקב - ר' חיים טודרוס תפילינסקי (845) 7…" at bounding box center [113, 166] width 186 height 82
click at [403, 293] on icon at bounding box center [401, 292] width 9 height 11
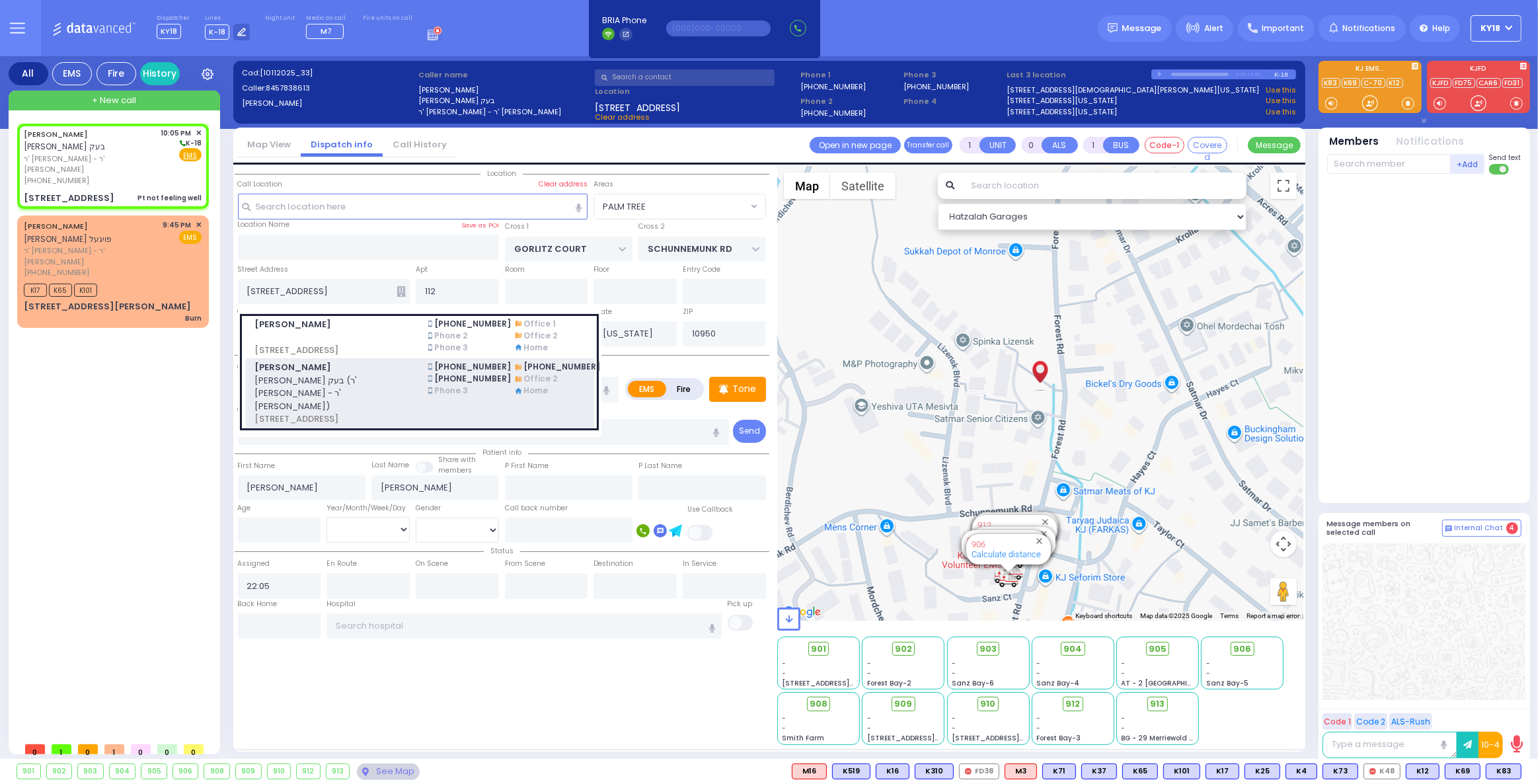
click at [404, 387] on span "משה מנשה בעק (ר' פנחס יעקב - ר' חיים טודרוס תפילינסקי)" at bounding box center [333, 393] width 158 height 39
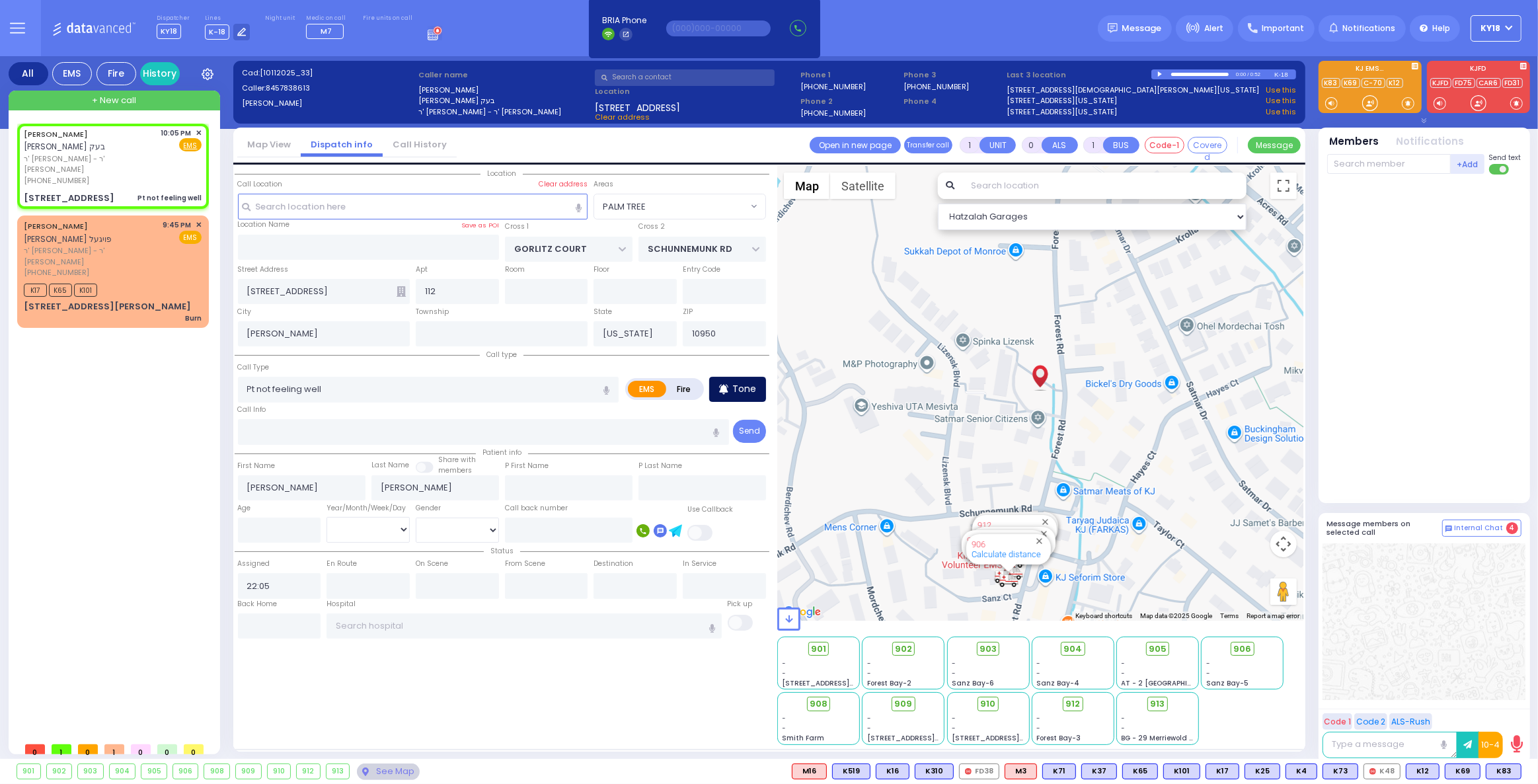
click at [743, 387] on p "Tone" at bounding box center [745, 389] width 24 height 14
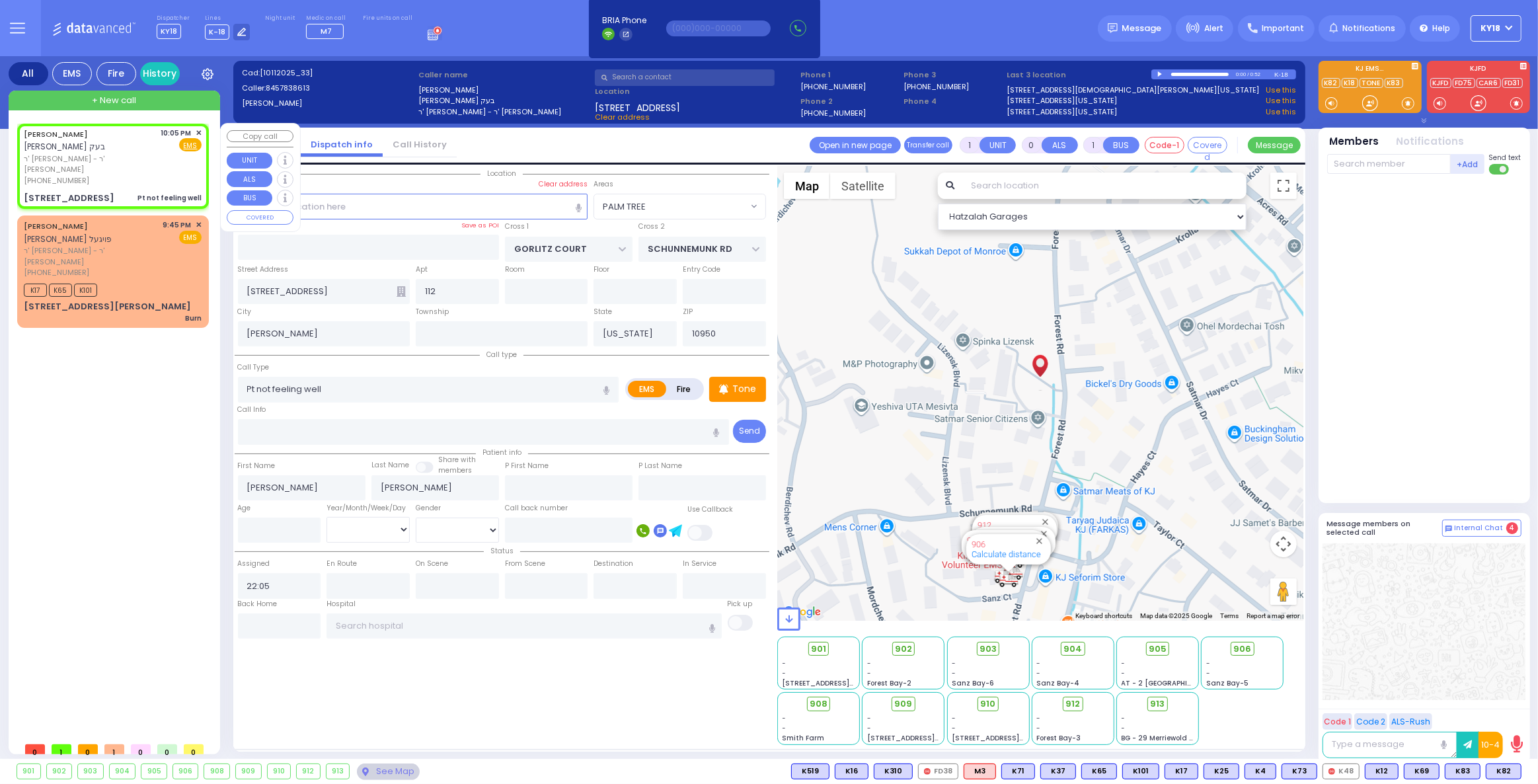
click at [114, 156] on span "ר' [PERSON_NAME] - ר' [PERSON_NAME]" at bounding box center [90, 164] width 133 height 22
click at [1496, 775] on span "K82" at bounding box center [1503, 771] width 34 height 15
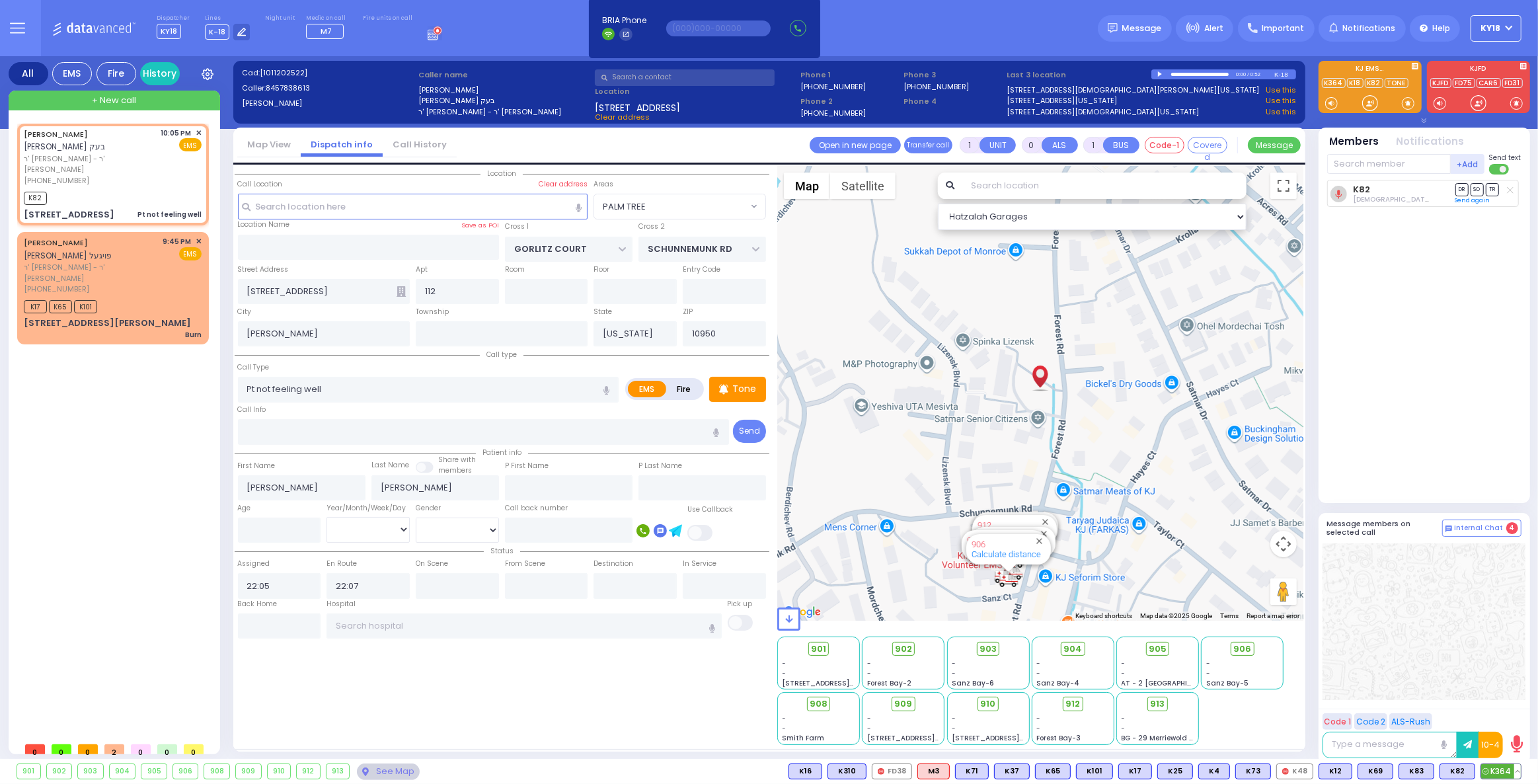
click at [1492, 770] on span "K364" at bounding box center [1500, 771] width 39 height 15
click at [94, 245] on div "ELIEZER NISSEN FOGEL אליעזר ניסן פויגעל" at bounding box center [91, 248] width 135 height 26
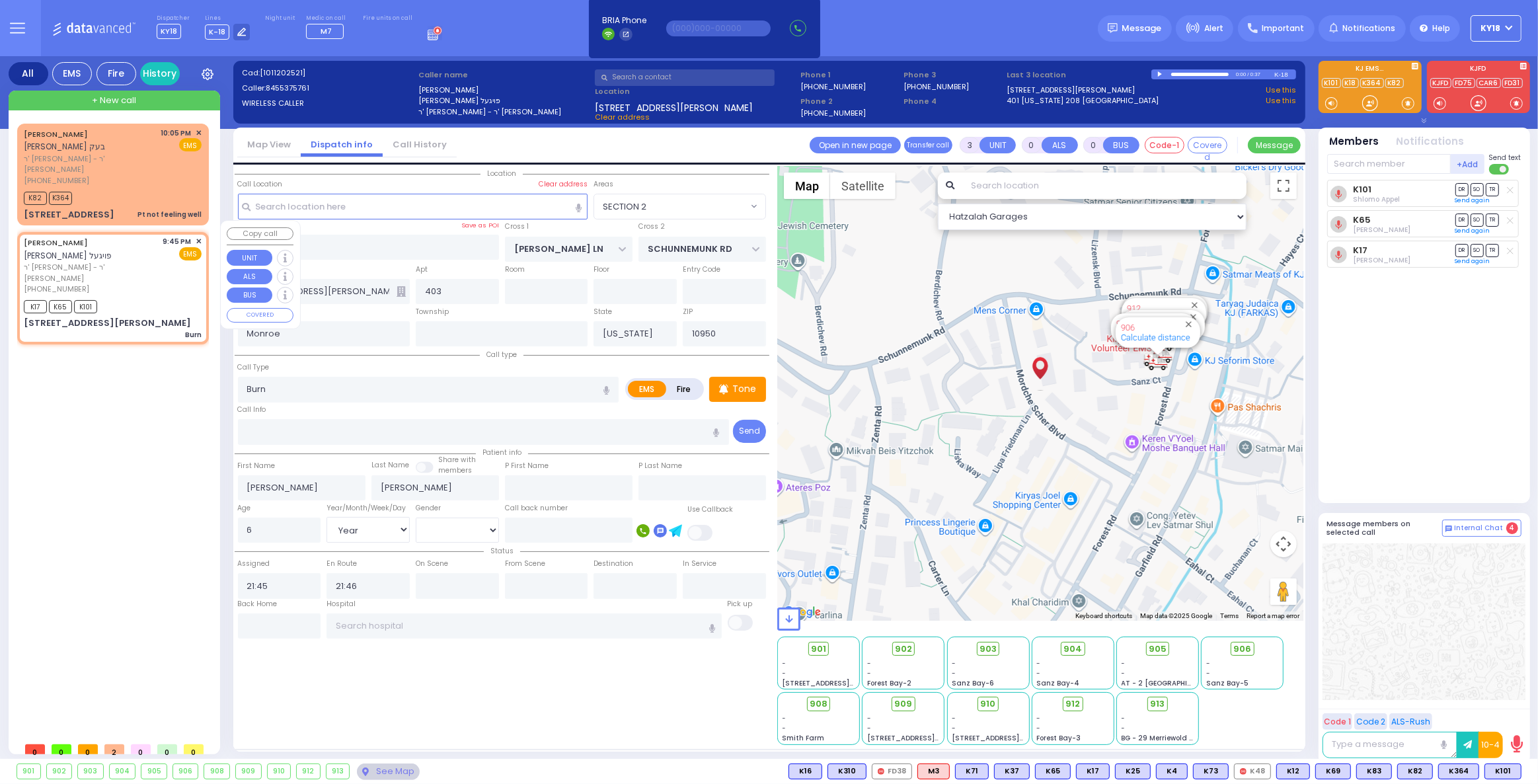
click at [197, 236] on span "✕" at bounding box center [198, 241] width 6 height 11
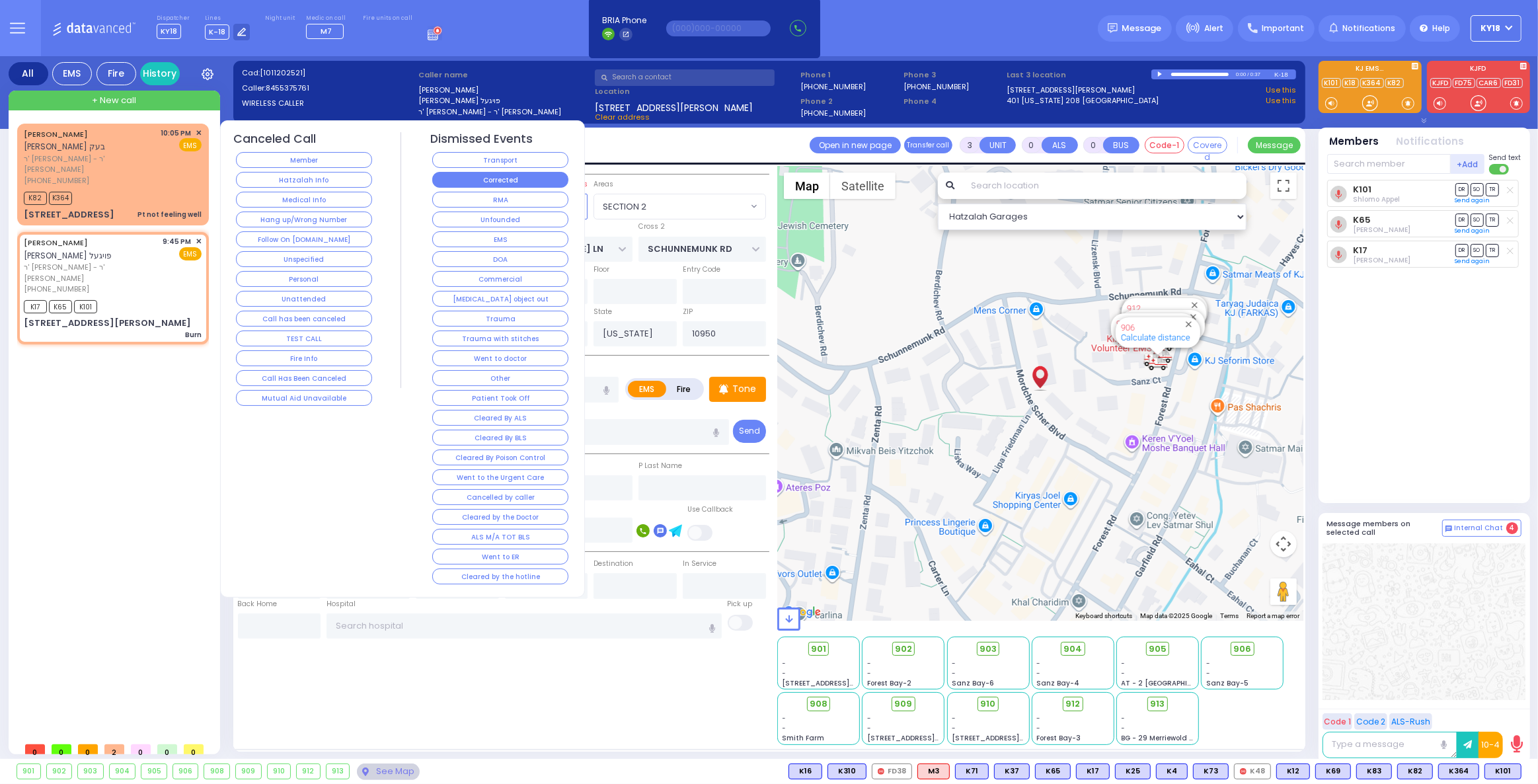
click at [480, 178] on button "Corrected" at bounding box center [500, 179] width 136 height 16
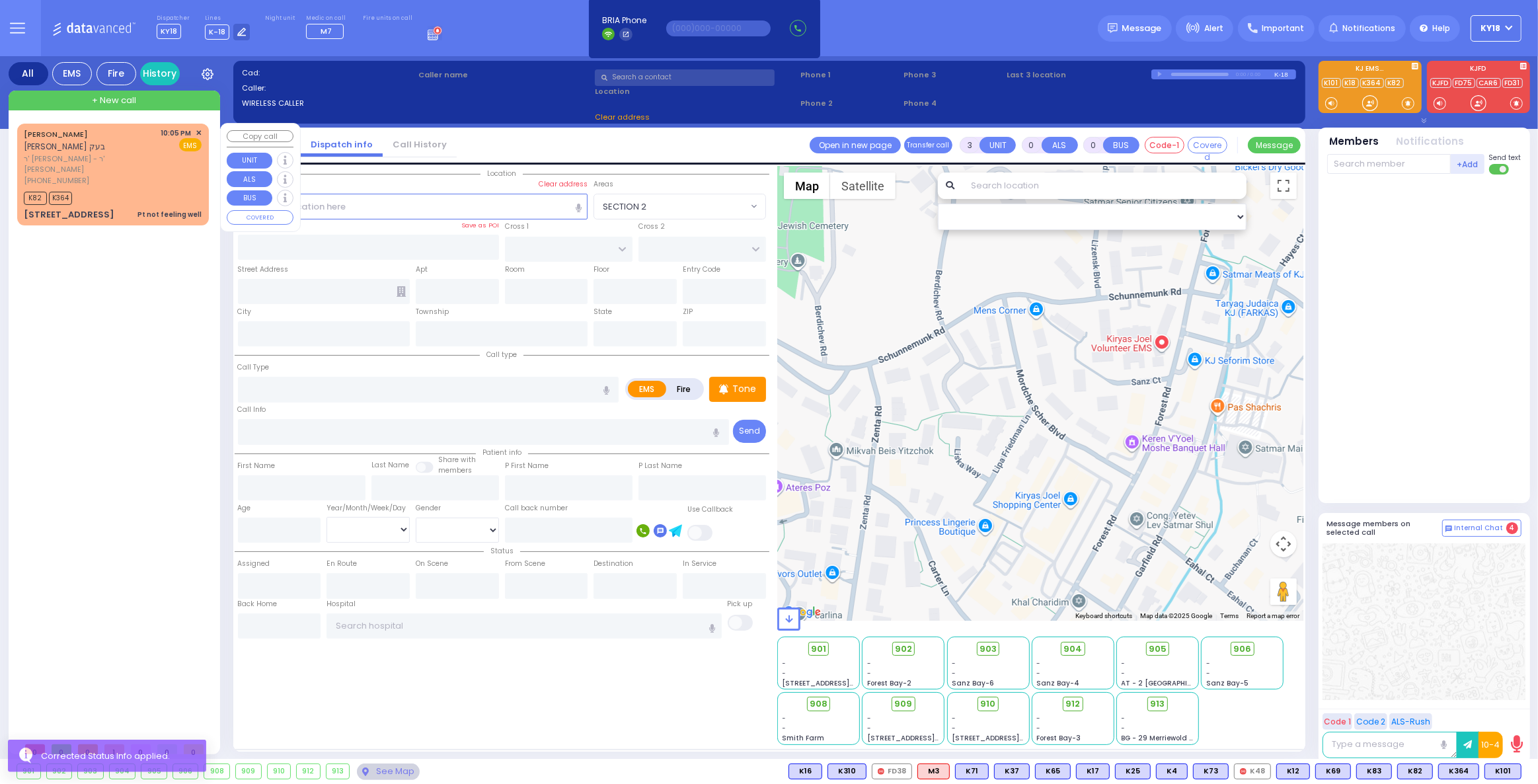
click at [155, 188] on div "K82 K364" at bounding box center [113, 196] width 178 height 17
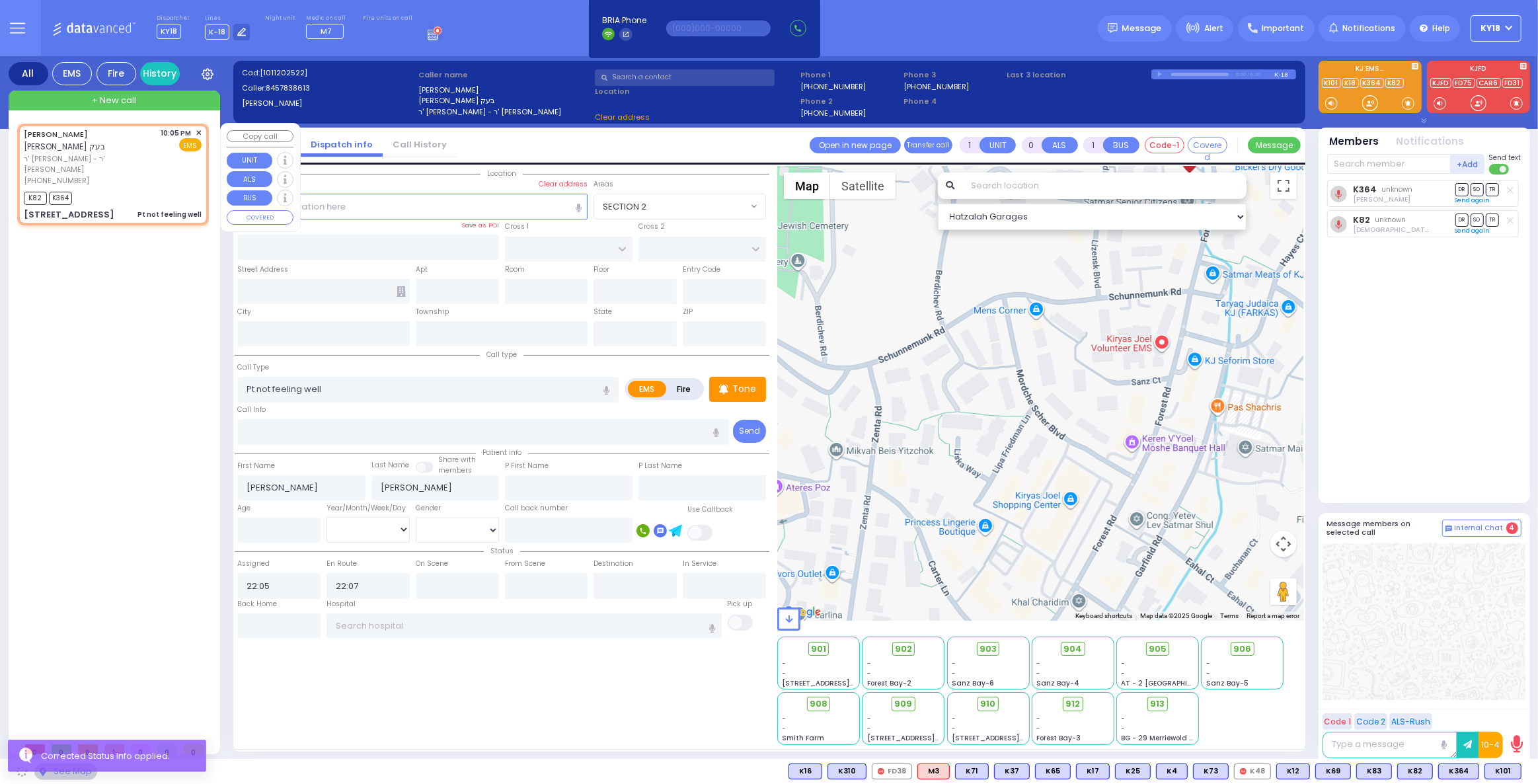
click at [155, 188] on div "K82 K364" at bounding box center [113, 196] width 178 height 17
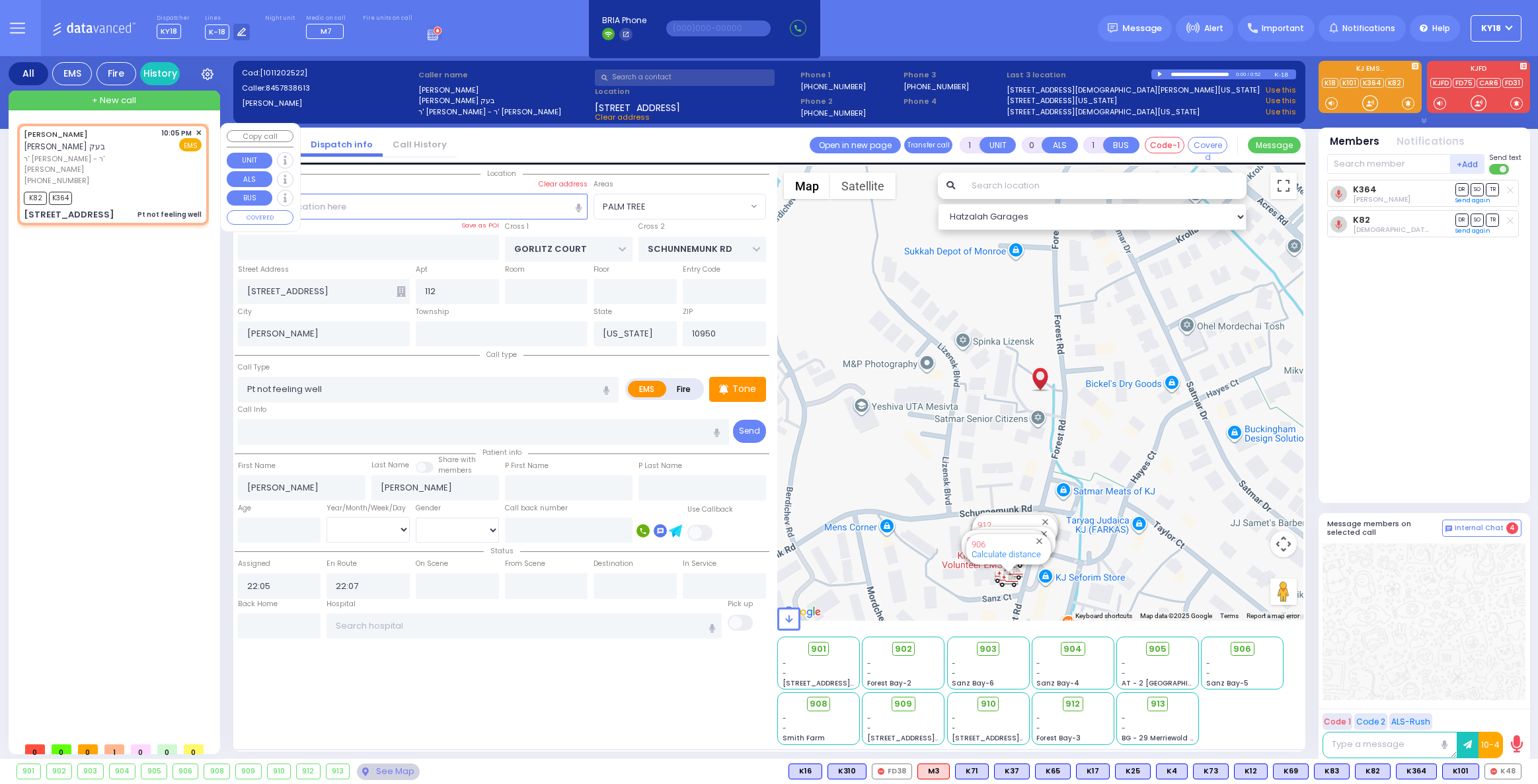
select select "PALM TREE"
select select
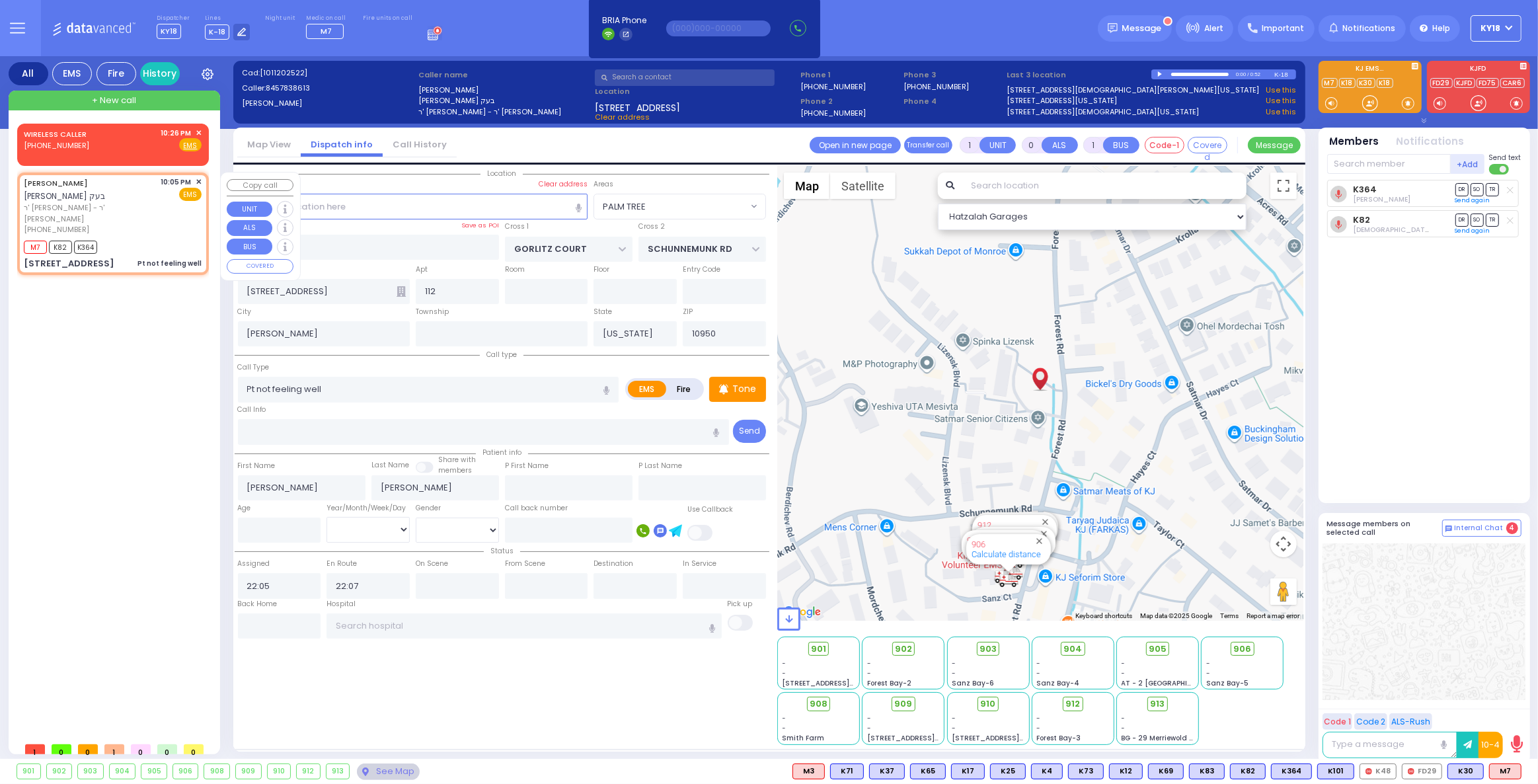
select select
radio input "true"
select select
select select "Hatzalah Garages"
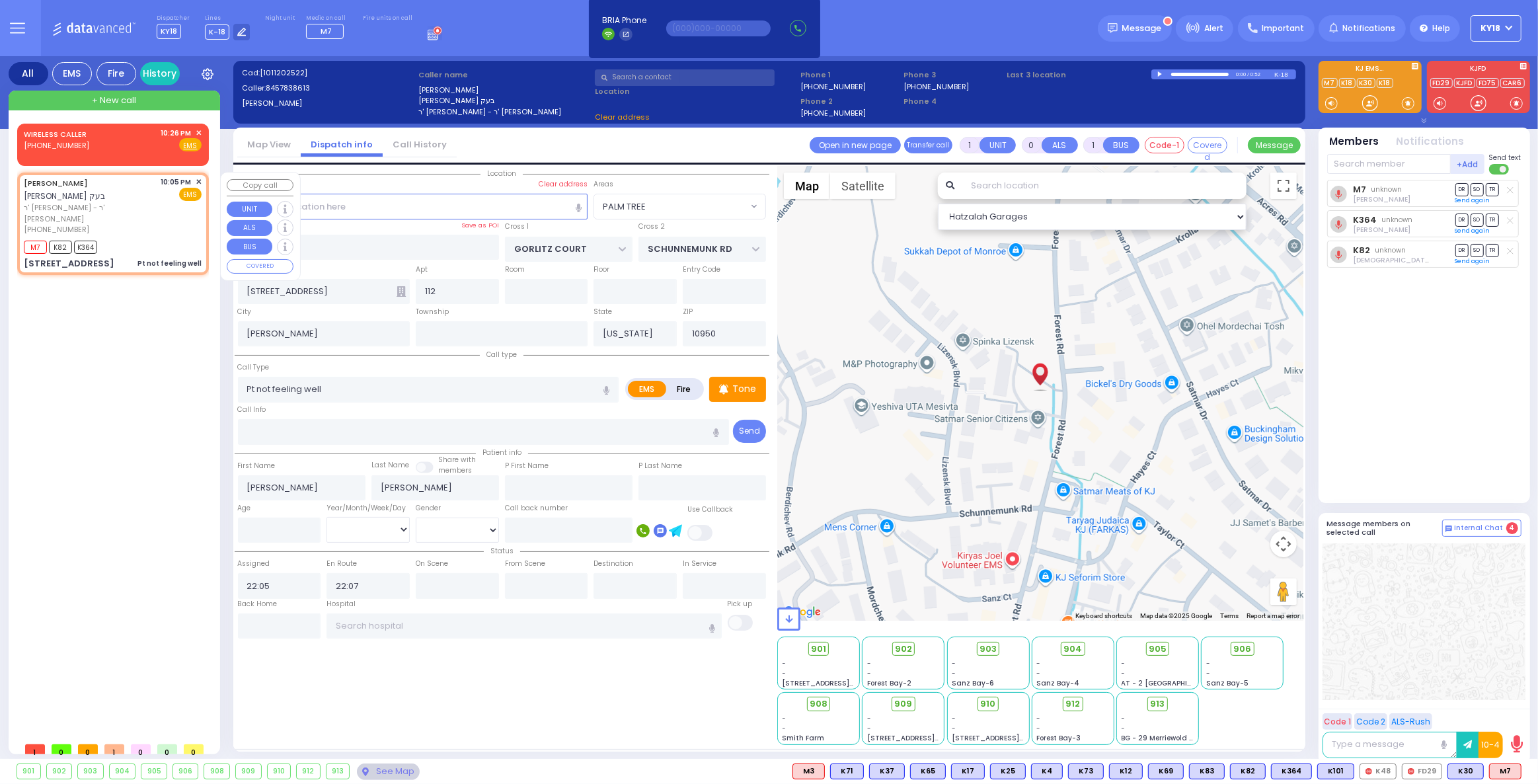
select select "PALM TREE"
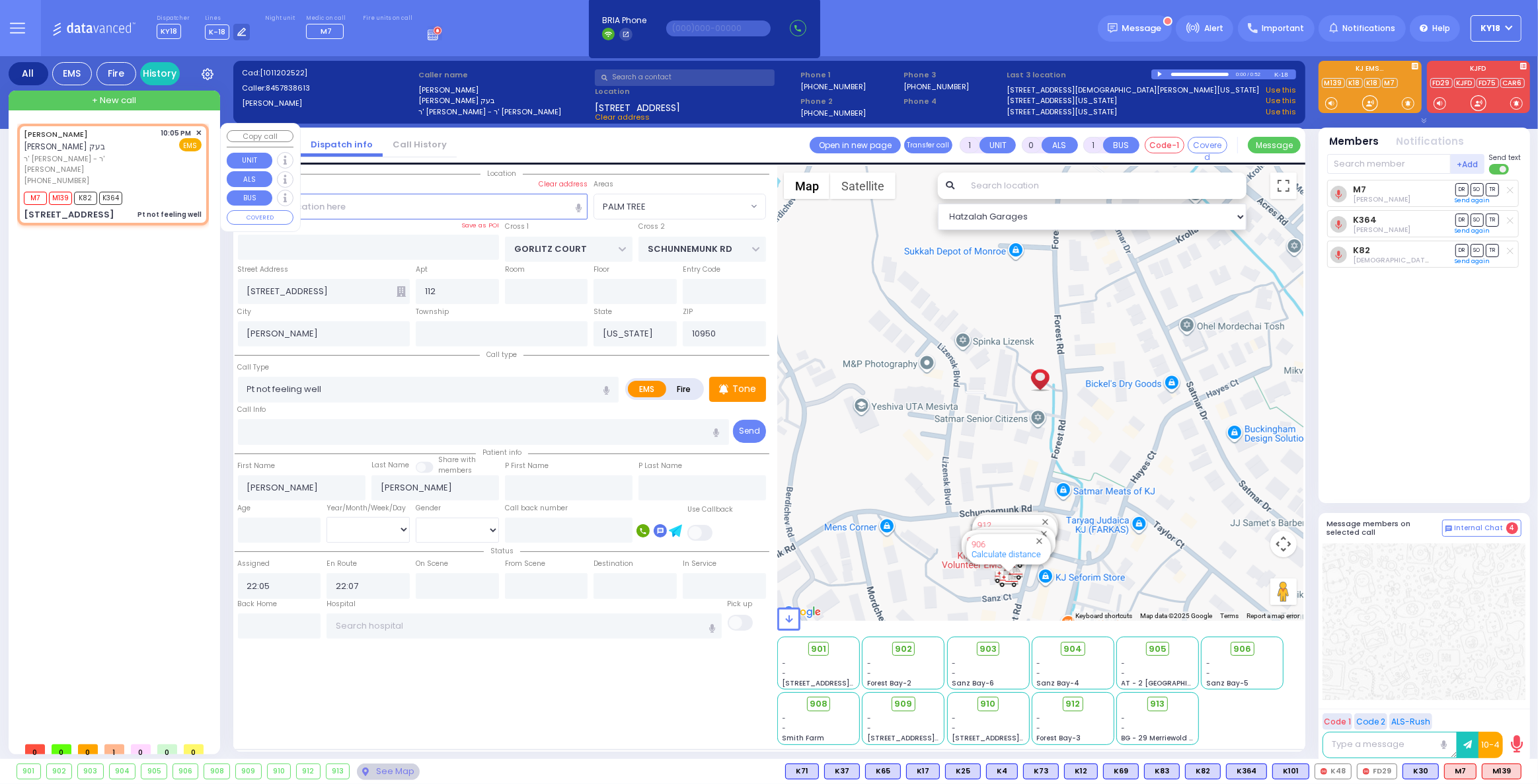
select select
radio input "true"
select select
select select "Hatzalah Garages"
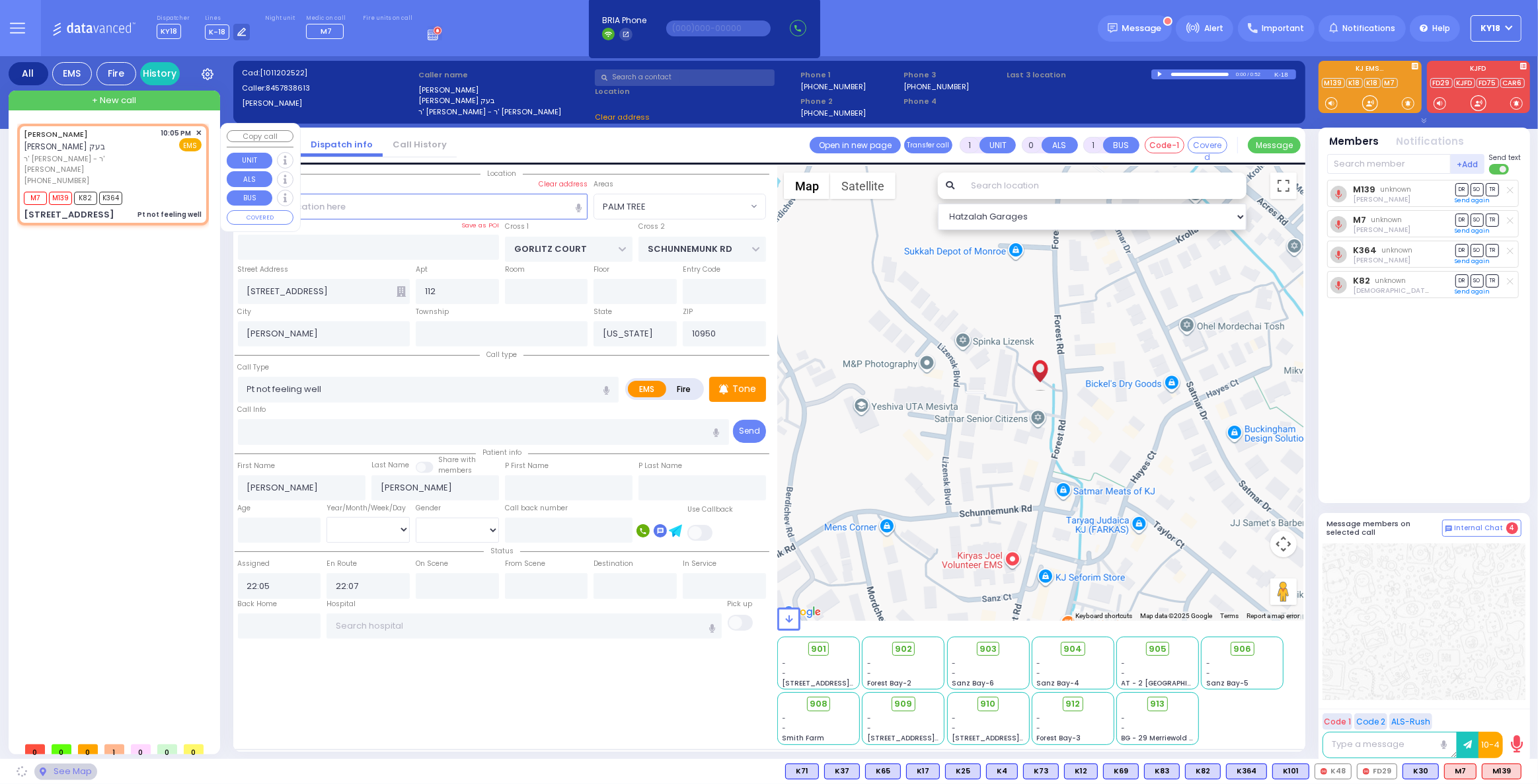
select select "PALM TREE"
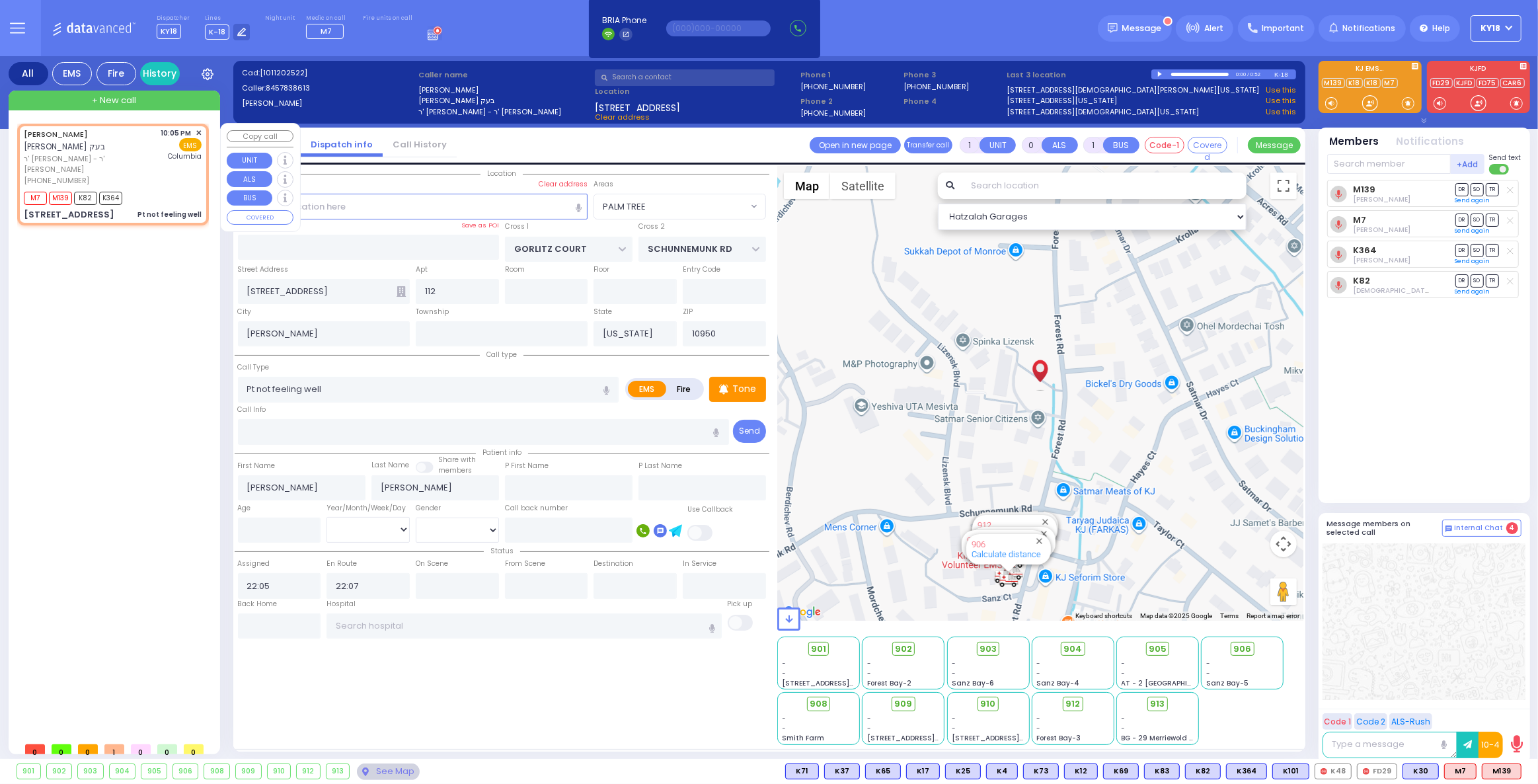
select select
radio input "true"
select select
type input "[US_STATE][GEOGRAPHIC_DATA]- [GEOGRAPHIC_DATA]"
select select "Hatzalah Garages"
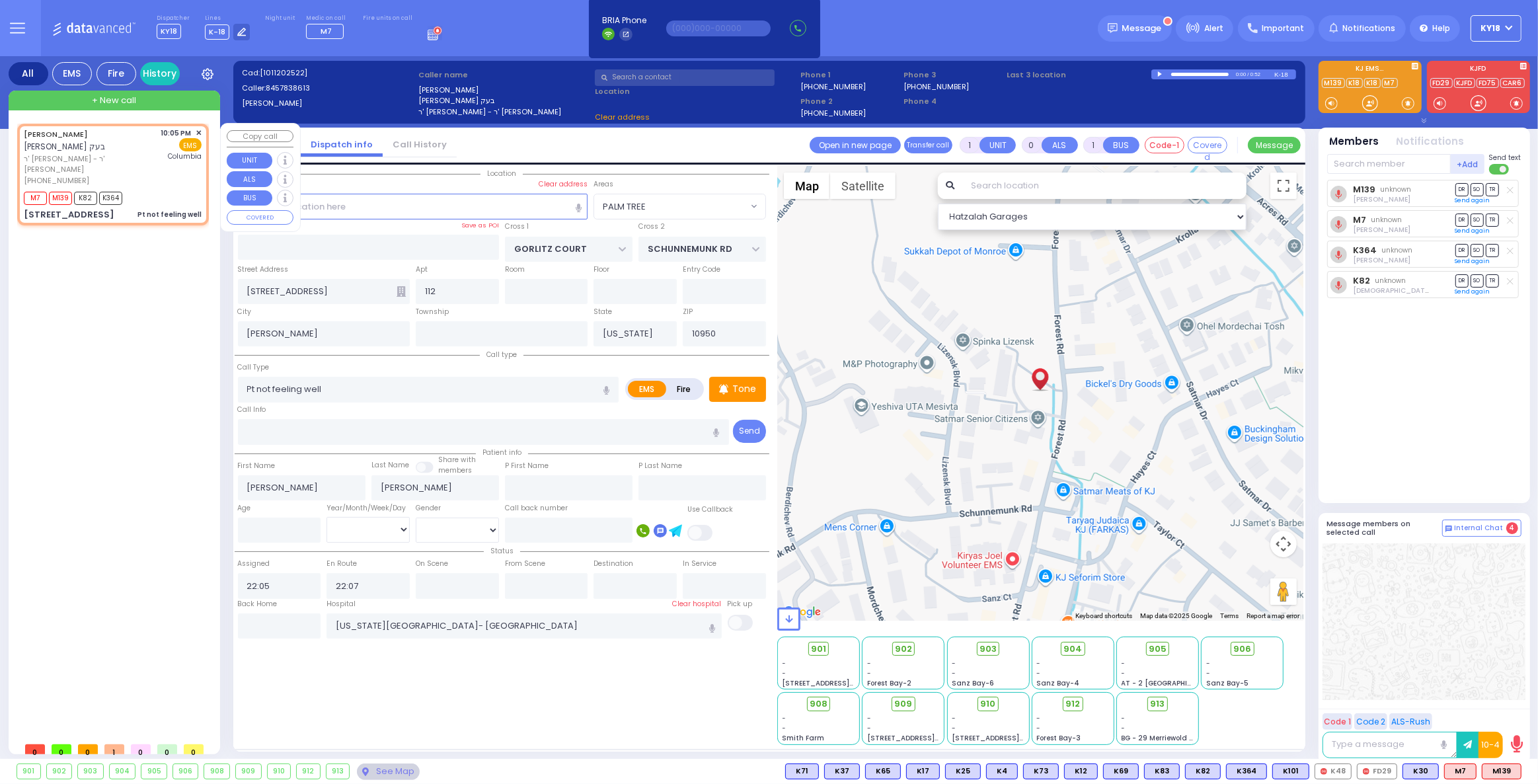
select select "PALM TREE"
select select
radio input "true"
select select
select select "Hatzalah Garages"
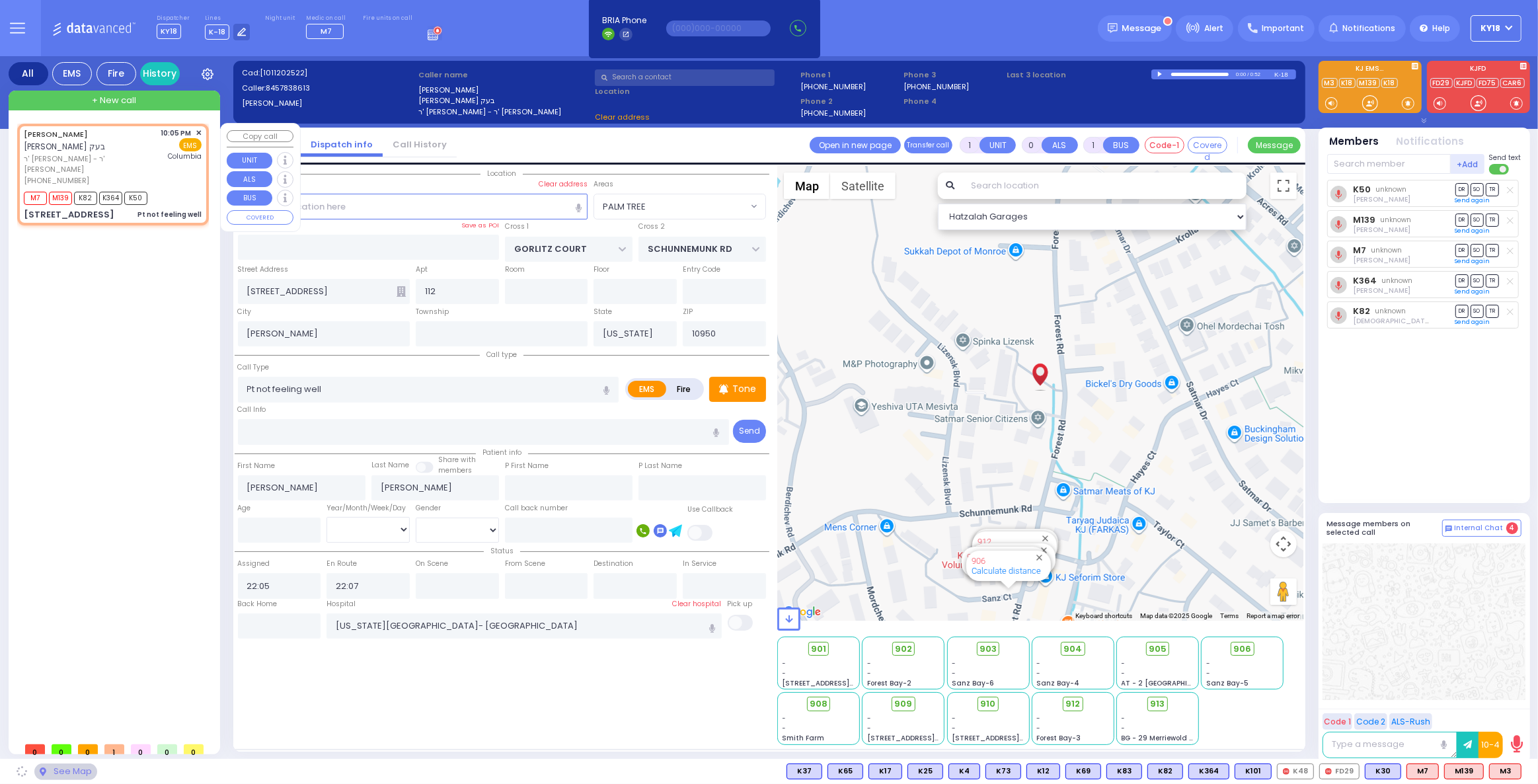
select select "PALM TREE"
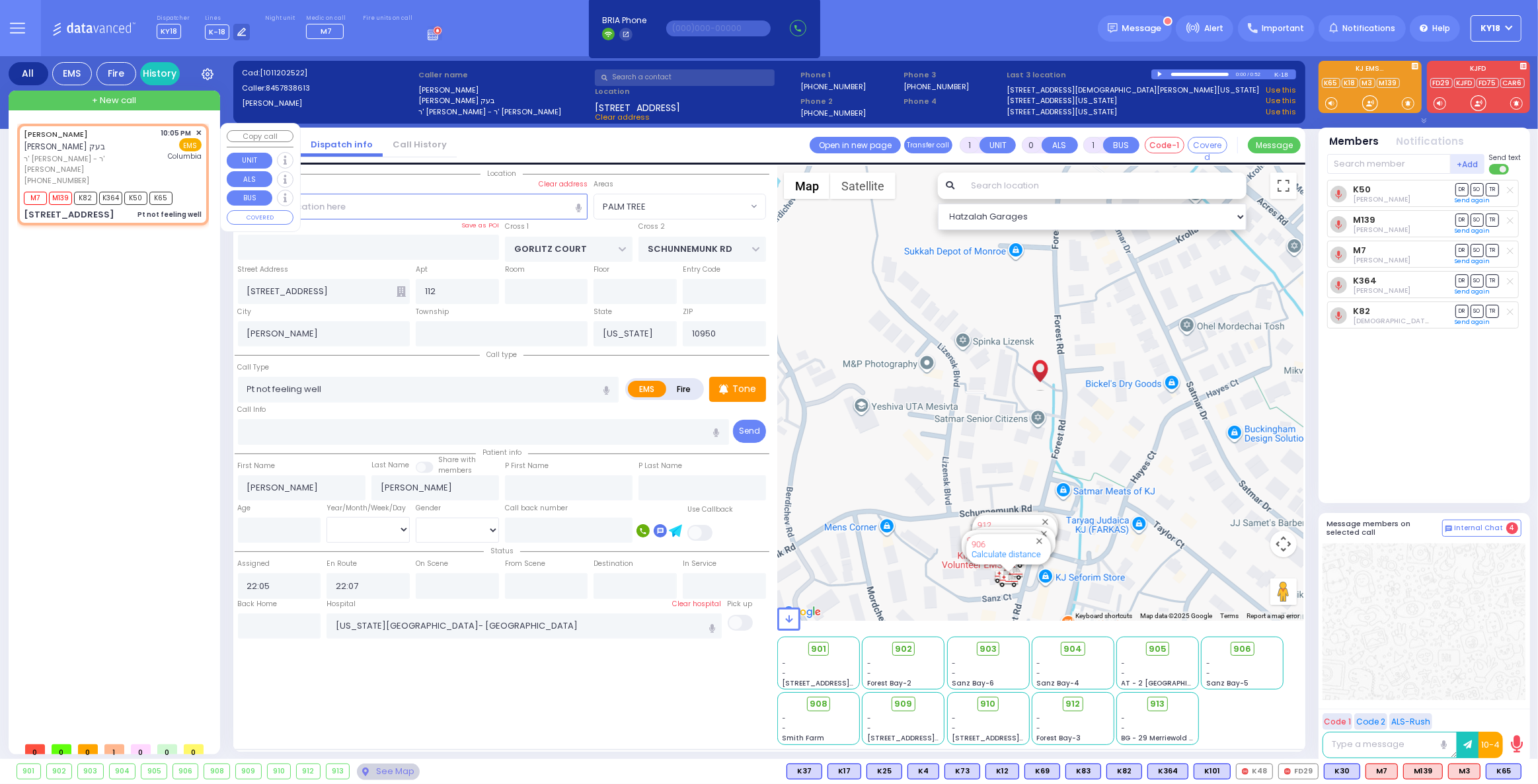
select select
radio input "true"
select select
select select "Hatzalah Garages"
select select "PALM TREE"
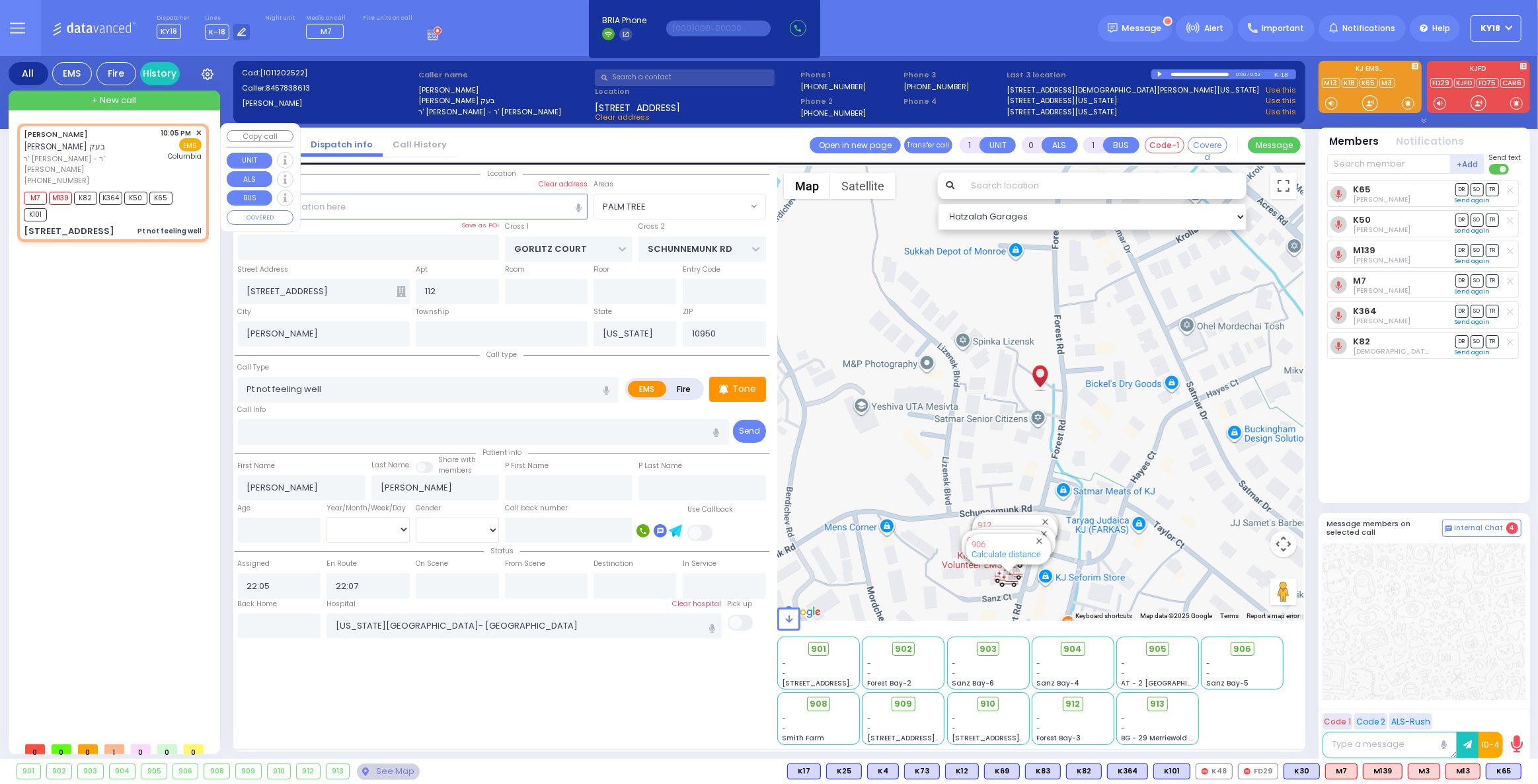
select select
radio input "true"
select select
select select "Hatzalah Garages"
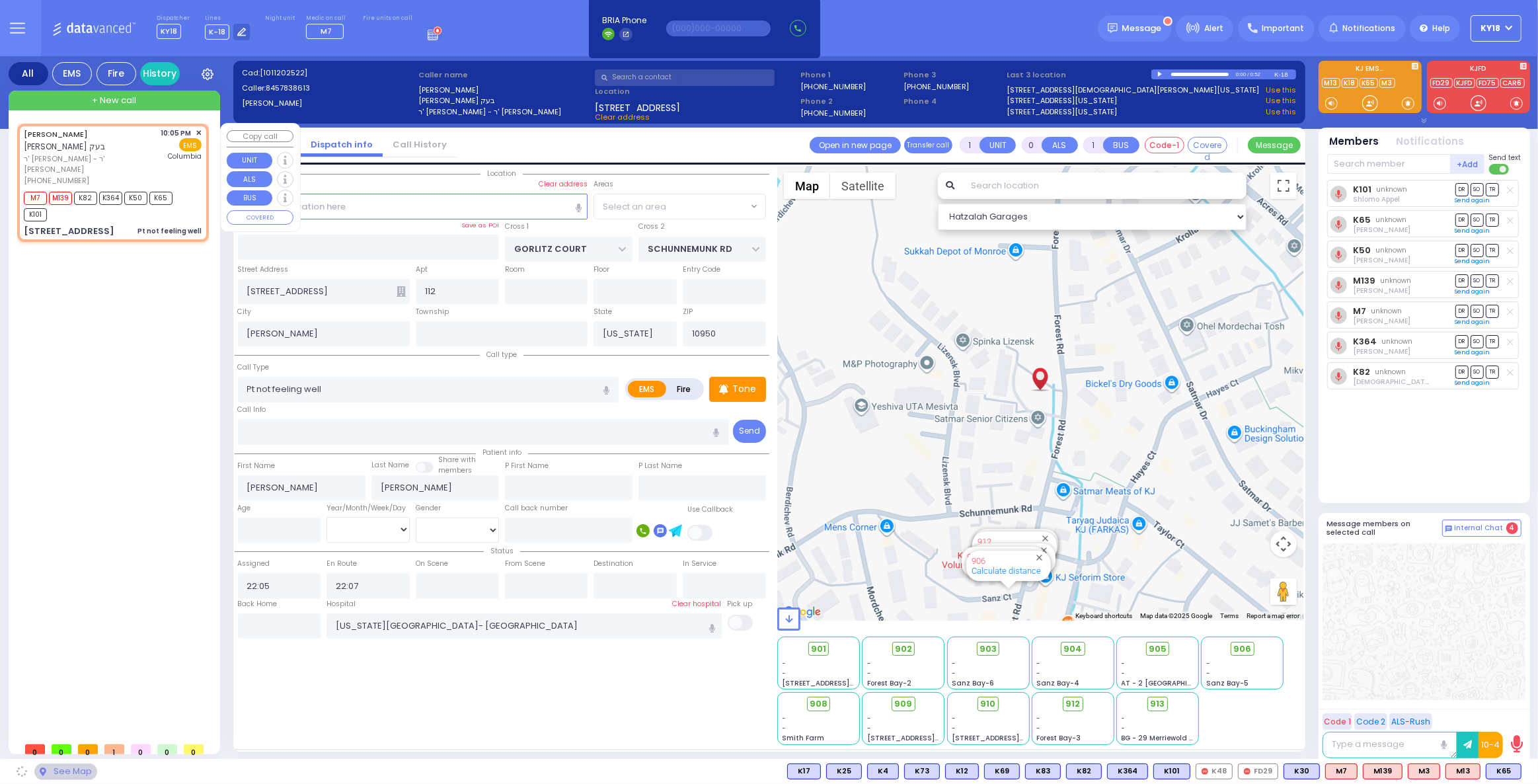
select select "PALM TREE"
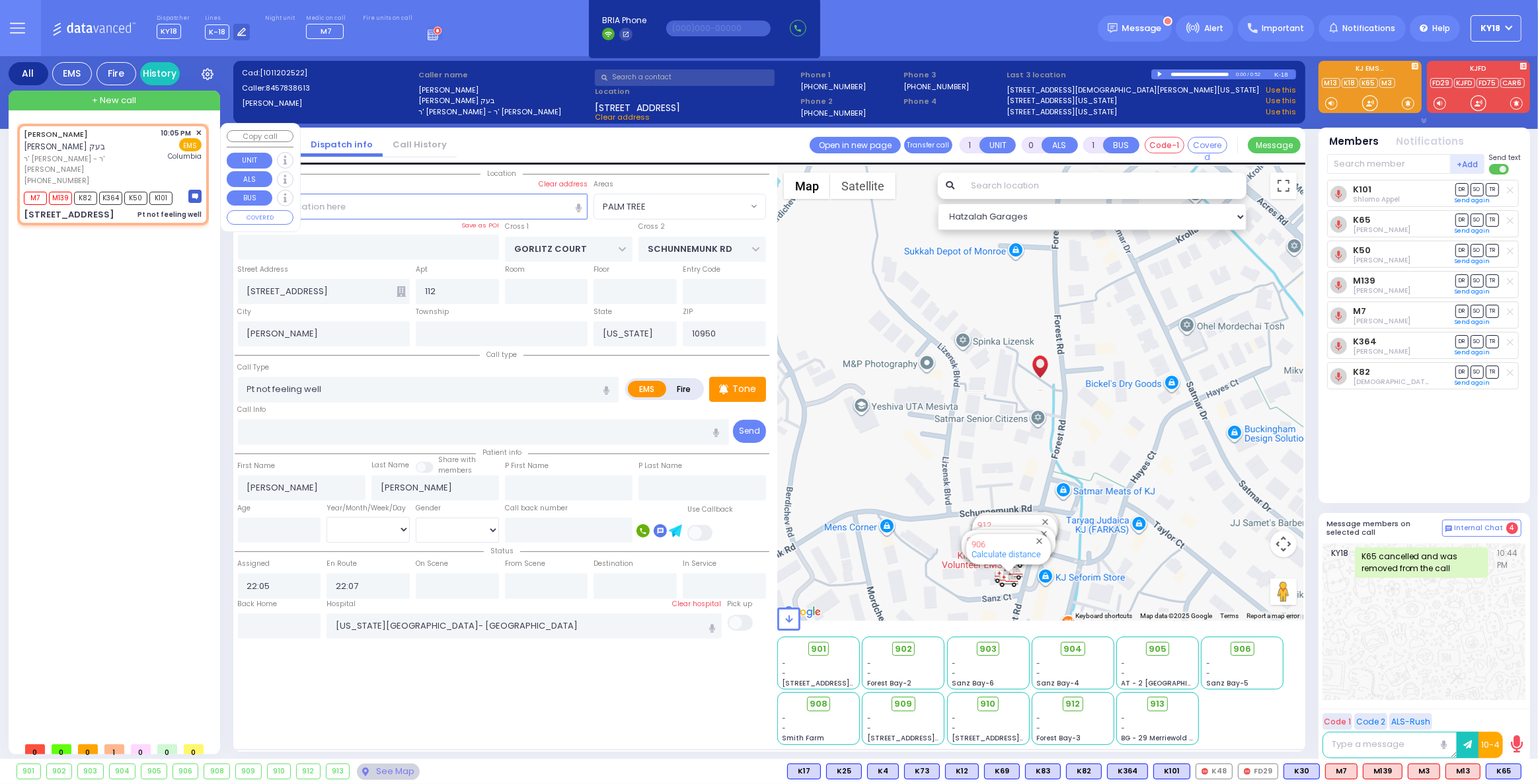
select select
radio input "true"
select select
select select "Hatzalah Garages"
select select "PALM TREE"
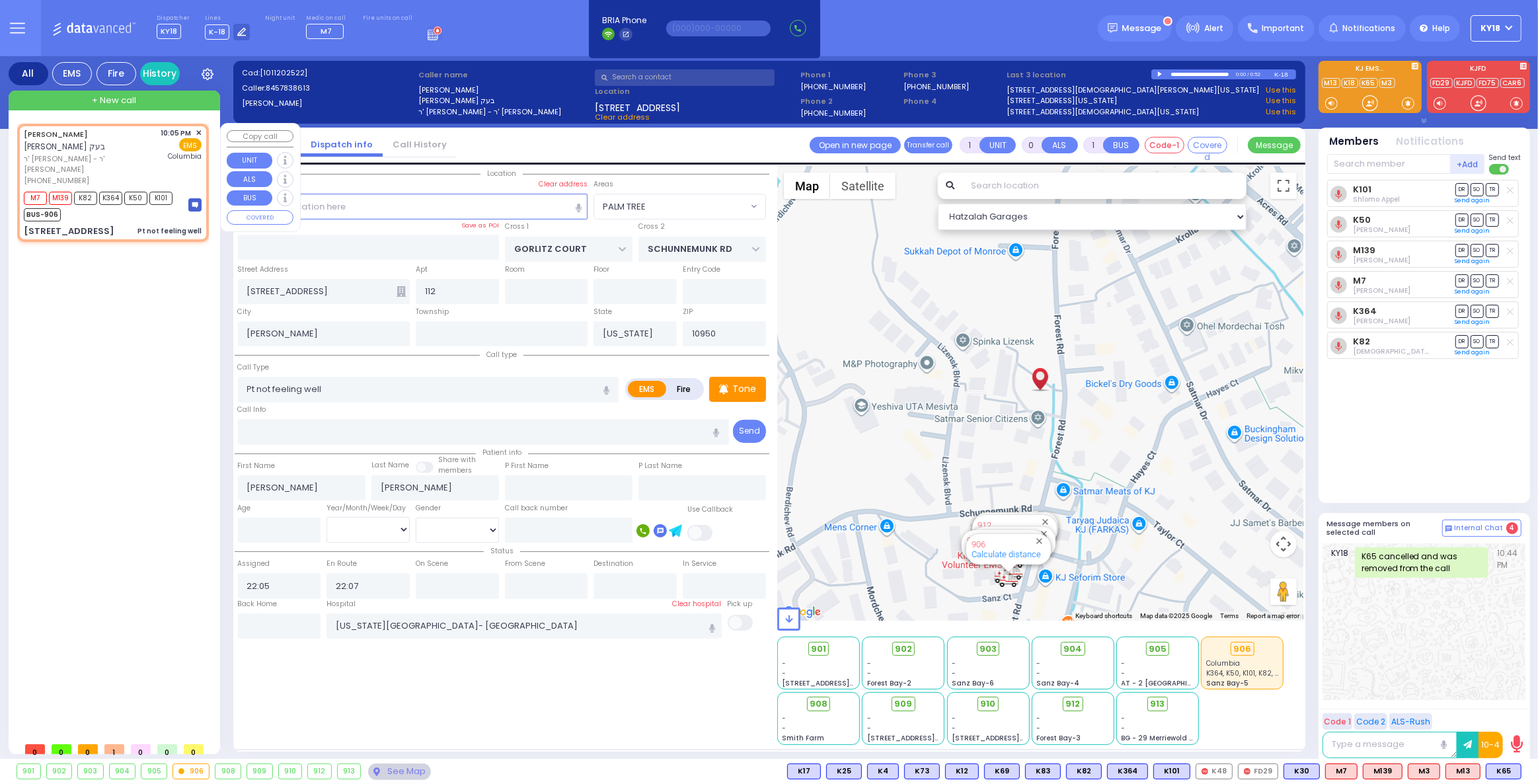
select select
radio input "true"
select select
select select "Hatzalah Garages"
select select "PALM TREE"
